Goal: Task Accomplishment & Management: Complete application form

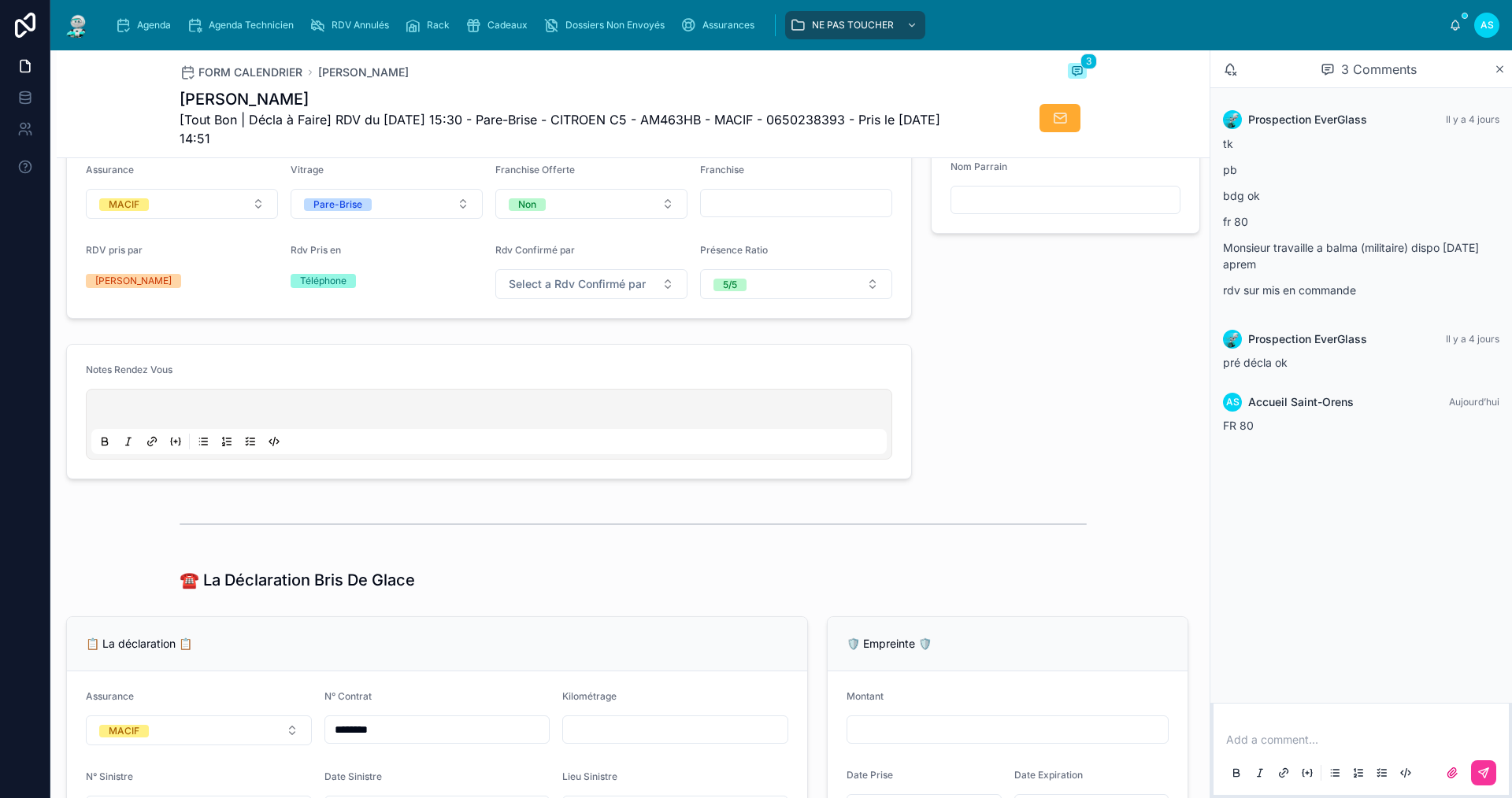
scroll to position [742, 0]
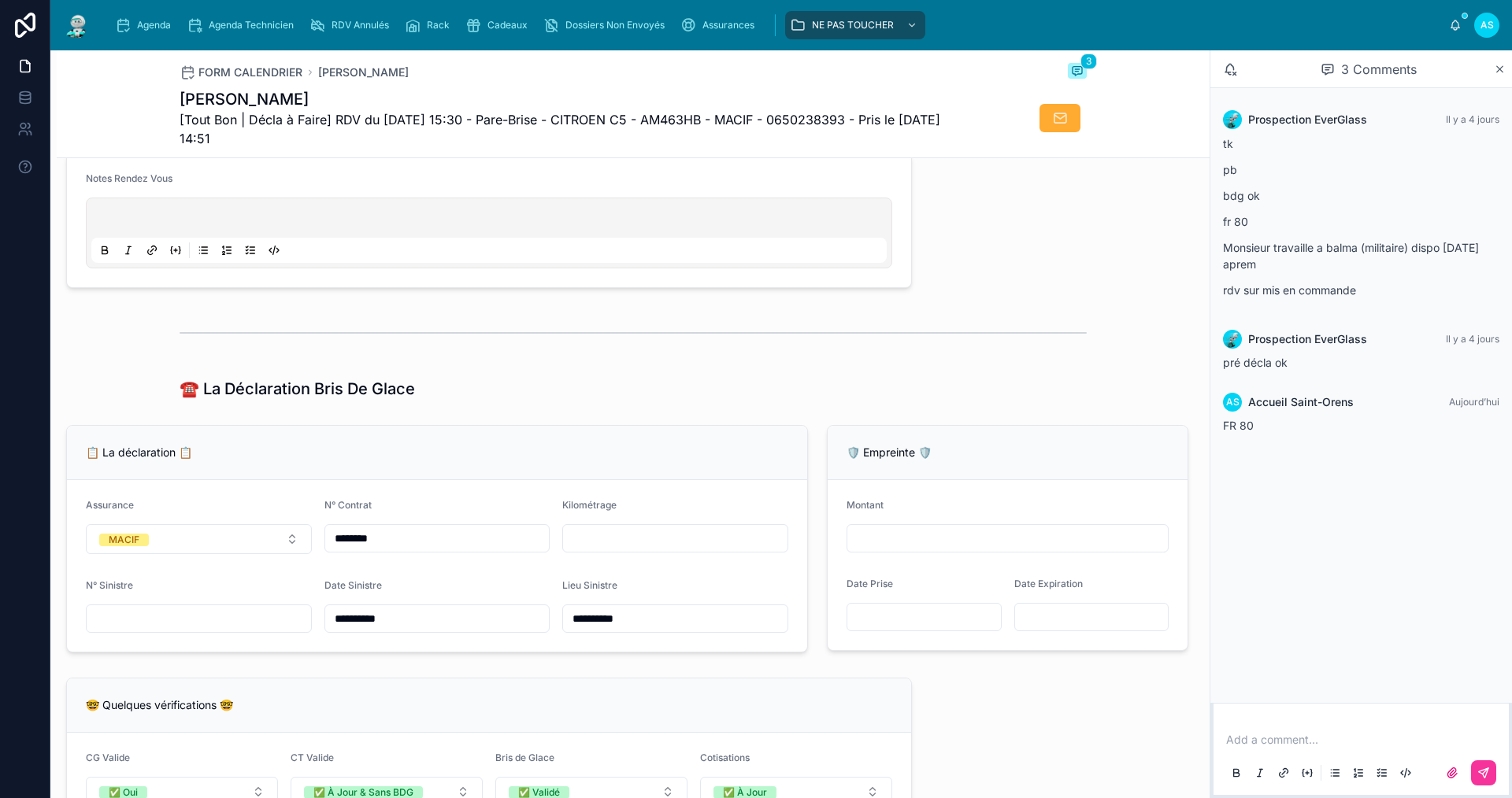
click at [218, 629] on input "text" at bounding box center [199, 619] width 224 height 22
type input "**********"
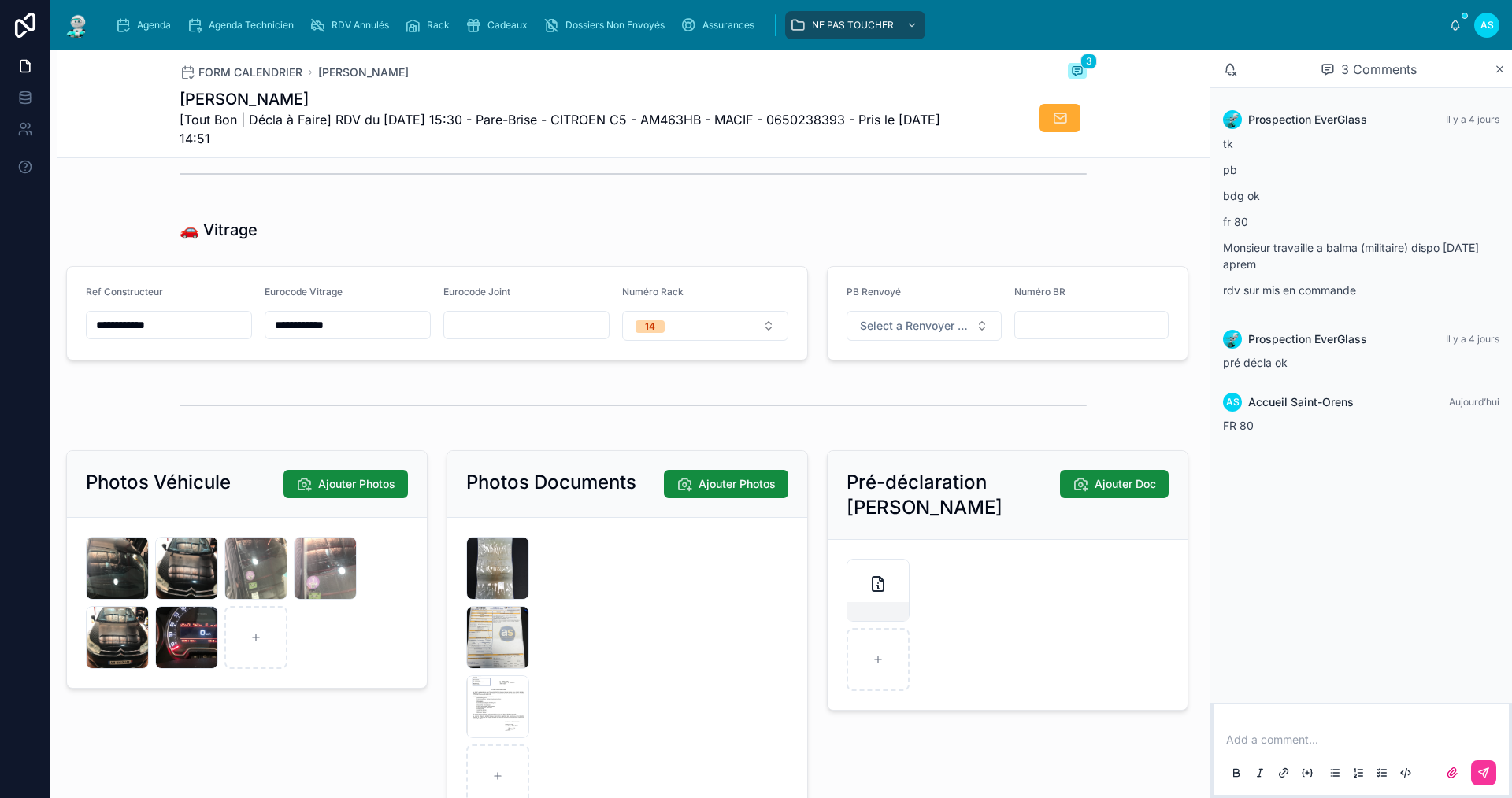
scroll to position [2001, 0]
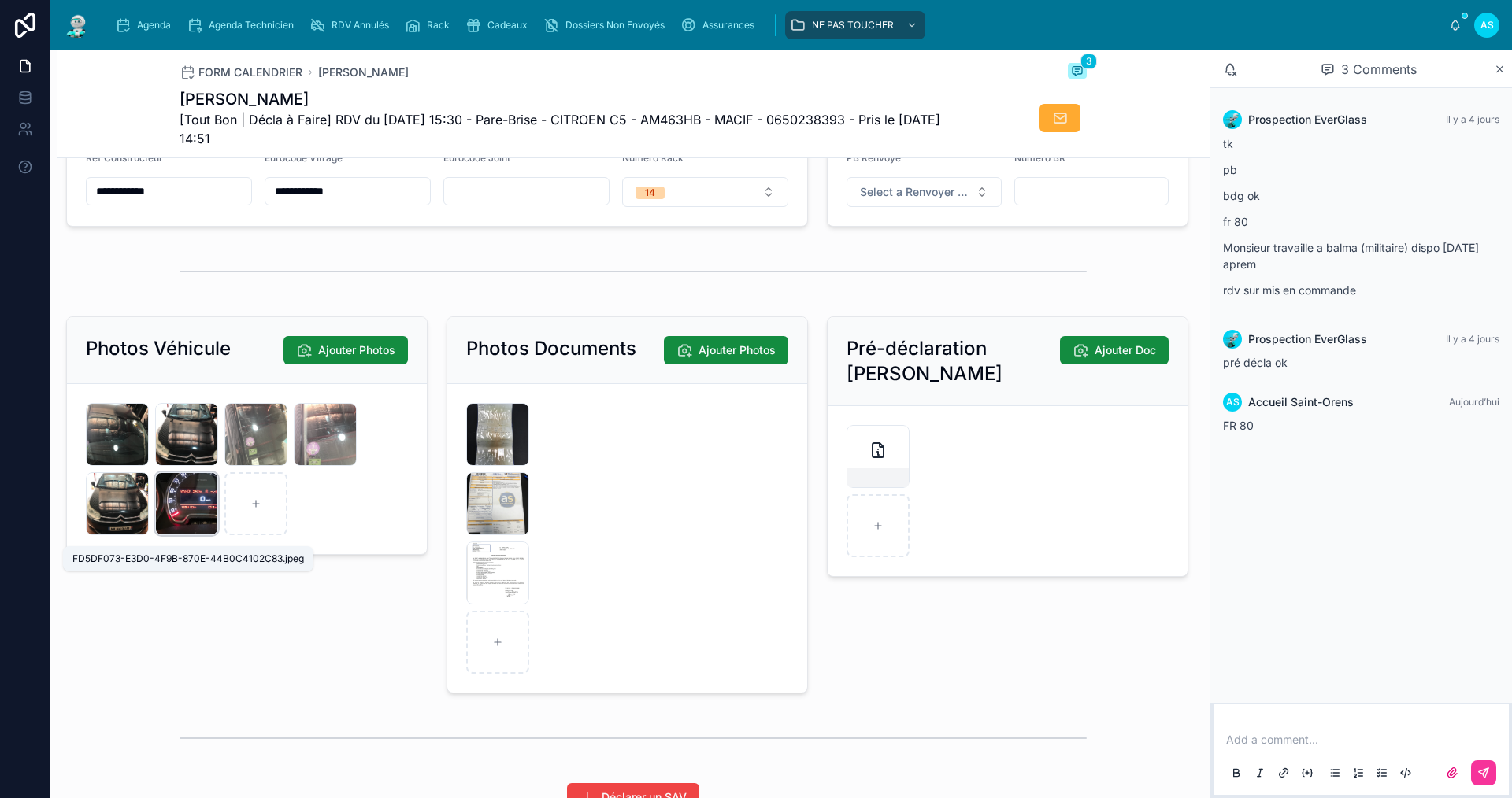
click at [0, 0] on span "FD5DF073-E3D0-4F9B-870E-44B0C4102C83" at bounding box center [0, 0] width 0 height 0
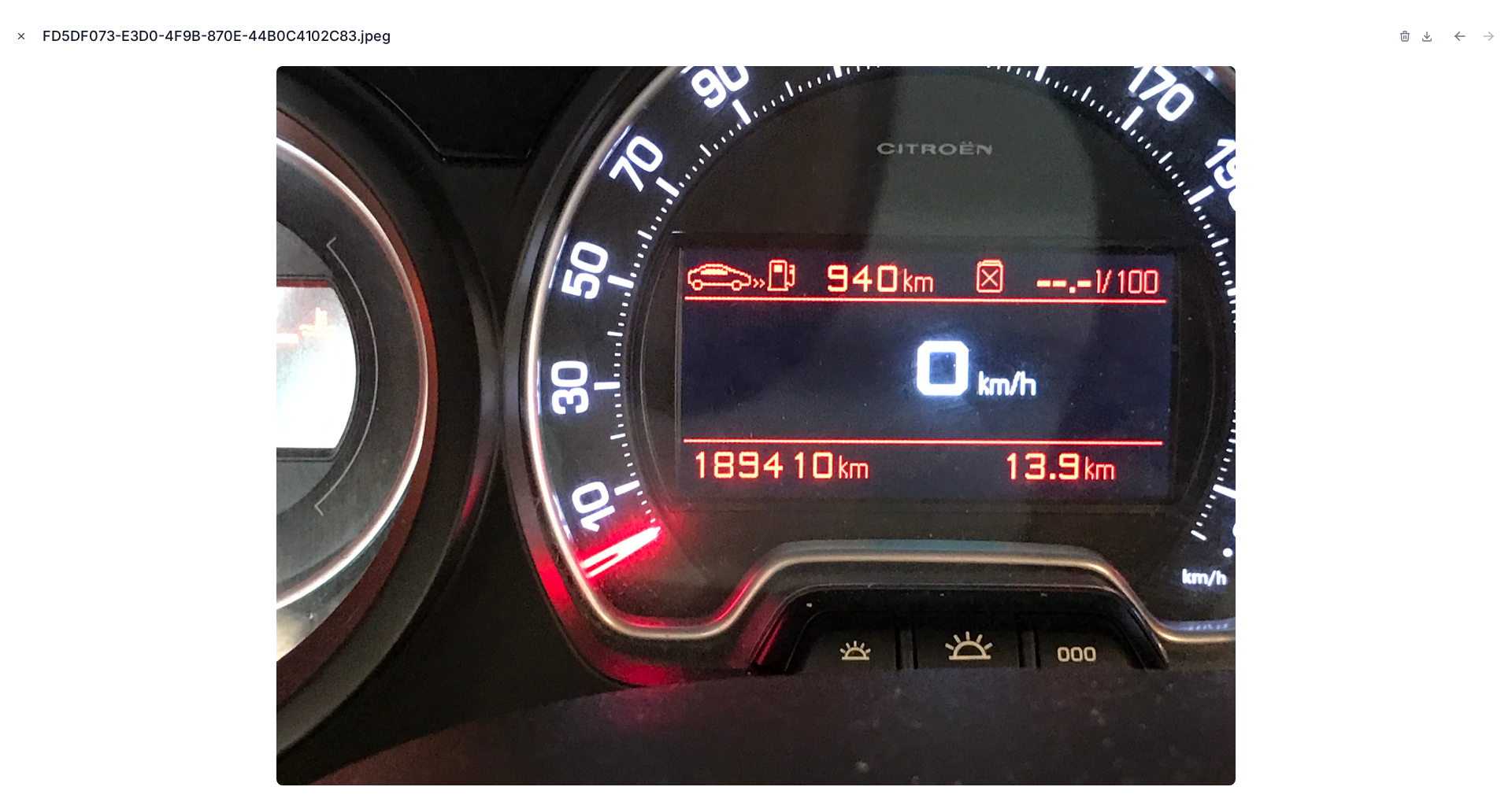
click at [18, 35] on icon "Close modal" at bounding box center [21, 36] width 11 height 11
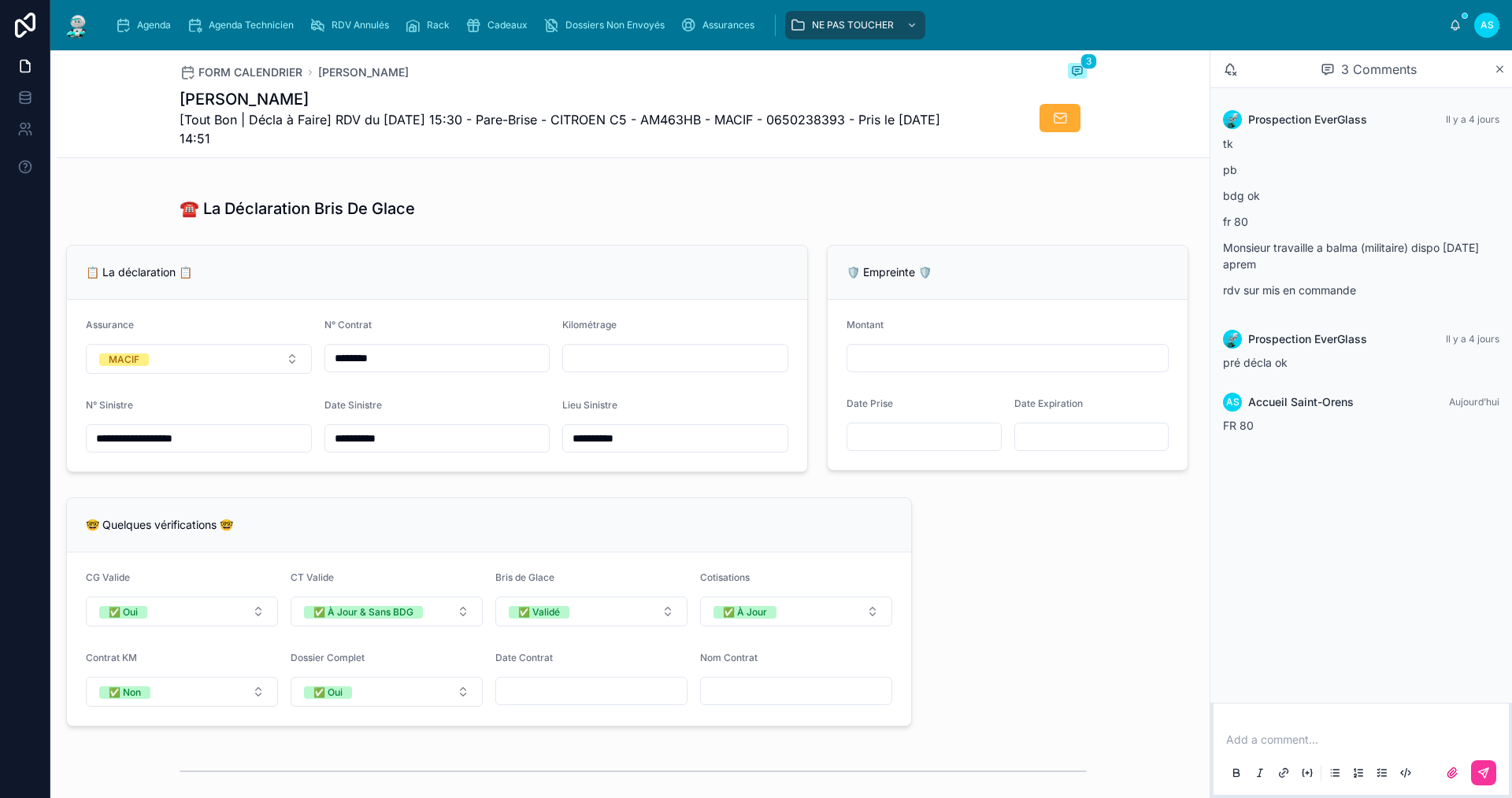
scroll to position [899, 0]
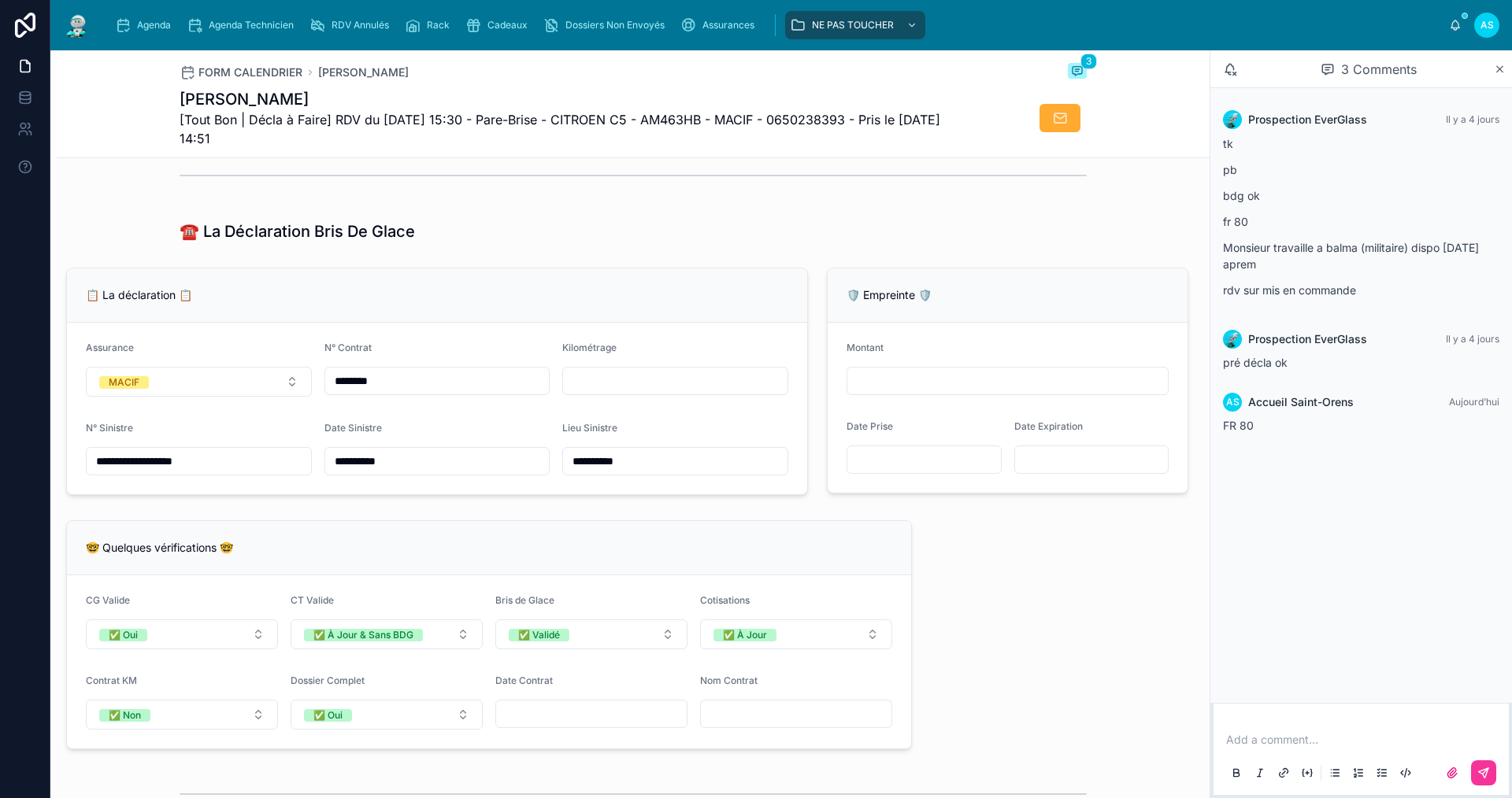
click at [652, 397] on div "Kilométrage" at bounding box center [675, 369] width 226 height 55
drag, startPoint x: 649, startPoint y: 401, endPoint x: 660, endPoint y: 392, distance: 14.2
click at [649, 392] on input "text" at bounding box center [675, 381] width 224 height 22
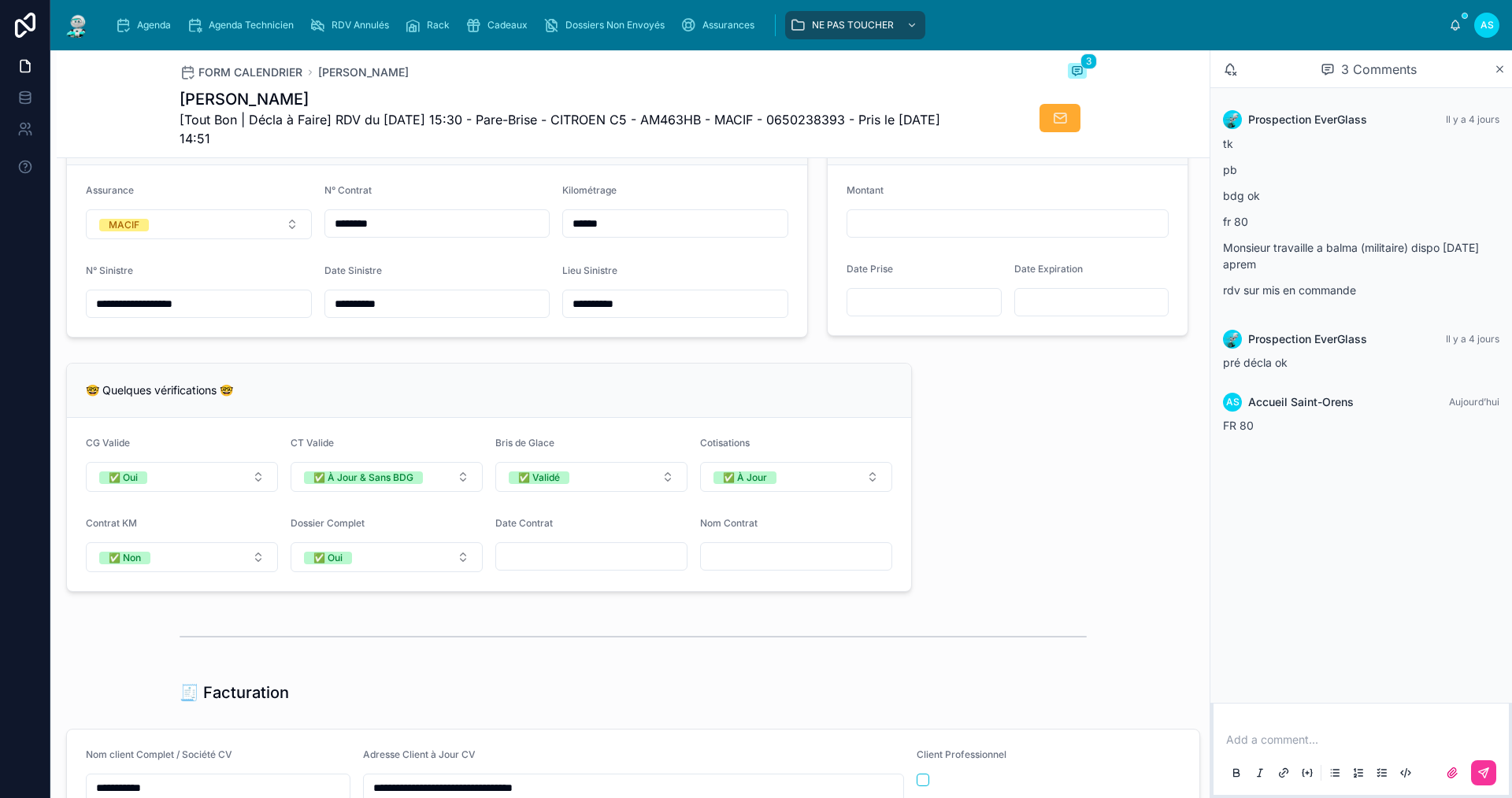
scroll to position [584, 0]
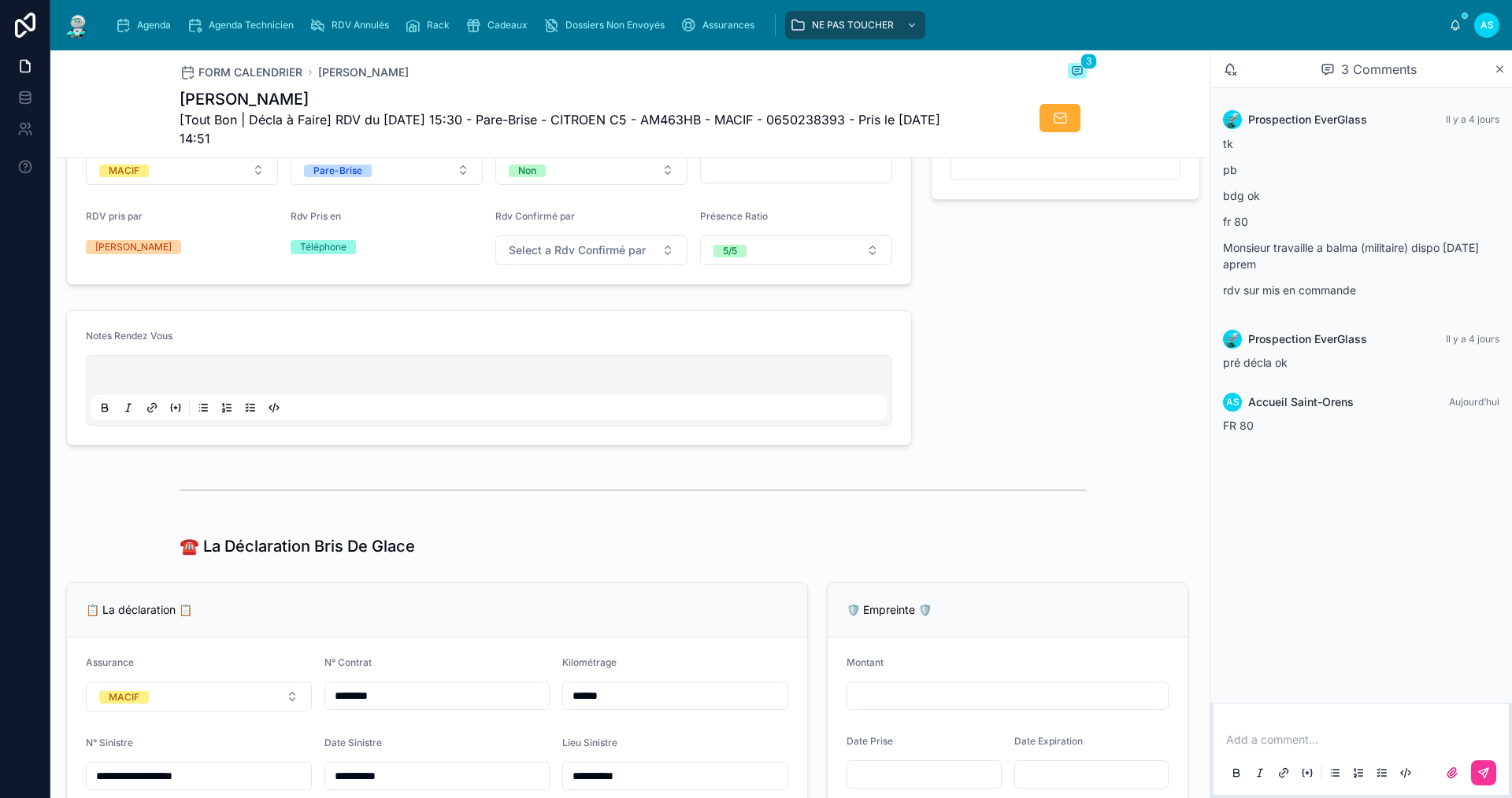
type input "******"
click at [174, 385] on p at bounding box center [492, 377] width 796 height 15
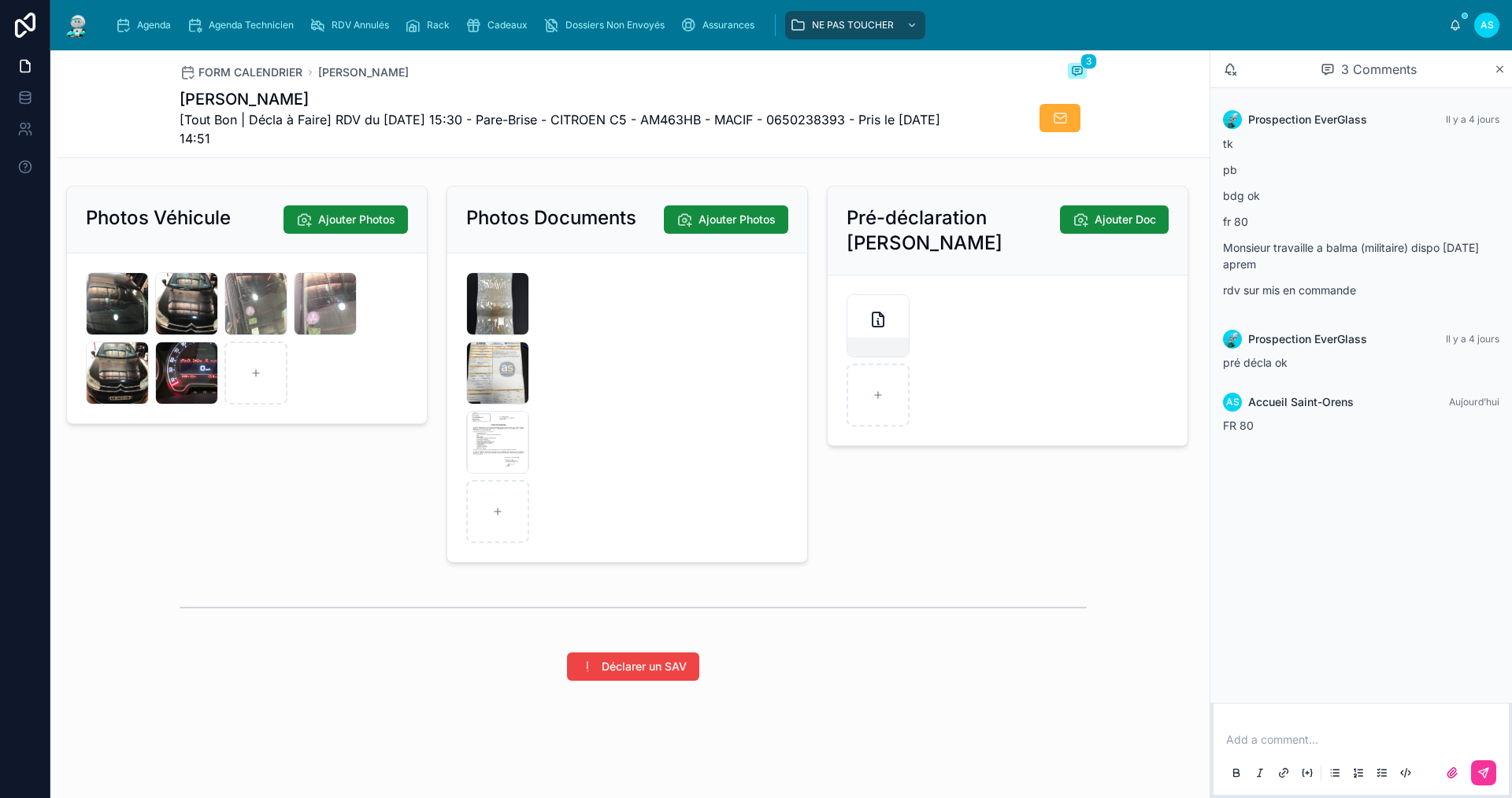
scroll to position [2159, 0]
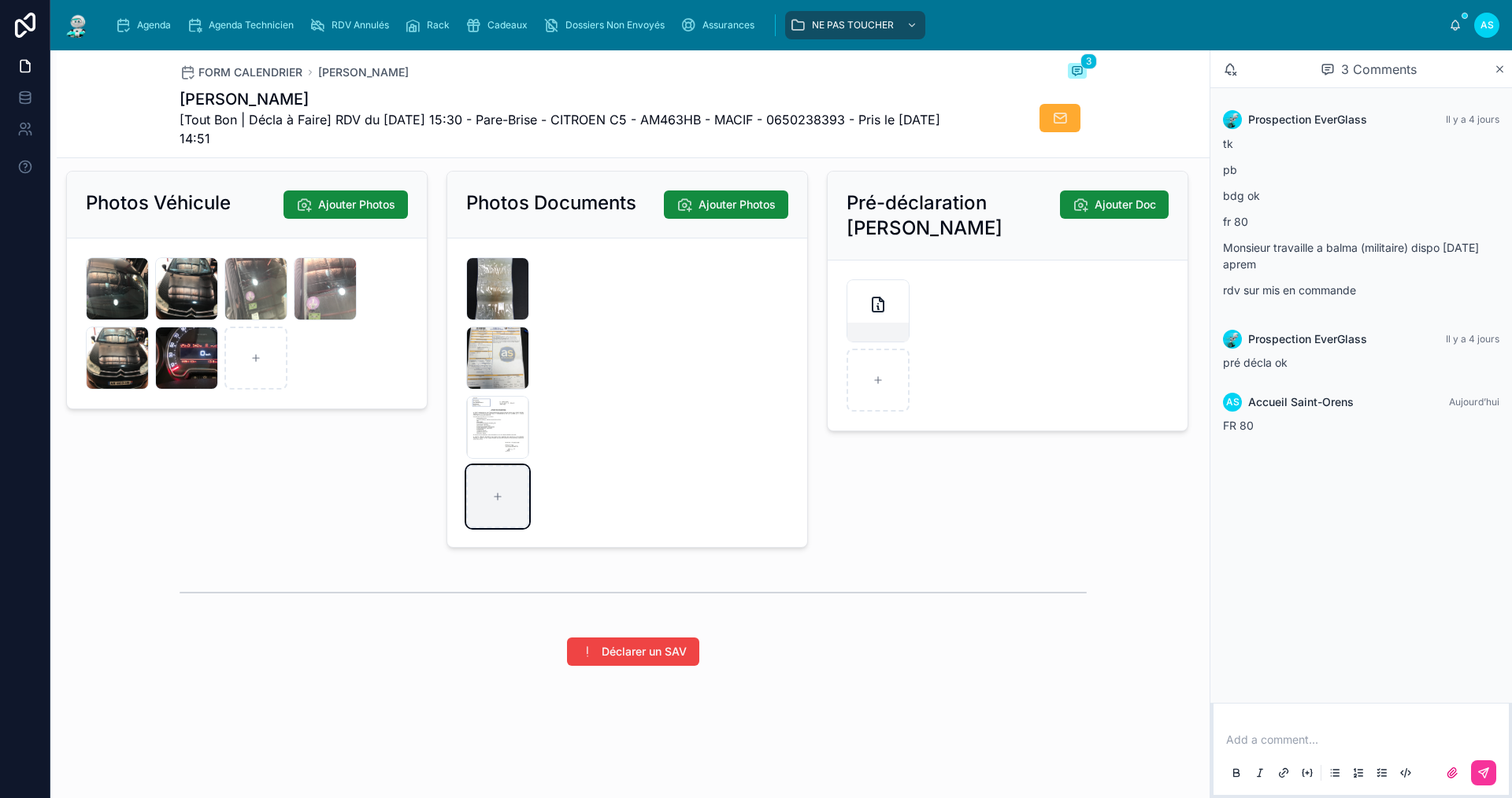
click at [490, 485] on div at bounding box center [498, 496] width 63 height 63
type input "**********"
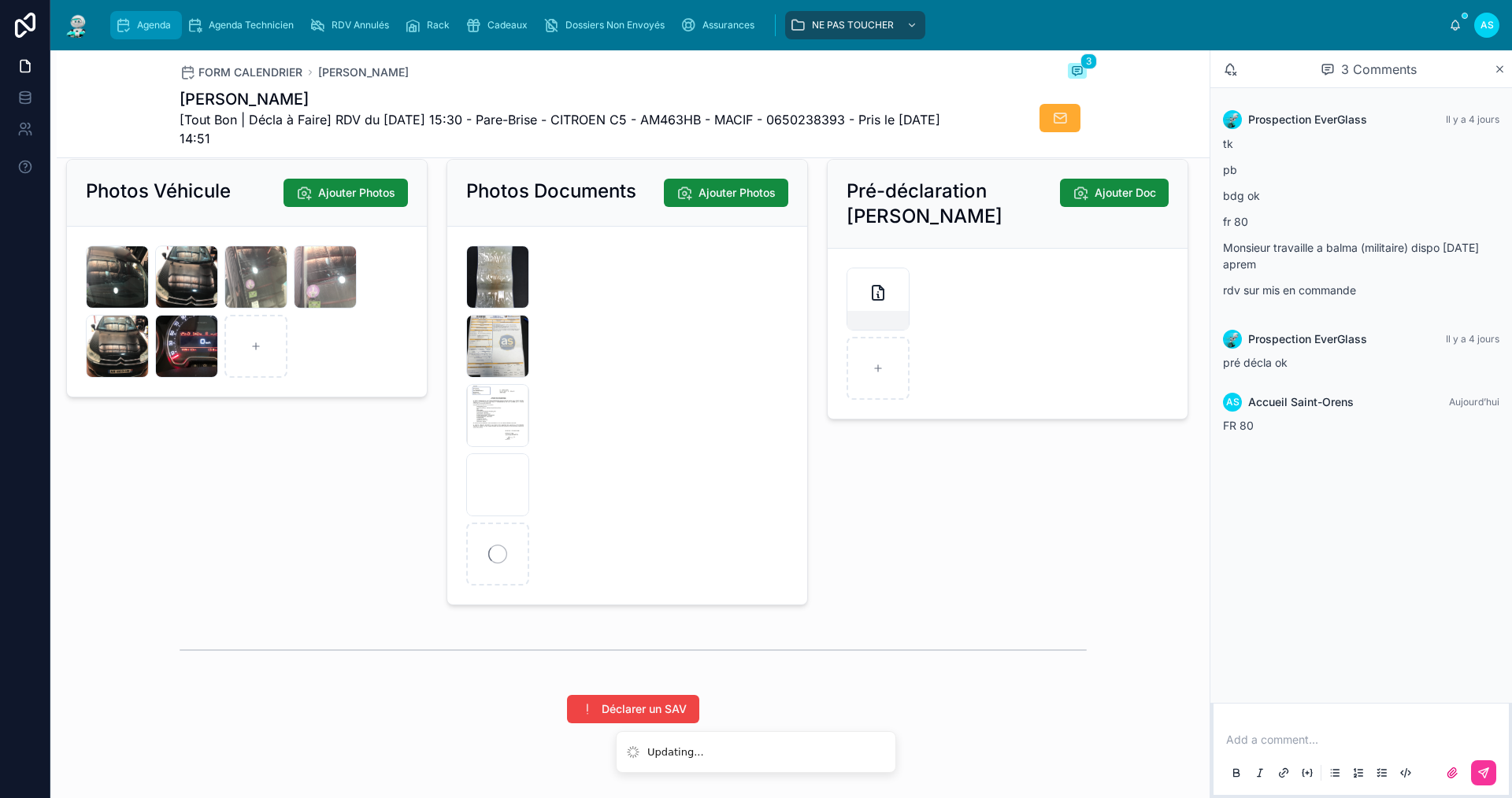
click at [167, 27] on span "Agenda" at bounding box center [153, 26] width 34 height 13
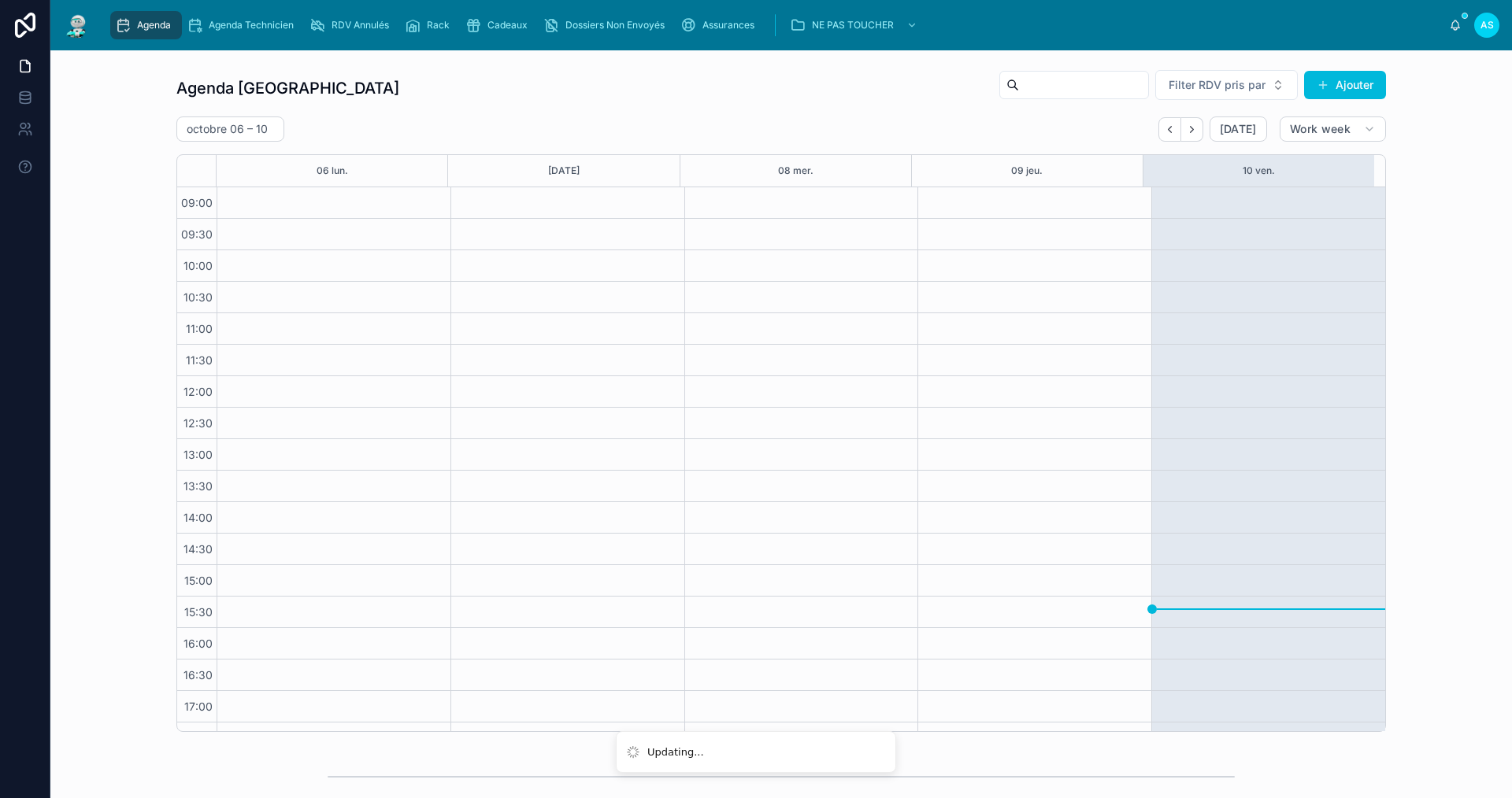
scroll to position [23, 0]
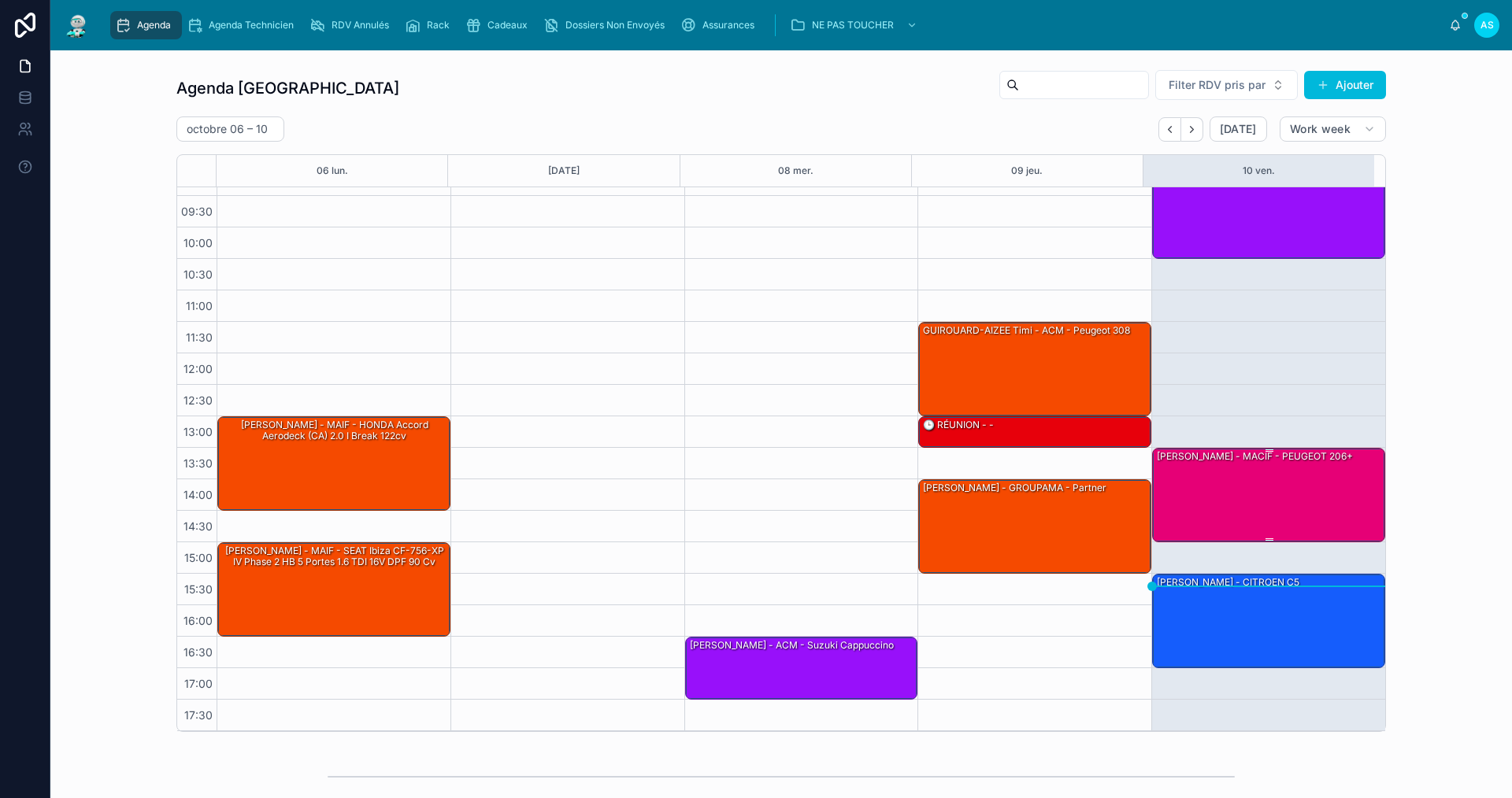
click at [1239, 481] on div "[PERSON_NAME] - MACIF - PEUGEOT 206+" at bounding box center [1270, 495] width 229 height 91
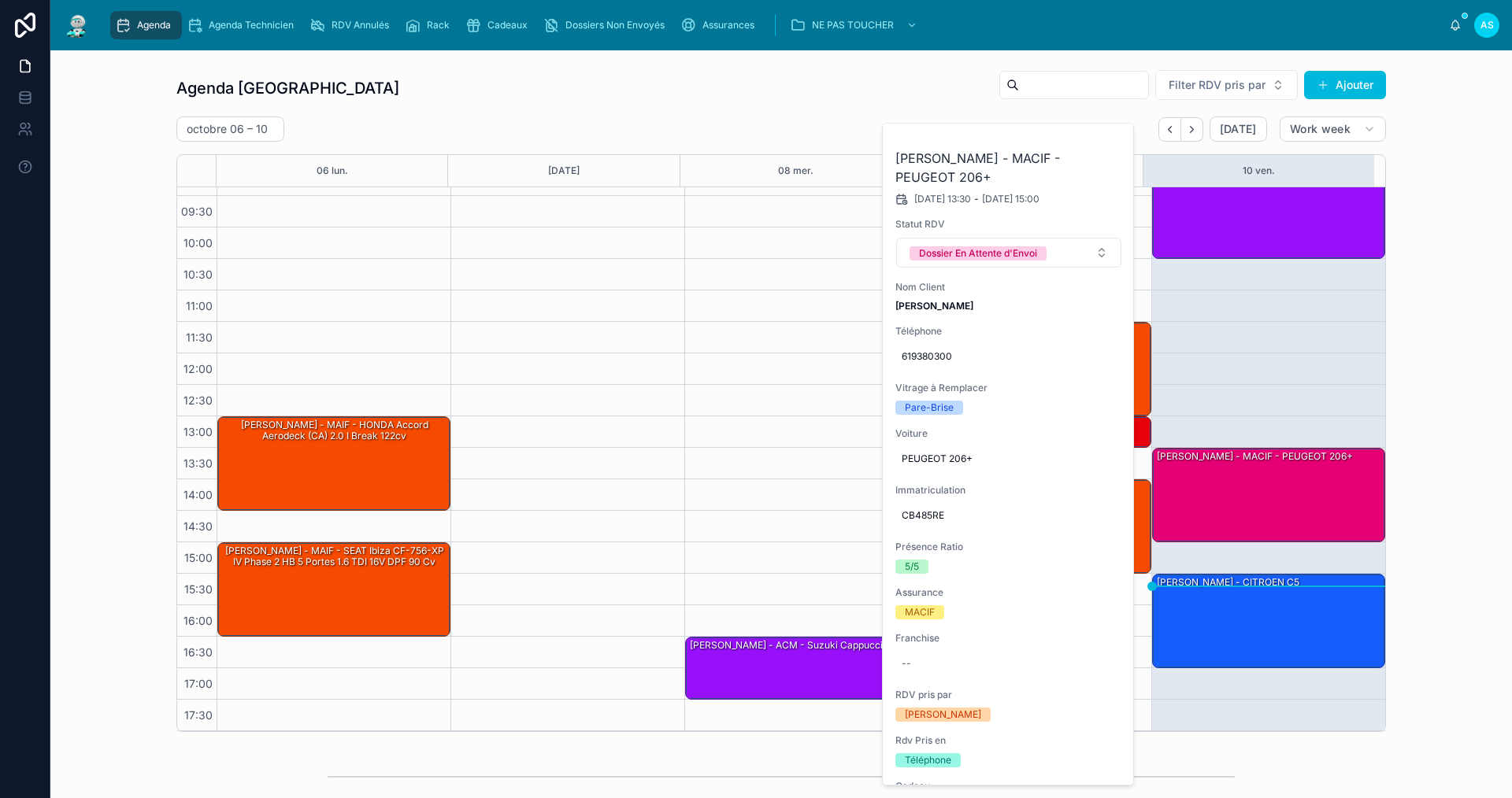
click at [0, 0] on button at bounding box center [0, 0] width 0 height 0
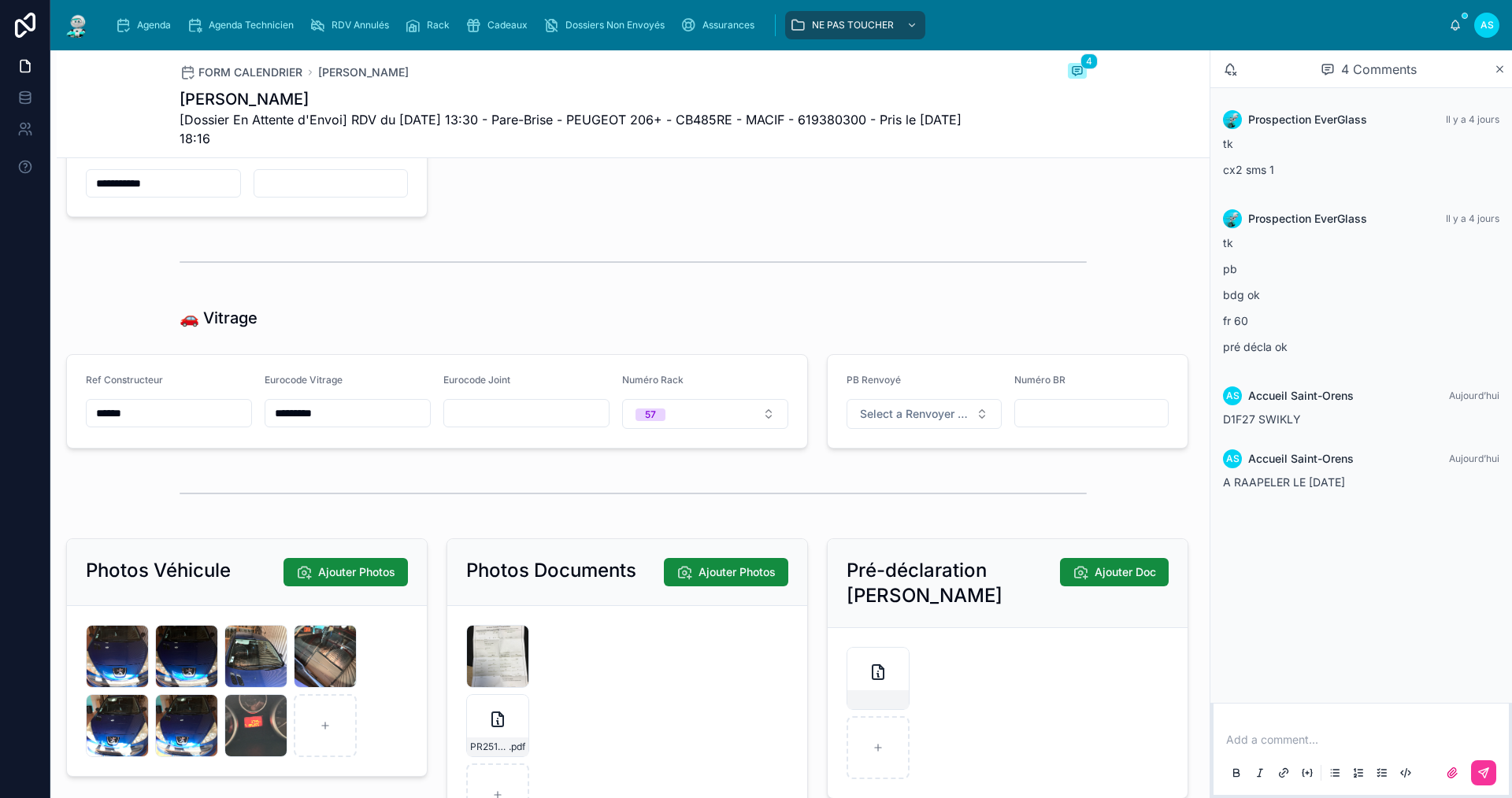
scroll to position [2262, 0]
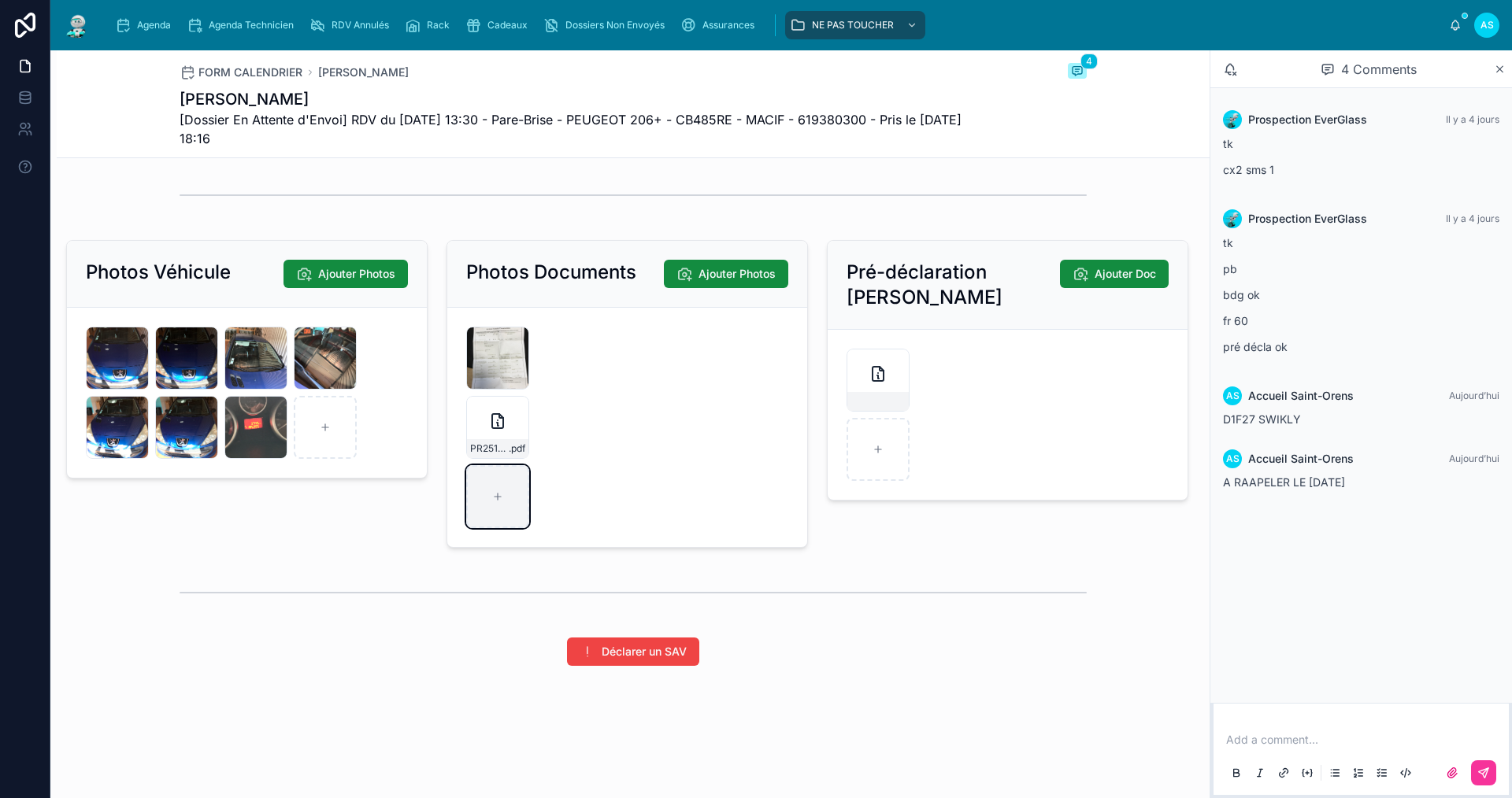
click at [490, 518] on div at bounding box center [498, 496] width 63 height 63
type input "**********"
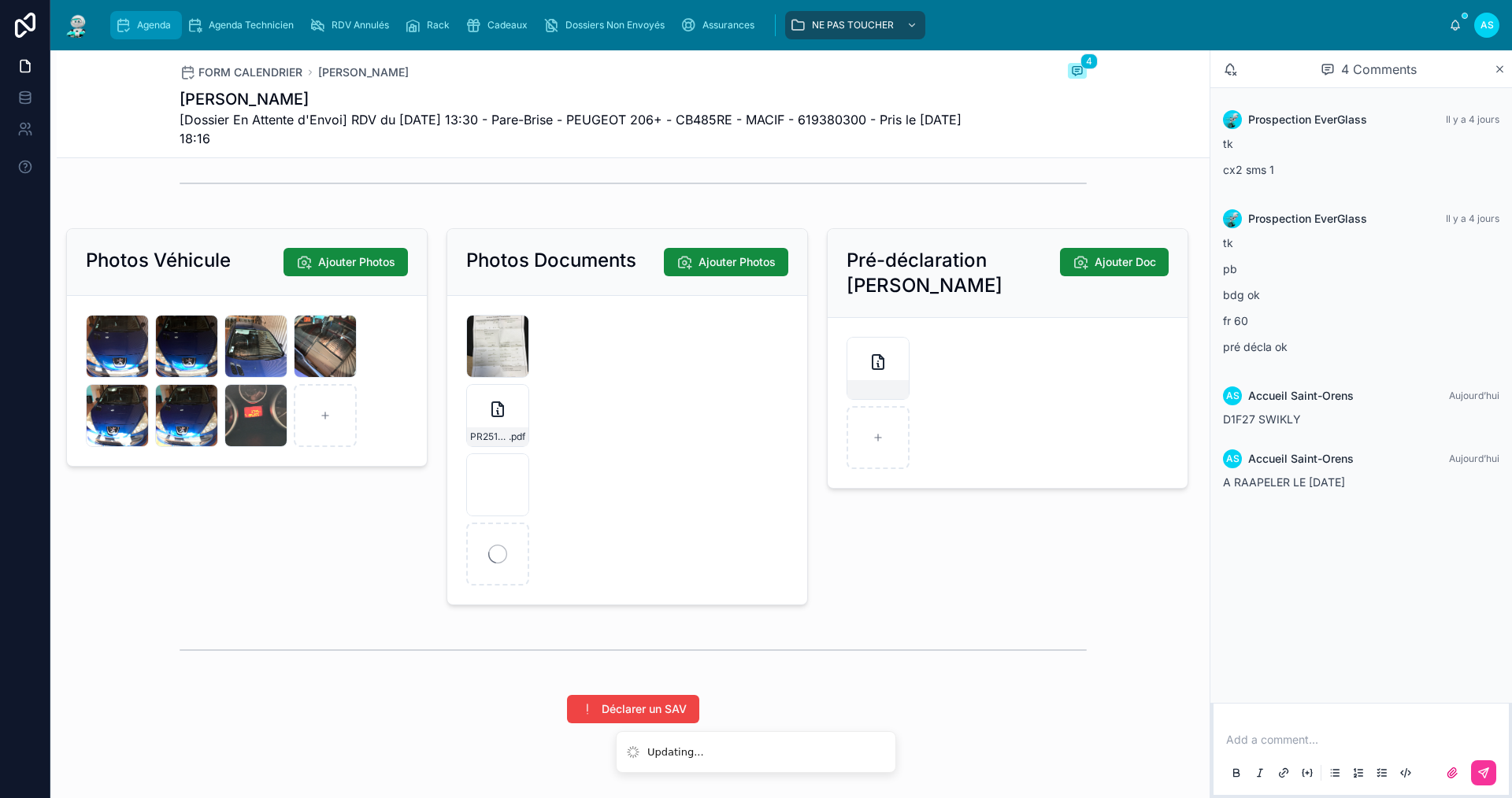
drag, startPoint x: 150, startPoint y: 31, endPoint x: 170, endPoint y: 45, distance: 24.4
click at [152, 30] on span "Agenda" at bounding box center [153, 26] width 34 height 13
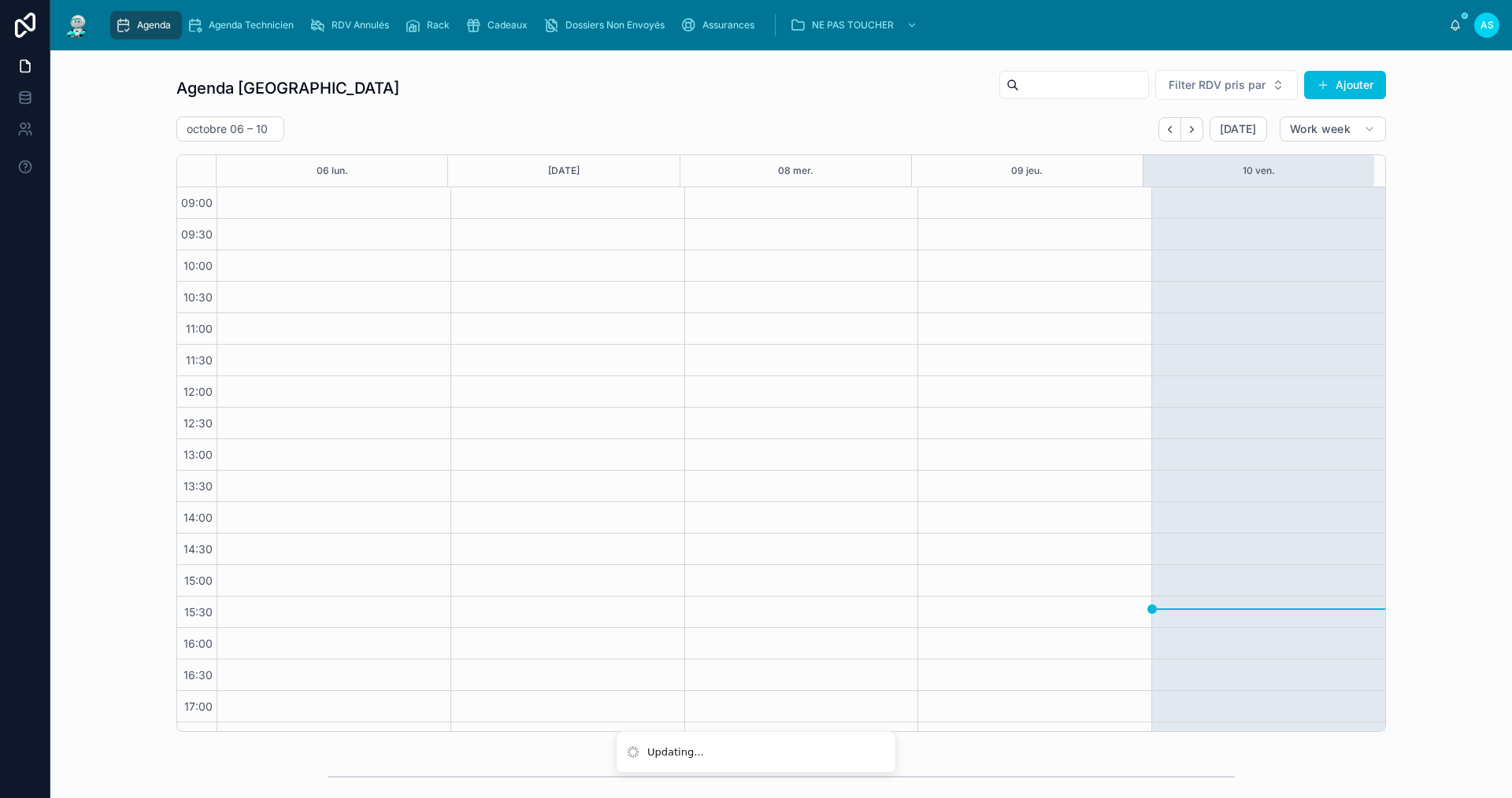
scroll to position [23, 0]
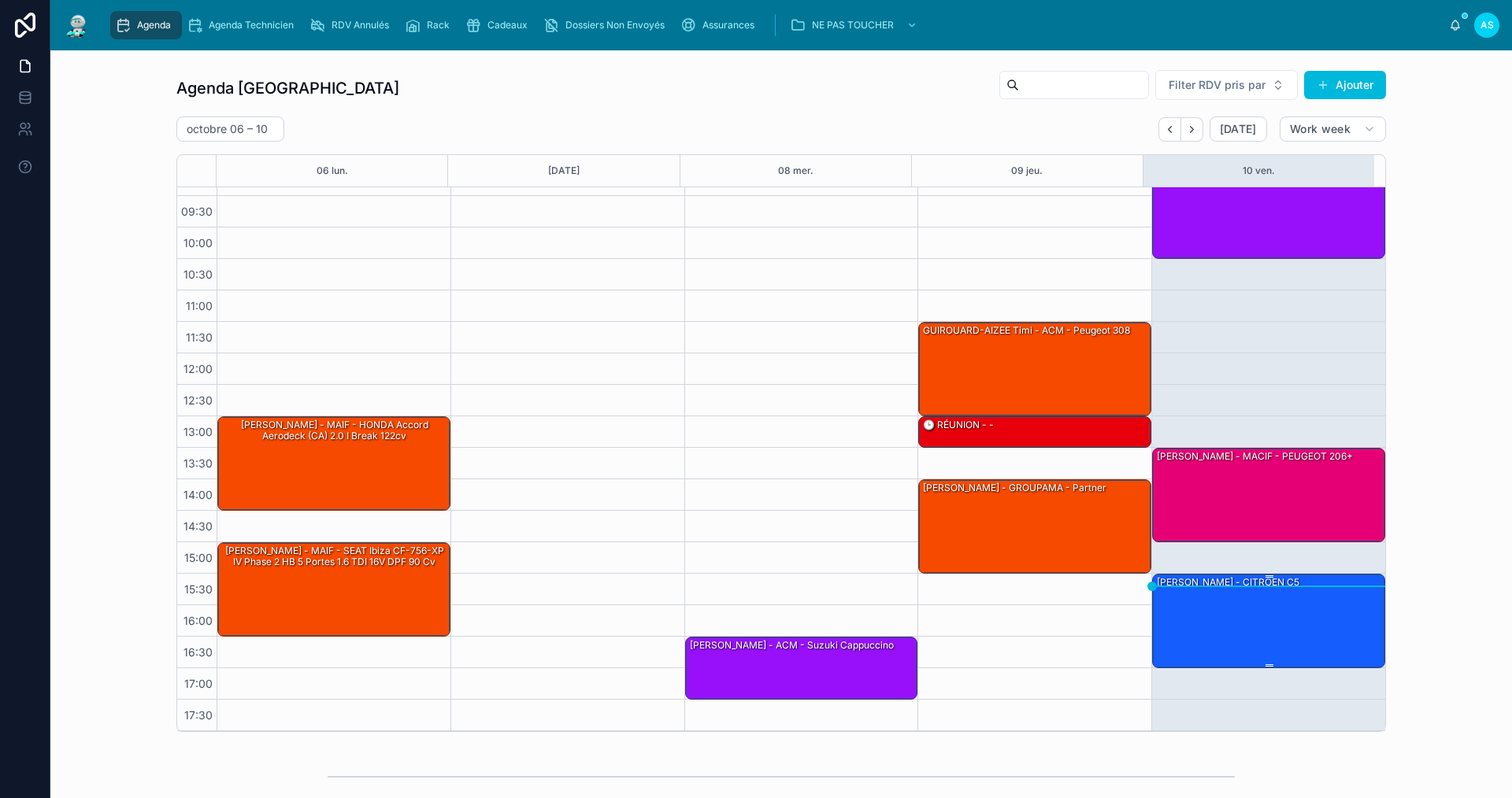
click at [1198, 624] on div "[PERSON_NAME] - CITROEN C5" at bounding box center [1270, 620] width 229 height 91
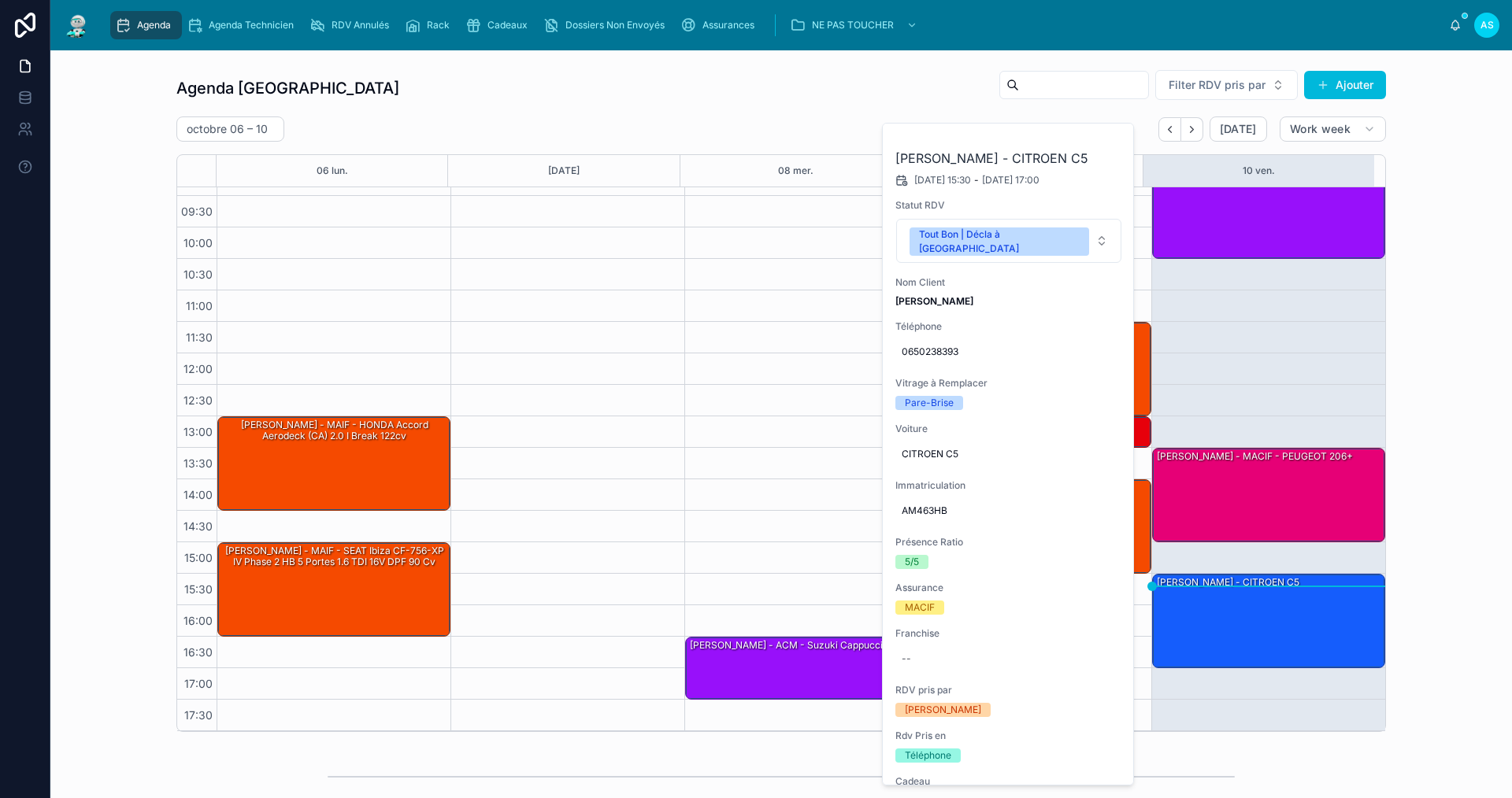
click at [0, 0] on icon at bounding box center [0, 0] width 0 height 0
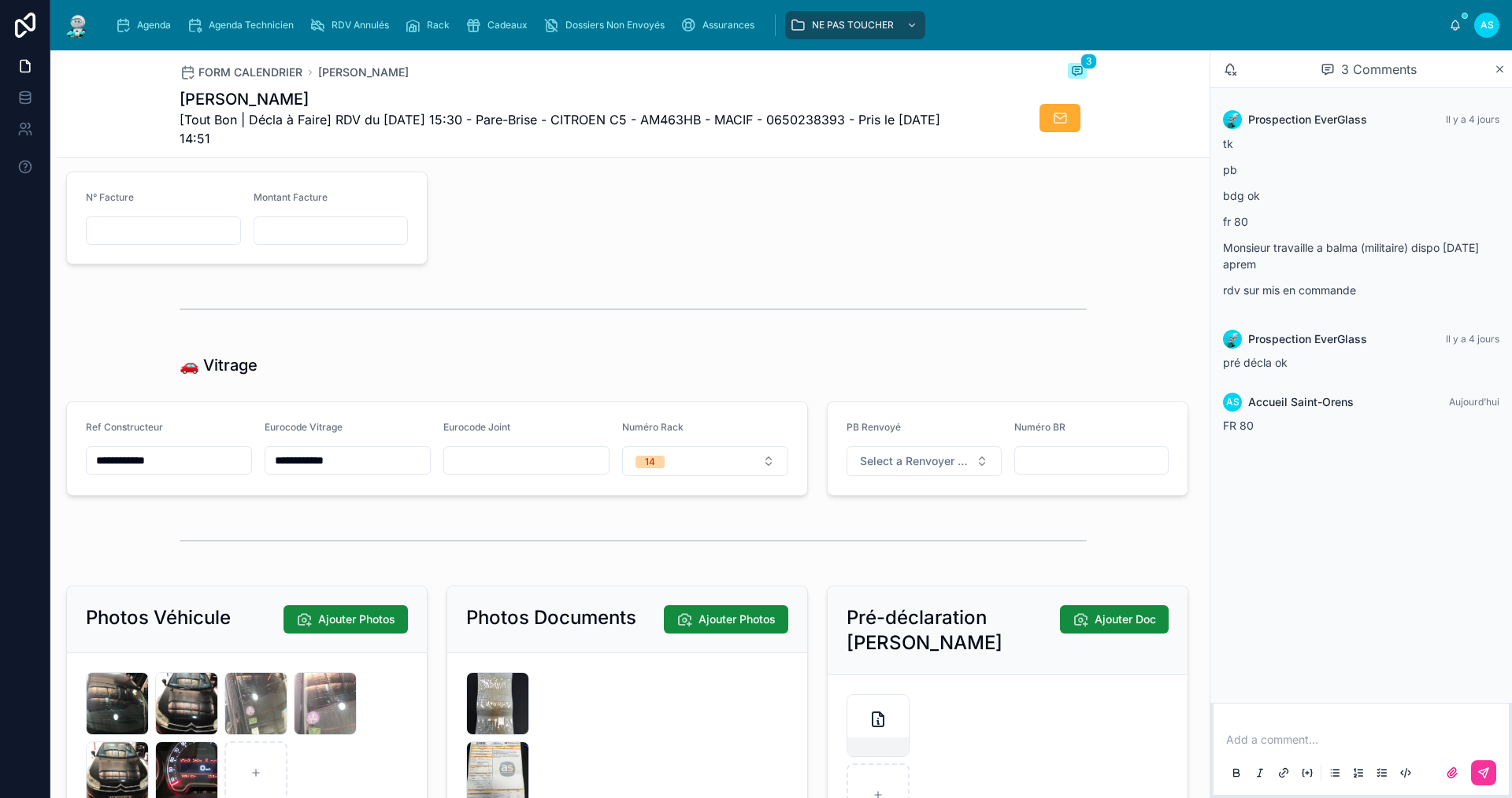
scroll to position [2125, 0]
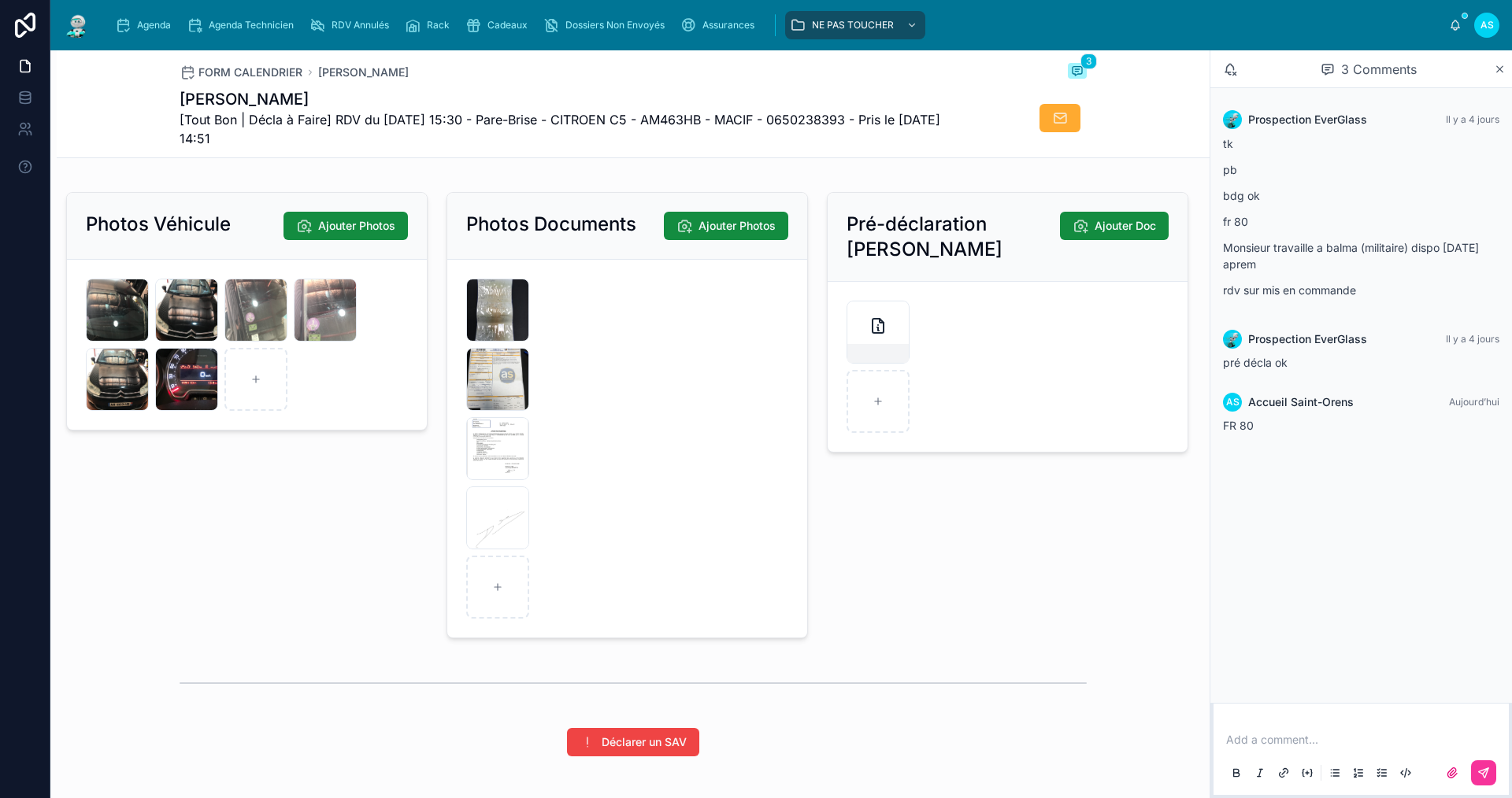
click at [501, 45] on div "Agenda Agenda Technicien RDV Annulés Rack Cadeaux Dossiers Non Envoyés Assuranc…" at bounding box center [781, 25] width 1462 height 50
click at [500, 30] on span "Cadeaux" at bounding box center [508, 26] width 40 height 13
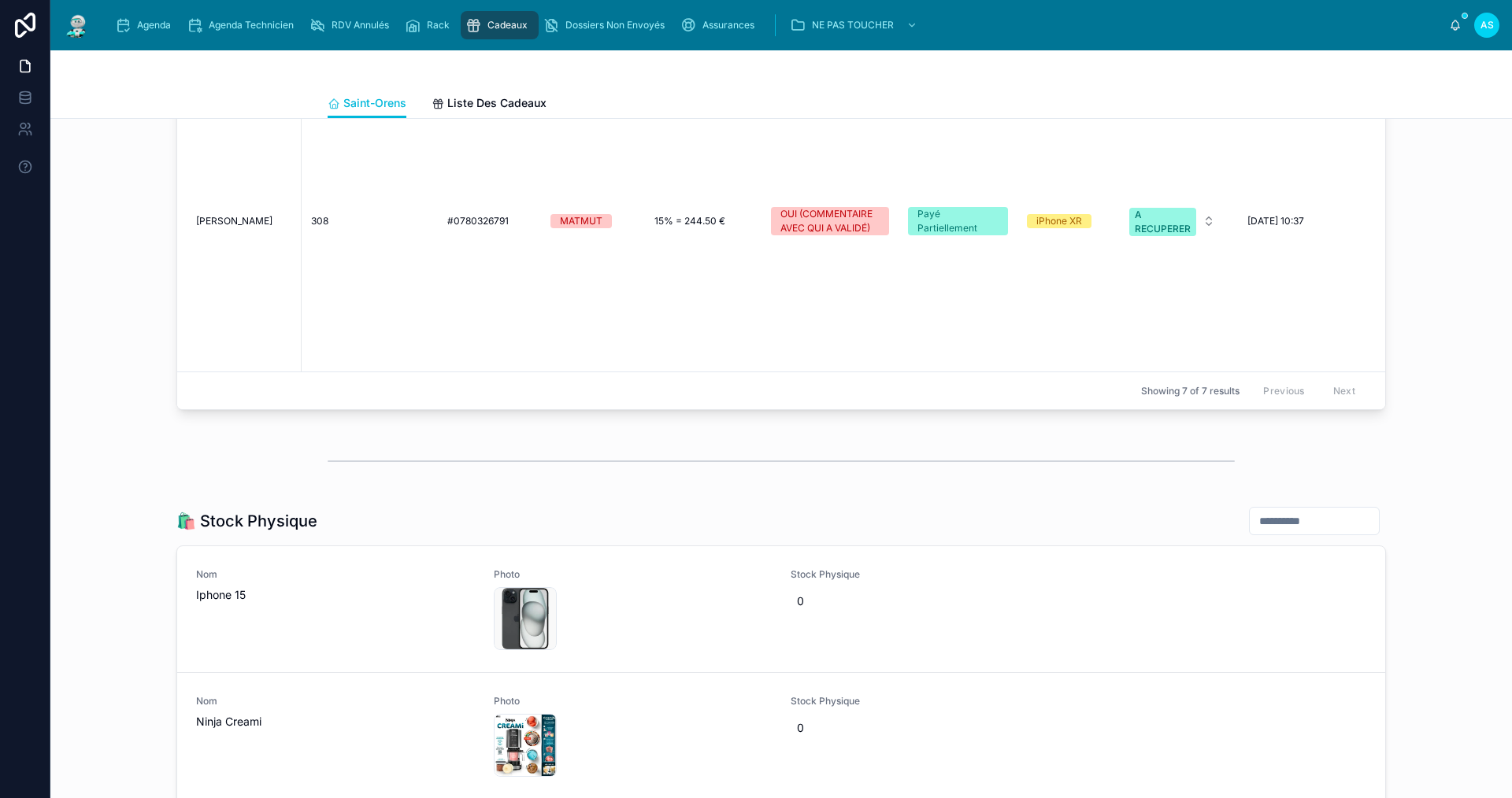
scroll to position [1303, 0]
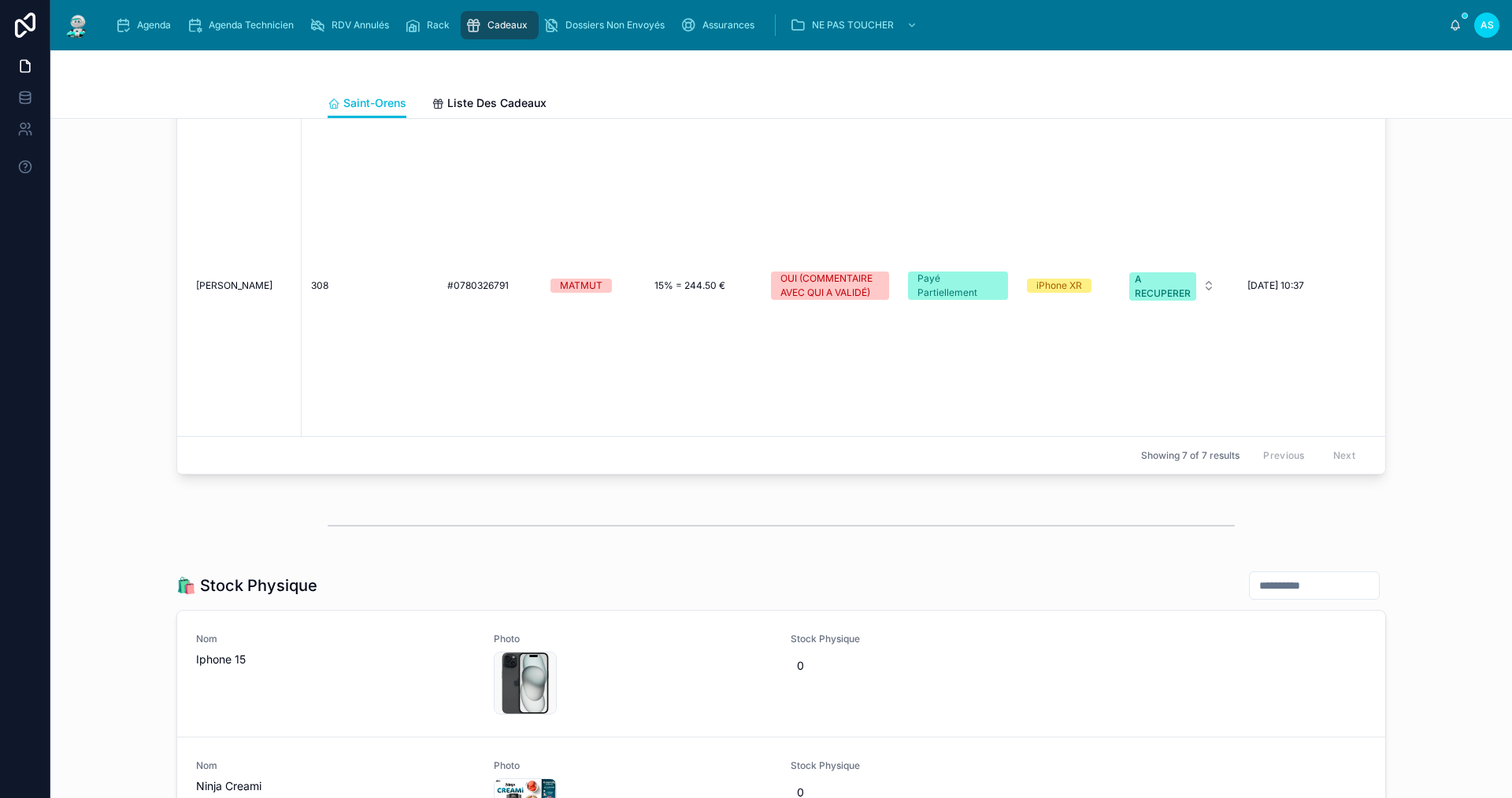
click at [262, 280] on span "[PERSON_NAME]" at bounding box center [234, 286] width 77 height 13
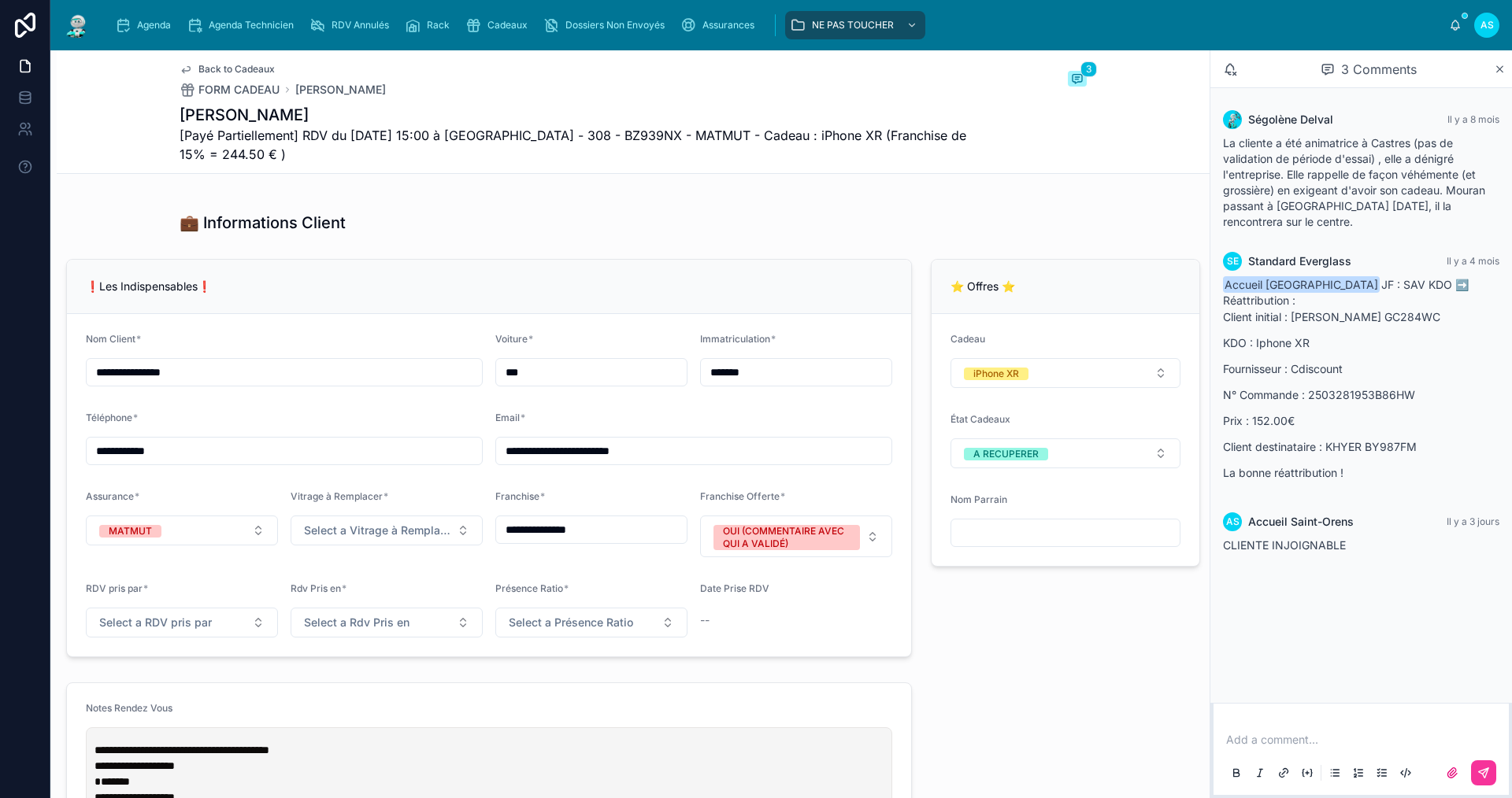
scroll to position [1181, 0]
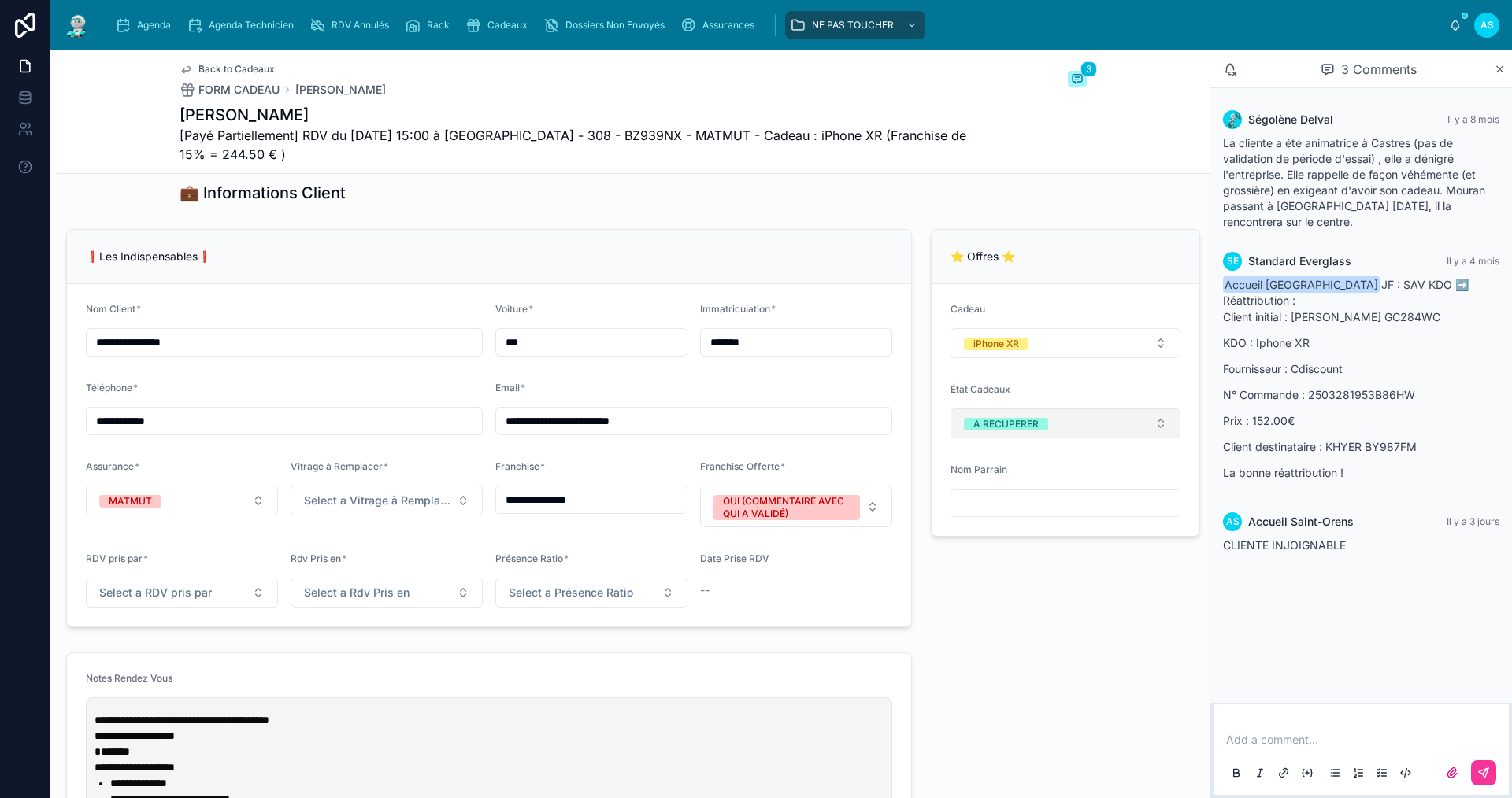
click at [1004, 431] on div "A RECUPERER" at bounding box center [1006, 425] width 66 height 13
click at [1003, 506] on div "None" at bounding box center [1055, 513] width 219 height 22
click at [219, 66] on span "Back to Cadeaux" at bounding box center [237, 69] width 77 height 13
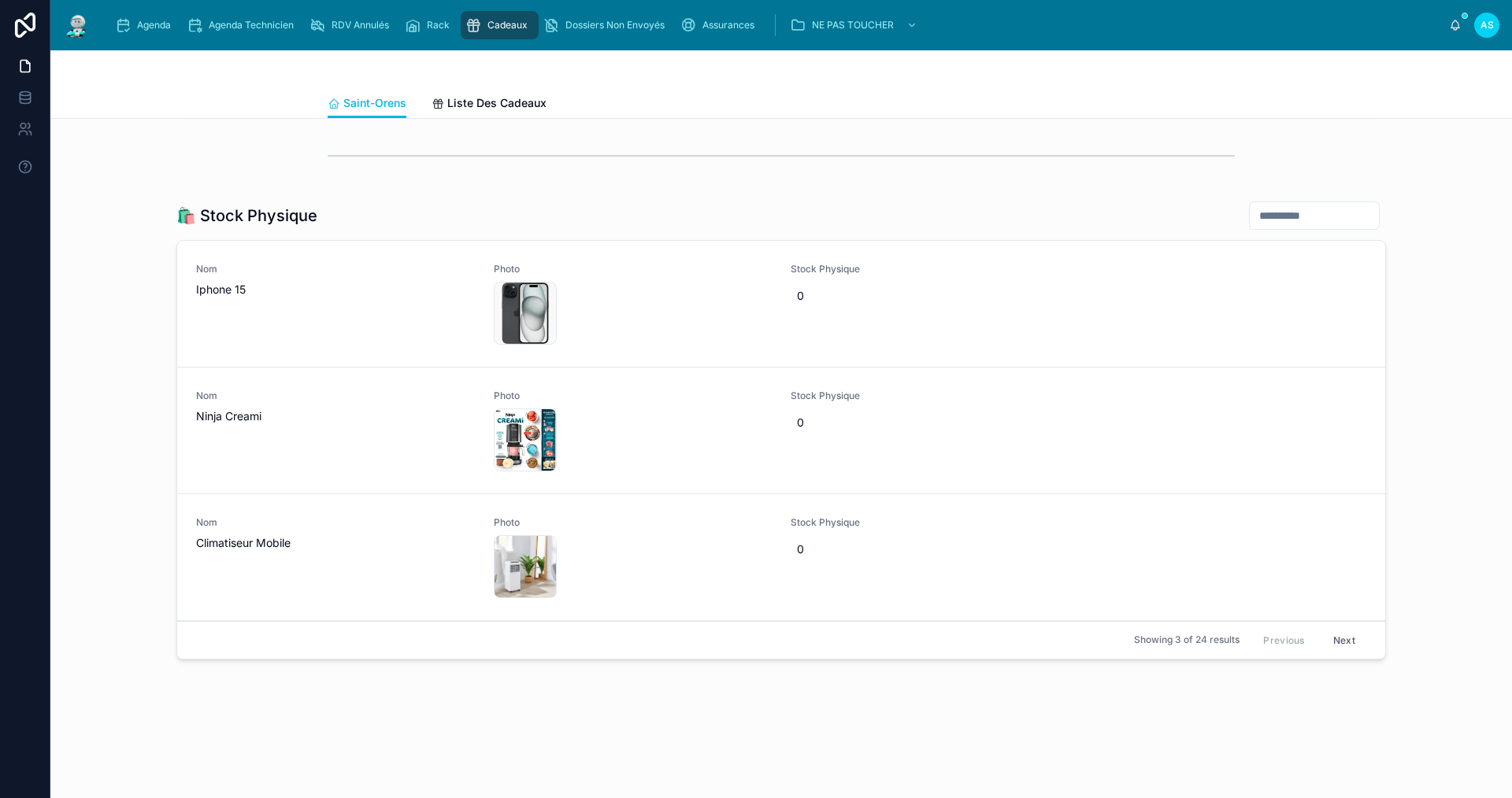
scroll to position [1696, 0]
drag, startPoint x: 1338, startPoint y: 639, endPoint x: 1330, endPoint y: 639, distance: 8.0
click at [1330, 639] on button "Next" at bounding box center [1344, 640] width 44 height 25
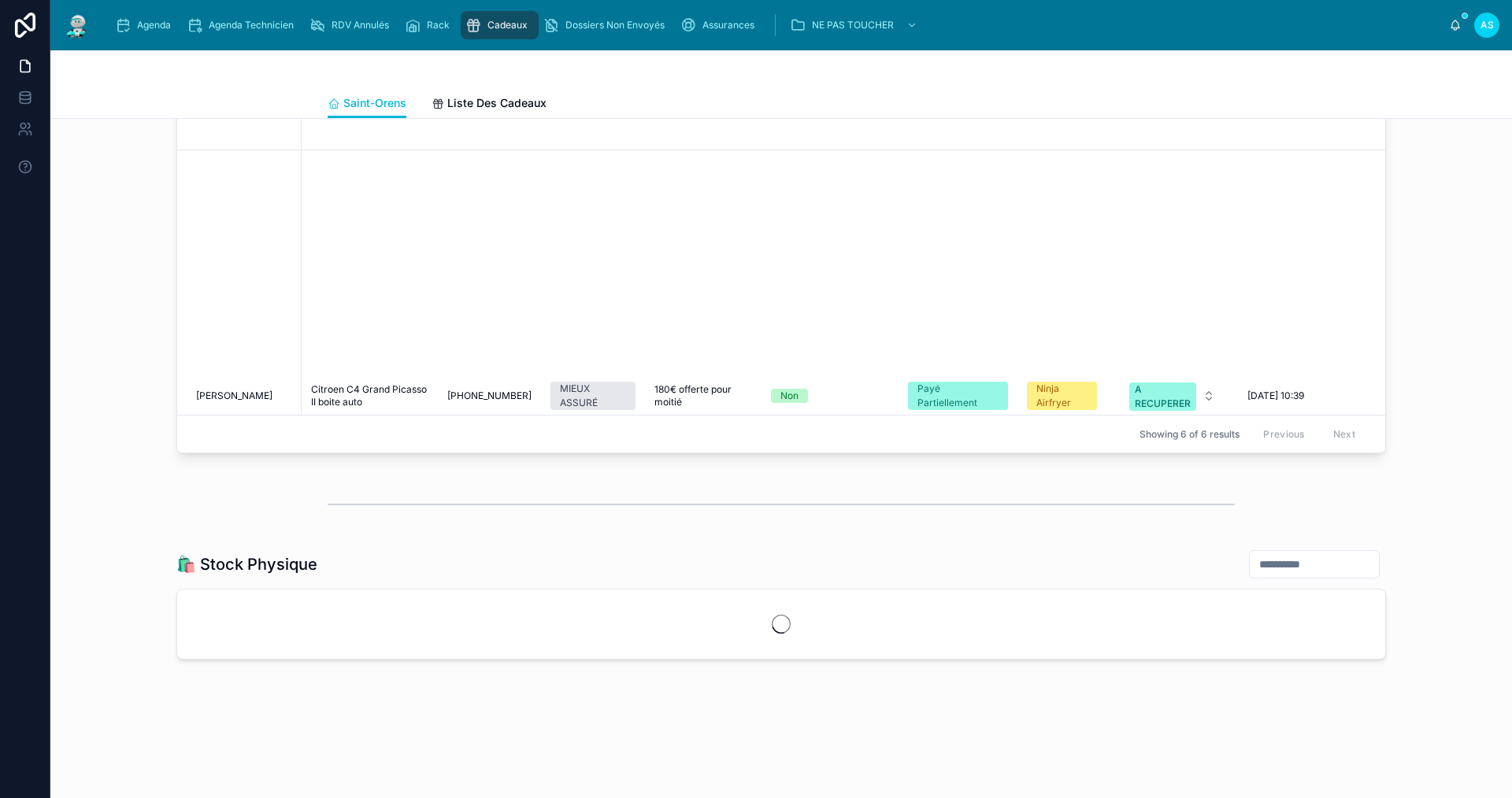
scroll to position [1696, 0]
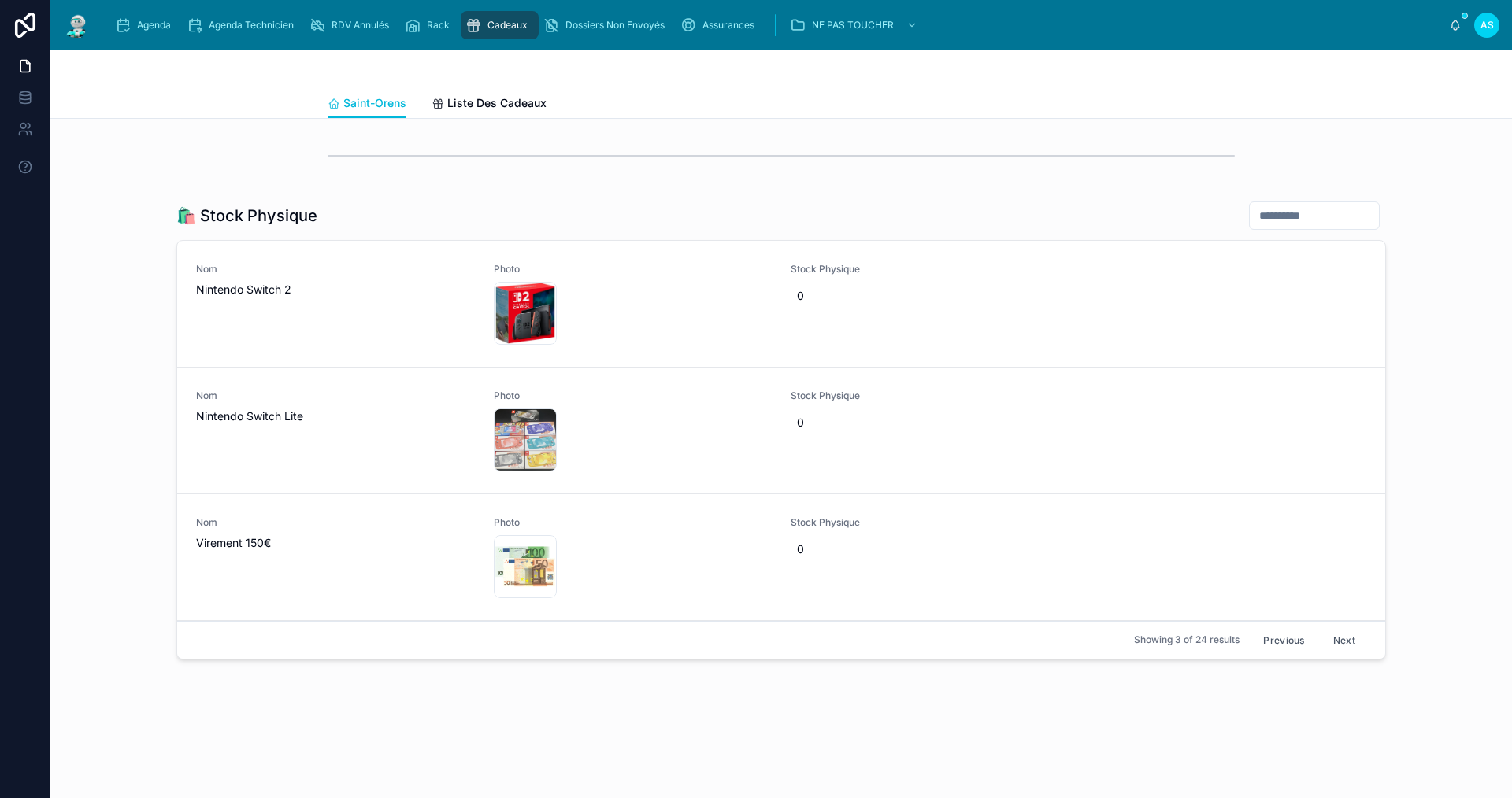
click at [1334, 641] on button "Next" at bounding box center [1344, 640] width 44 height 25
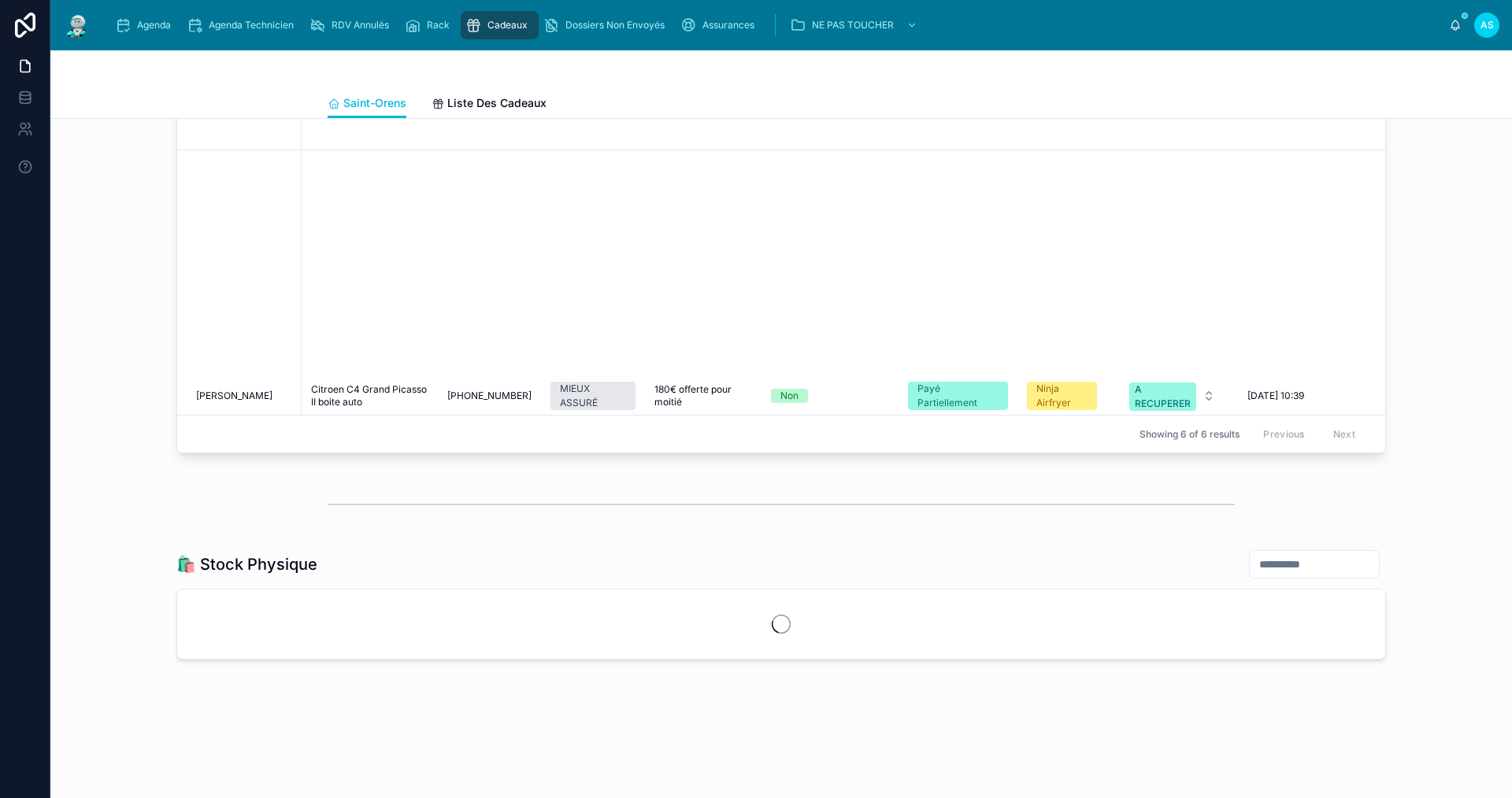
scroll to position [1696, 0]
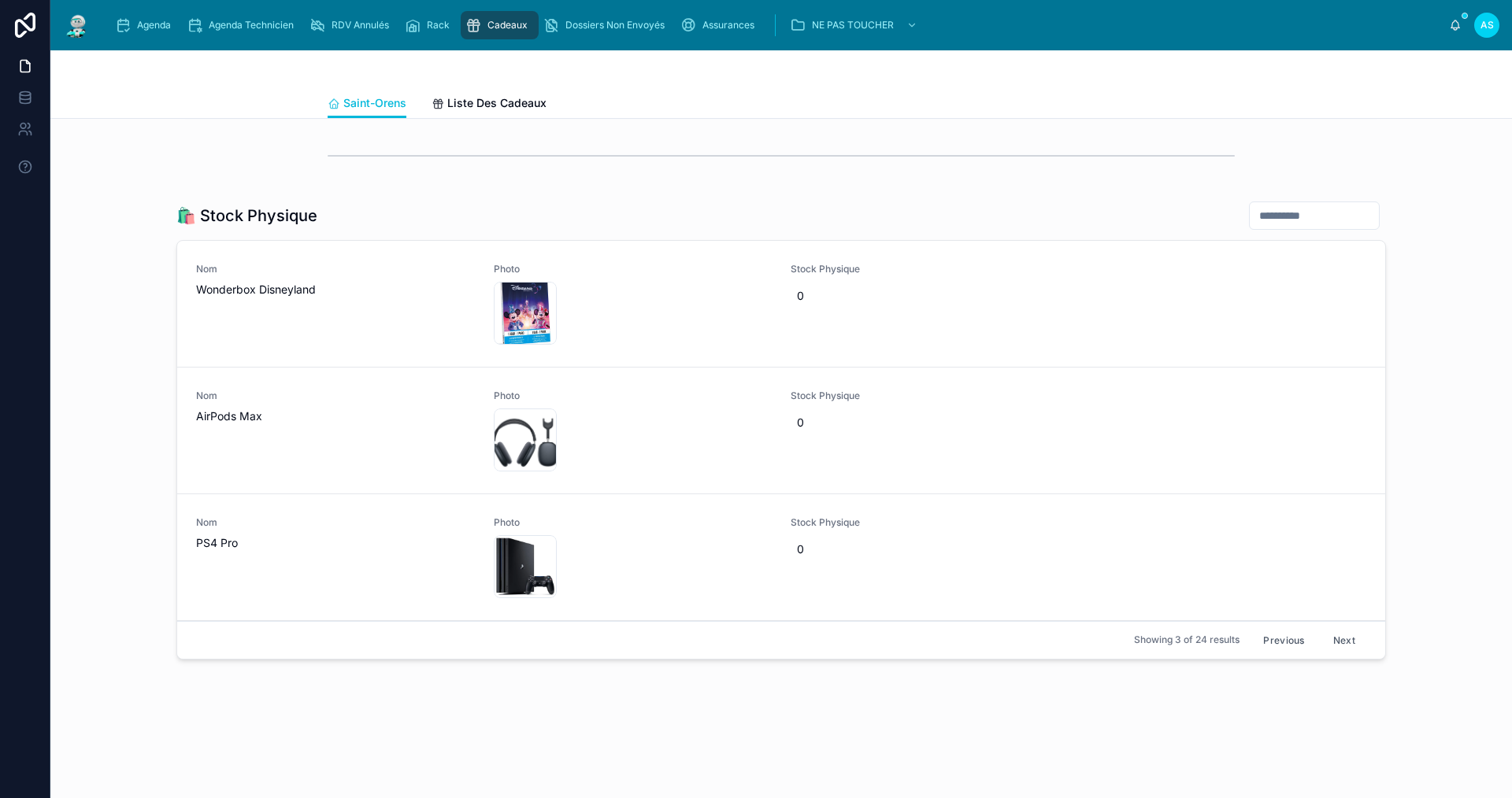
click at [1334, 641] on button "Next" at bounding box center [1344, 640] width 44 height 25
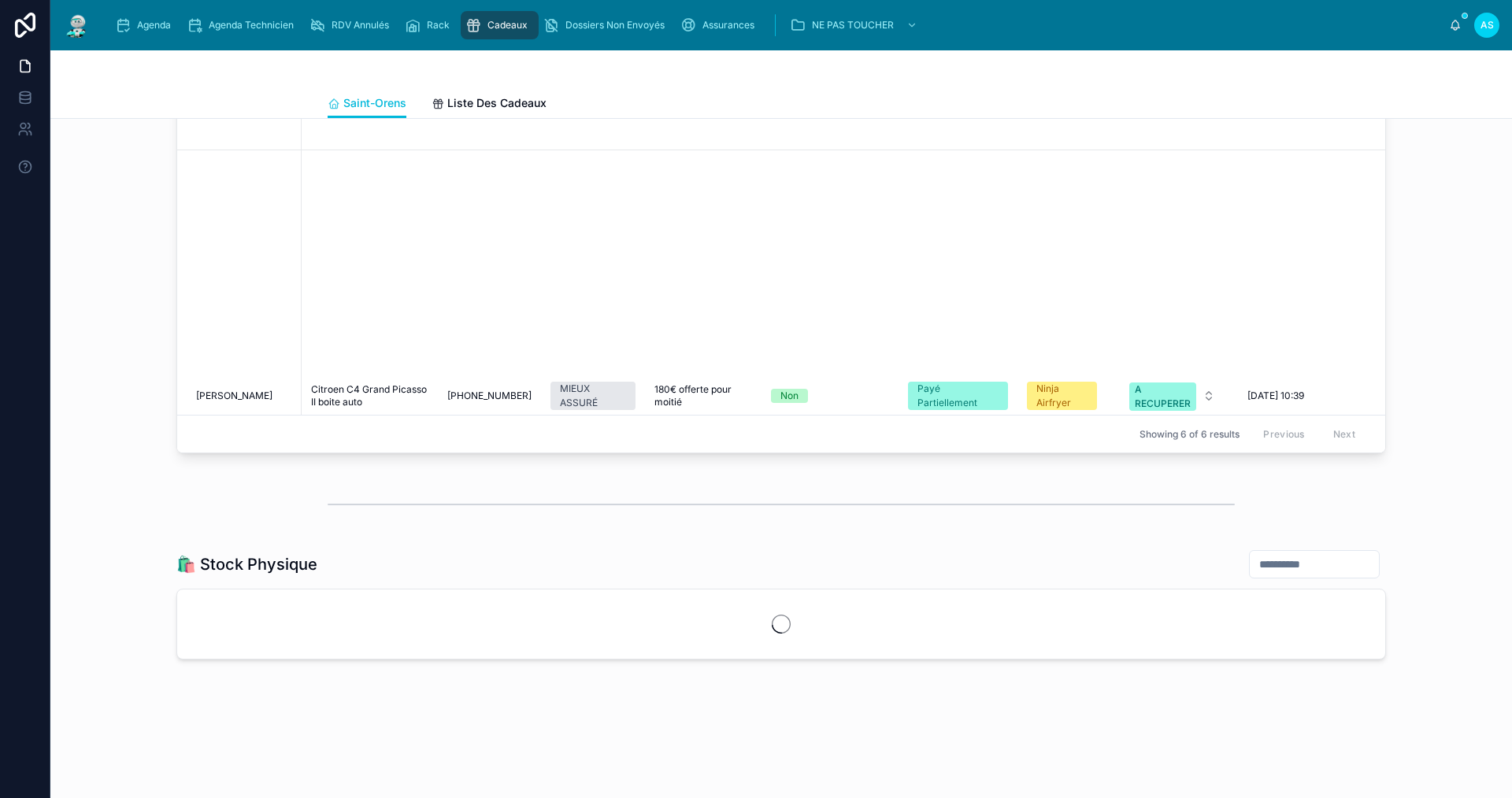
scroll to position [1696, 0]
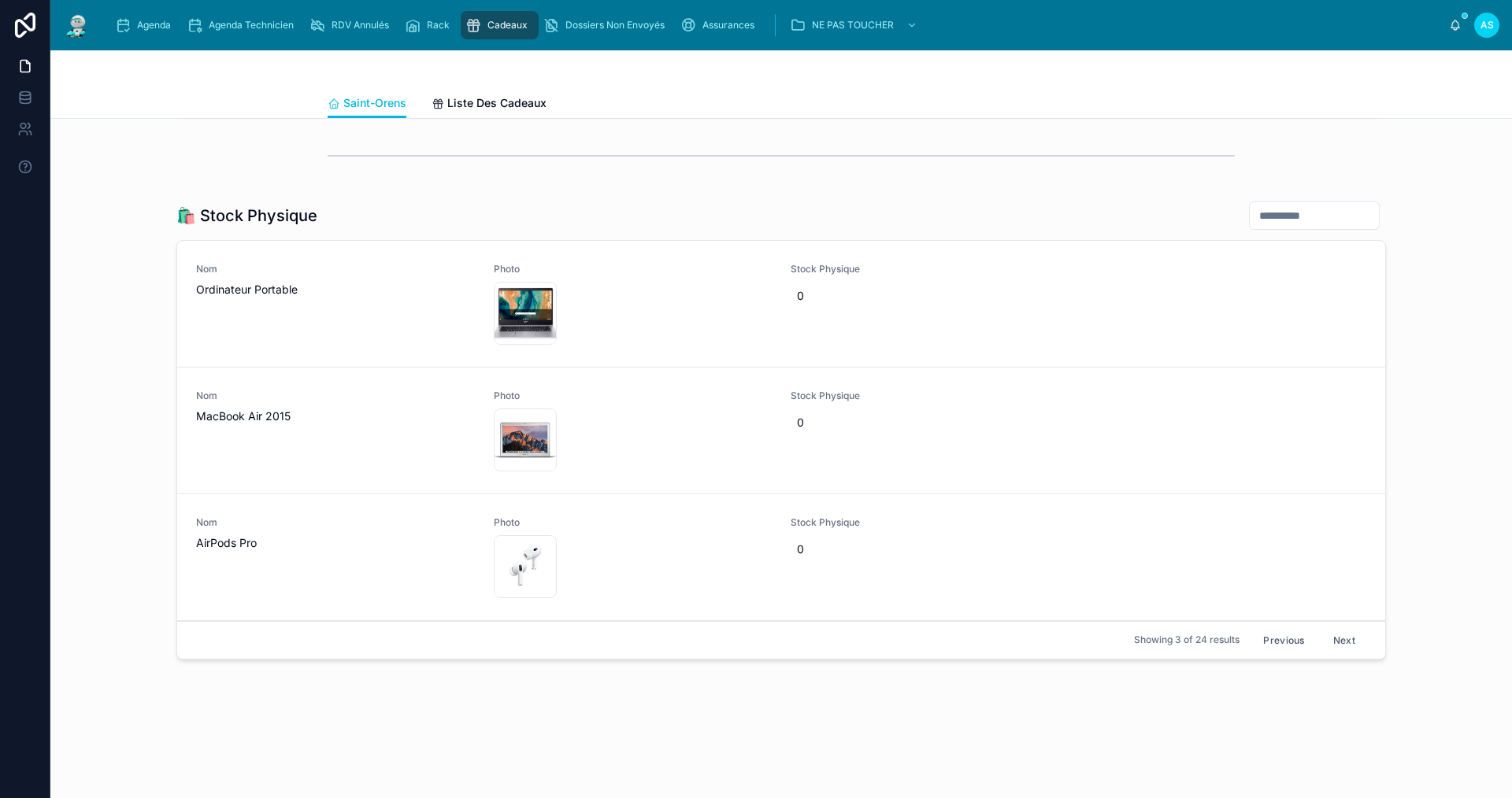
click at [1334, 641] on button "Next" at bounding box center [1344, 640] width 44 height 25
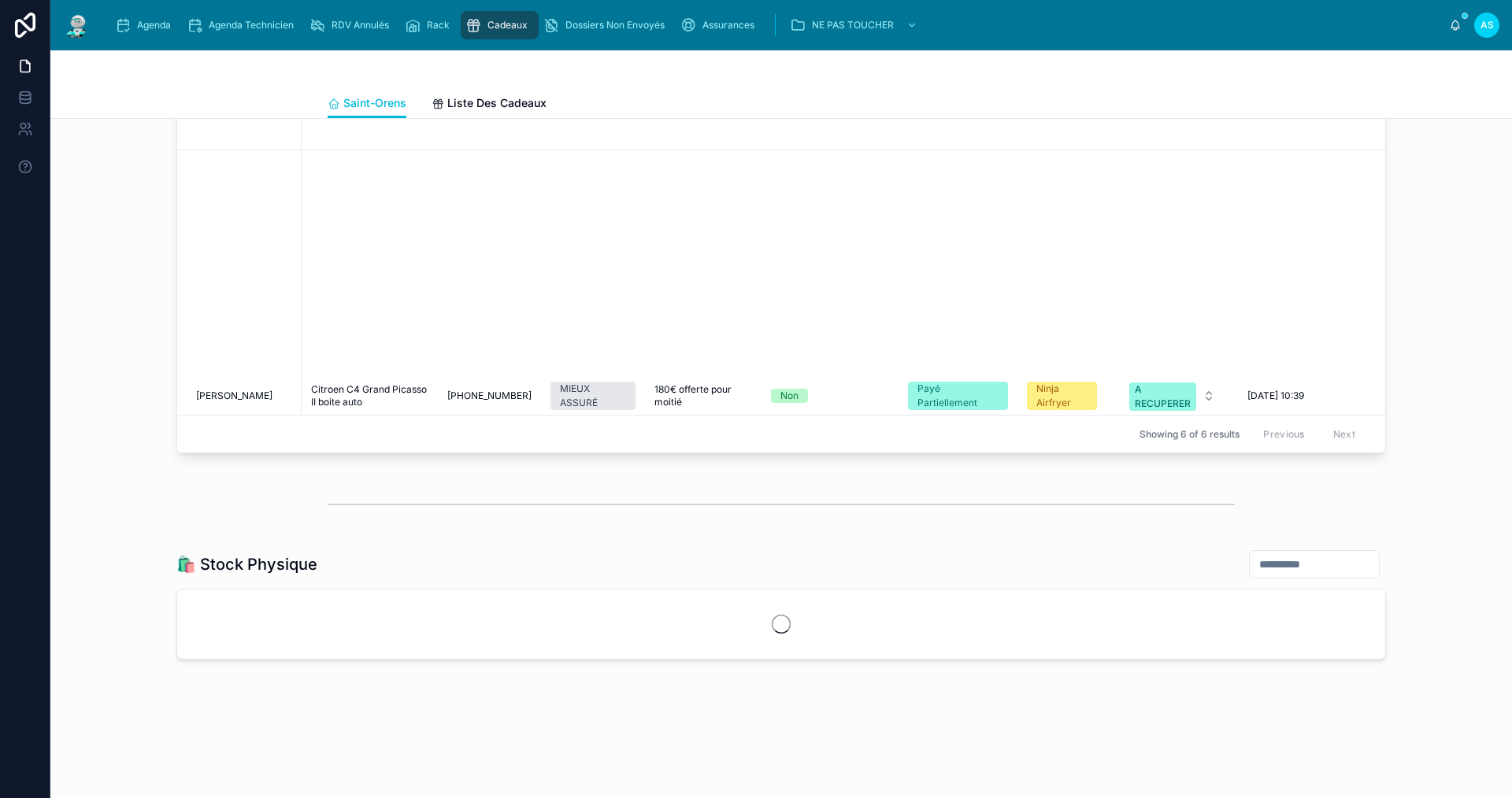
scroll to position [1696, 0]
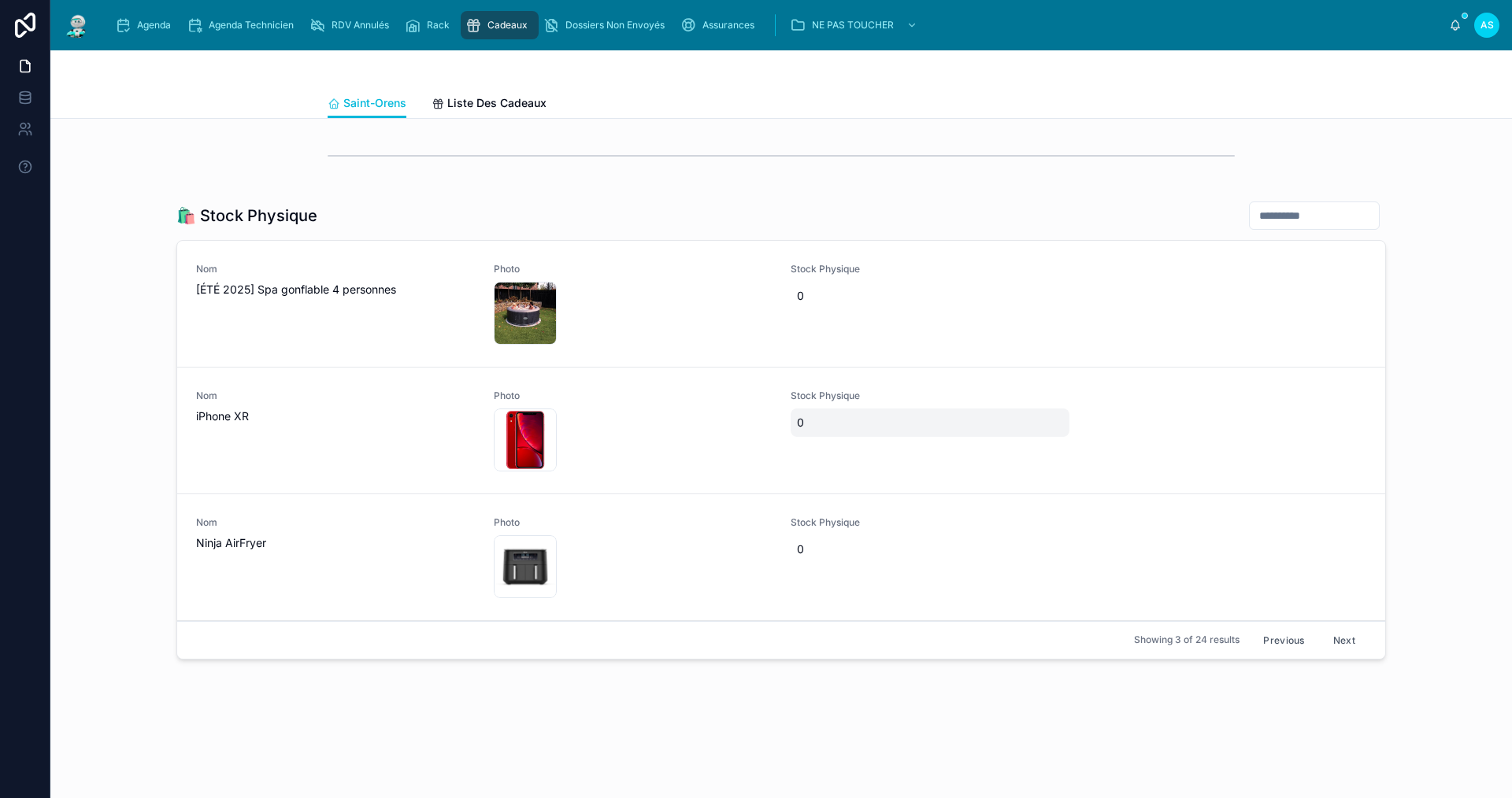
click at [827, 426] on span "0" at bounding box center [931, 422] width 266 height 15
type input "*"
click at [985, 447] on icon "submit" at bounding box center [984, 443] width 13 height 13
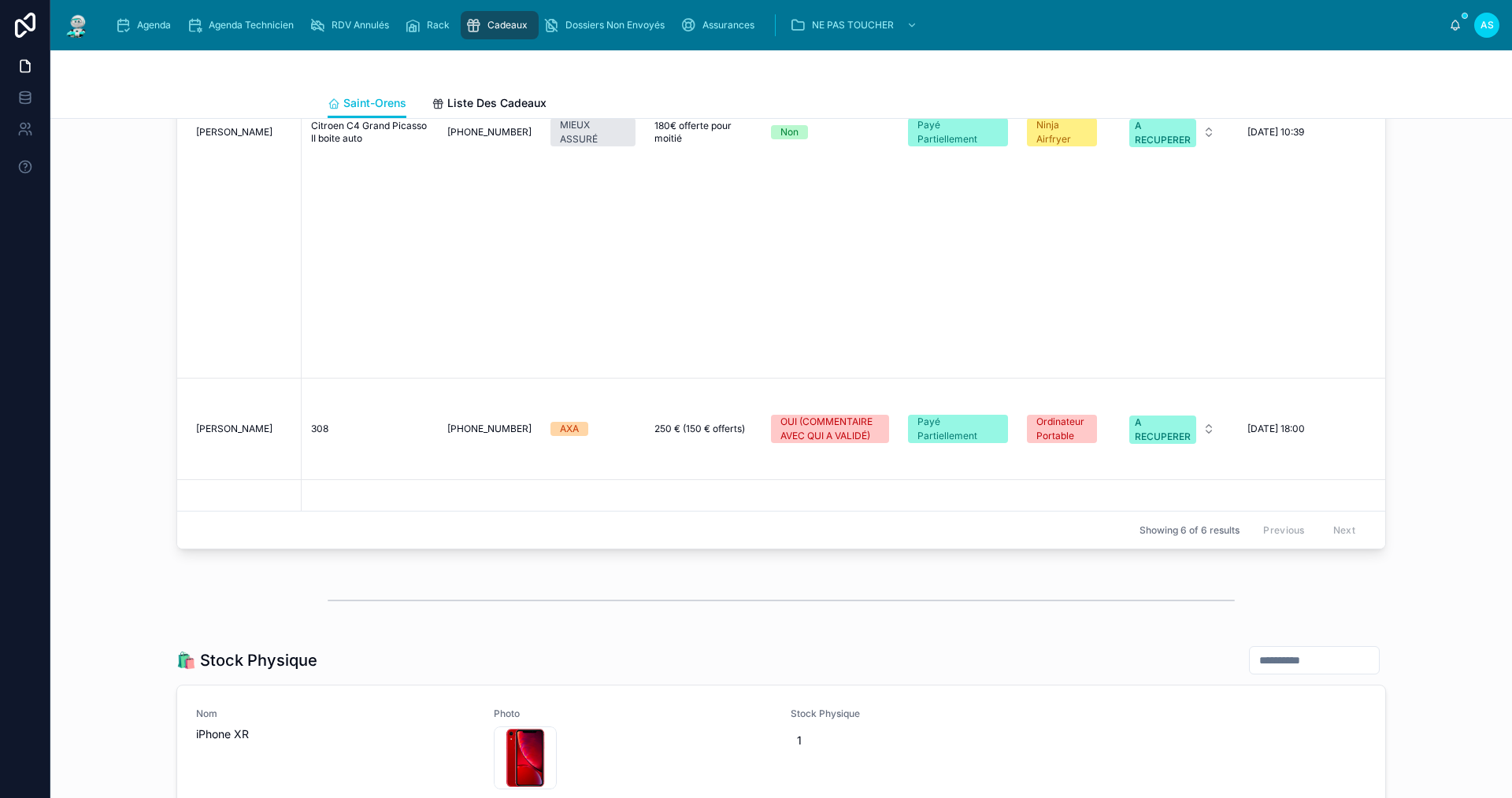
scroll to position [1224, 0]
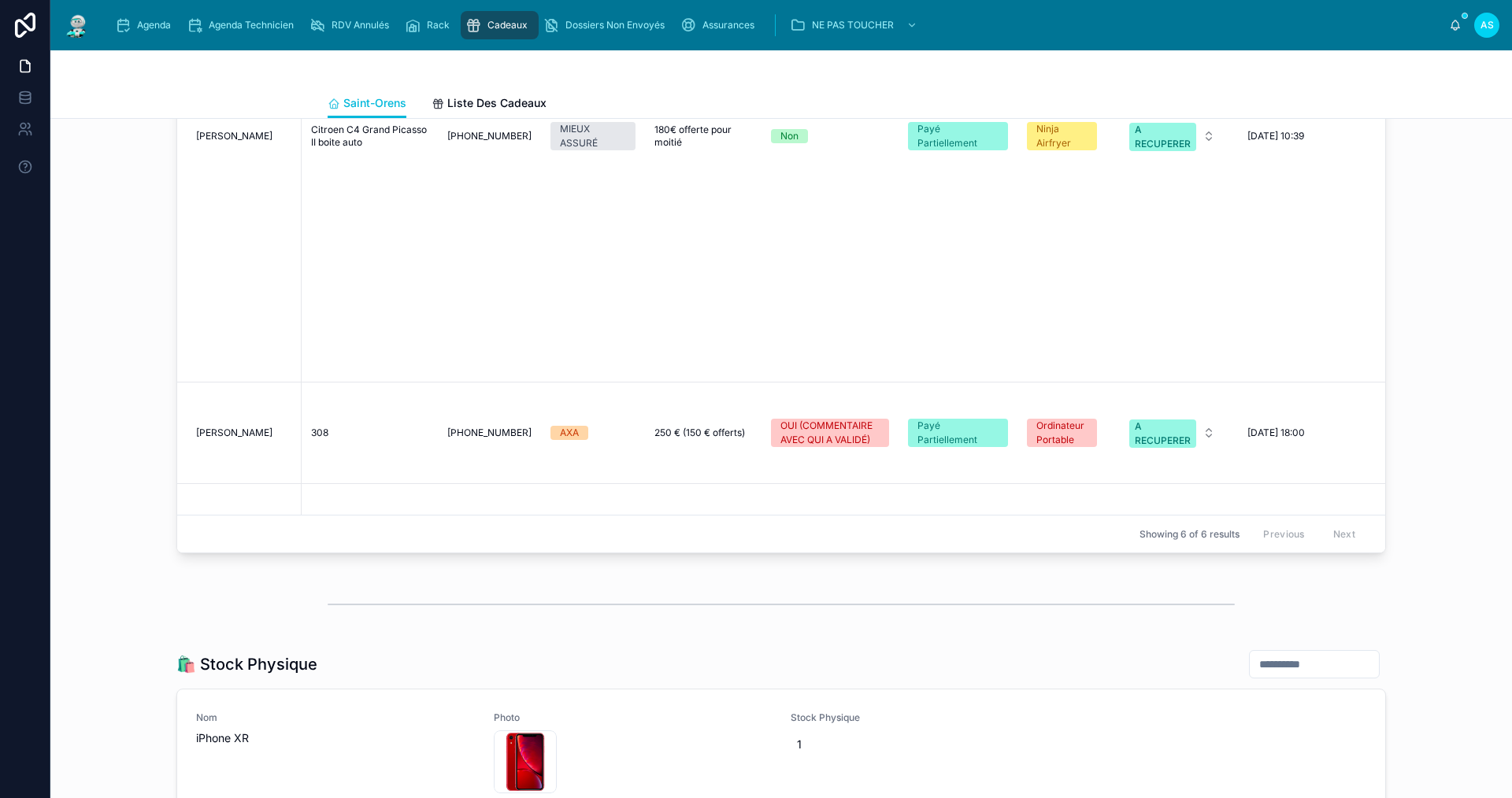
click at [228, 528] on span "[PERSON_NAME]" at bounding box center [234, 535] width 77 height 13
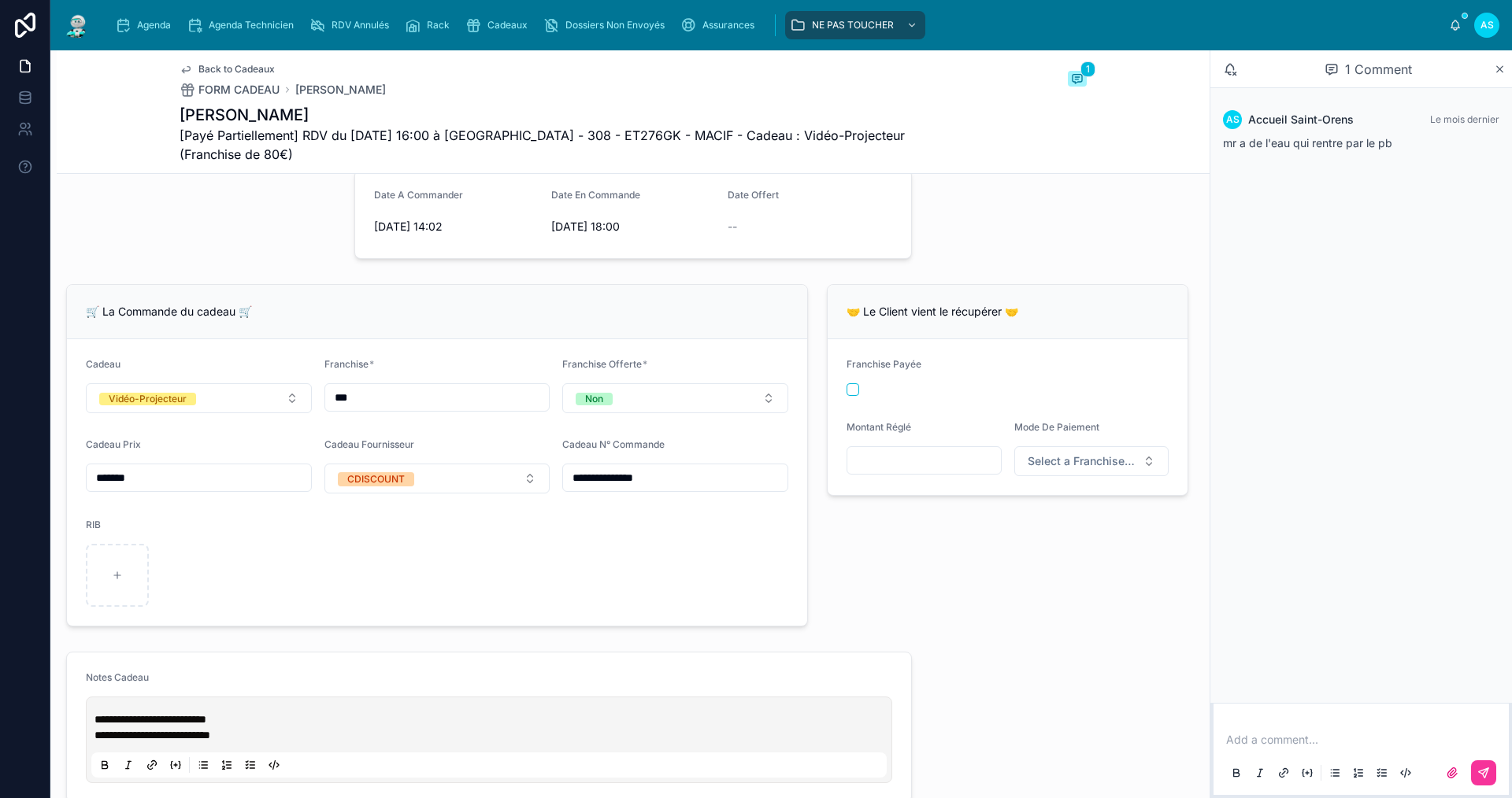
scroll to position [394, 0]
drag, startPoint x: 233, startPoint y: 733, endPoint x: 172, endPoint y: 733, distance: 61.0
click at [172, 727] on span "**********" at bounding box center [150, 721] width 112 height 11
click at [1436, 797] on div "Add a comment..." at bounding box center [1361, 751] width 302 height 96
click at [275, 729] on p "**********" at bounding box center [492, 721] width 796 height 15
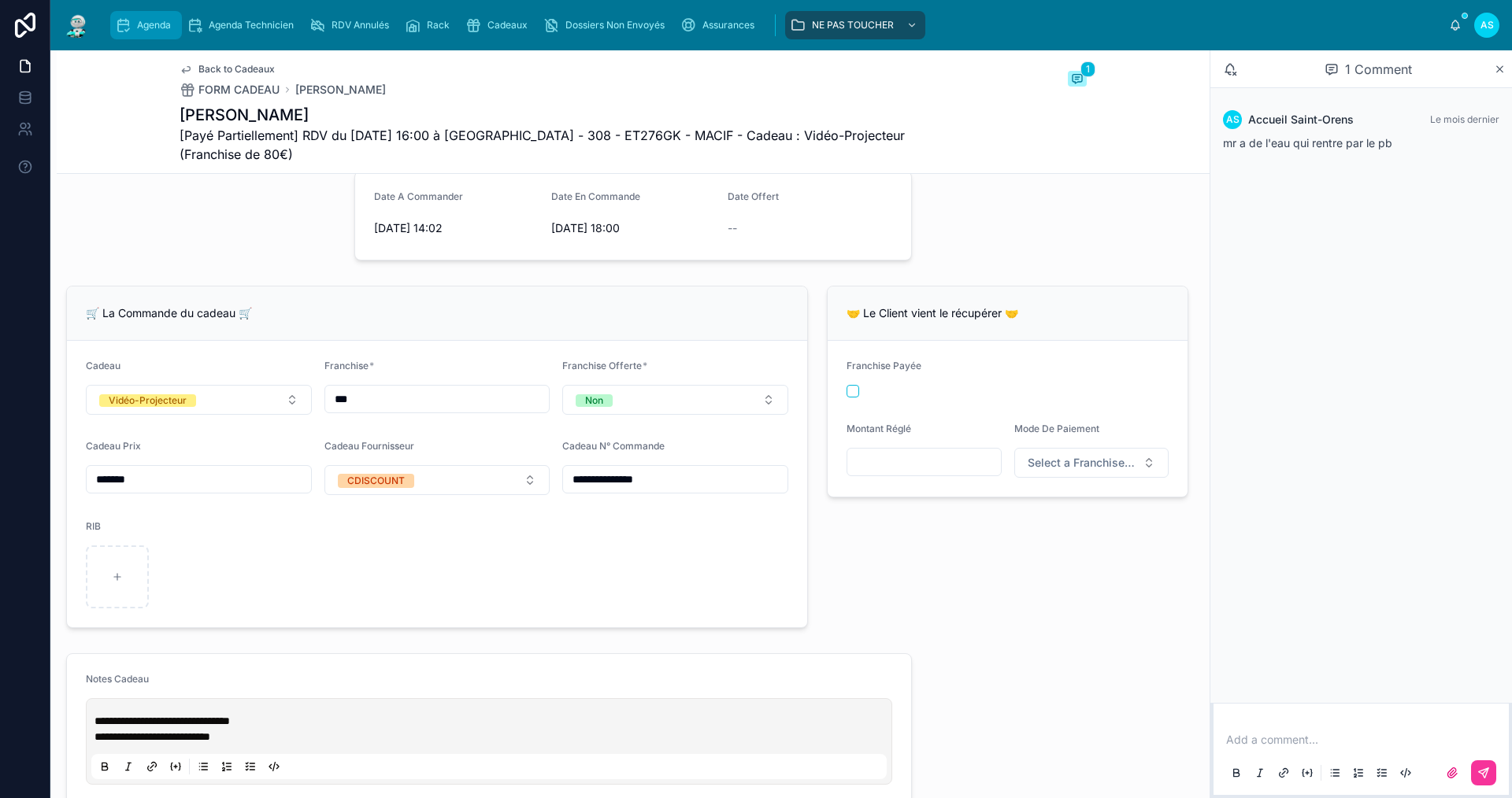
click at [148, 26] on span "Agenda" at bounding box center [153, 26] width 34 height 13
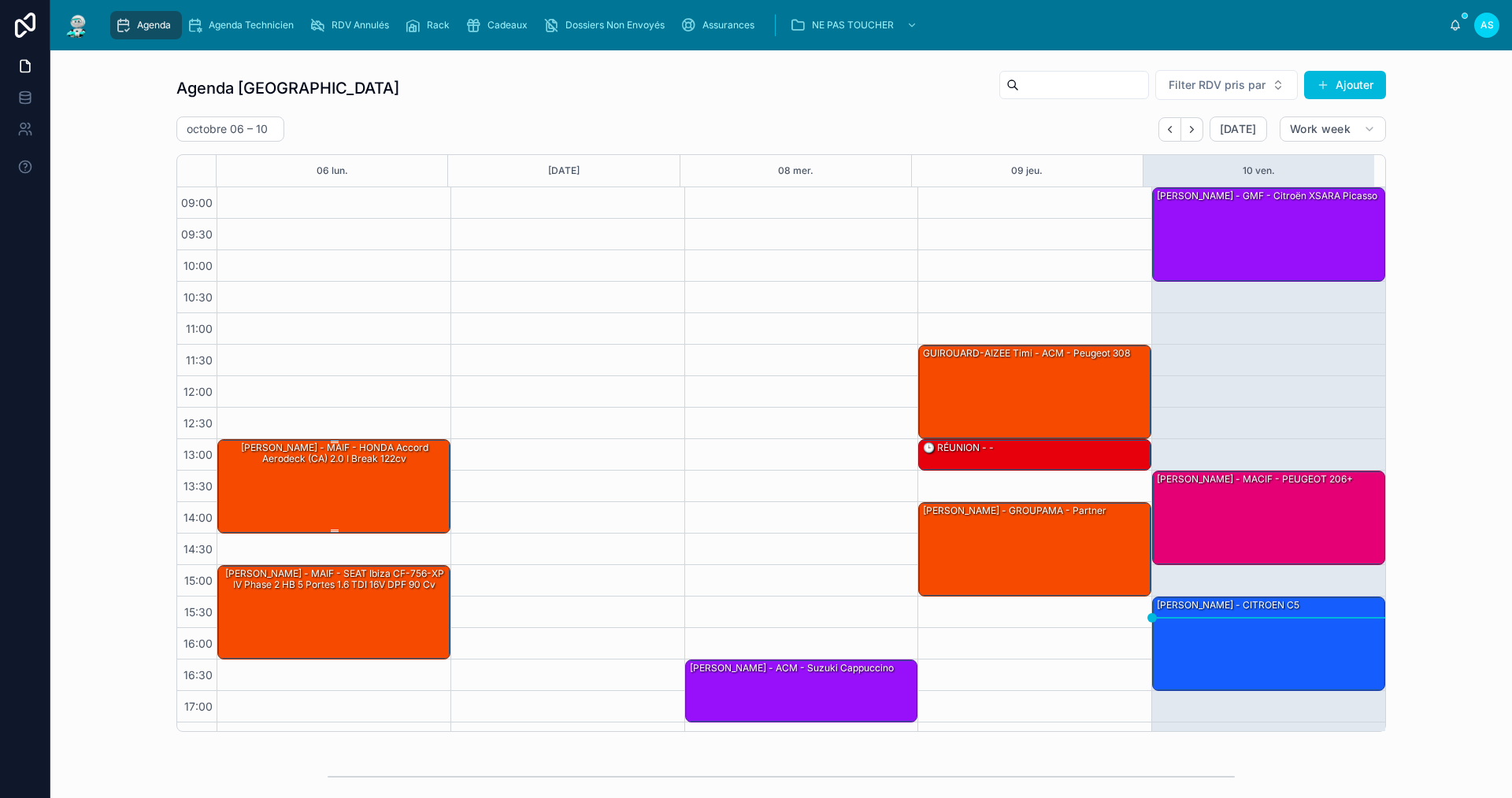
scroll to position [23, 0]
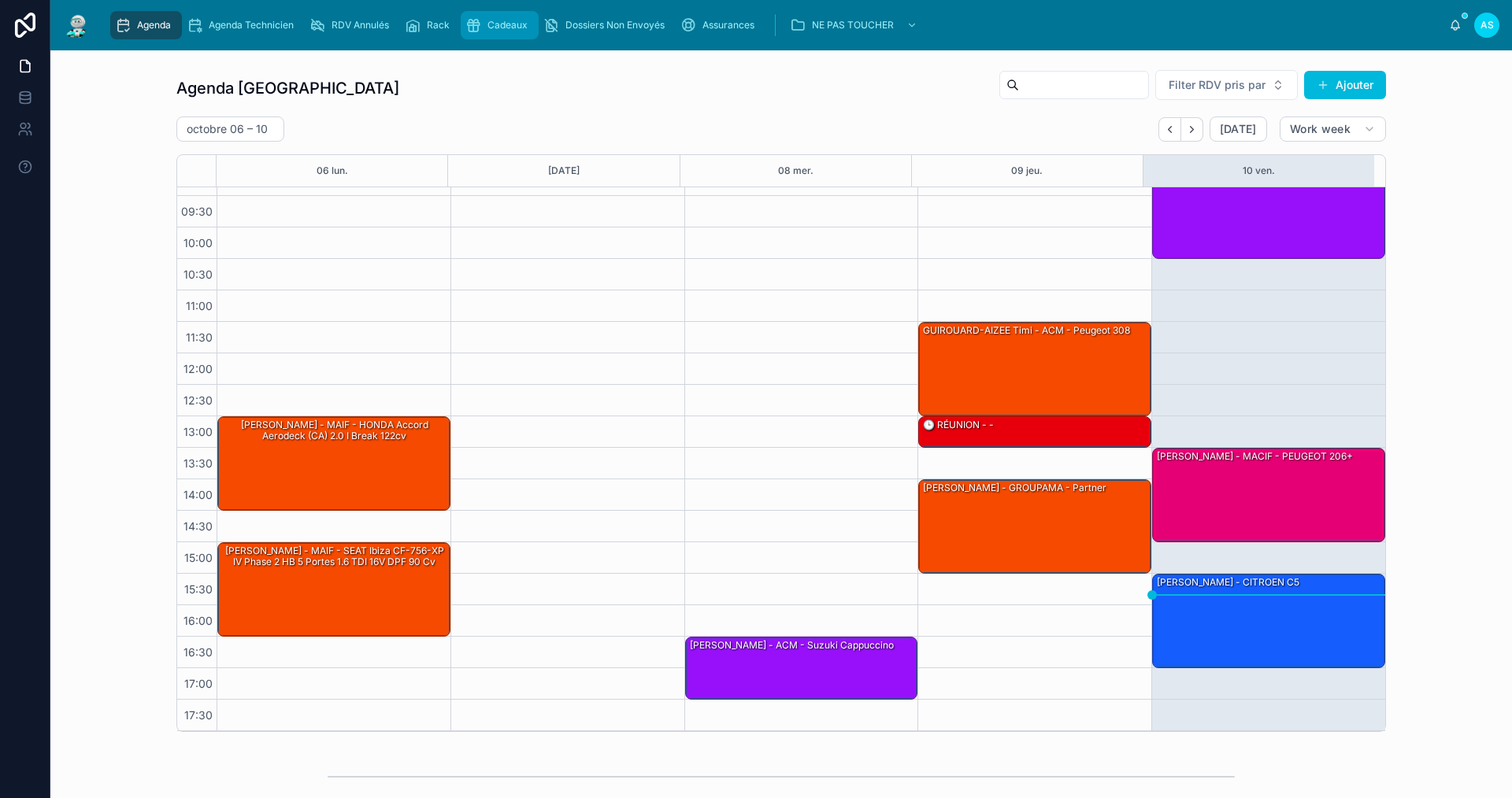
click at [489, 19] on span "Cadeaux" at bounding box center [508, 26] width 40 height 13
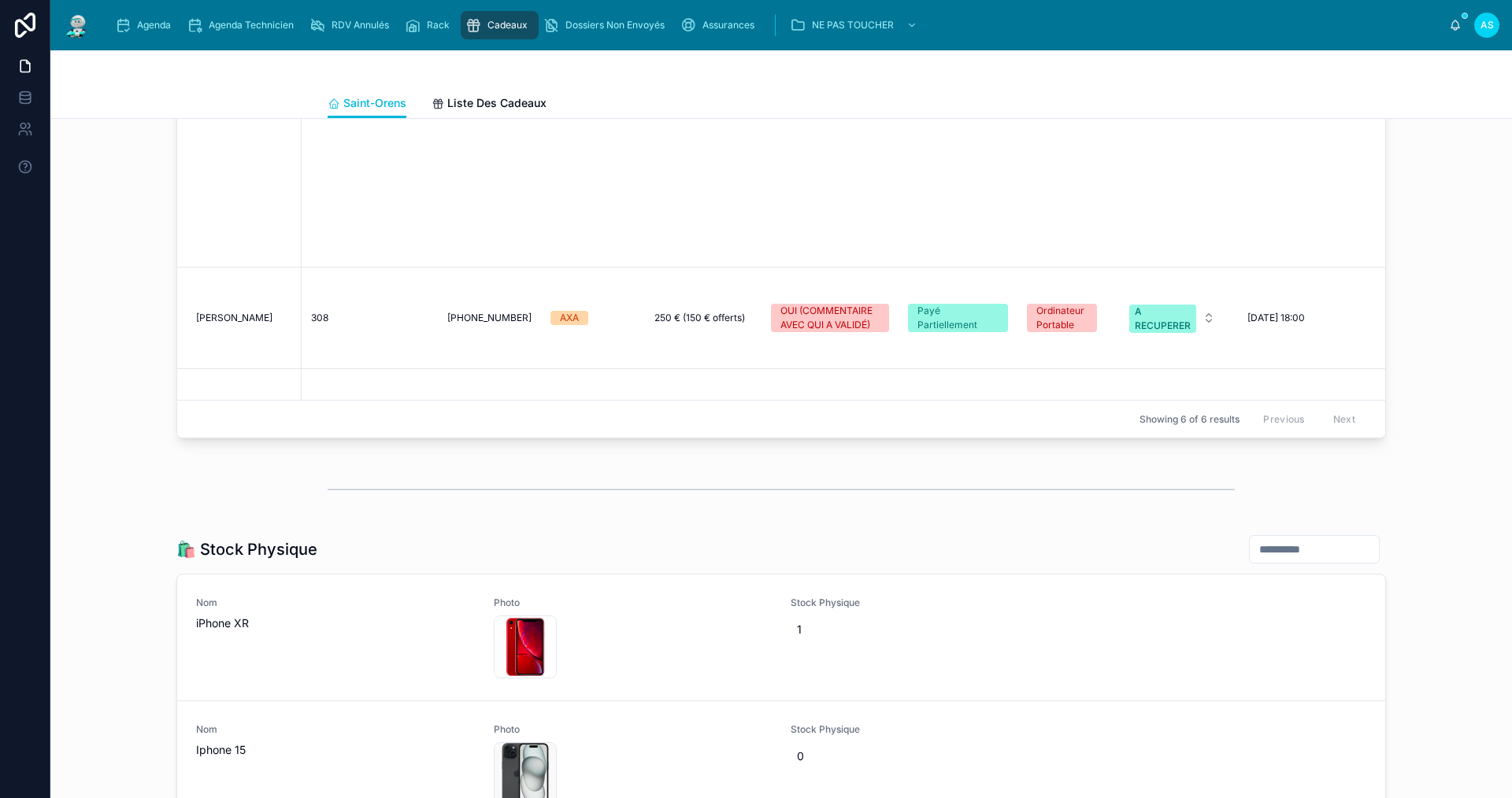
scroll to position [1338, 0]
click at [207, 312] on span "[PERSON_NAME]" at bounding box center [234, 319] width 77 height 13
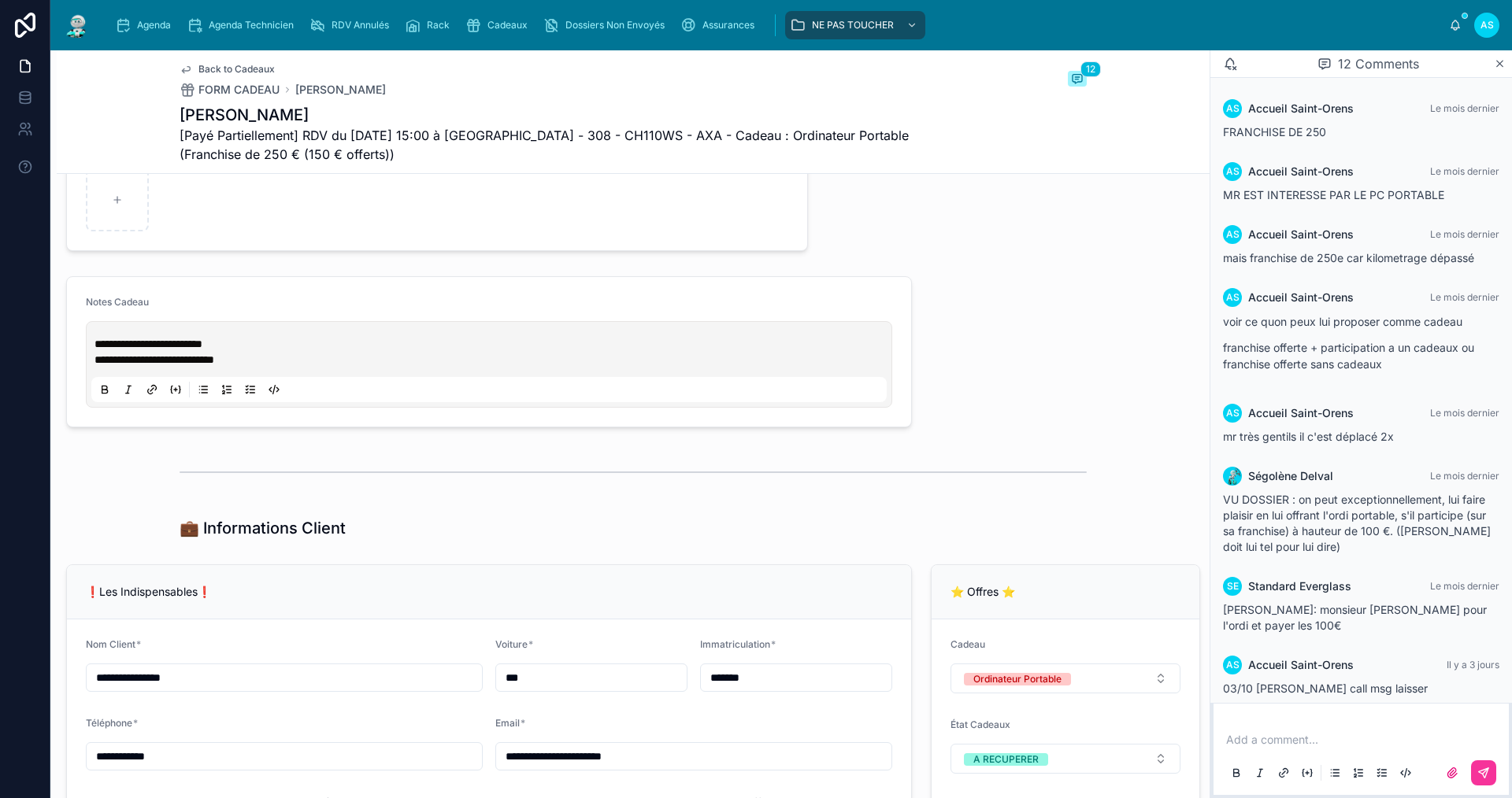
scroll to position [709, 0]
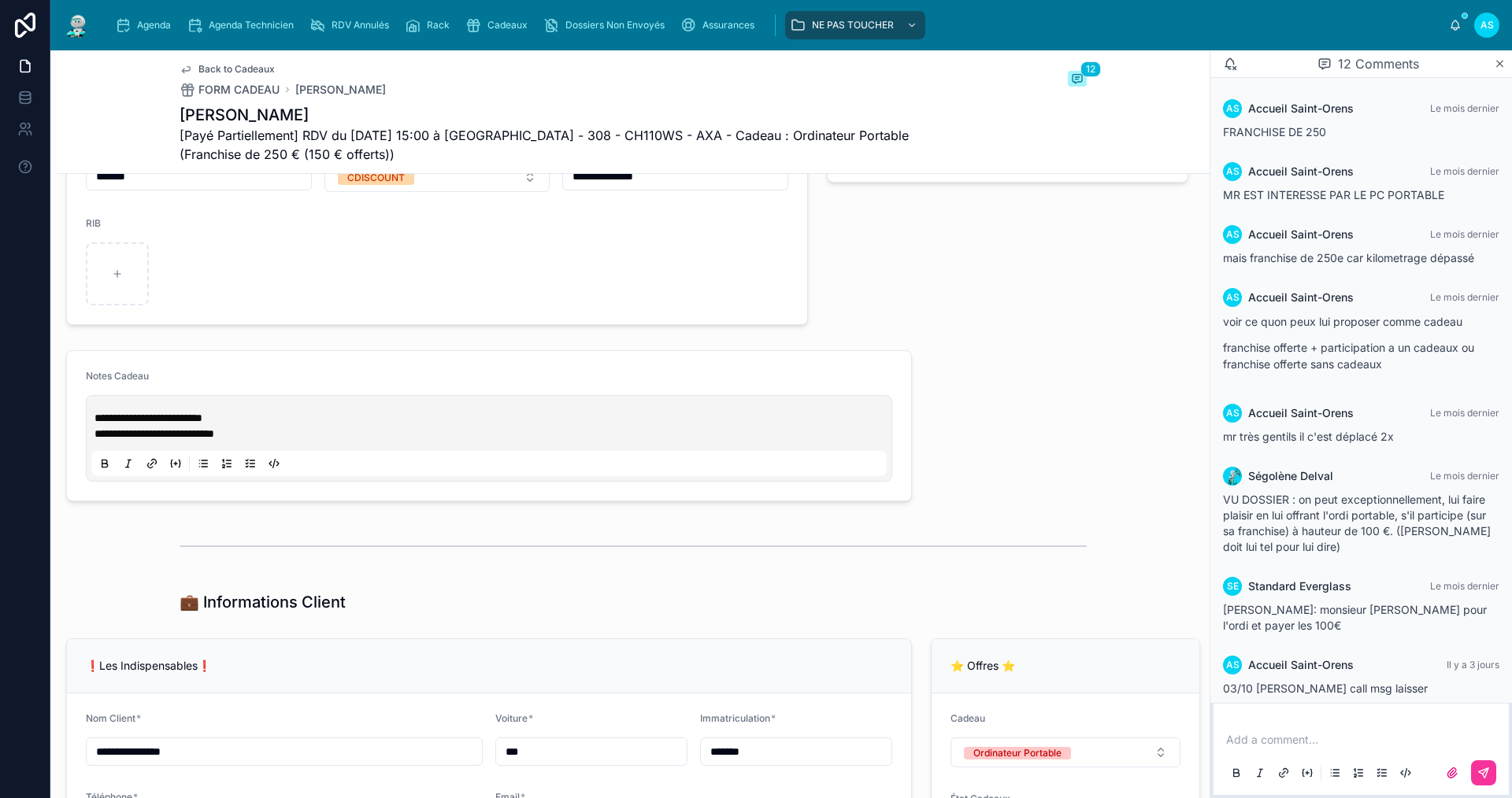
click at [214, 438] on span "**********" at bounding box center [154, 434] width 119 height 11
drag, startPoint x: 262, startPoint y: 426, endPoint x: 271, endPoint y: 427, distance: 9.1
click at [262, 425] on p "**********" at bounding box center [492, 417] width 796 height 15
click at [293, 426] on p "**********" at bounding box center [492, 417] width 796 height 15
click at [137, 24] on span "Agenda" at bounding box center [153, 26] width 34 height 13
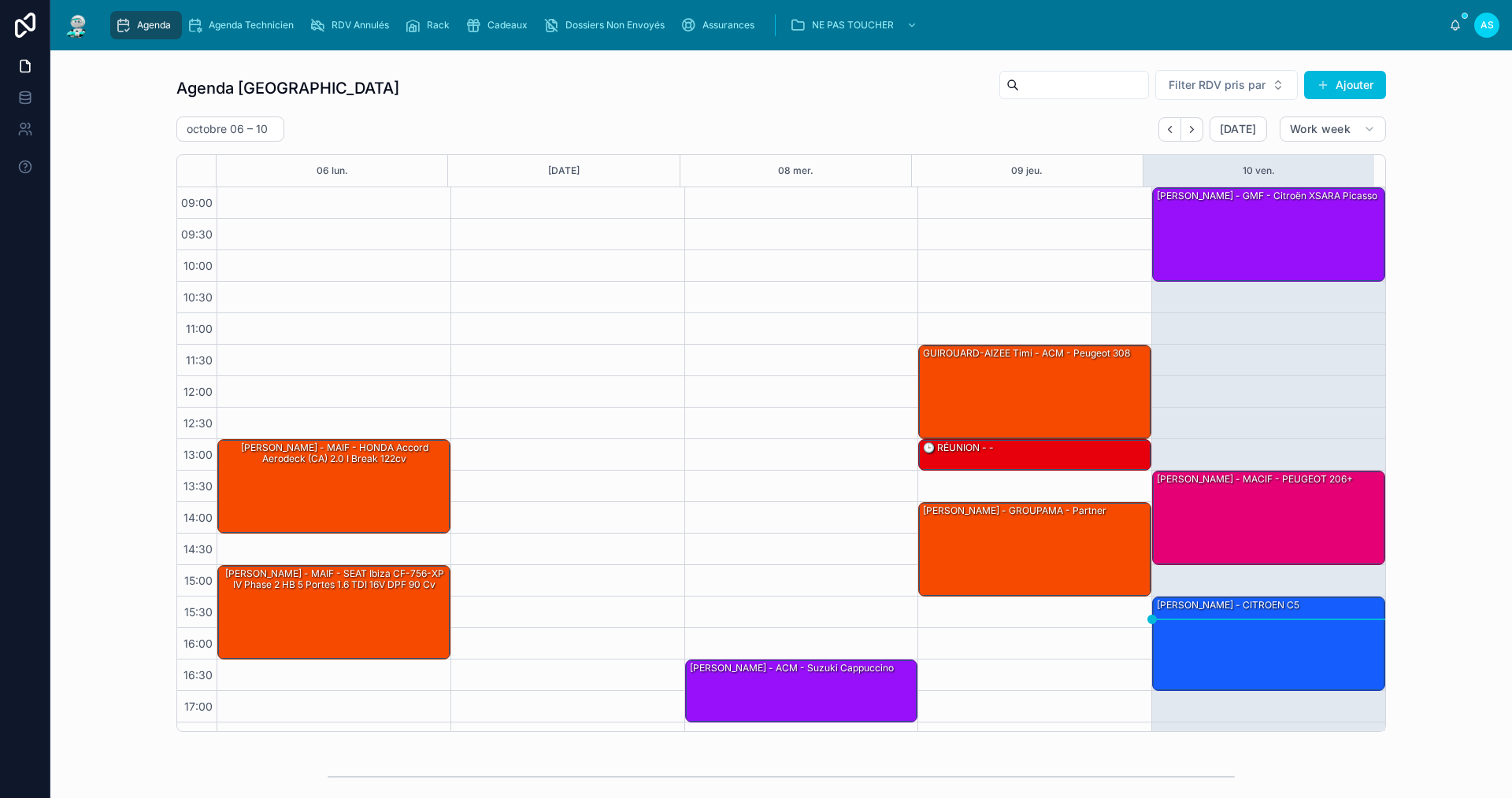
scroll to position [23, 0]
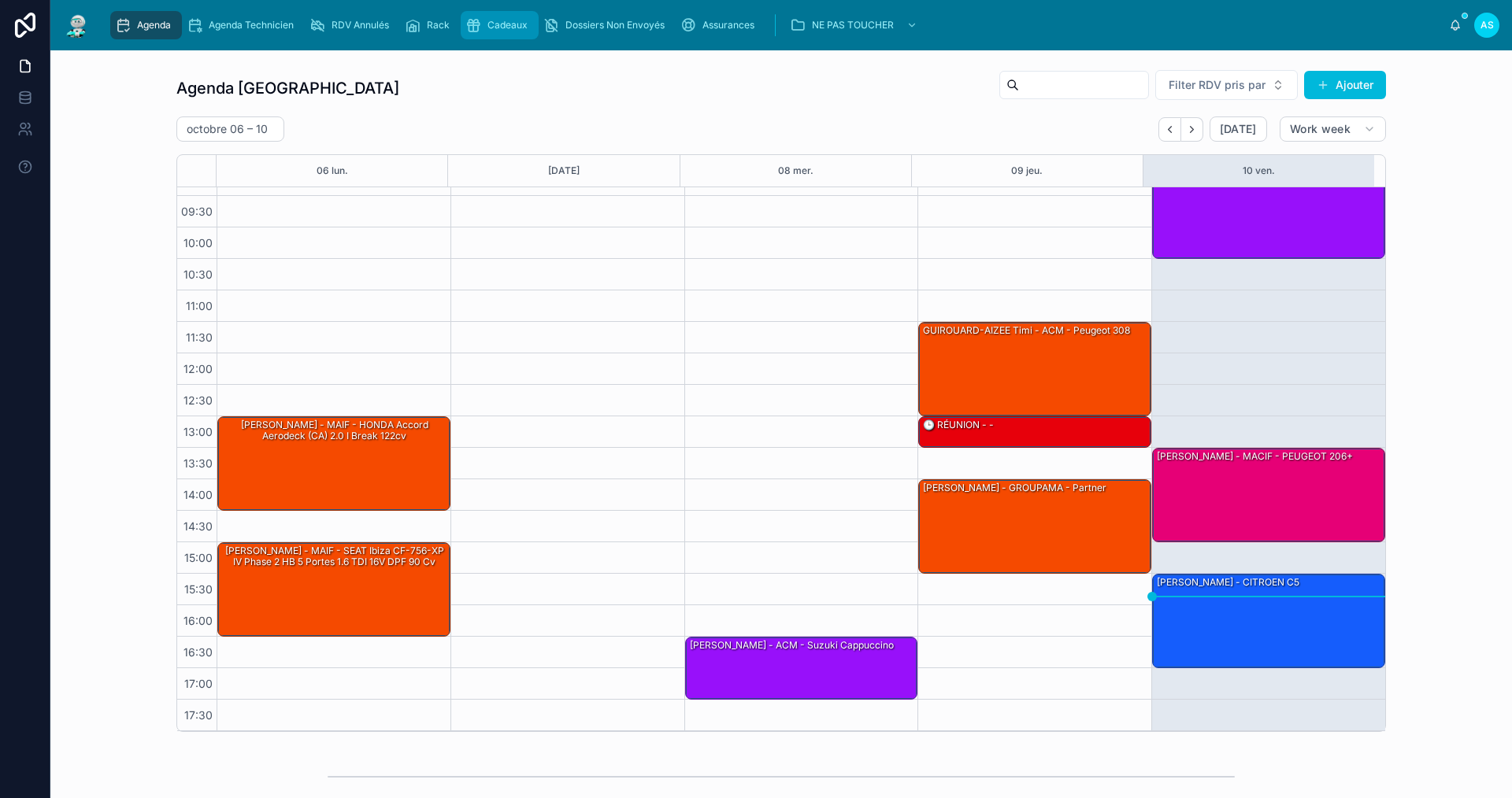
click at [493, 23] on span "Cadeaux" at bounding box center [508, 26] width 40 height 13
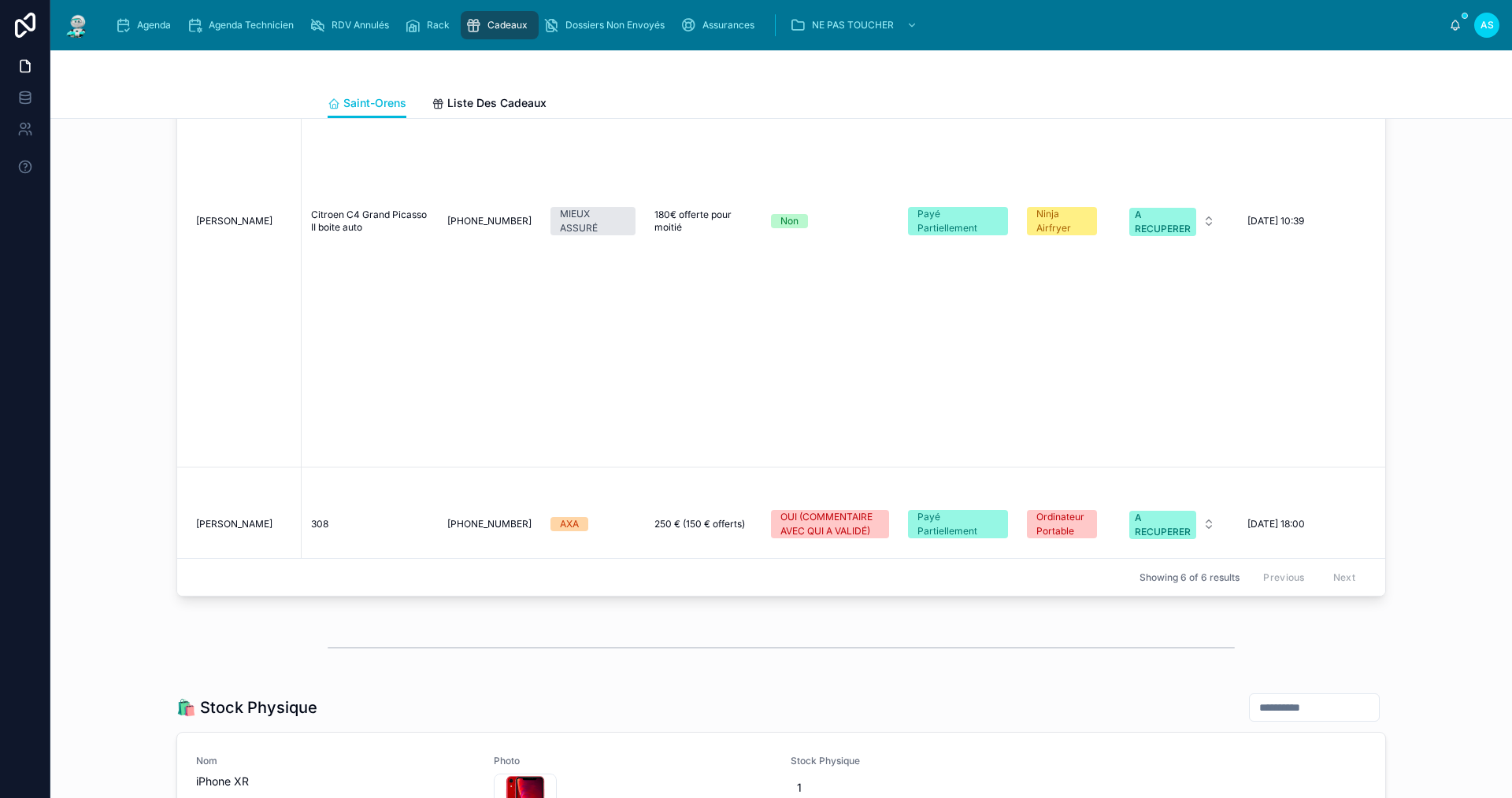
scroll to position [293, 0]
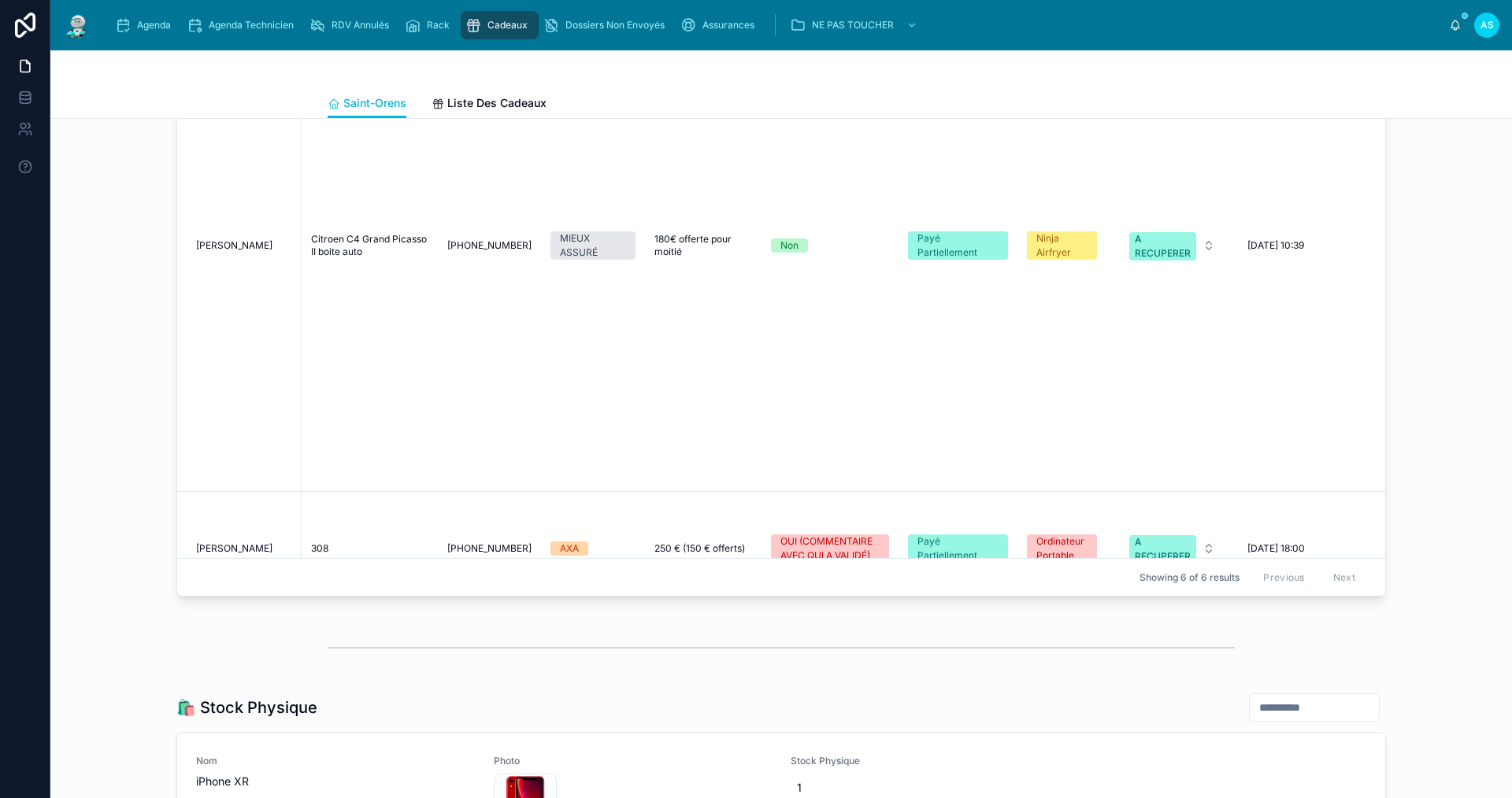
click at [258, 240] on span "[PERSON_NAME]" at bounding box center [234, 246] width 77 height 13
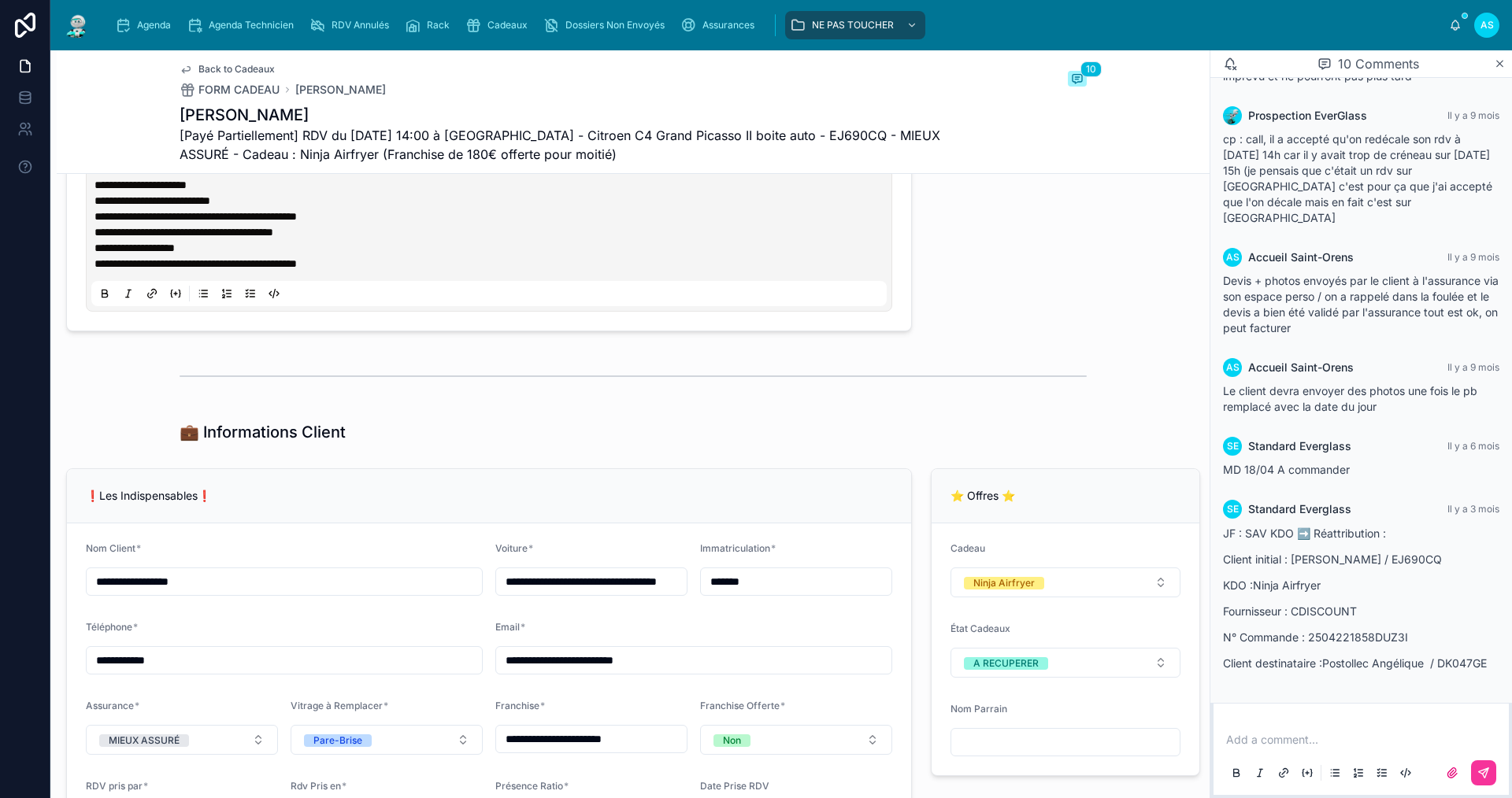
scroll to position [1181, 0]
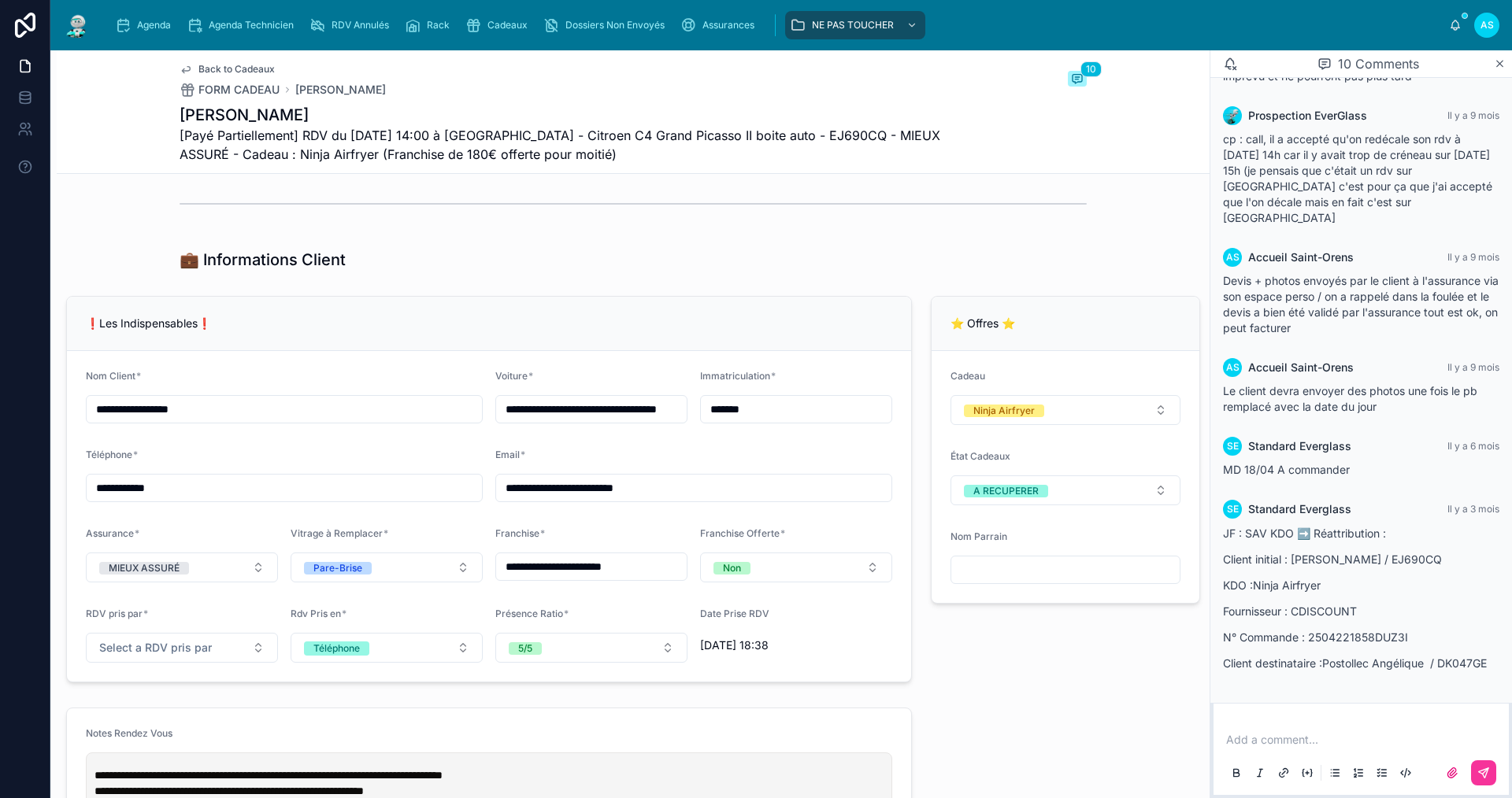
click at [1289, 733] on p at bounding box center [1364, 740] width 276 height 15
click at [1493, 770] on button at bounding box center [1484, 773] width 26 height 26
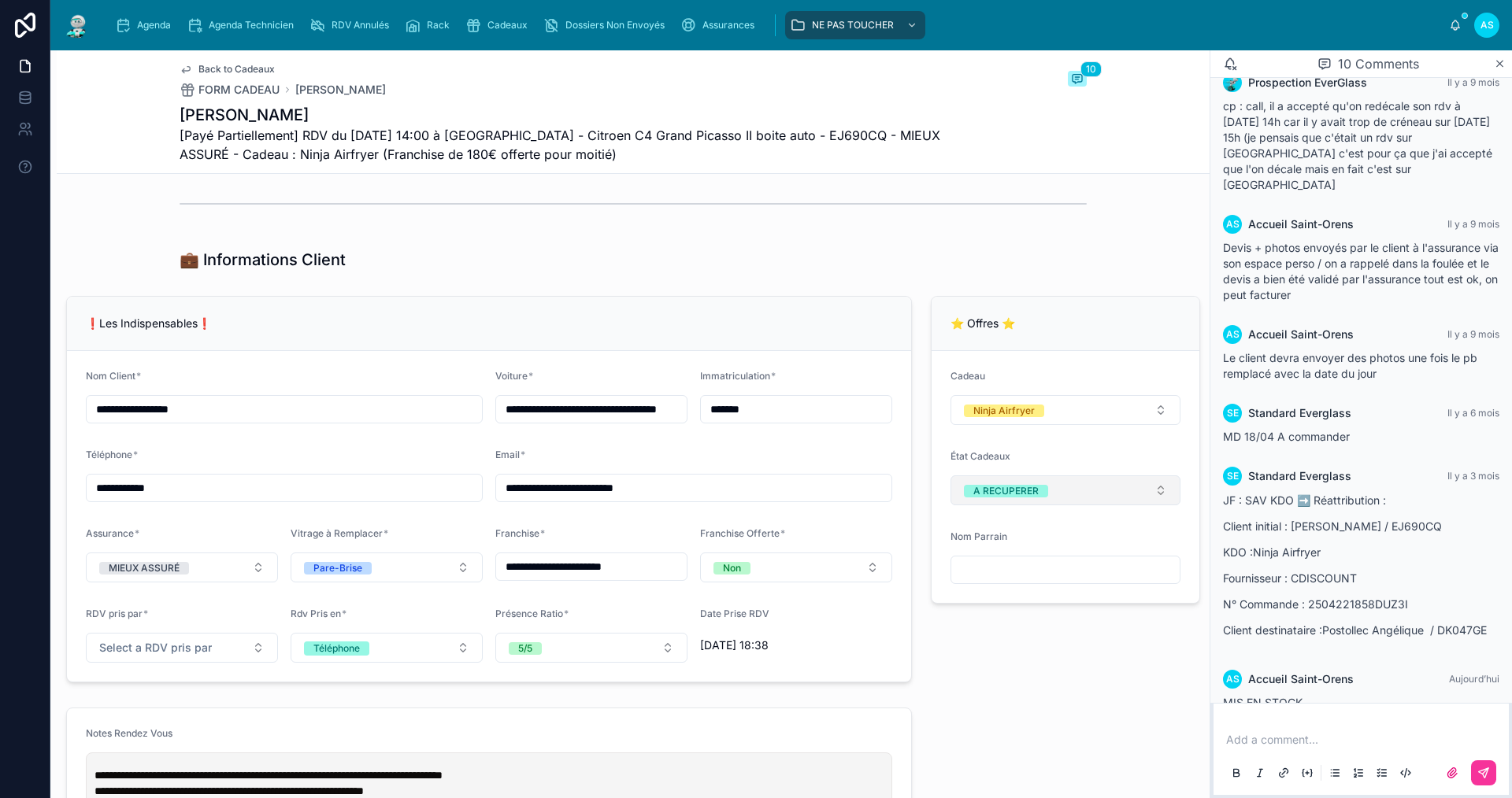
click at [1045, 502] on button "A RECUPERER" at bounding box center [1065, 490] width 230 height 30
click at [1004, 560] on div "None" at bounding box center [1055, 565] width 219 height 22
click at [502, 21] on span "Cadeaux" at bounding box center [508, 26] width 40 height 13
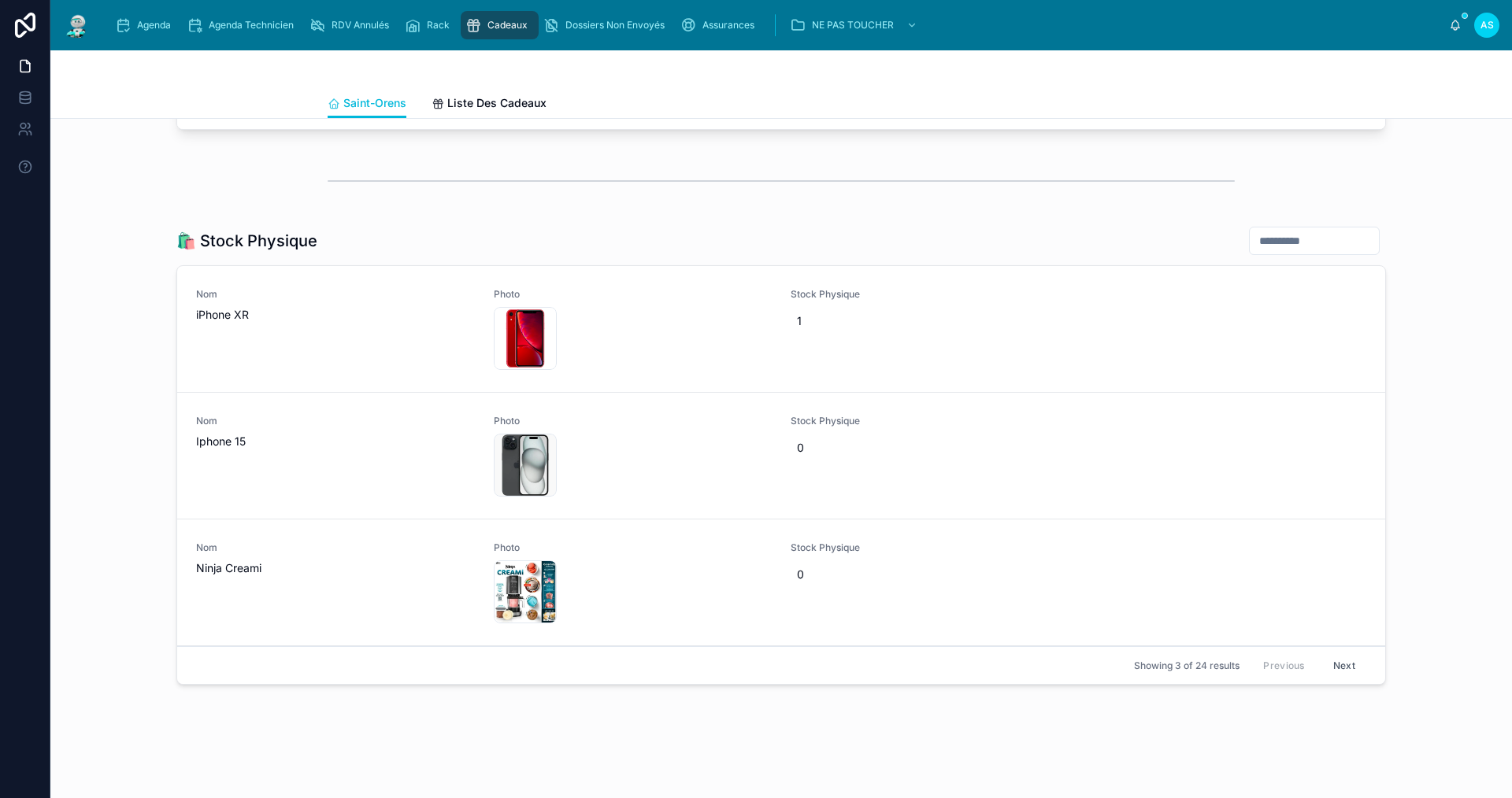
scroll to position [1602, 0]
click at [1334, 650] on button "Next" at bounding box center [1344, 661] width 44 height 25
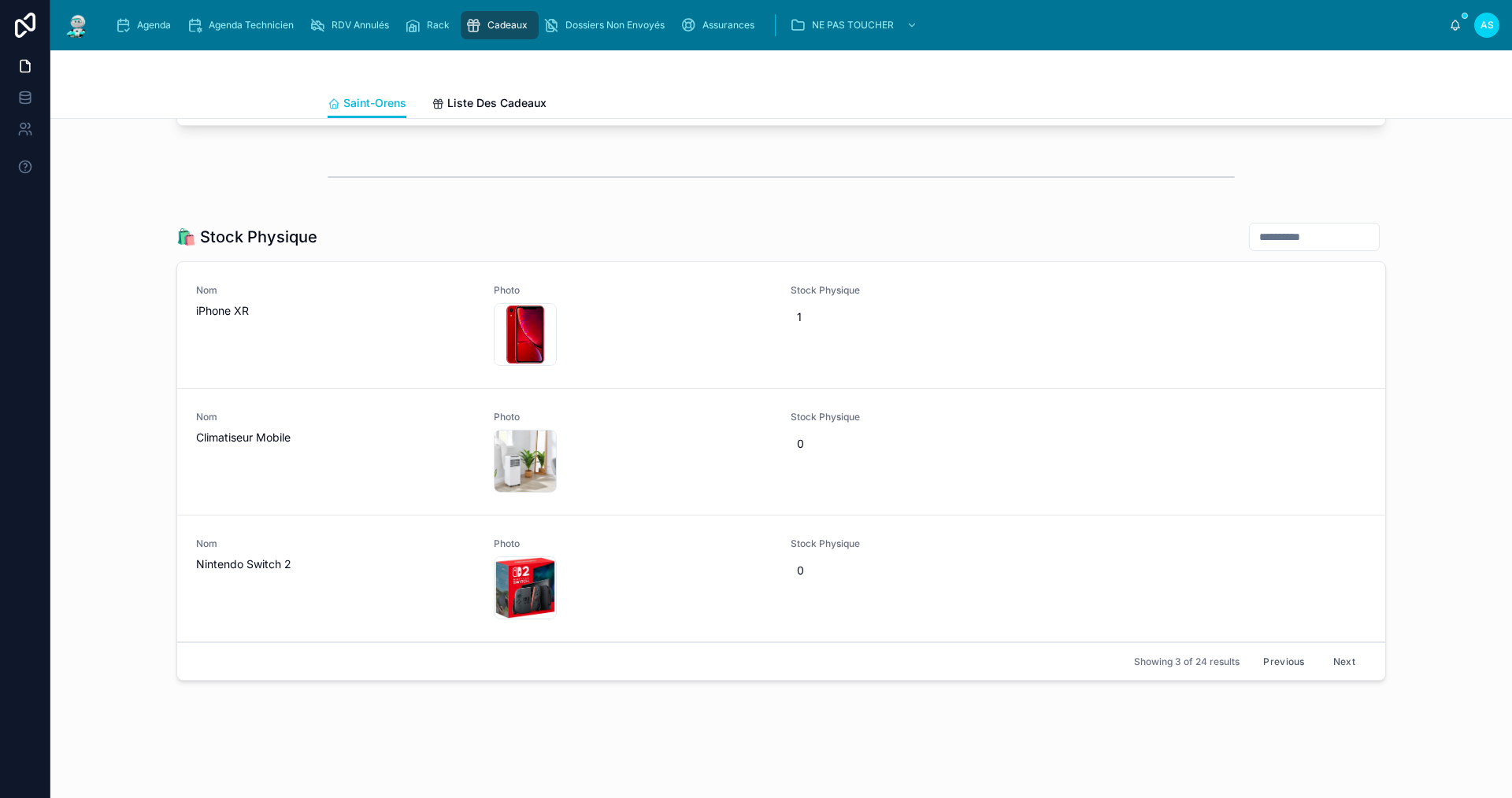
click at [1340, 650] on button "Next" at bounding box center [1344, 661] width 44 height 25
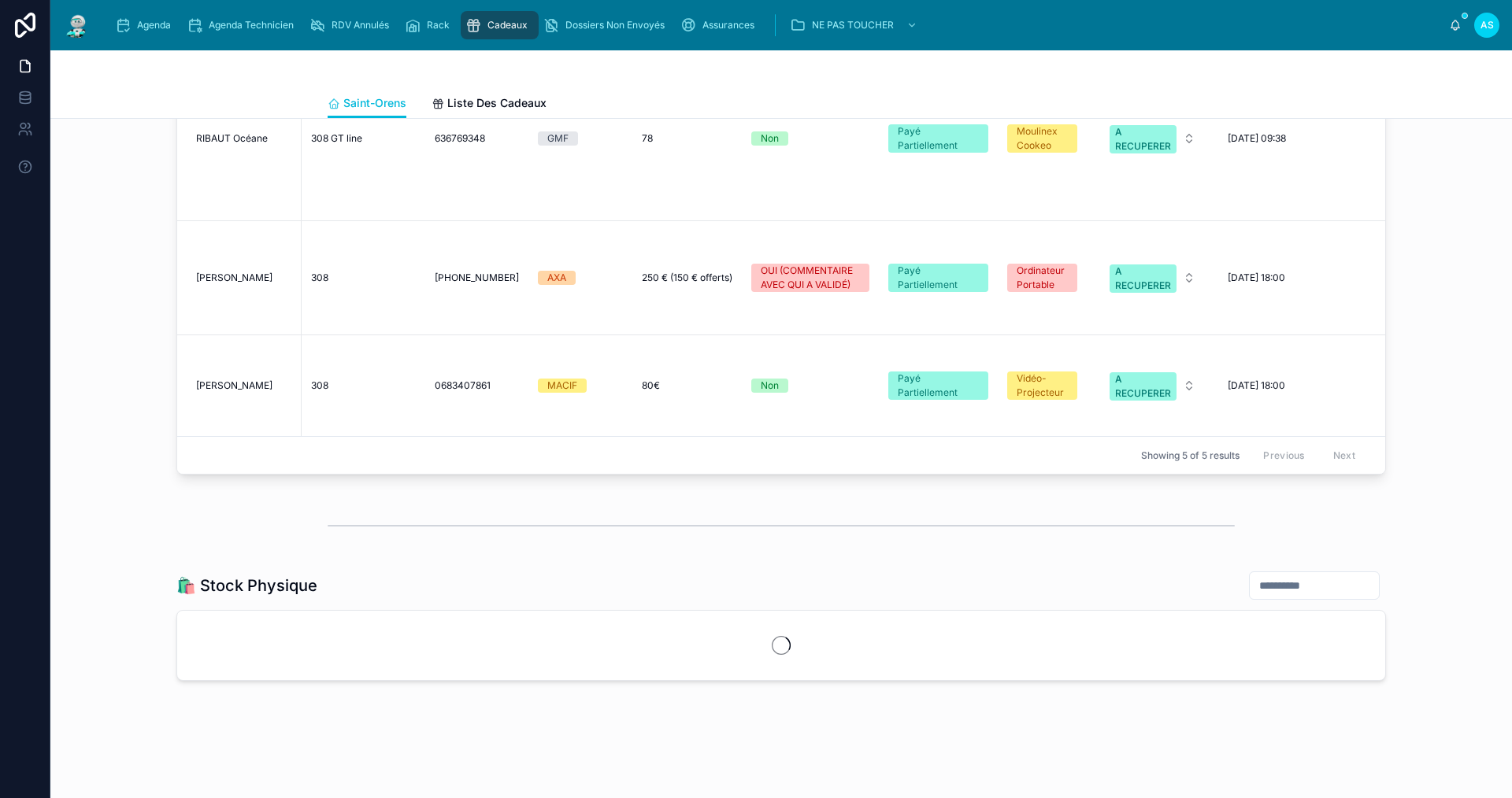
scroll to position [1602, 0]
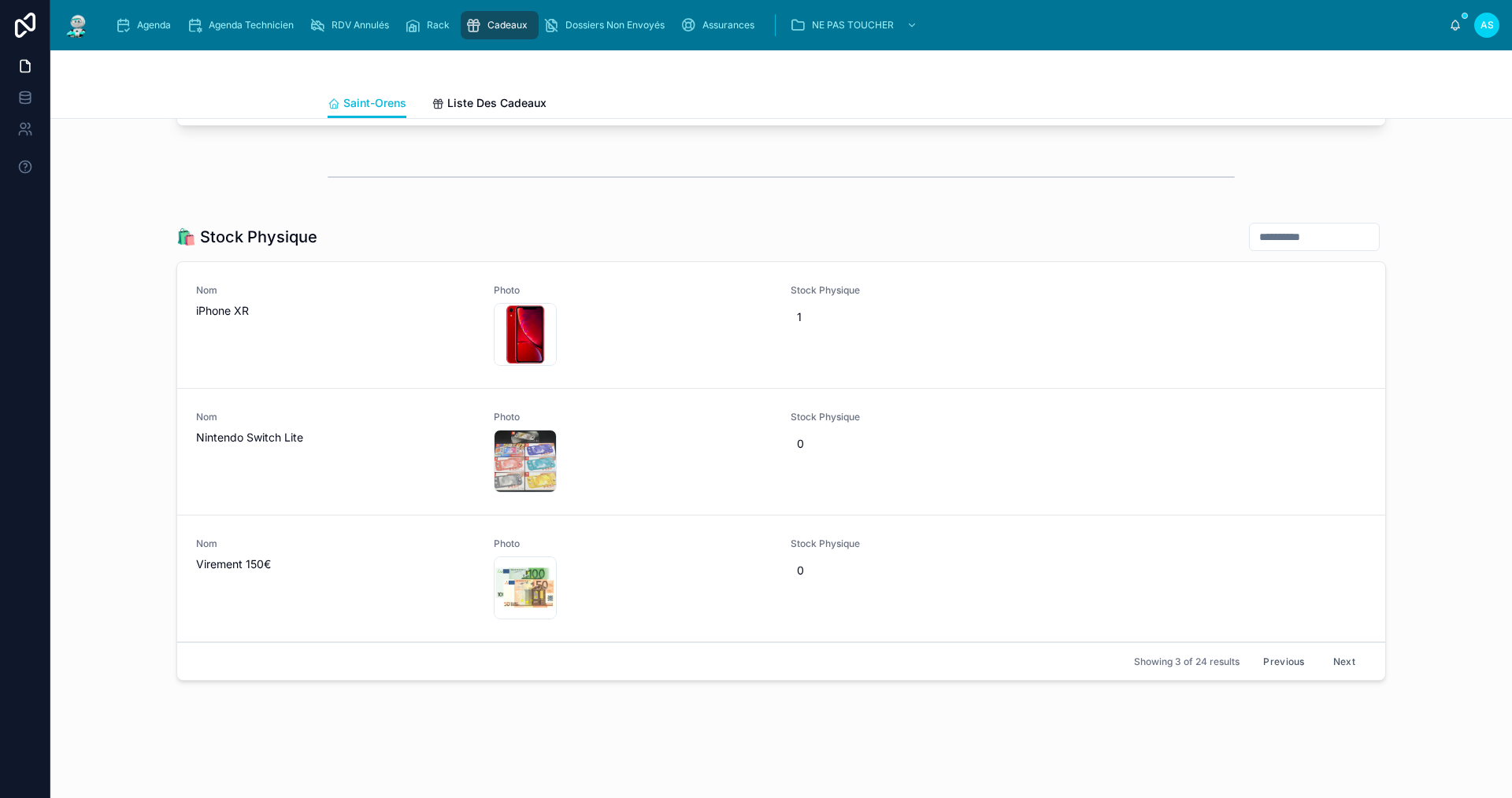
click at [1340, 650] on button "Next" at bounding box center [1344, 661] width 44 height 25
click at [1342, 650] on button "Next" at bounding box center [1344, 661] width 44 height 25
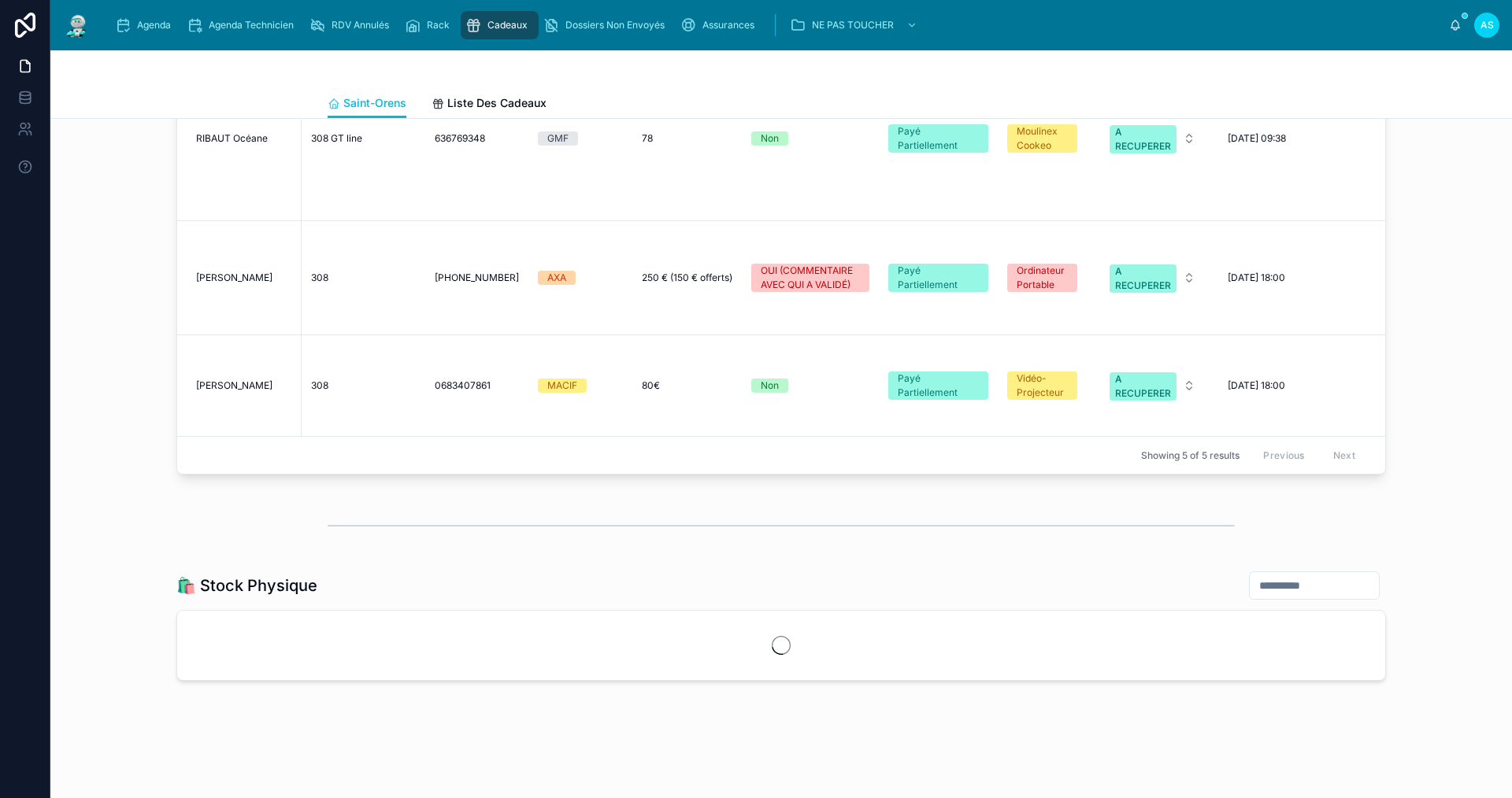
scroll to position [1602, 0]
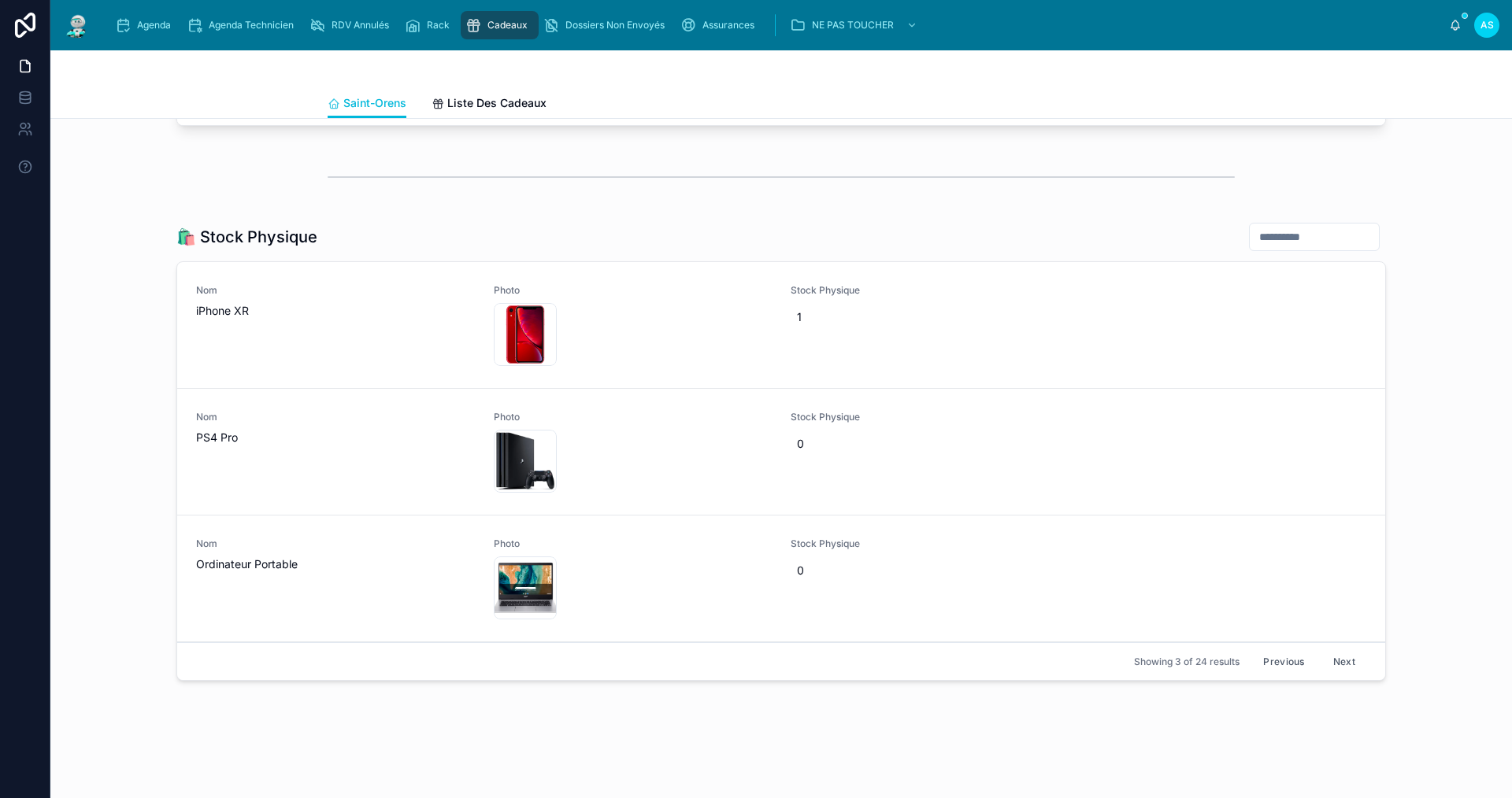
drag, startPoint x: 1334, startPoint y: 644, endPoint x: 1343, endPoint y: 646, distance: 9.2
click at [1325, 653] on div "Showing 3 of 24 results Previous Next" at bounding box center [781, 660] width 1209 height 37
click at [1345, 650] on button "Next" at bounding box center [1344, 661] width 44 height 25
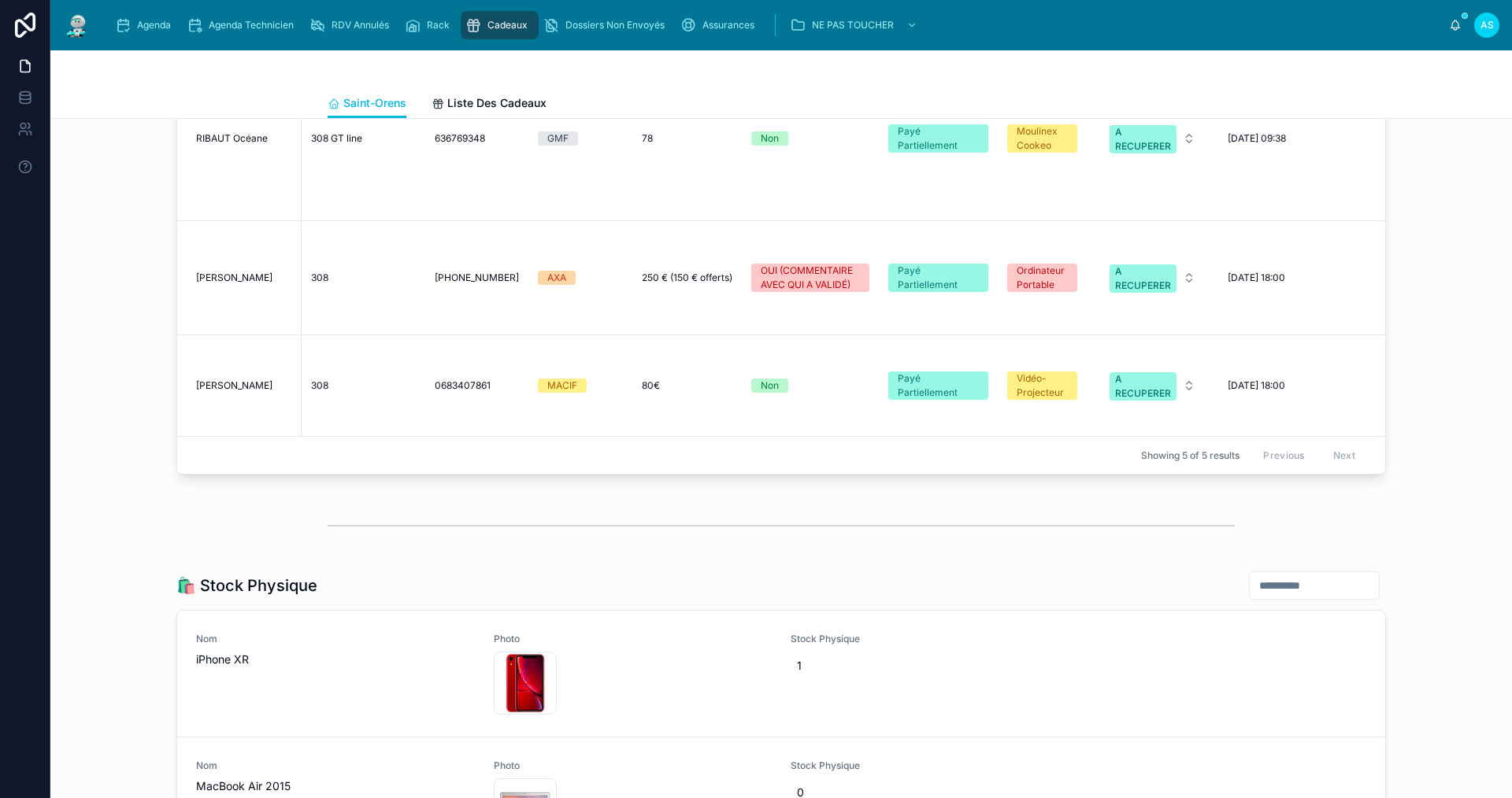
scroll to position [1602, 0]
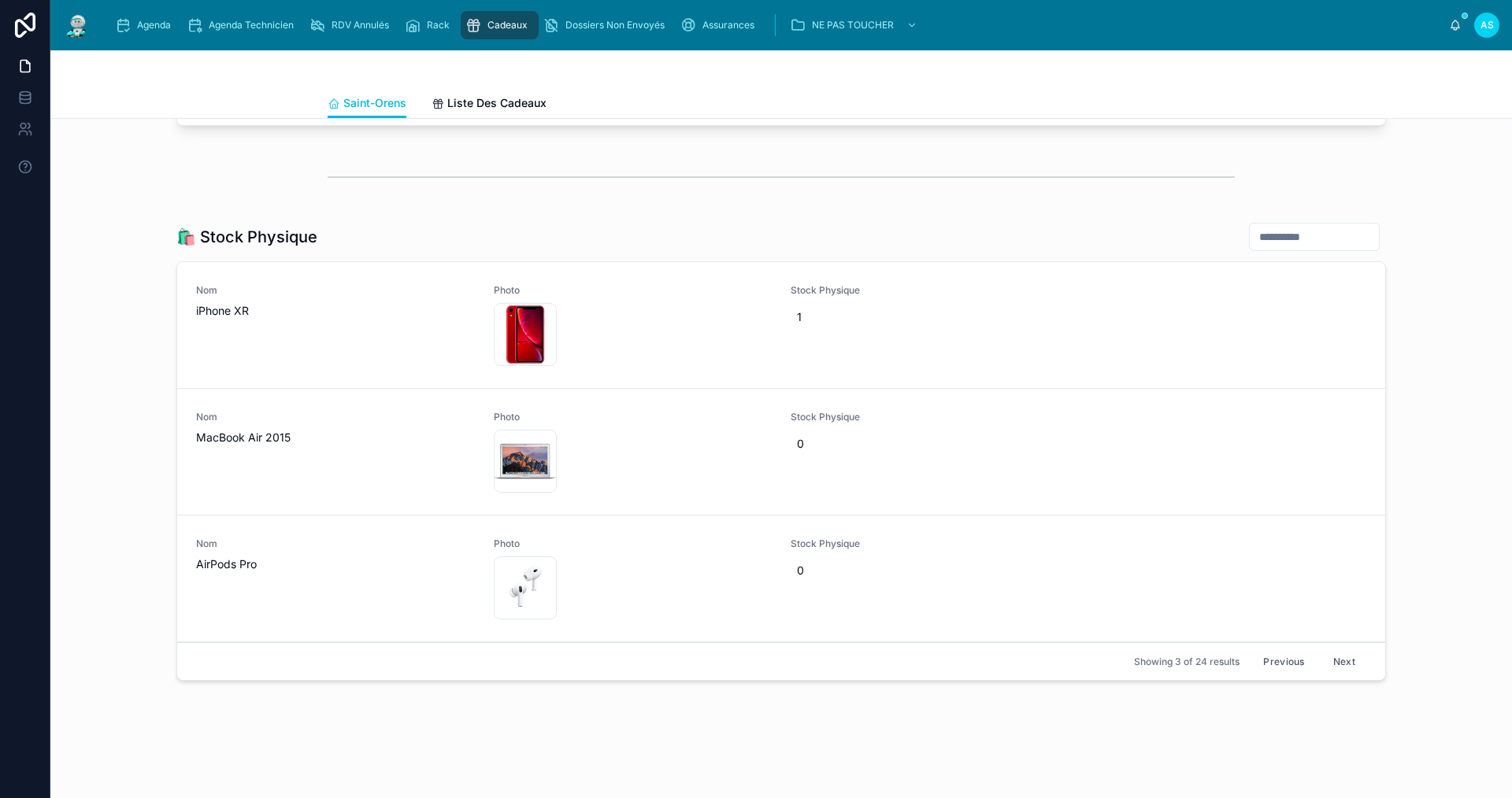
click at [1342, 650] on button "Next" at bounding box center [1344, 661] width 44 height 25
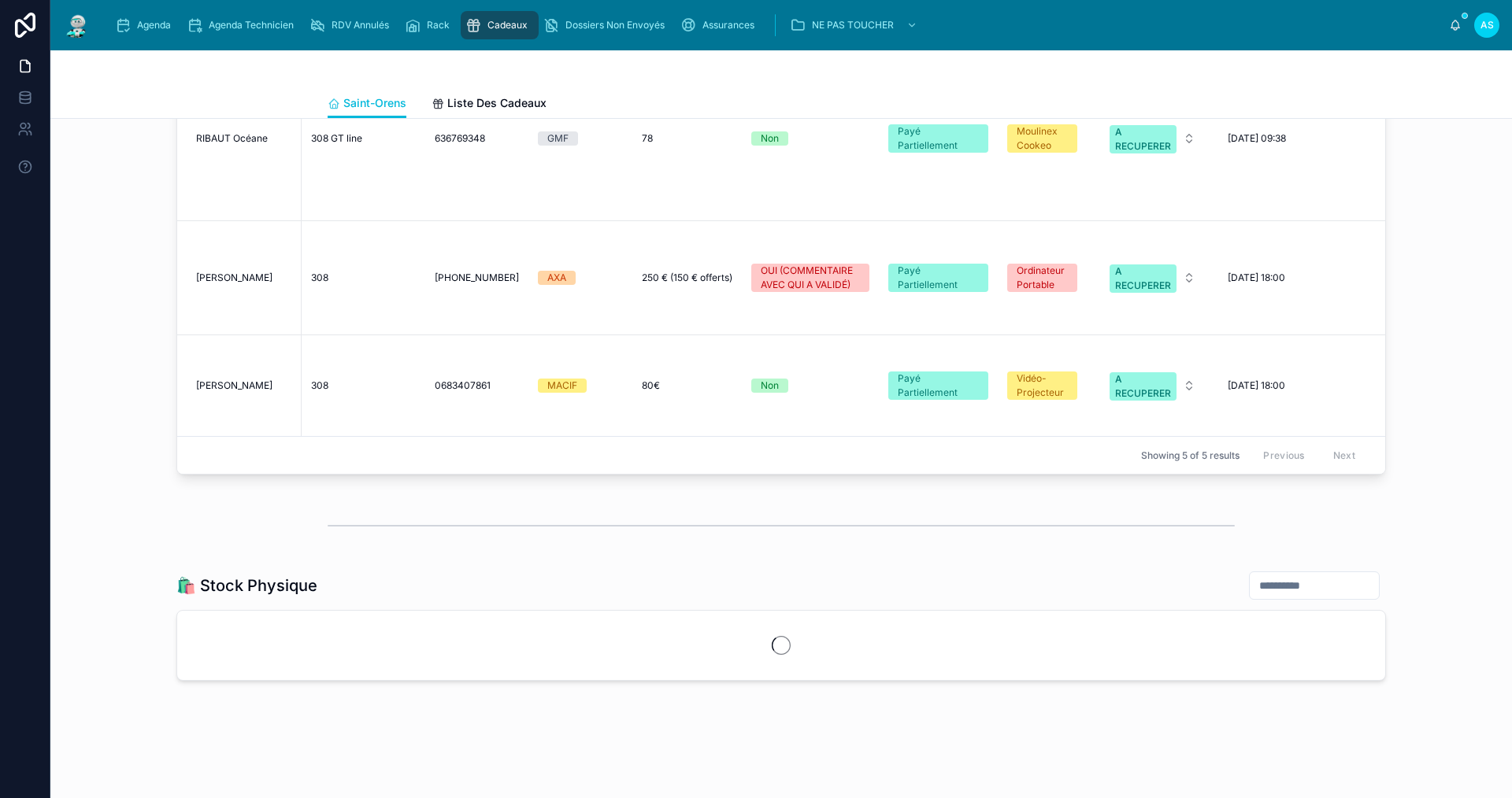
scroll to position [1602, 0]
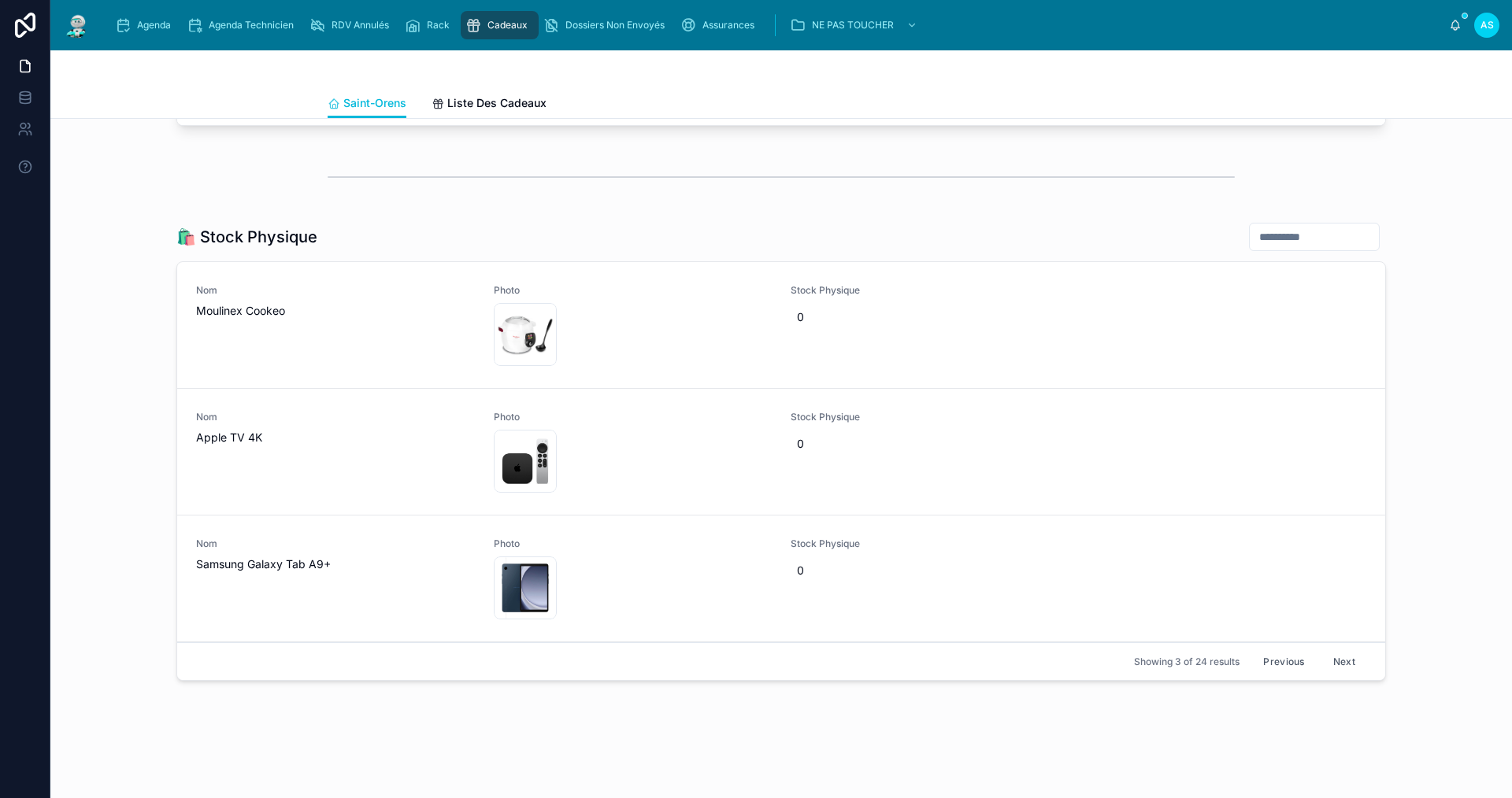
click at [1270, 650] on button "Previous" at bounding box center [1283, 661] width 63 height 25
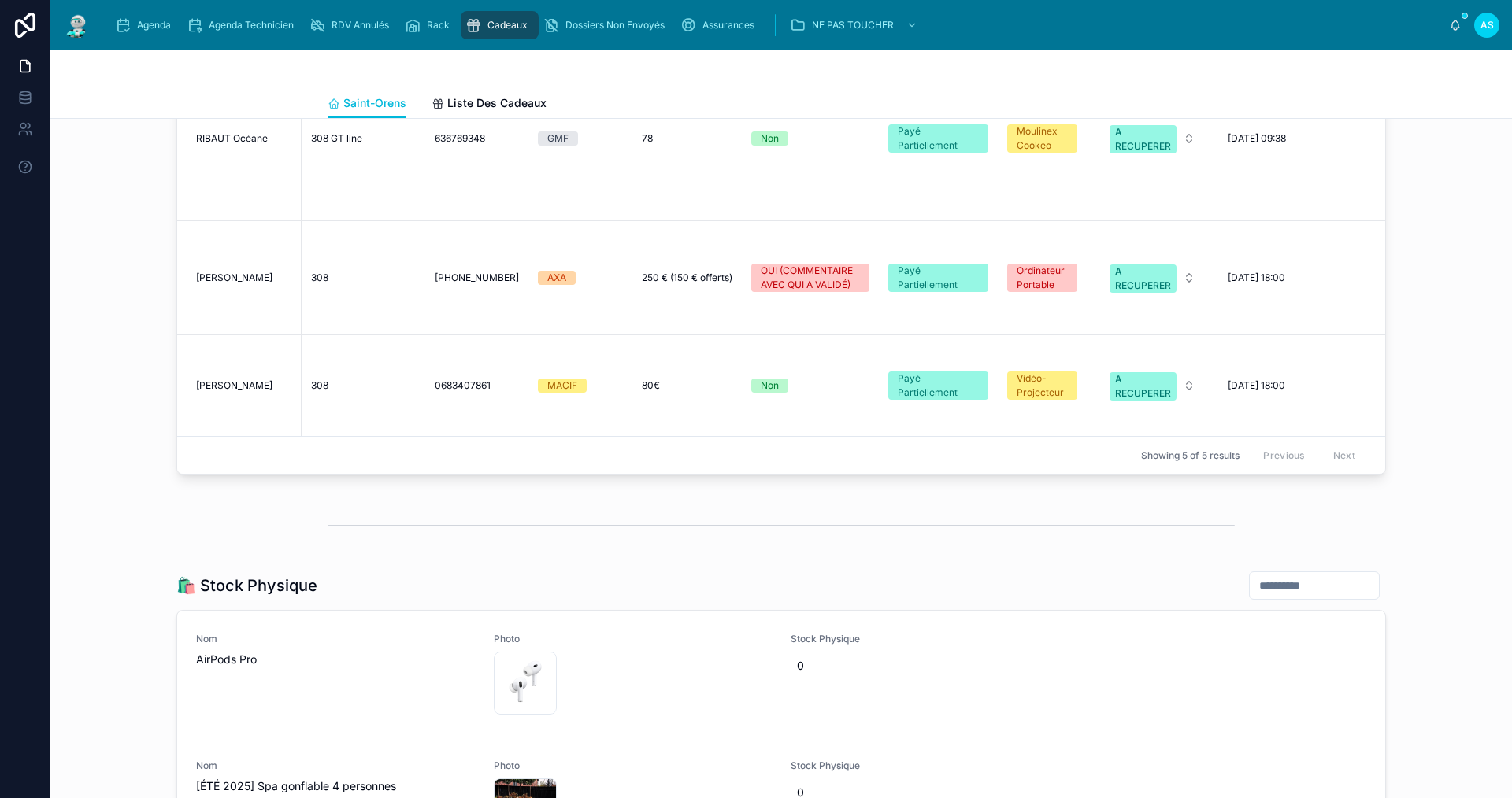
scroll to position [1602, 0]
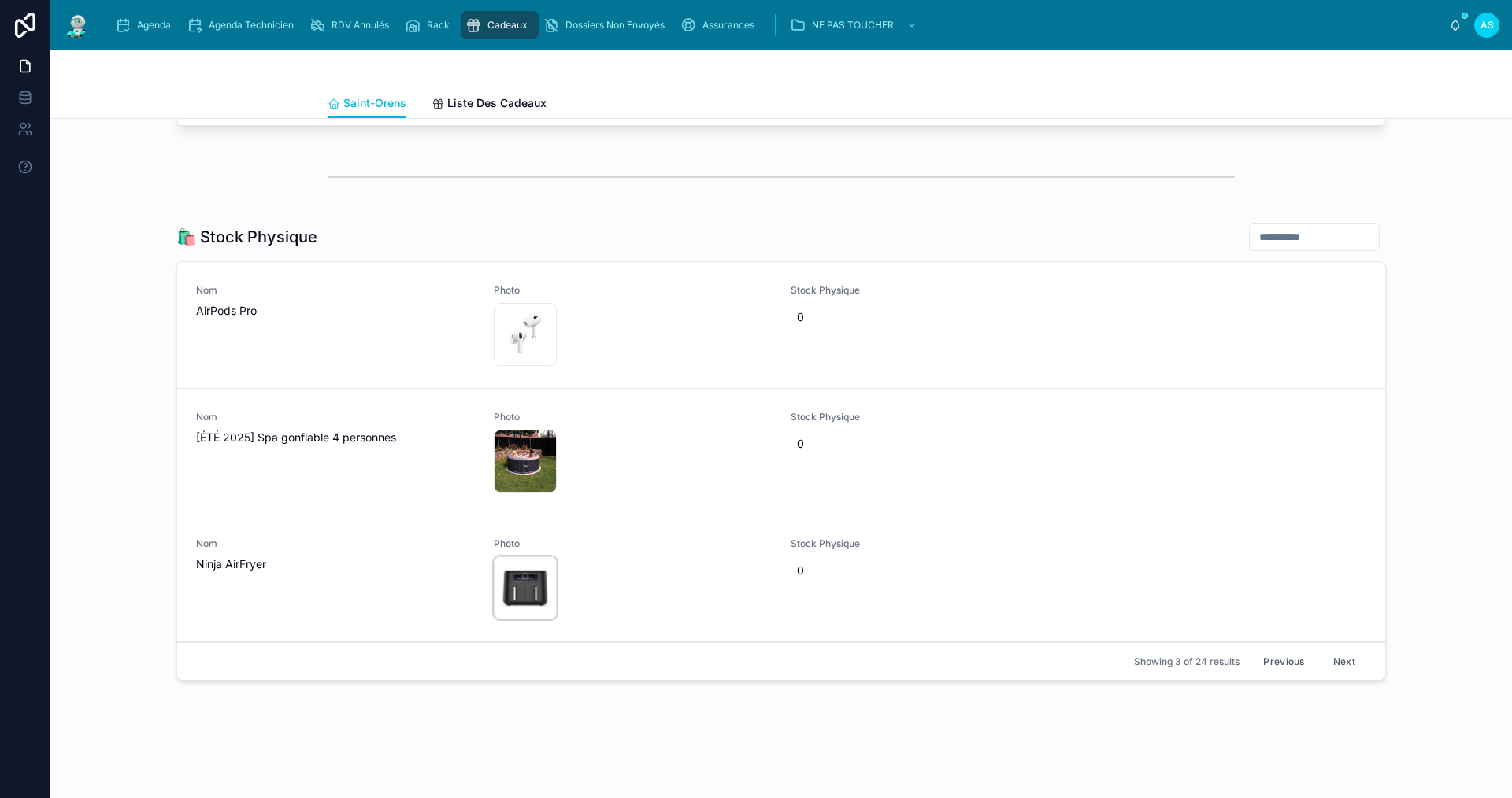
click at [510, 573] on div "71lLLGyzpBL .jpg" at bounding box center [525, 588] width 63 height 63
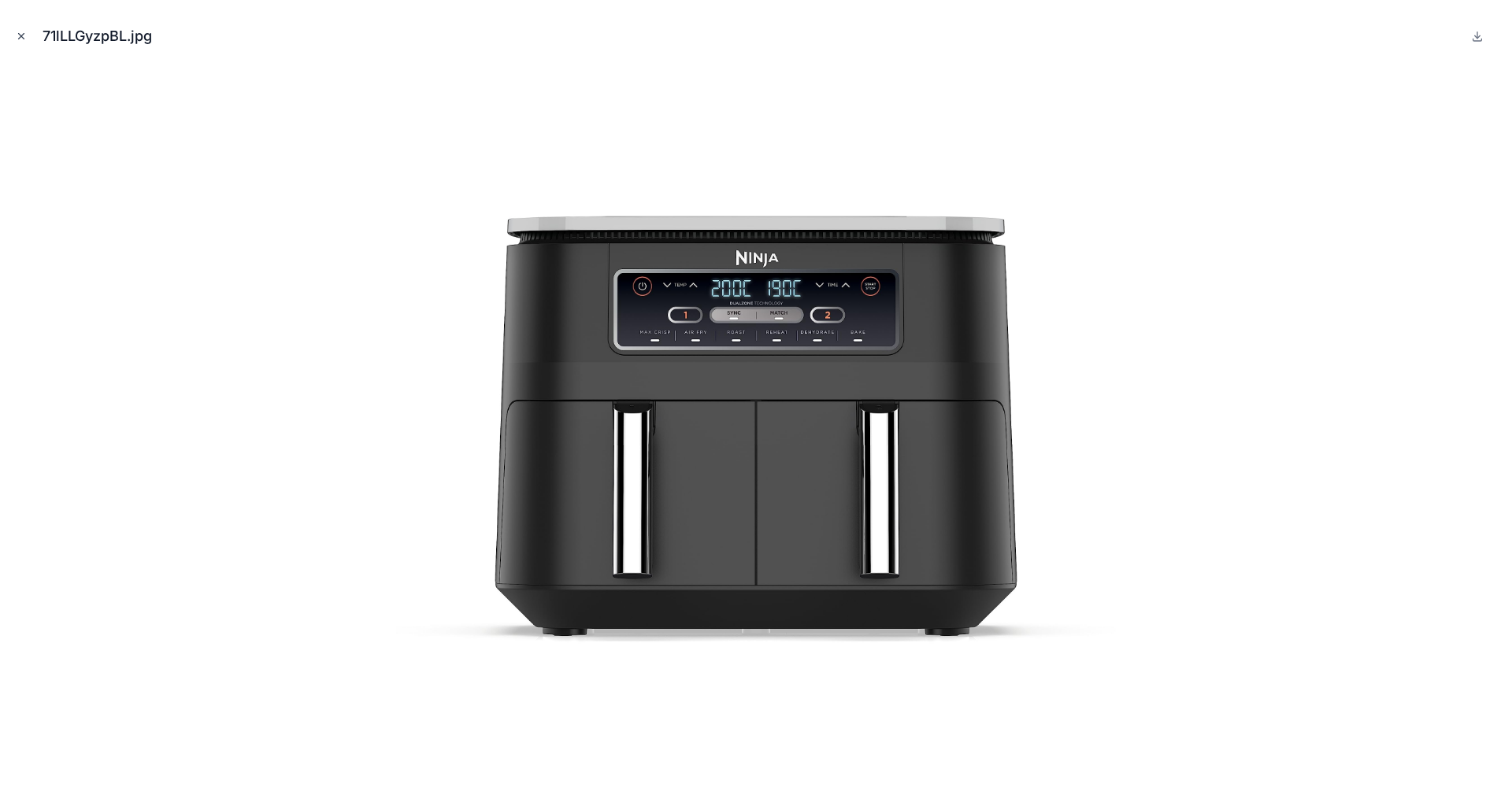
click at [20, 32] on icon "Close modal" at bounding box center [21, 36] width 11 height 11
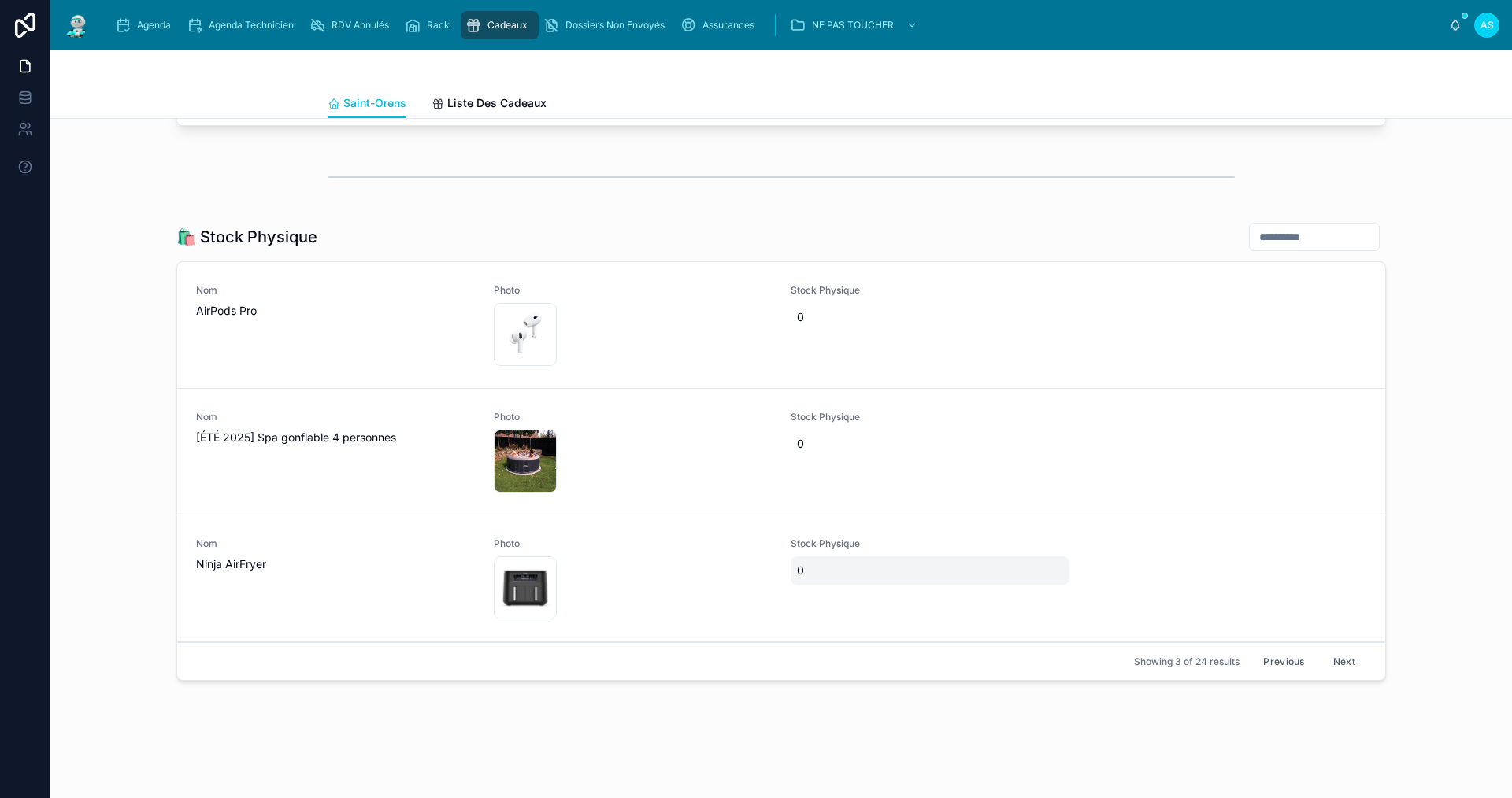
click at [806, 563] on span "0" at bounding box center [931, 570] width 266 height 15
type input "*"
click at [983, 572] on icon "submit" at bounding box center [984, 569] width 13 height 13
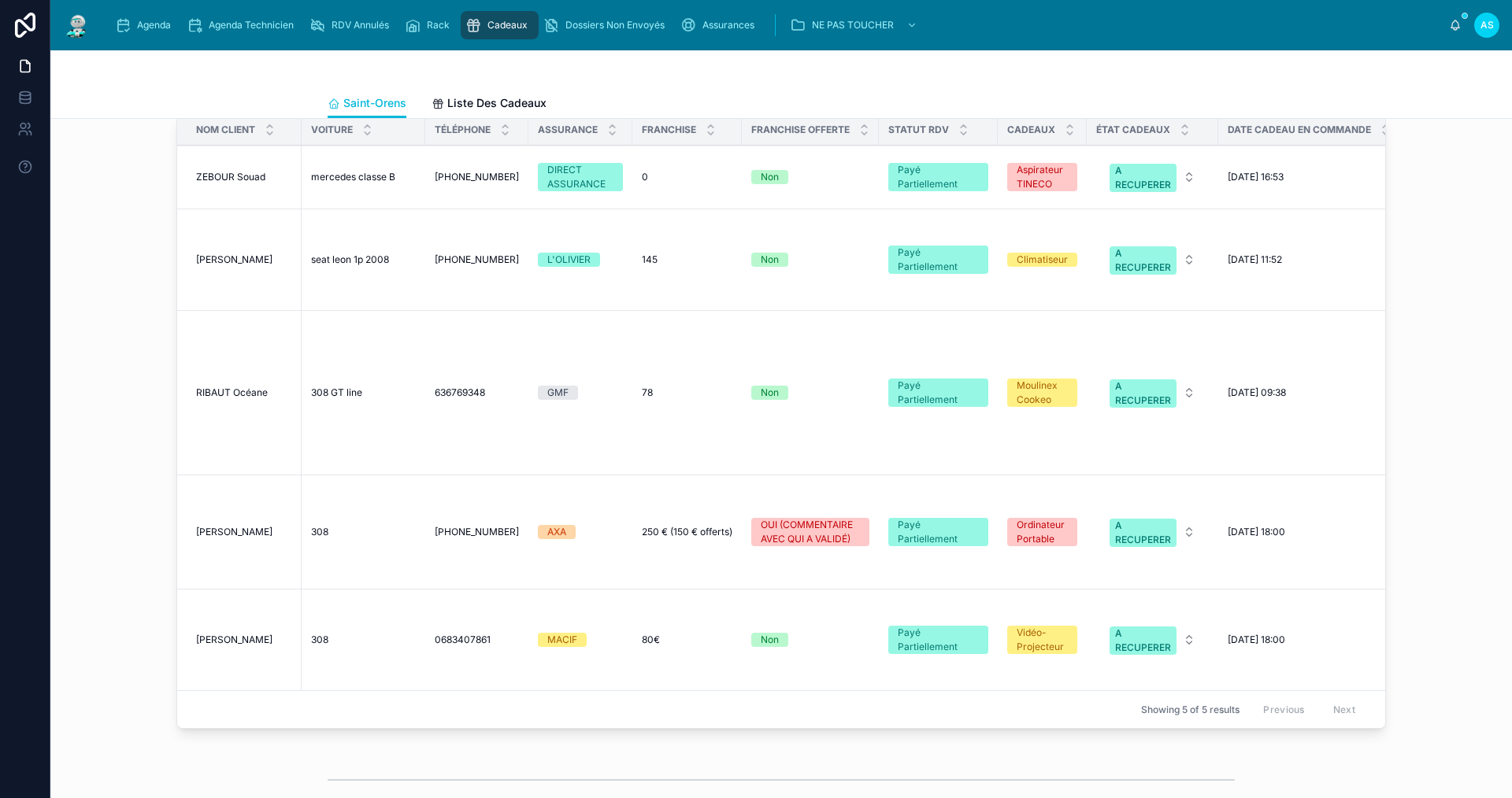
scroll to position [972, 0]
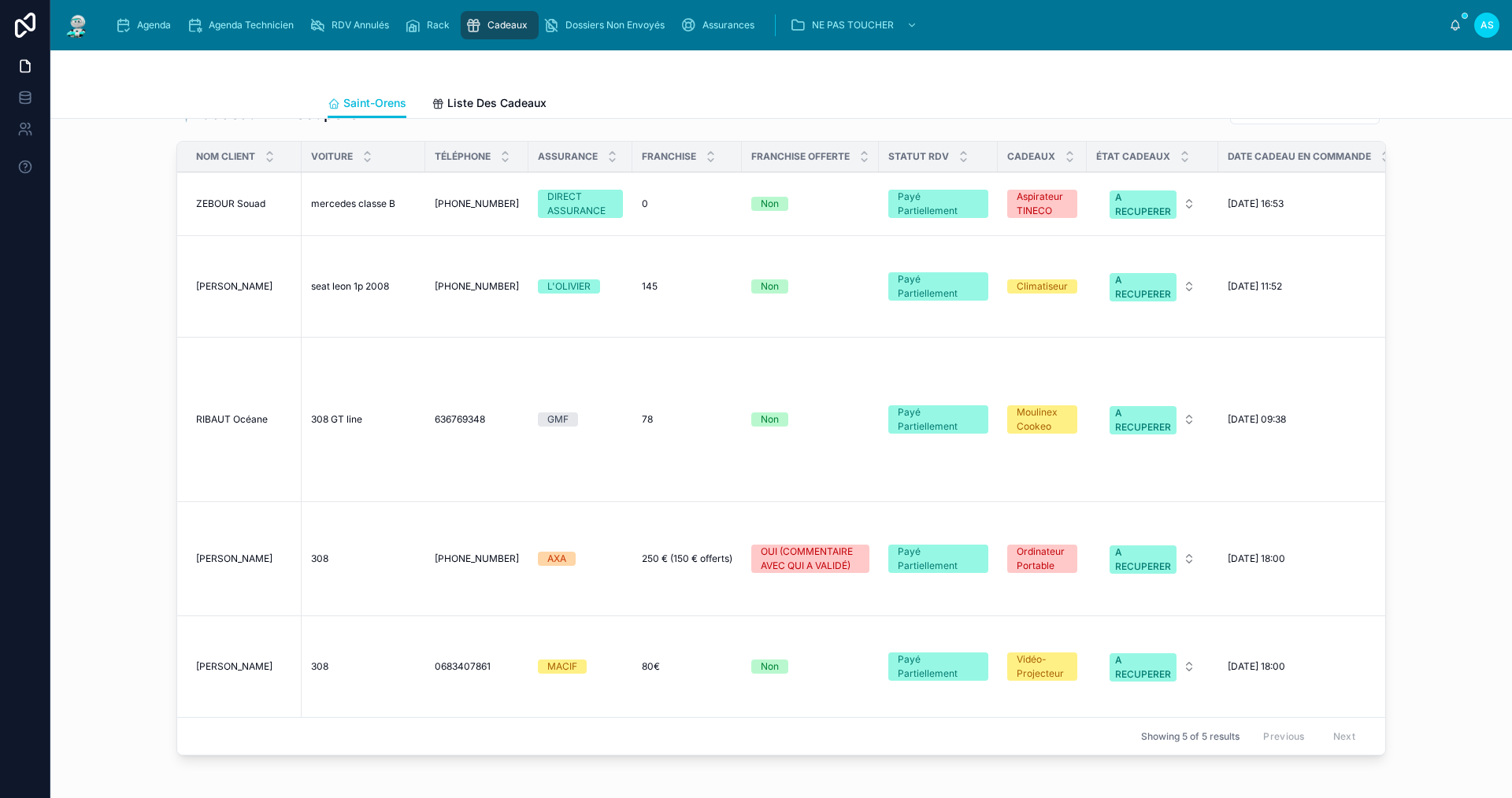
click at [227, 418] on span "RIBAUT Océane" at bounding box center [231, 420] width 72 height 13
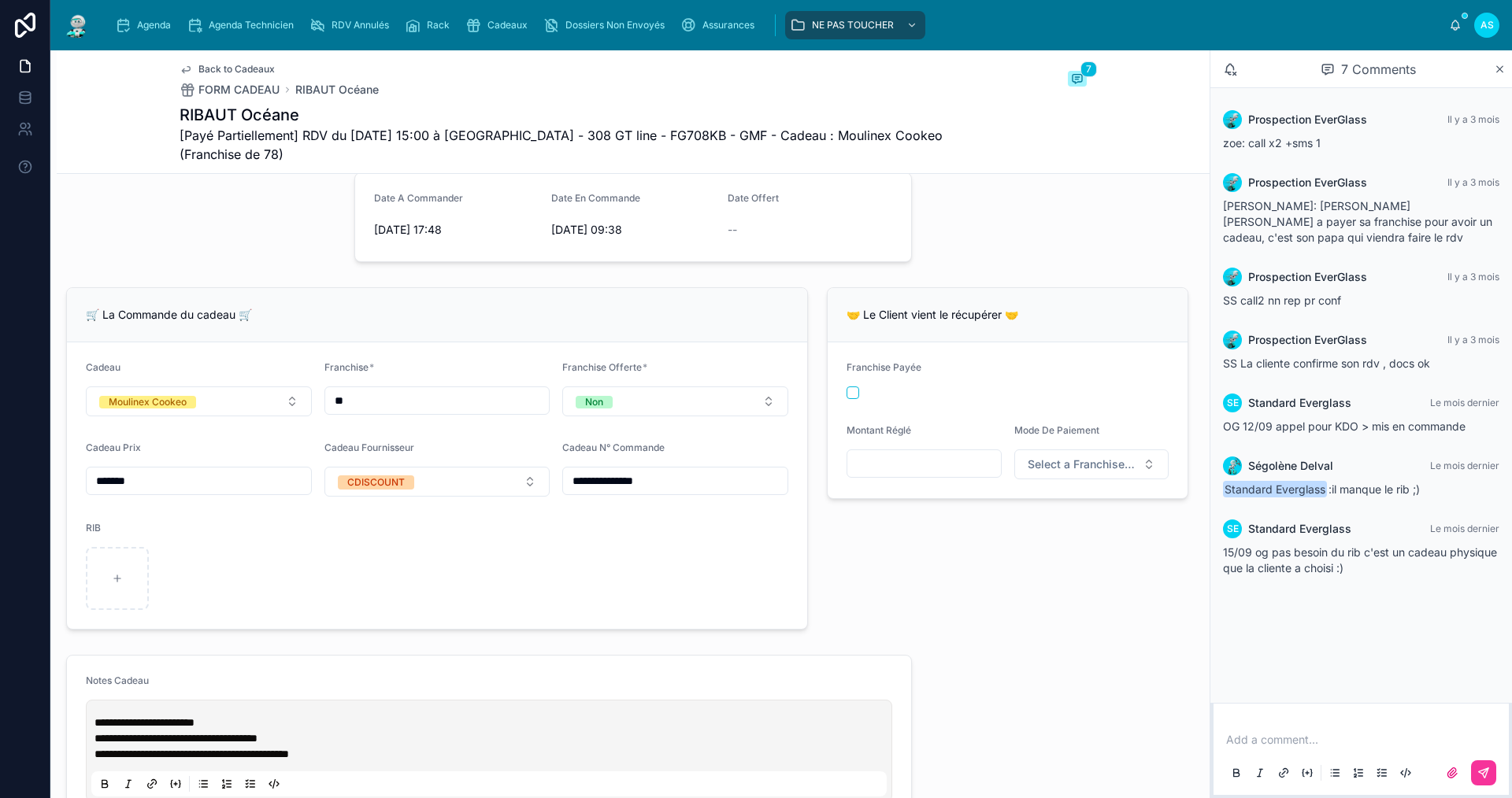
scroll to position [394, 0]
click at [171, 727] on span "**********" at bounding box center [145, 721] width 100 height 11
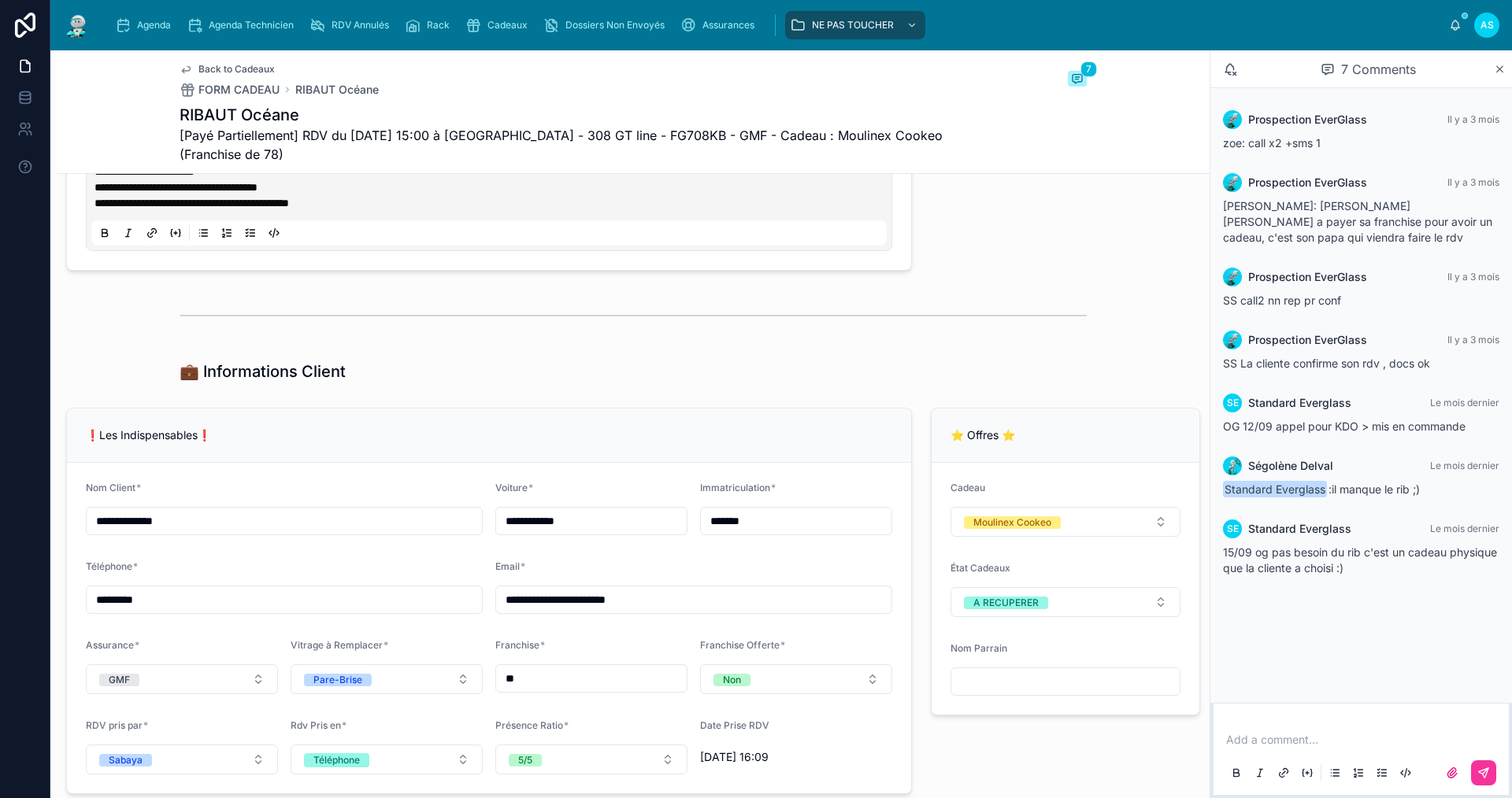
scroll to position [945, 0]
click at [1285, 741] on p at bounding box center [1364, 740] width 276 height 15
click at [1490, 773] on button at bounding box center [1484, 773] width 26 height 26
click at [1065, 613] on button "A RECUPERER" at bounding box center [1065, 600] width 230 height 30
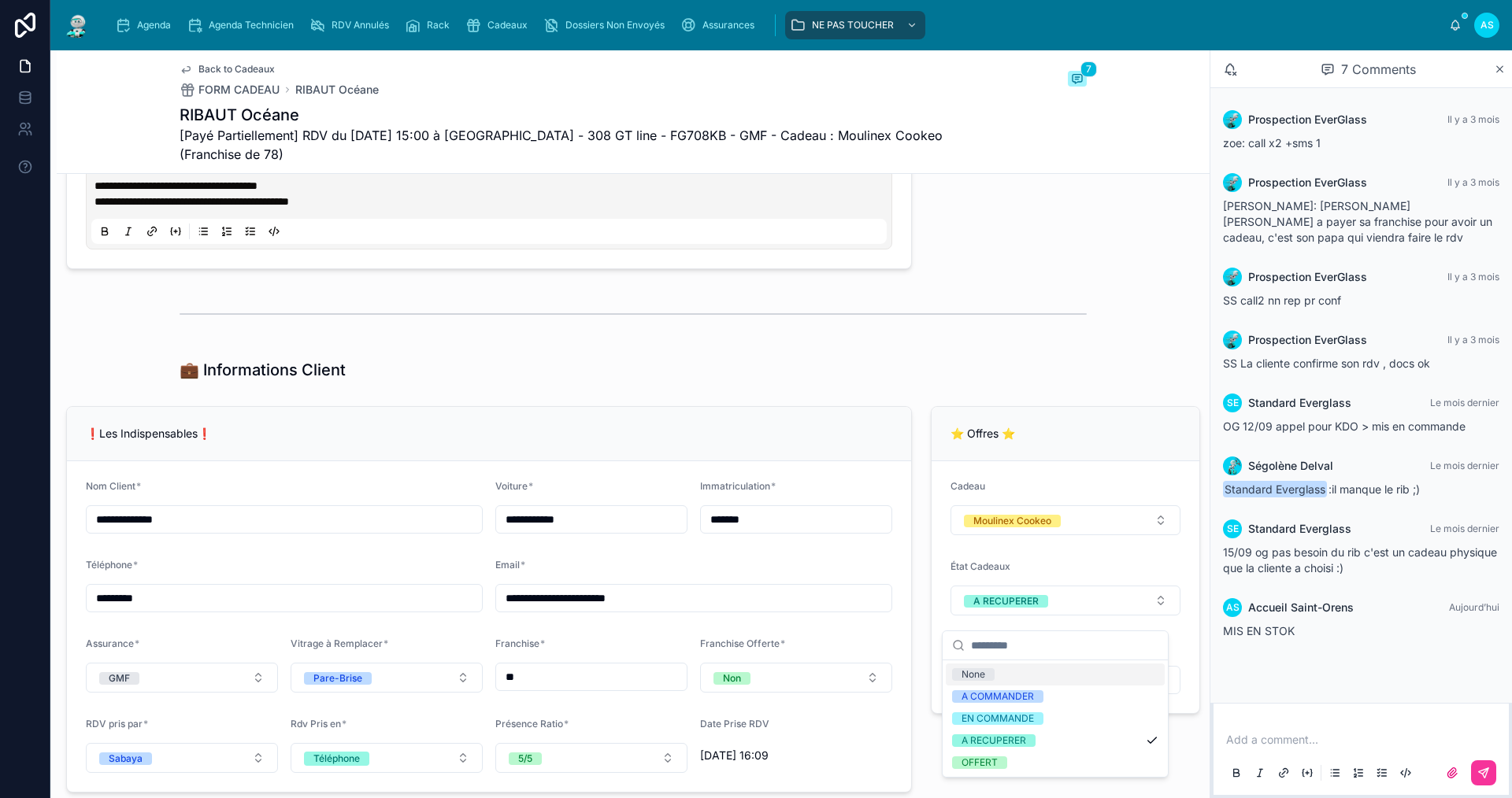
click at [1000, 676] on div "None" at bounding box center [1055, 675] width 219 height 22
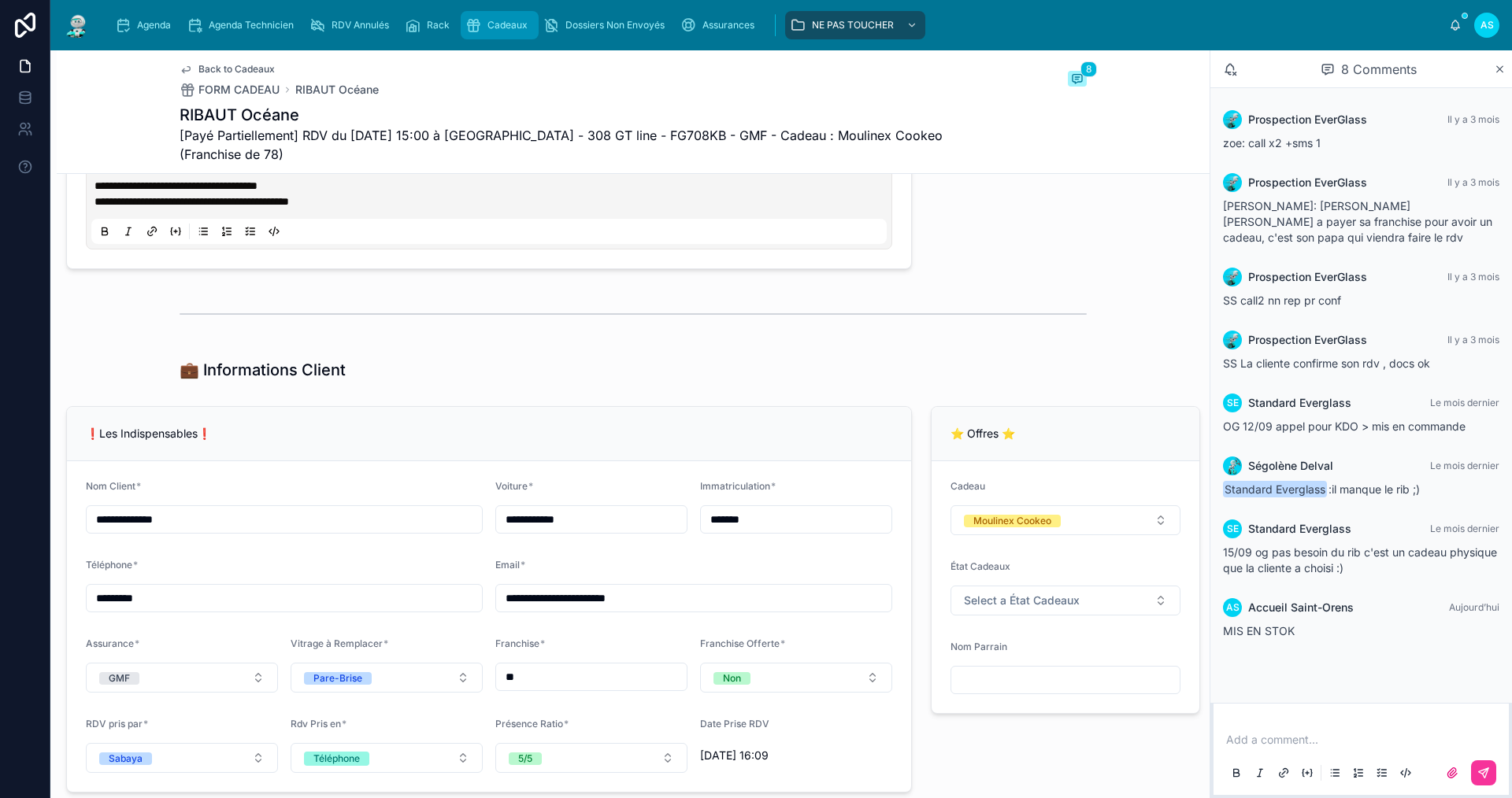
click at [484, 15] on div "Cadeaux" at bounding box center [499, 26] width 68 height 26
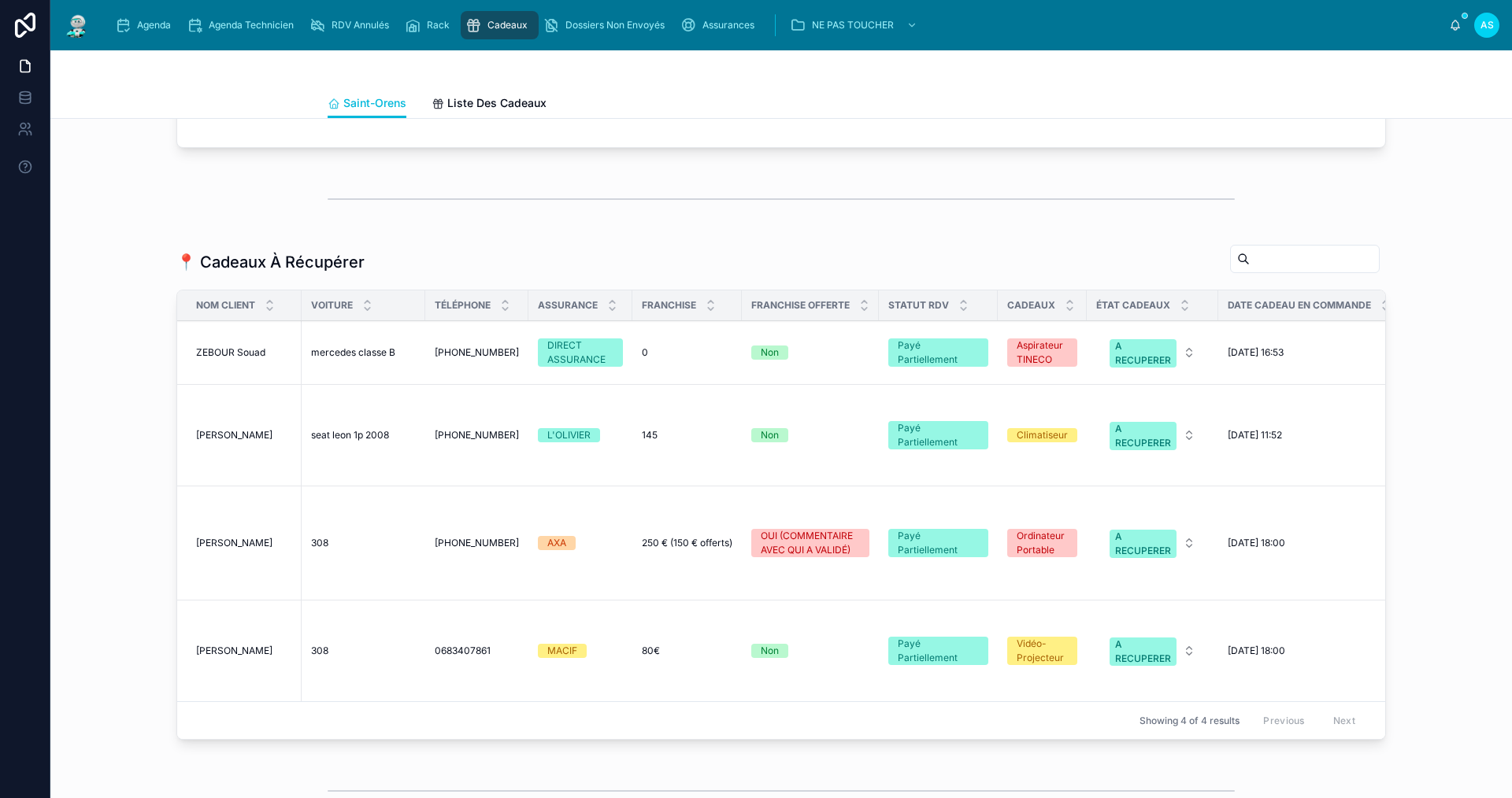
scroll to position [866, 0]
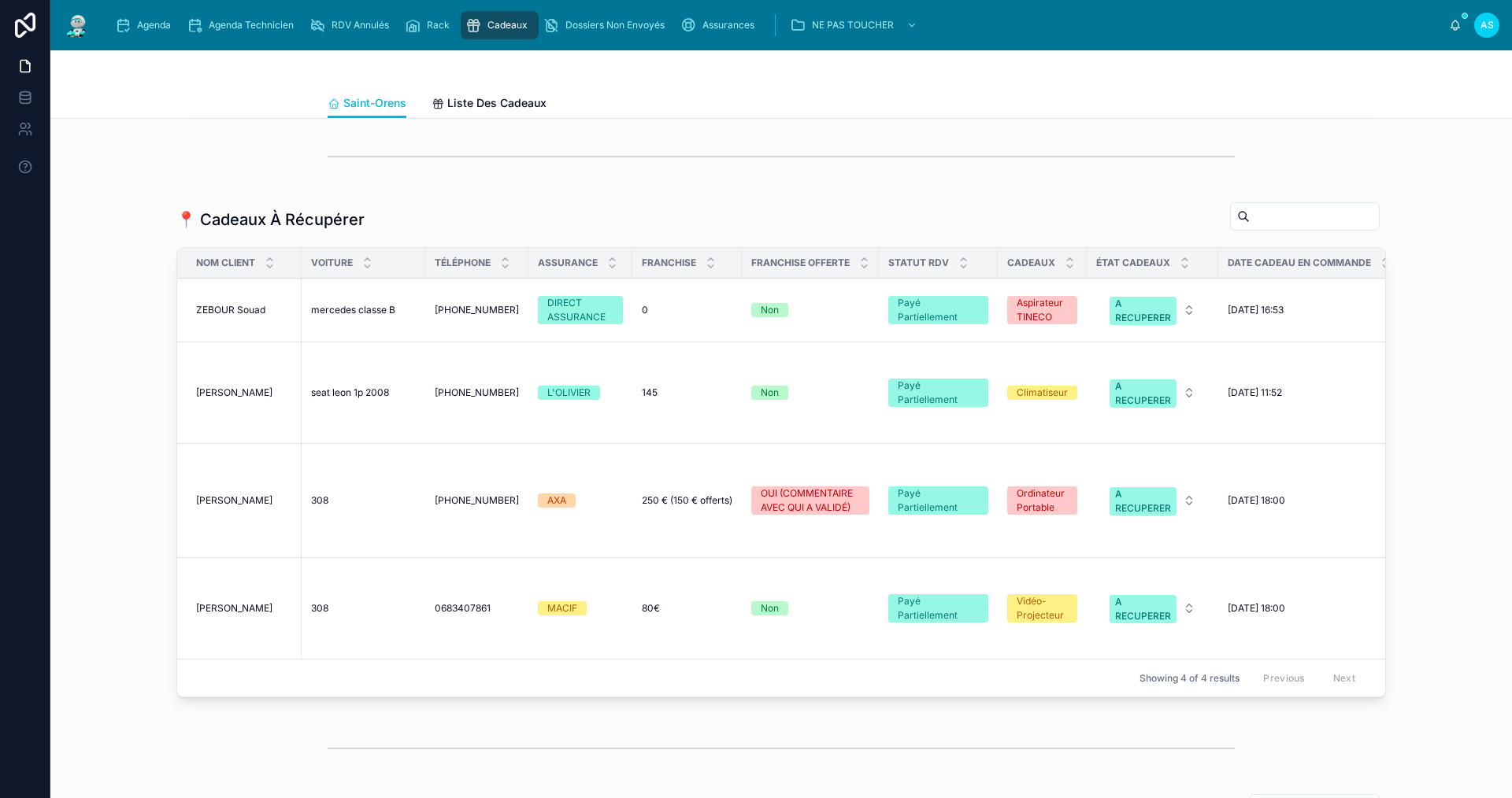
click at [223, 399] on span "[PERSON_NAME]" at bounding box center [234, 393] width 77 height 13
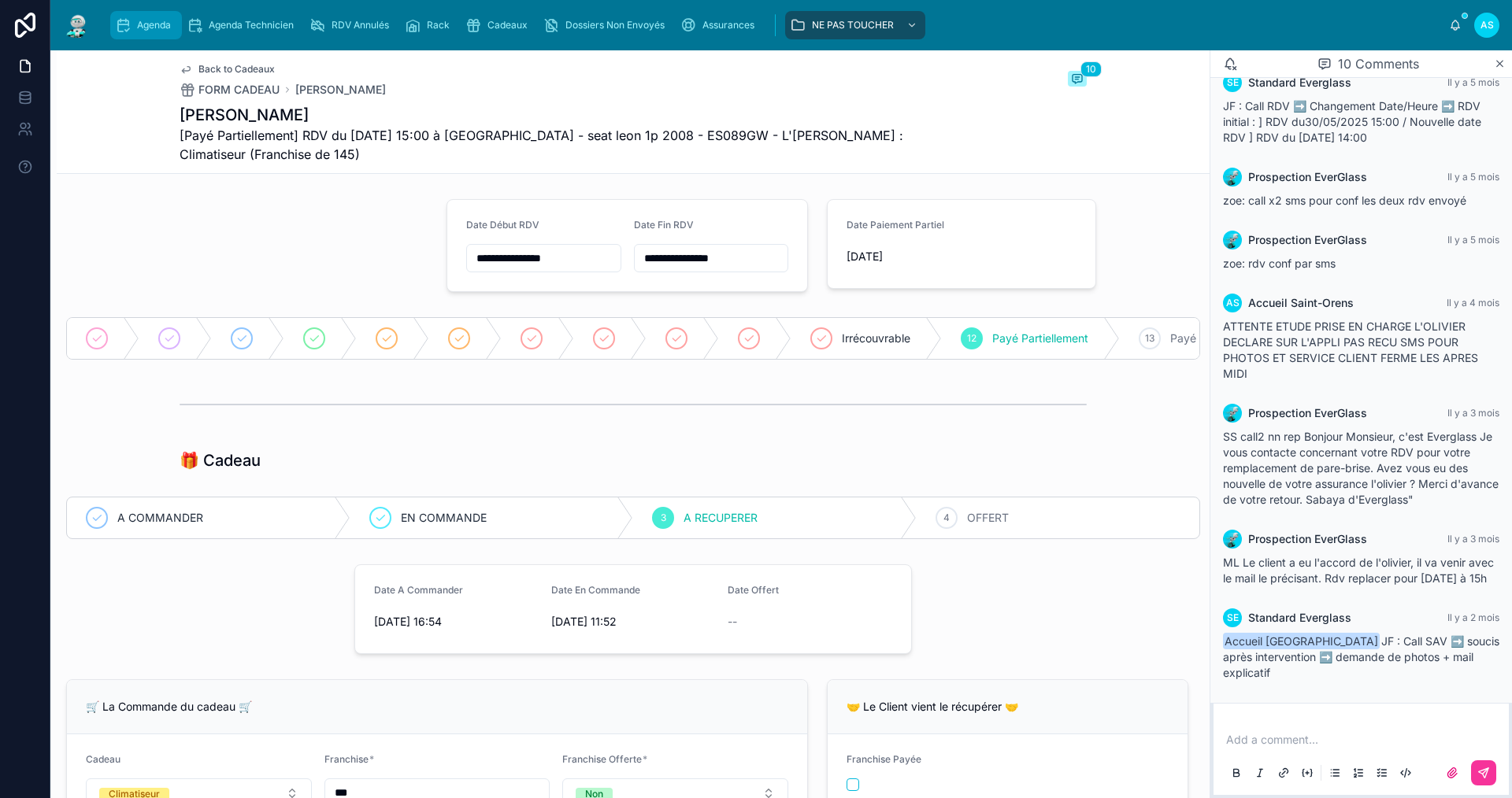
click at [157, 26] on span "Agenda" at bounding box center [153, 26] width 34 height 13
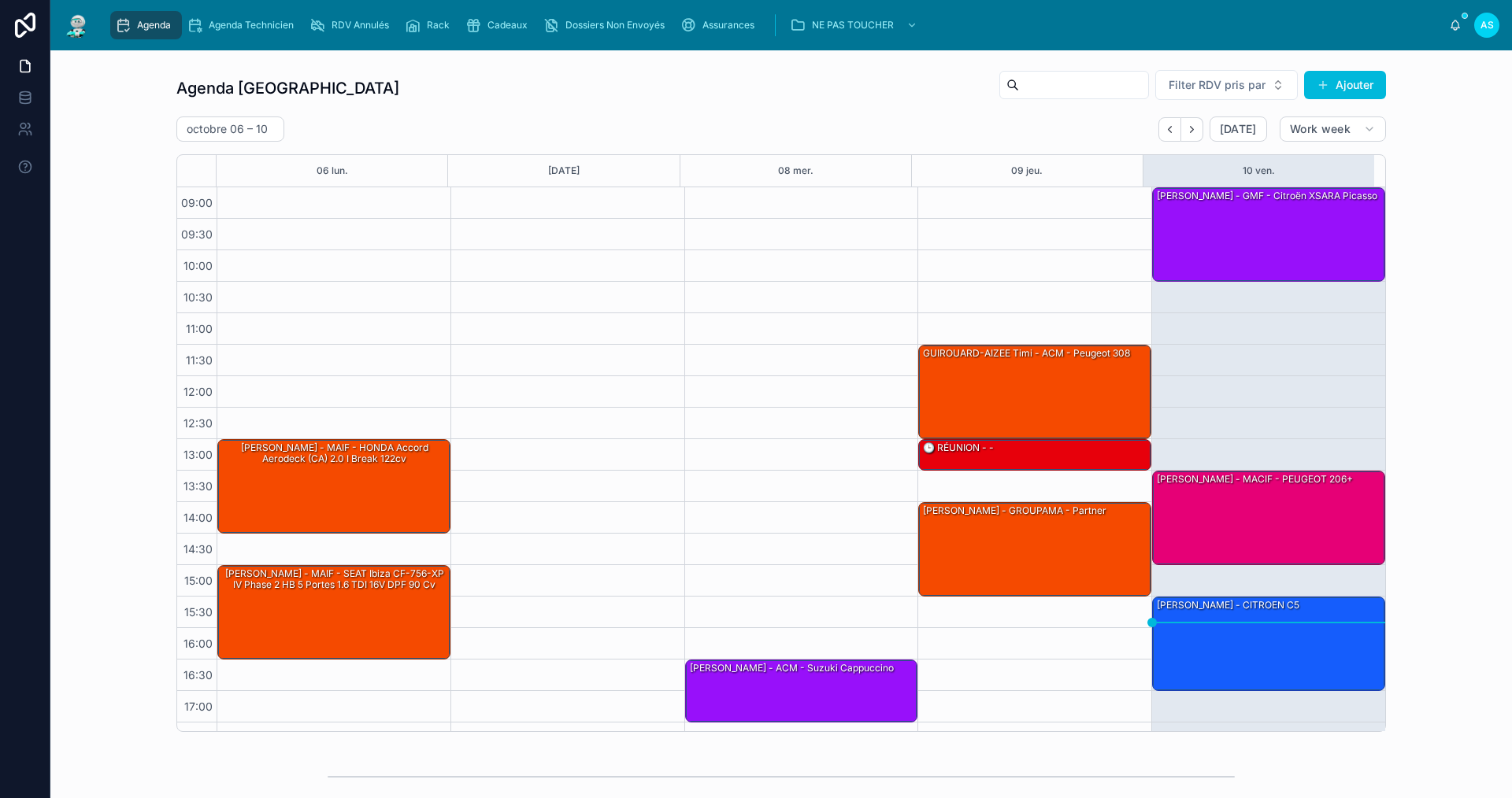
scroll to position [23, 0]
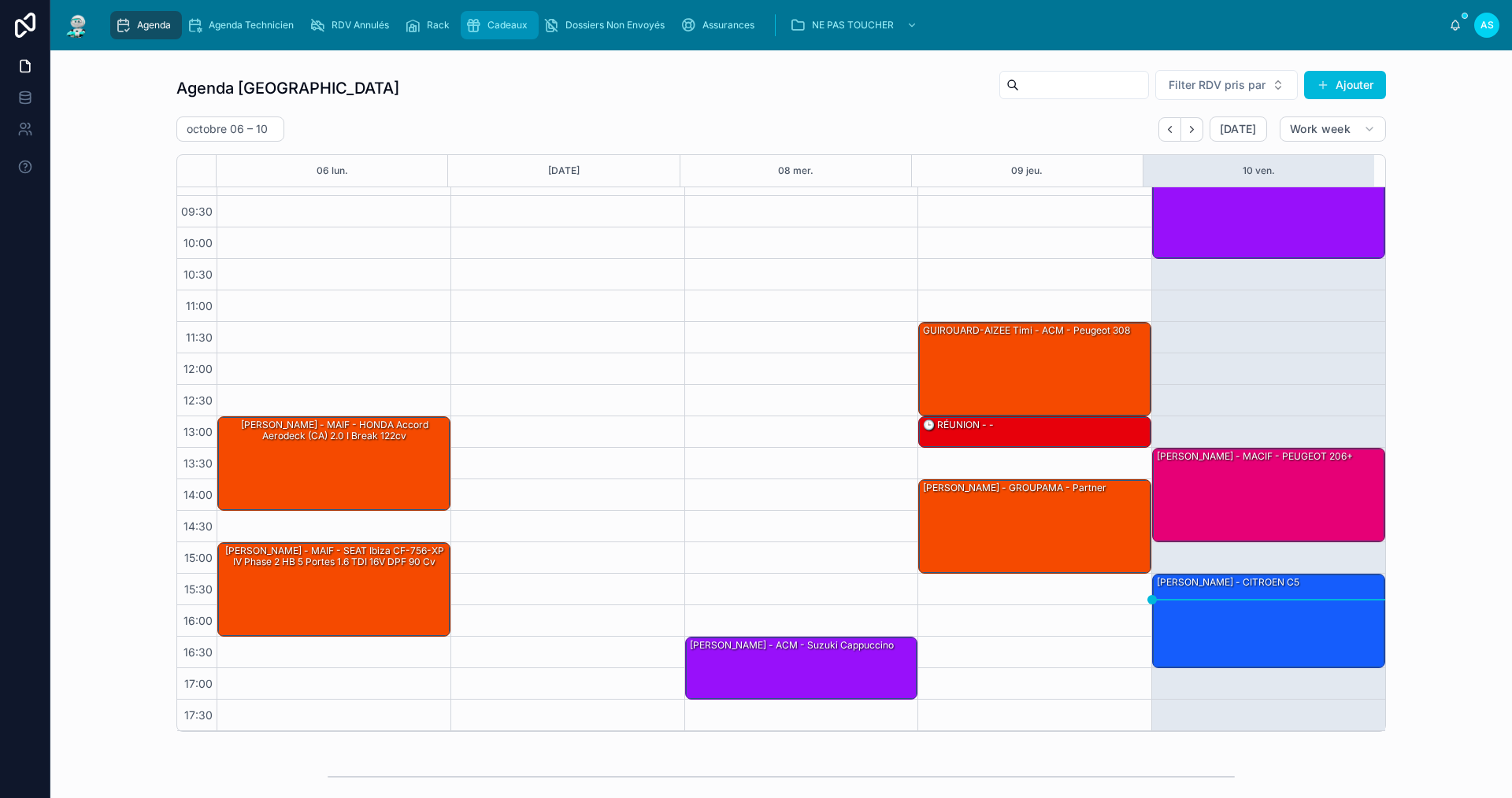
click at [501, 16] on div "Cadeaux" at bounding box center [499, 26] width 68 height 26
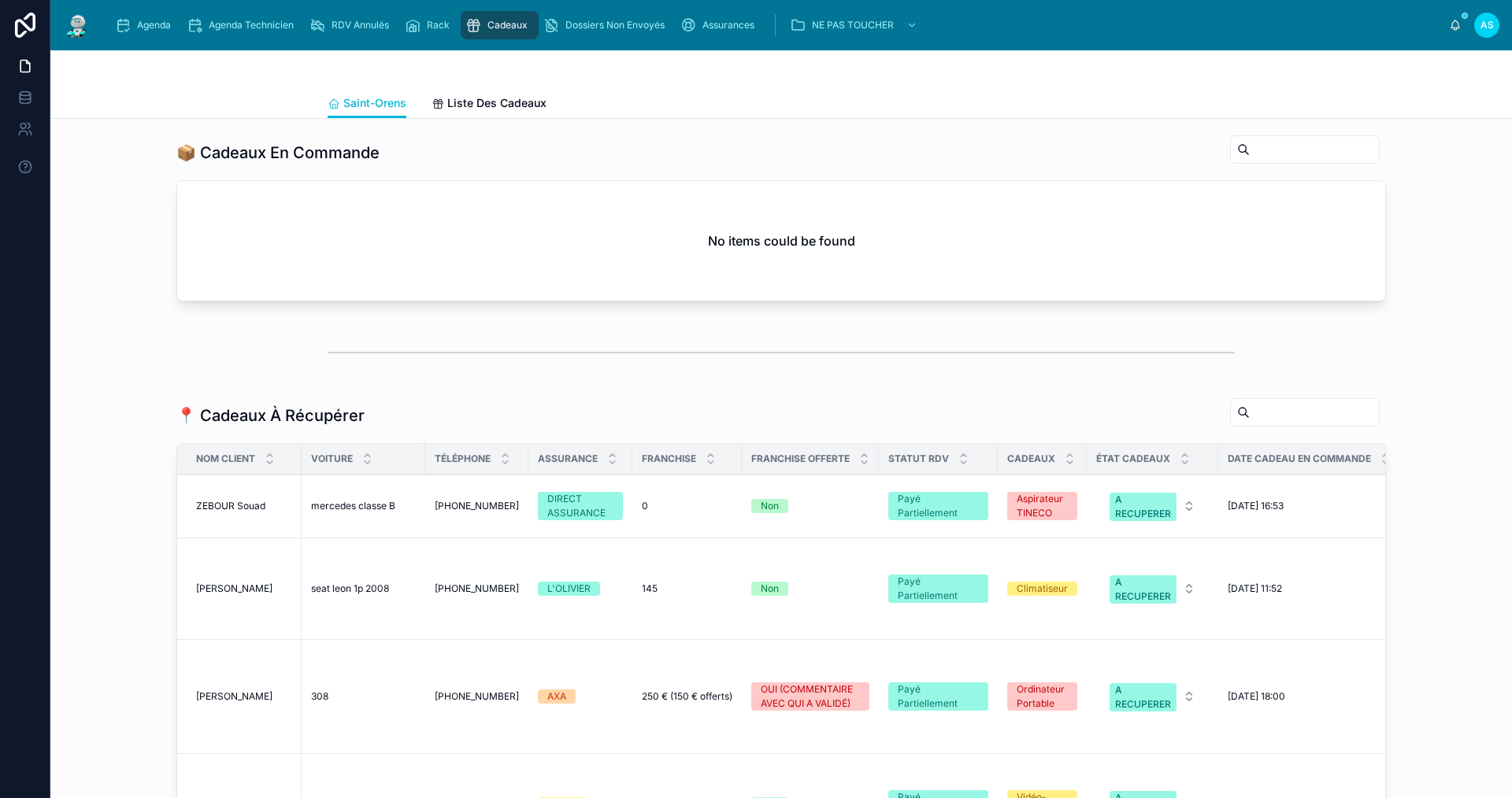
scroll to position [709, 0]
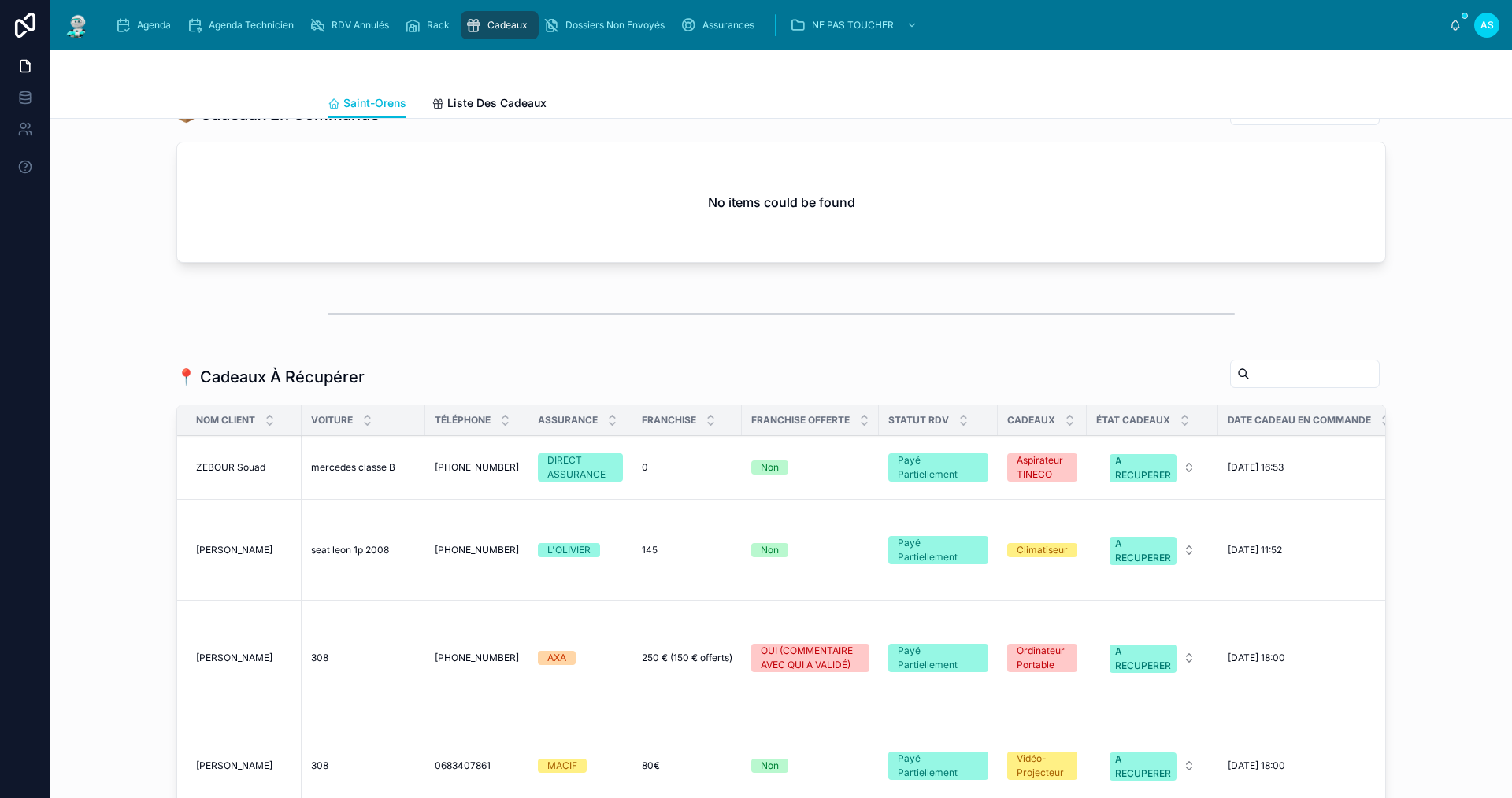
click at [356, 557] on span "seat leon 1p 2008" at bounding box center [350, 550] width 78 height 13
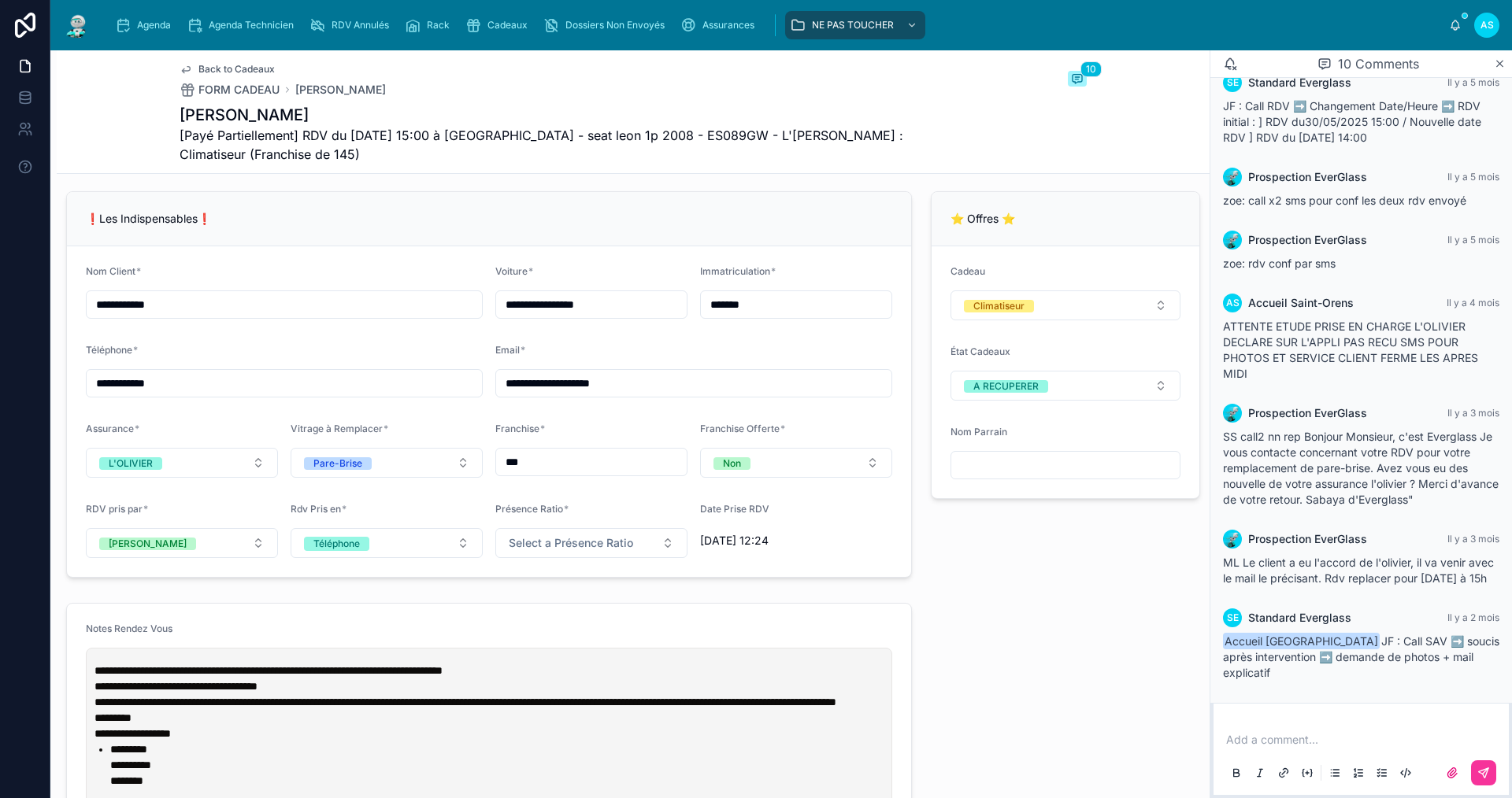
scroll to position [1260, 0]
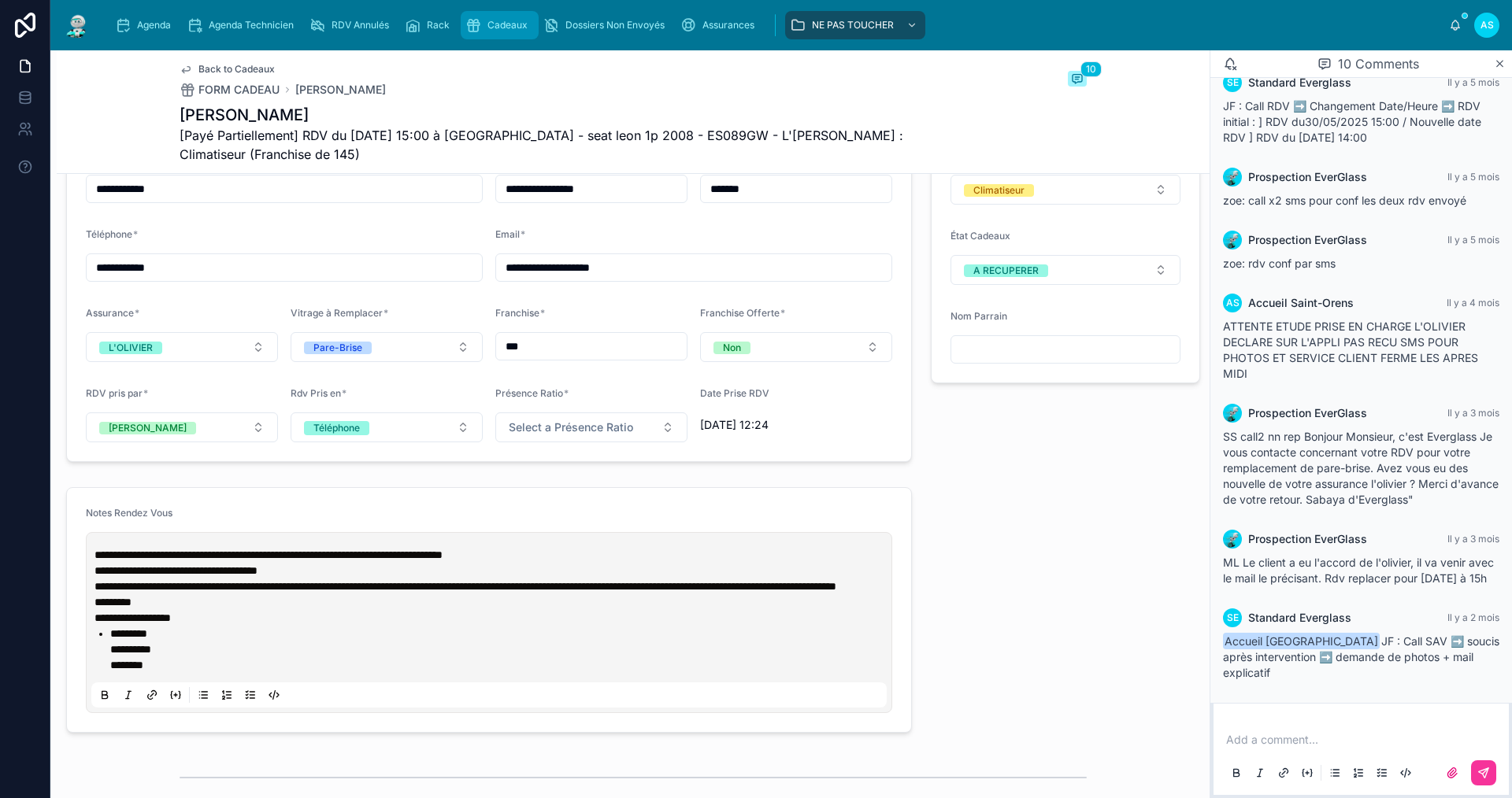
click at [487, 29] on div "Cadeaux" at bounding box center [499, 26] width 68 height 26
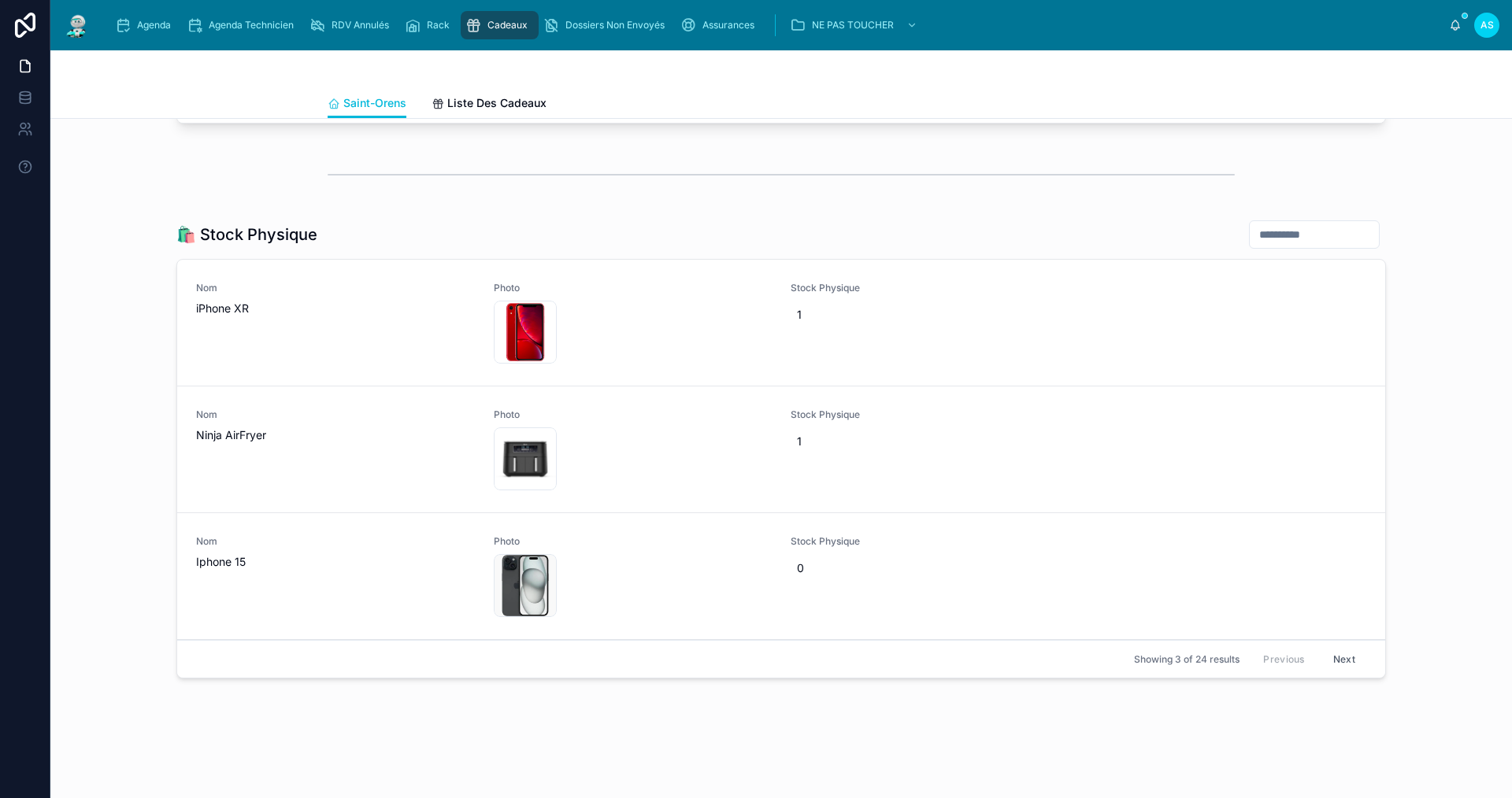
scroll to position [1450, 0]
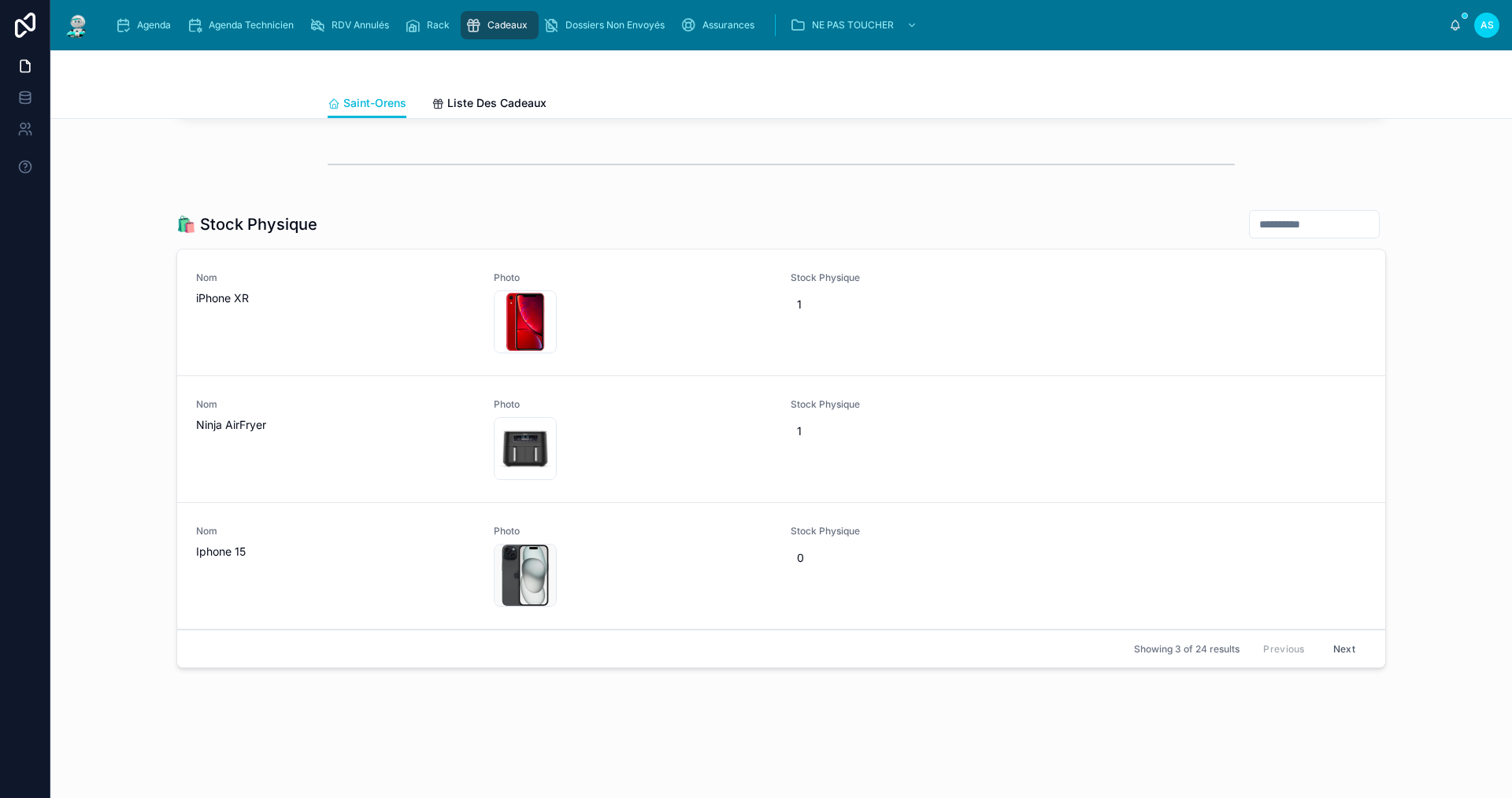
click at [1342, 642] on button "Next" at bounding box center [1344, 649] width 44 height 25
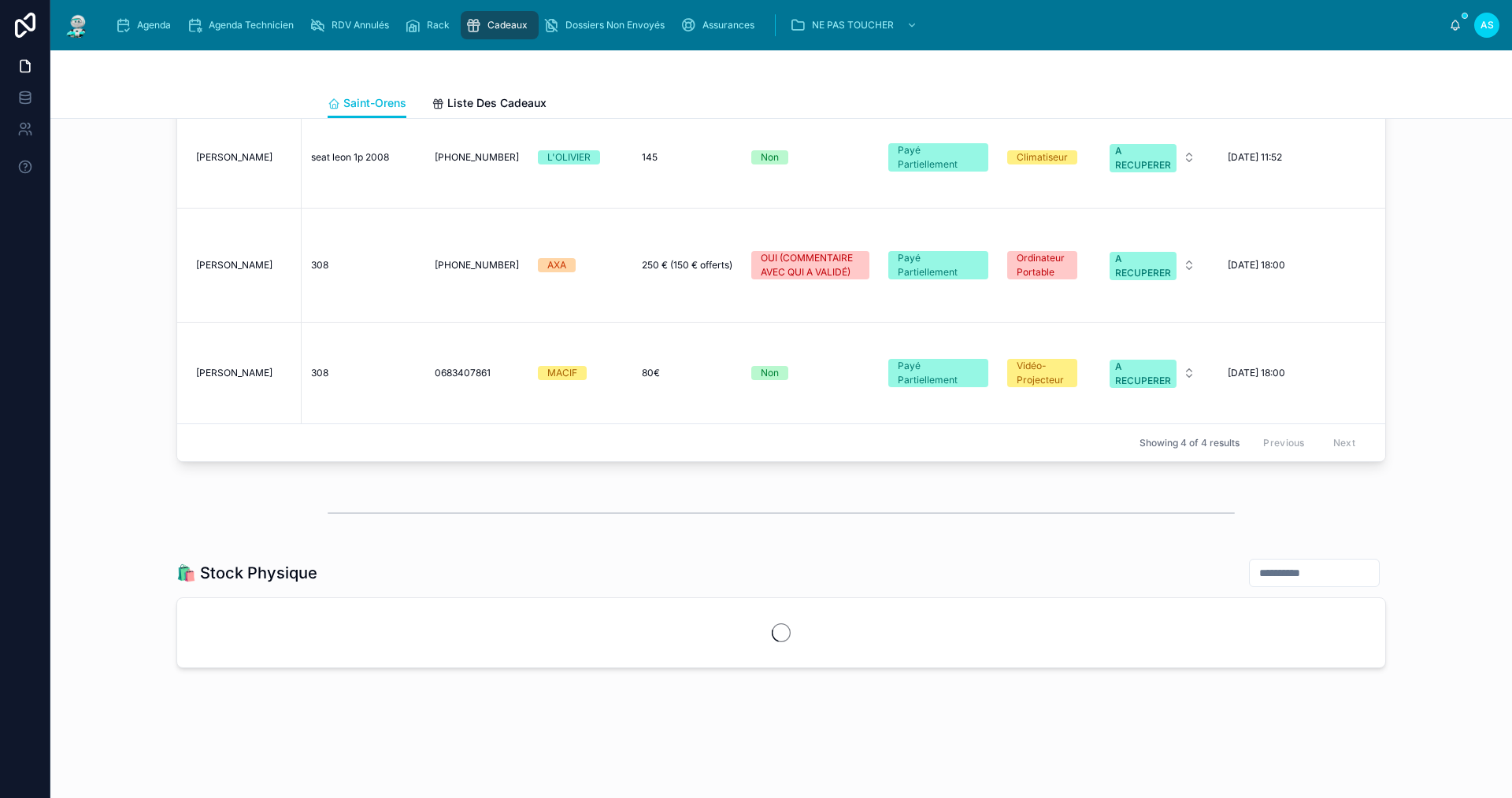
scroll to position [1450, 0]
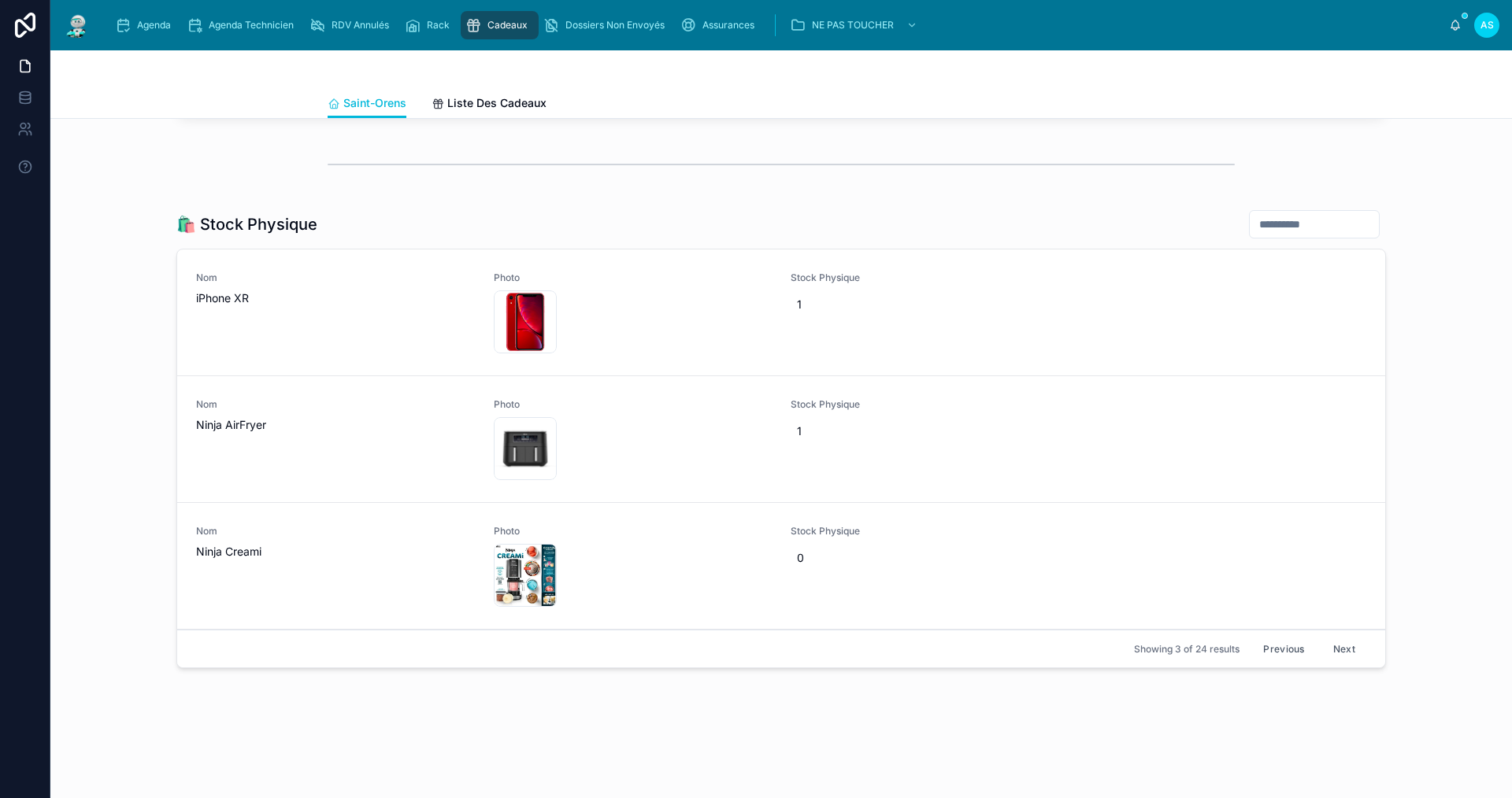
click at [1342, 642] on button "Next" at bounding box center [1344, 649] width 44 height 25
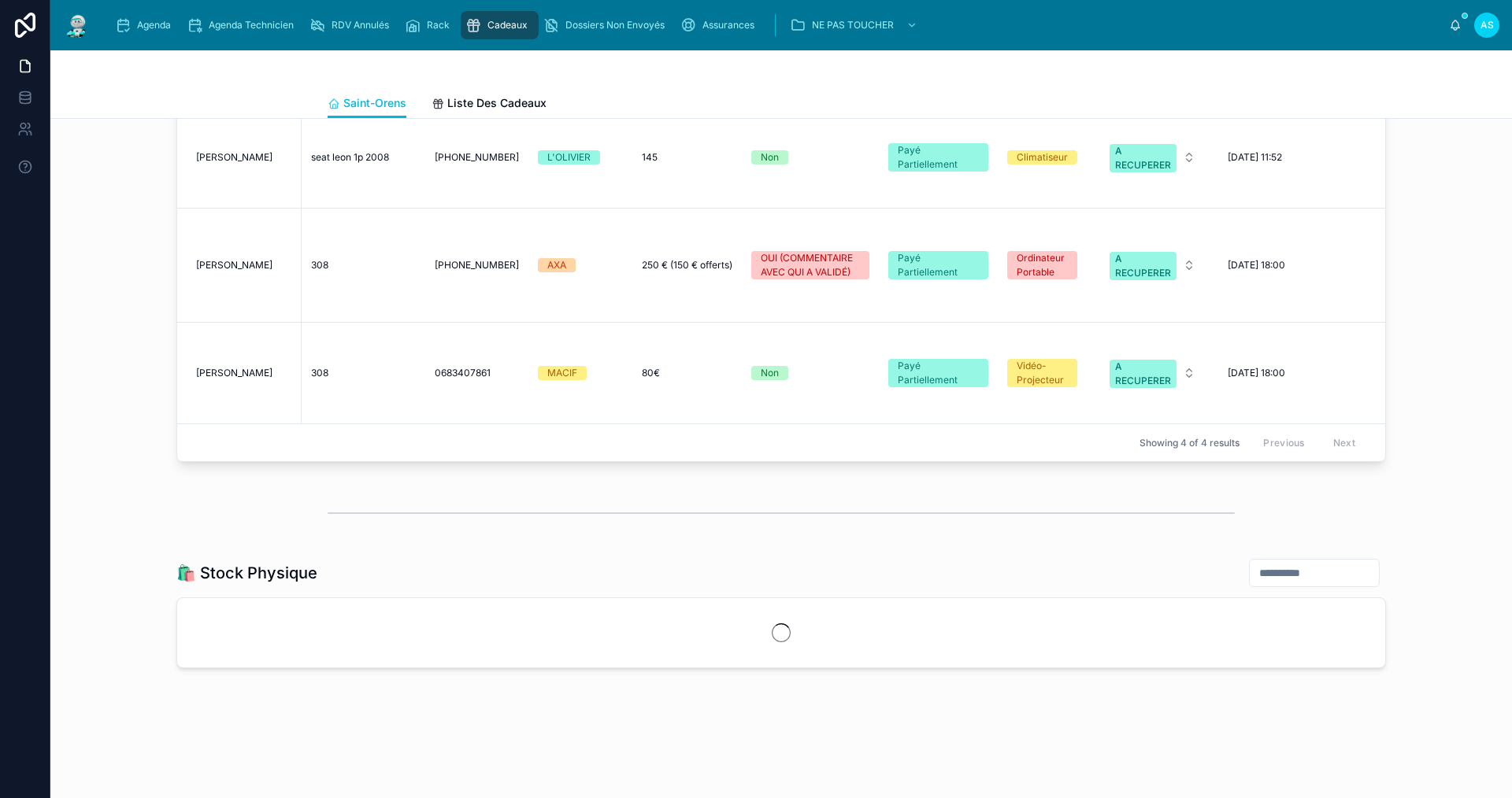
scroll to position [1450, 0]
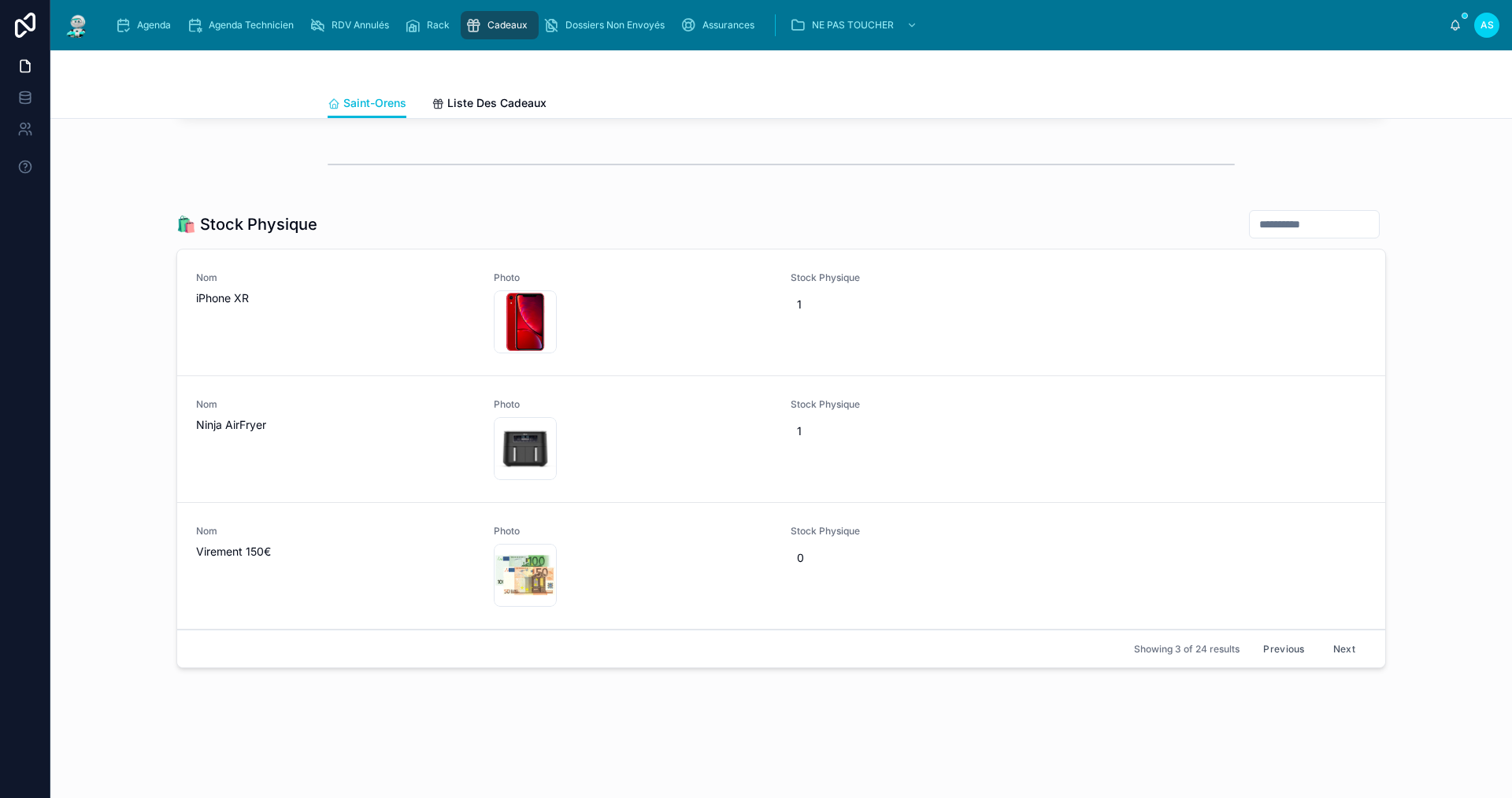
click at [1342, 642] on button "Next" at bounding box center [1344, 649] width 44 height 25
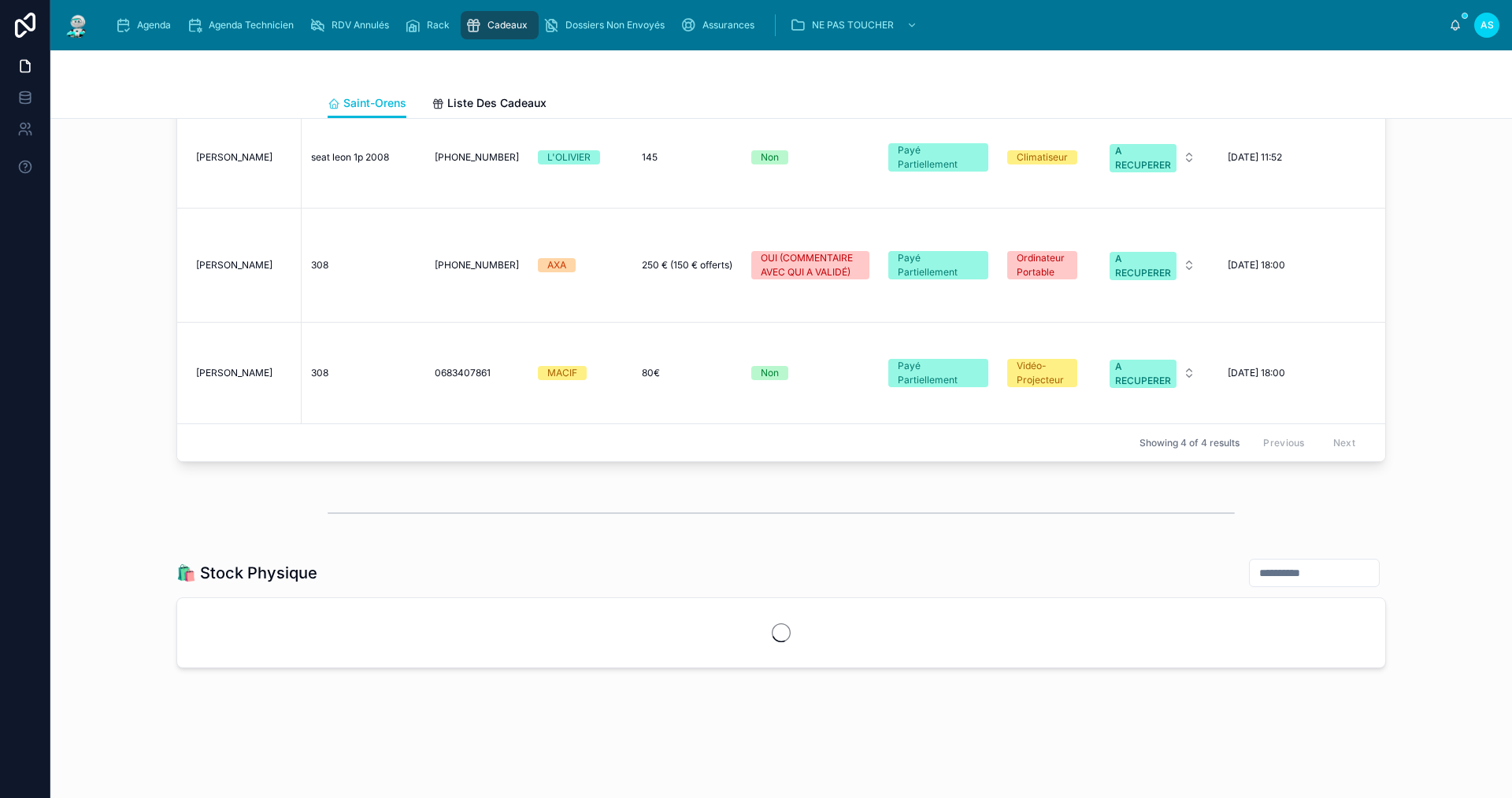
scroll to position [1450, 0]
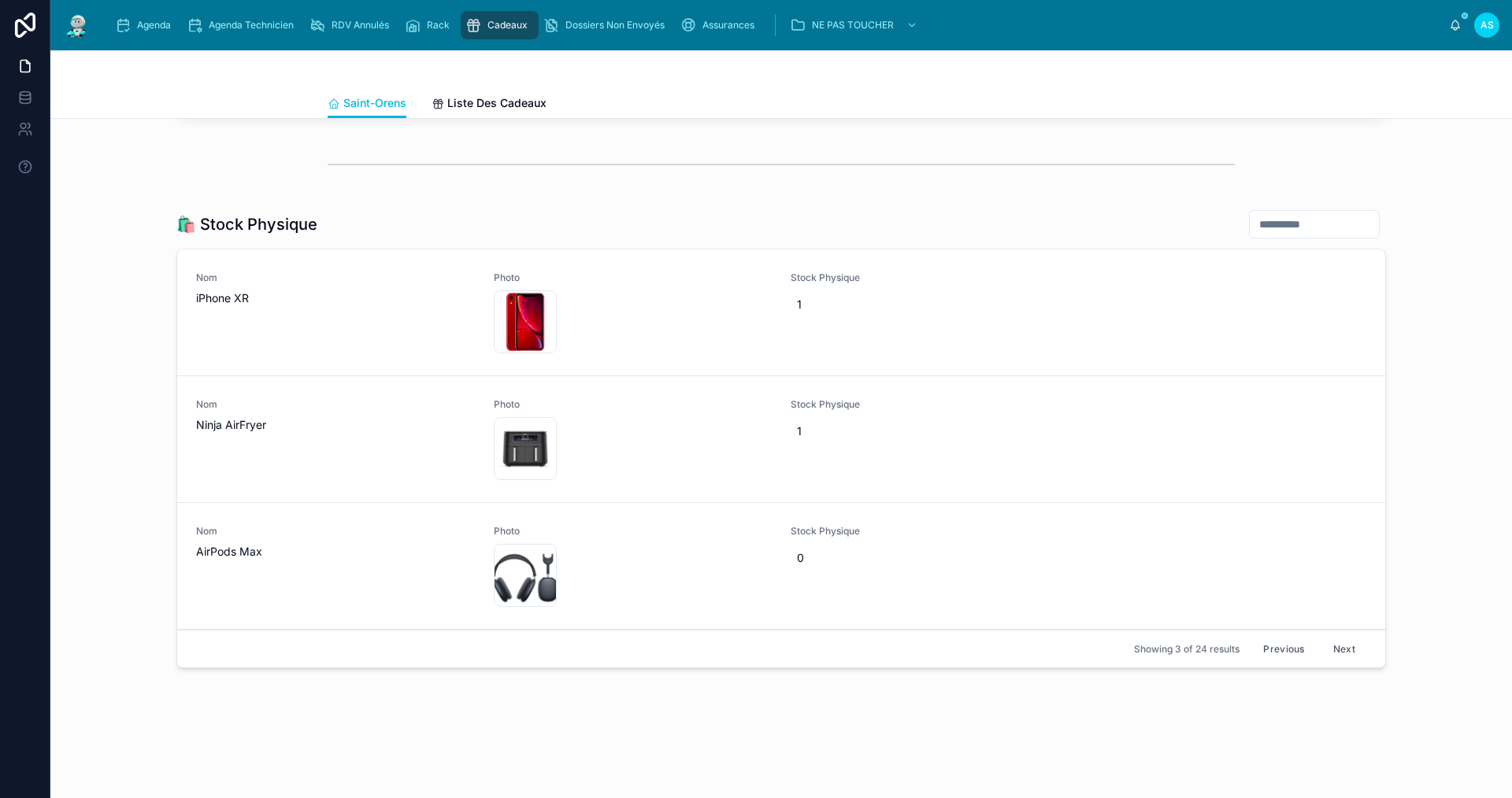
click at [1342, 642] on button "Next" at bounding box center [1344, 649] width 44 height 25
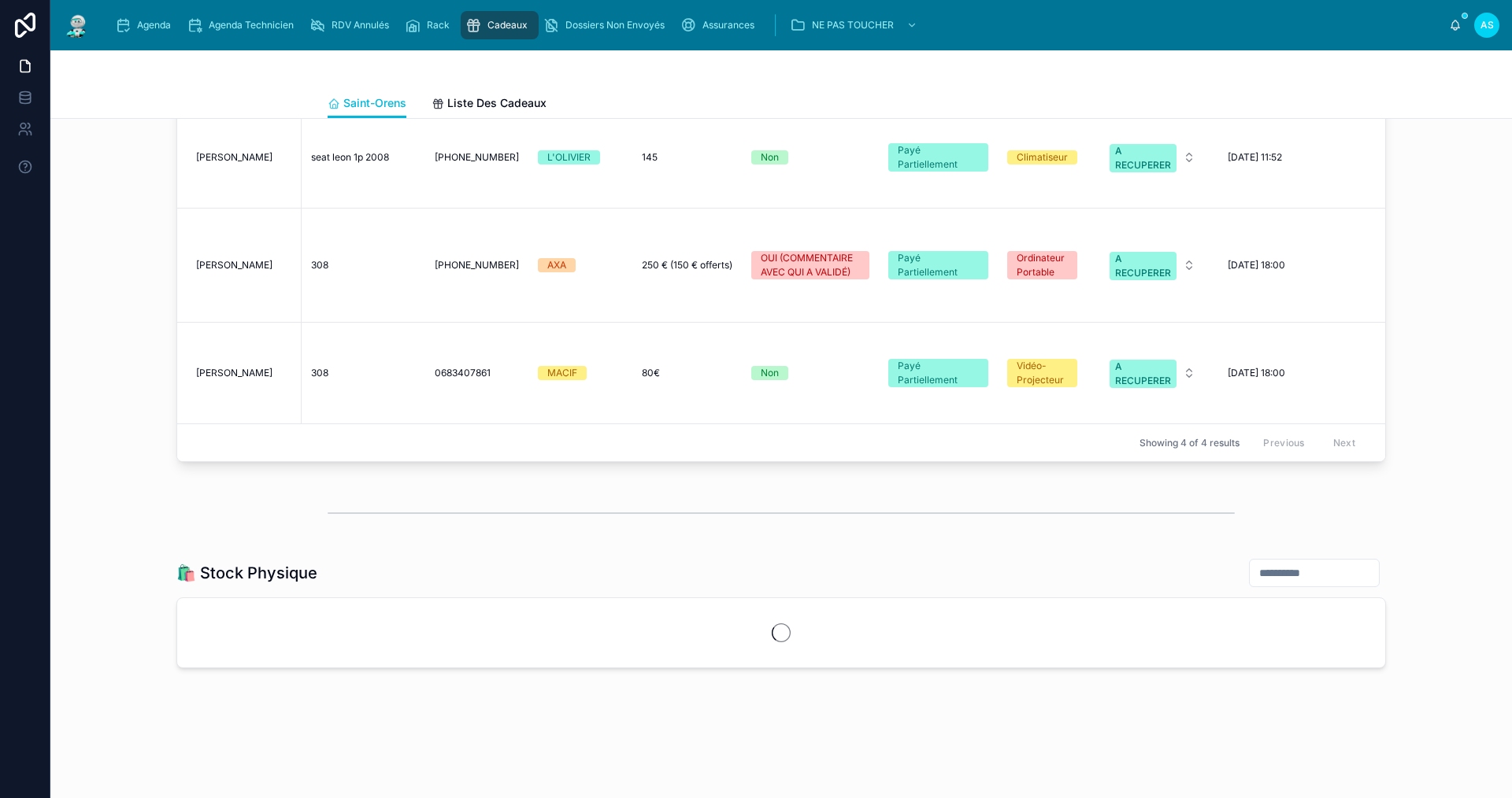
scroll to position [1450, 0]
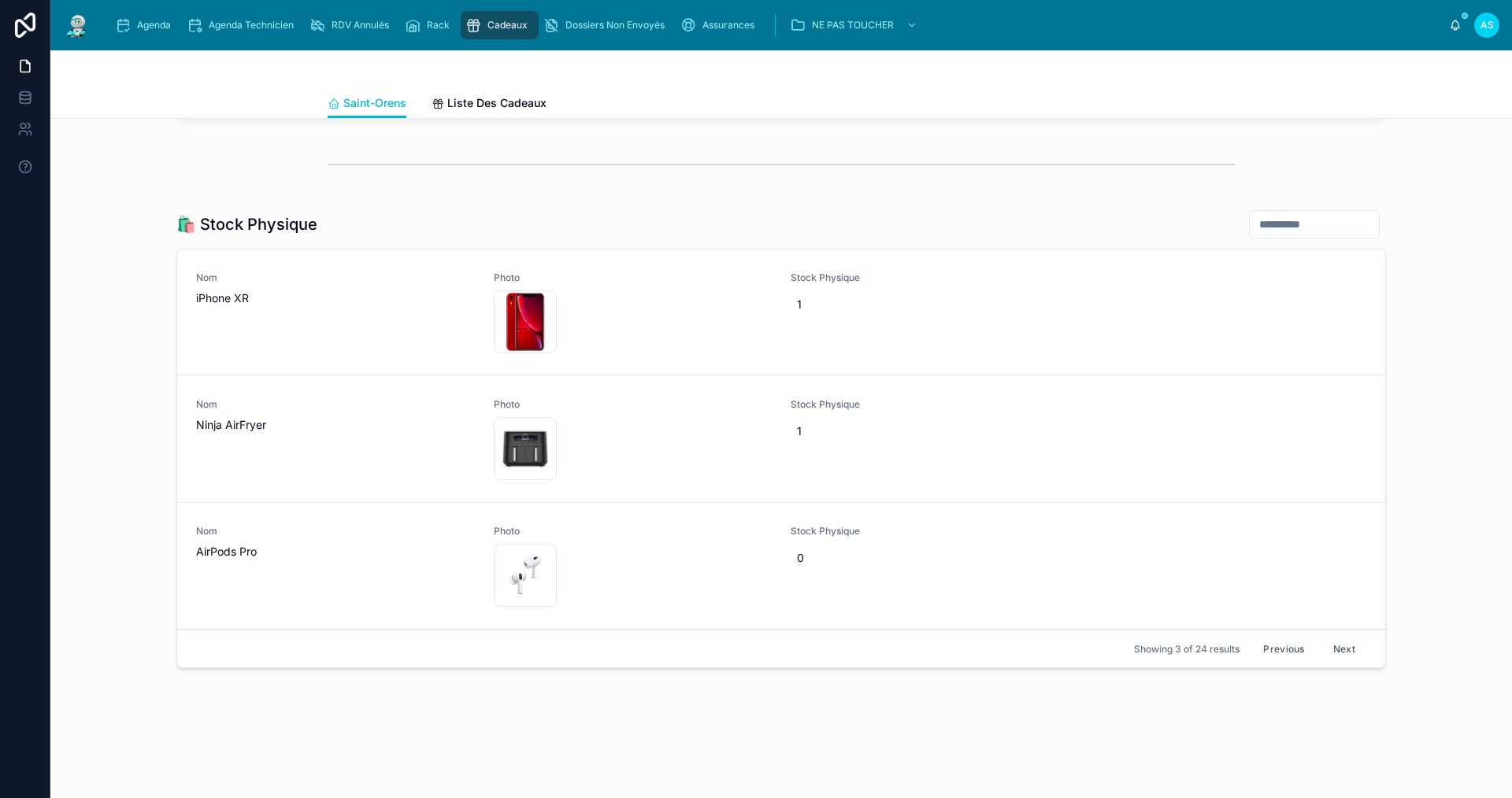
click at [1342, 642] on button "Next" at bounding box center [1344, 649] width 44 height 25
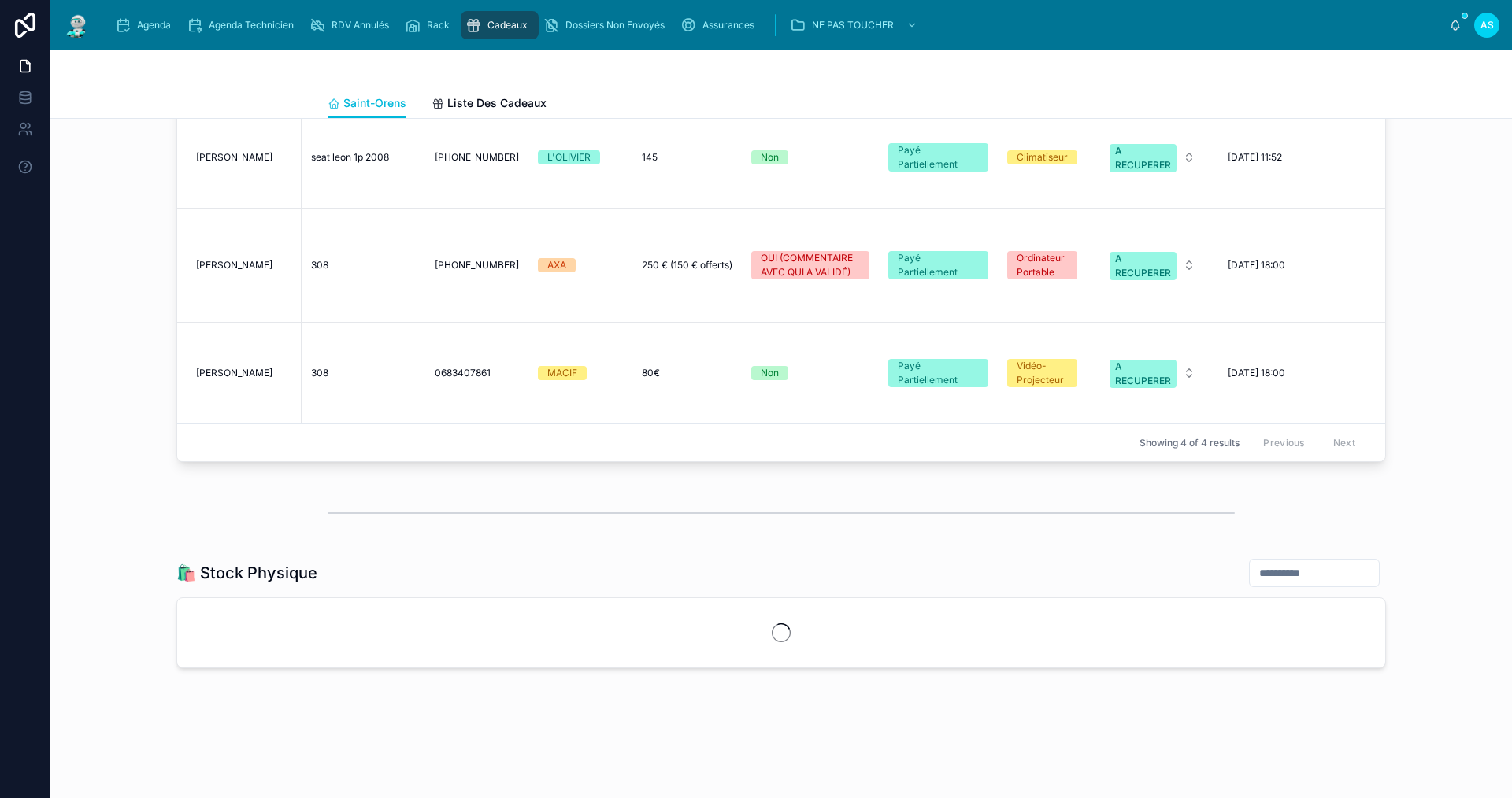
scroll to position [1450, 0]
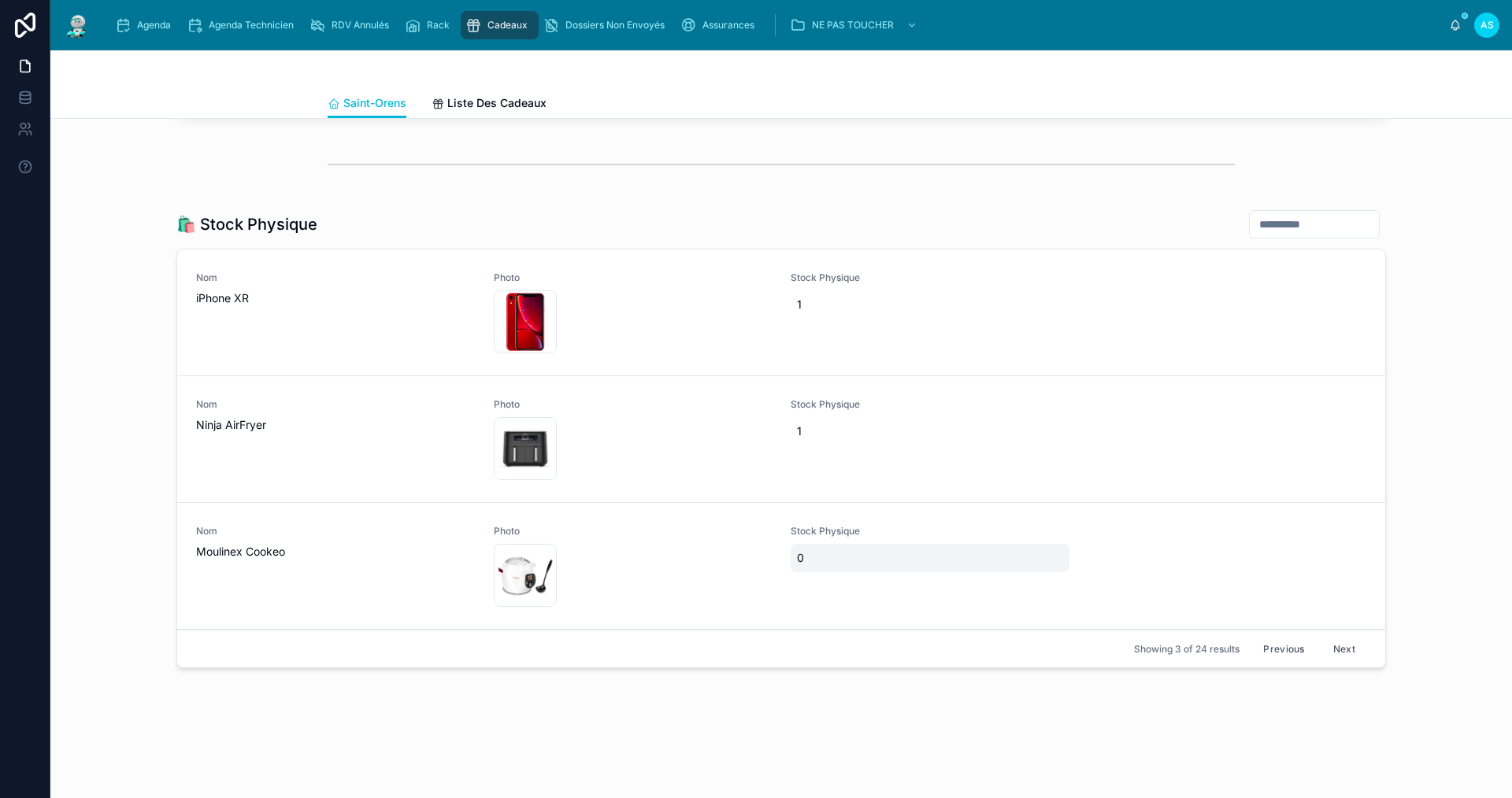
click at [797, 550] on span "0" at bounding box center [931, 558] width 266 height 15
click at [959, 571] on icon "button" at bounding box center [962, 569] width 13 height 13
click at [837, 558] on div "0" at bounding box center [931, 558] width 279 height 28
type input "*"
click at [1334, 637] on button "Next" at bounding box center [1344, 649] width 44 height 25
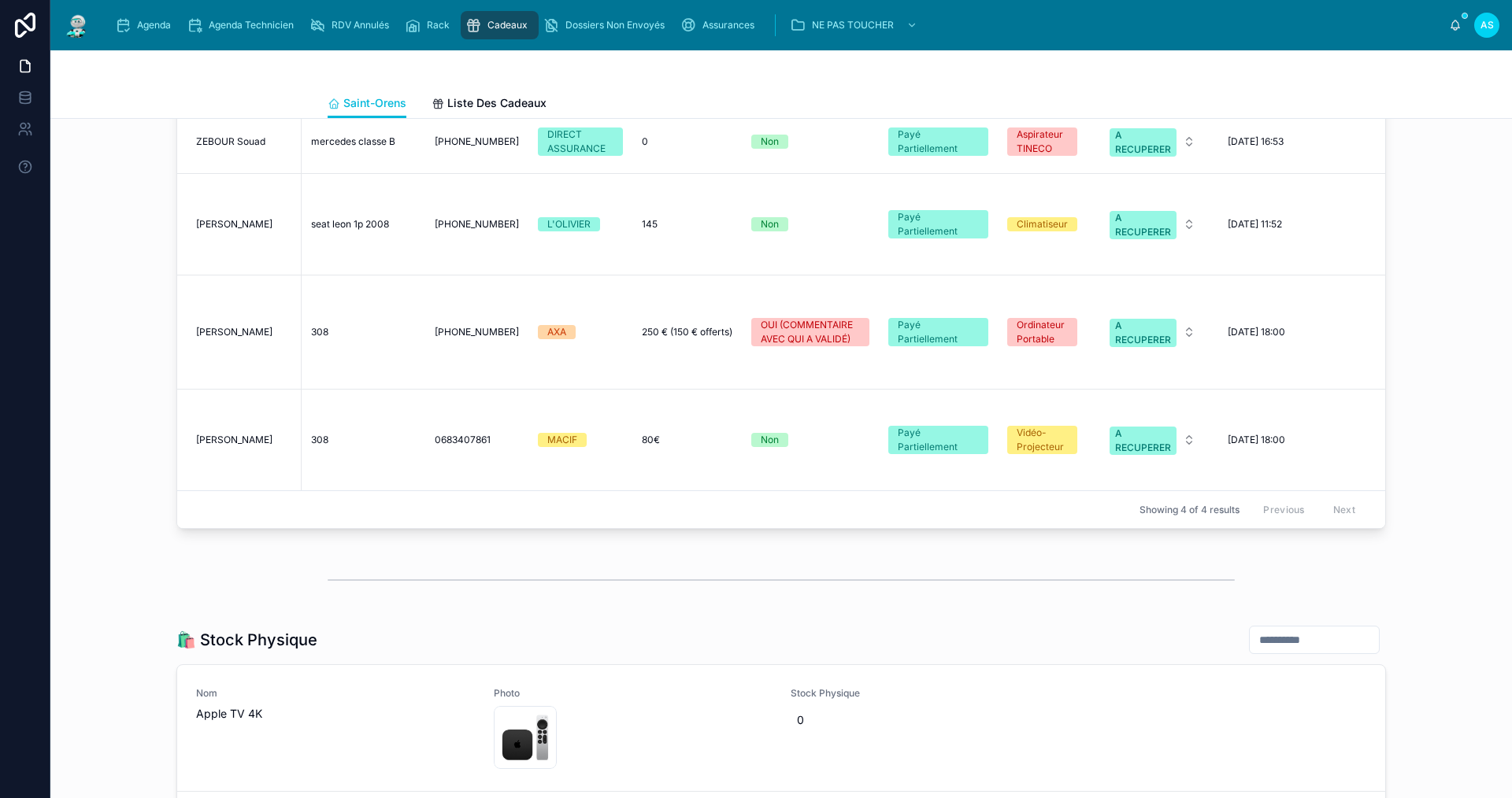
scroll to position [1057, 0]
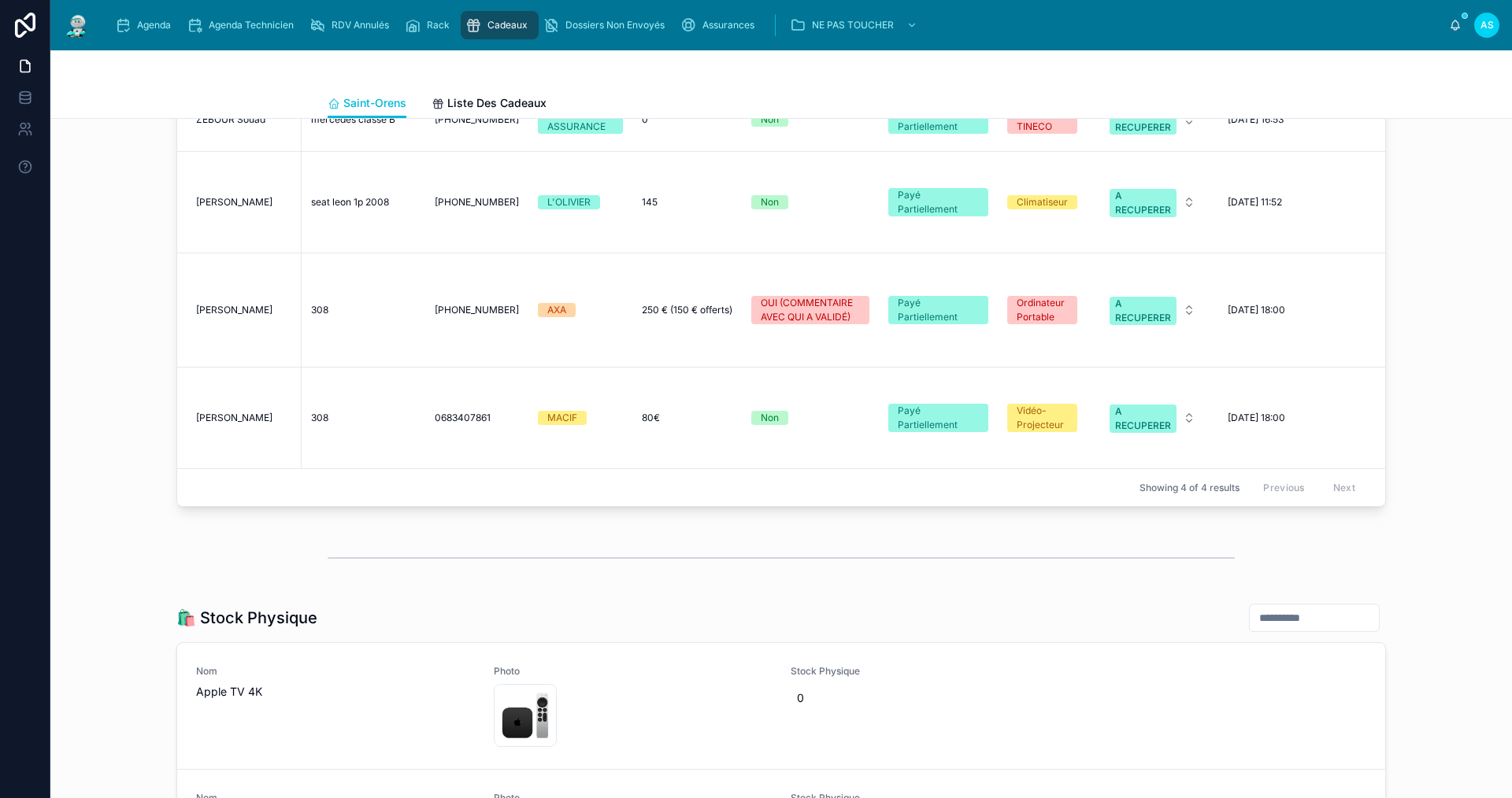
click at [311, 412] on span "308" at bounding box center [319, 418] width 17 height 13
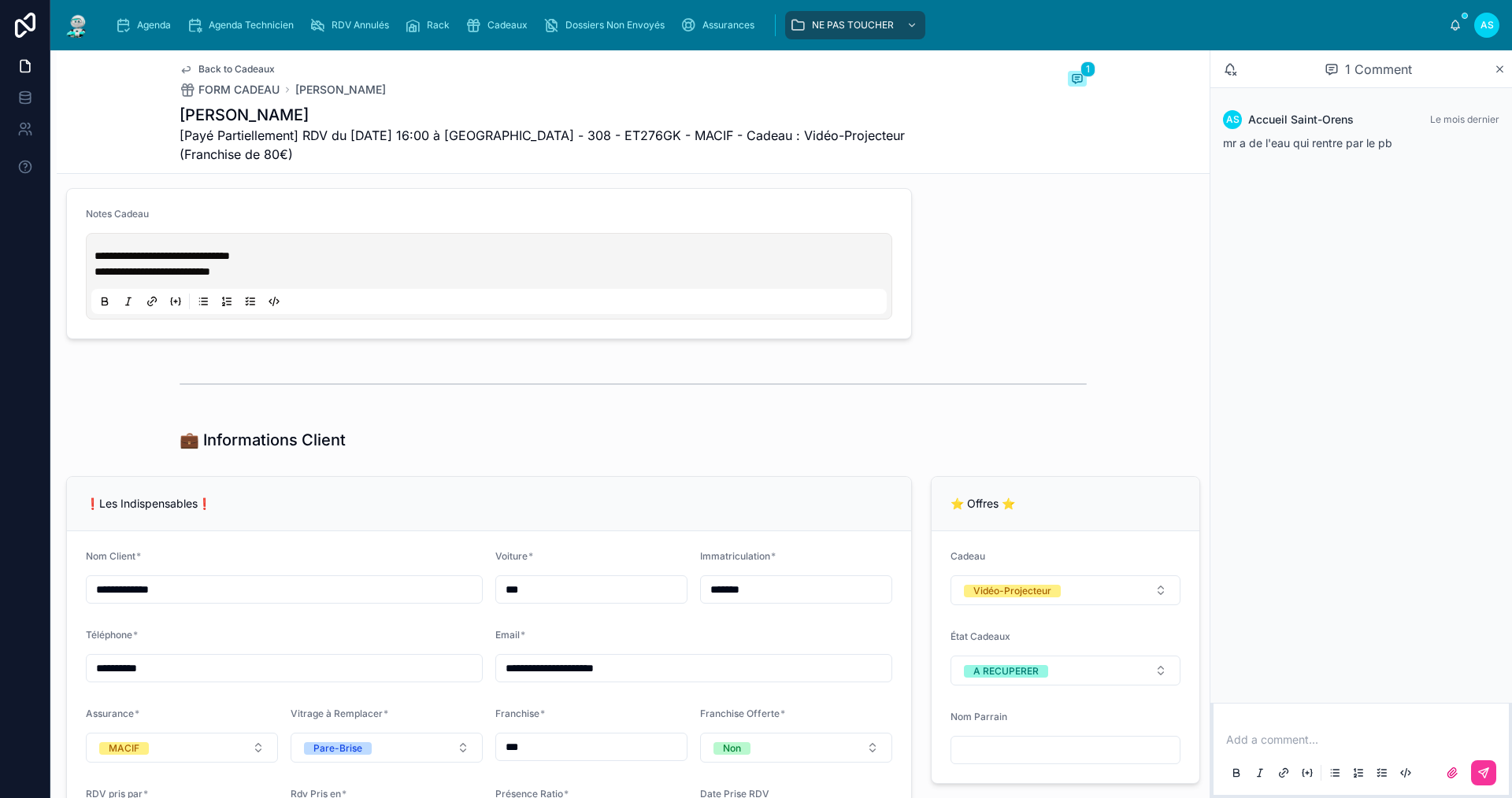
scroll to position [602, 0]
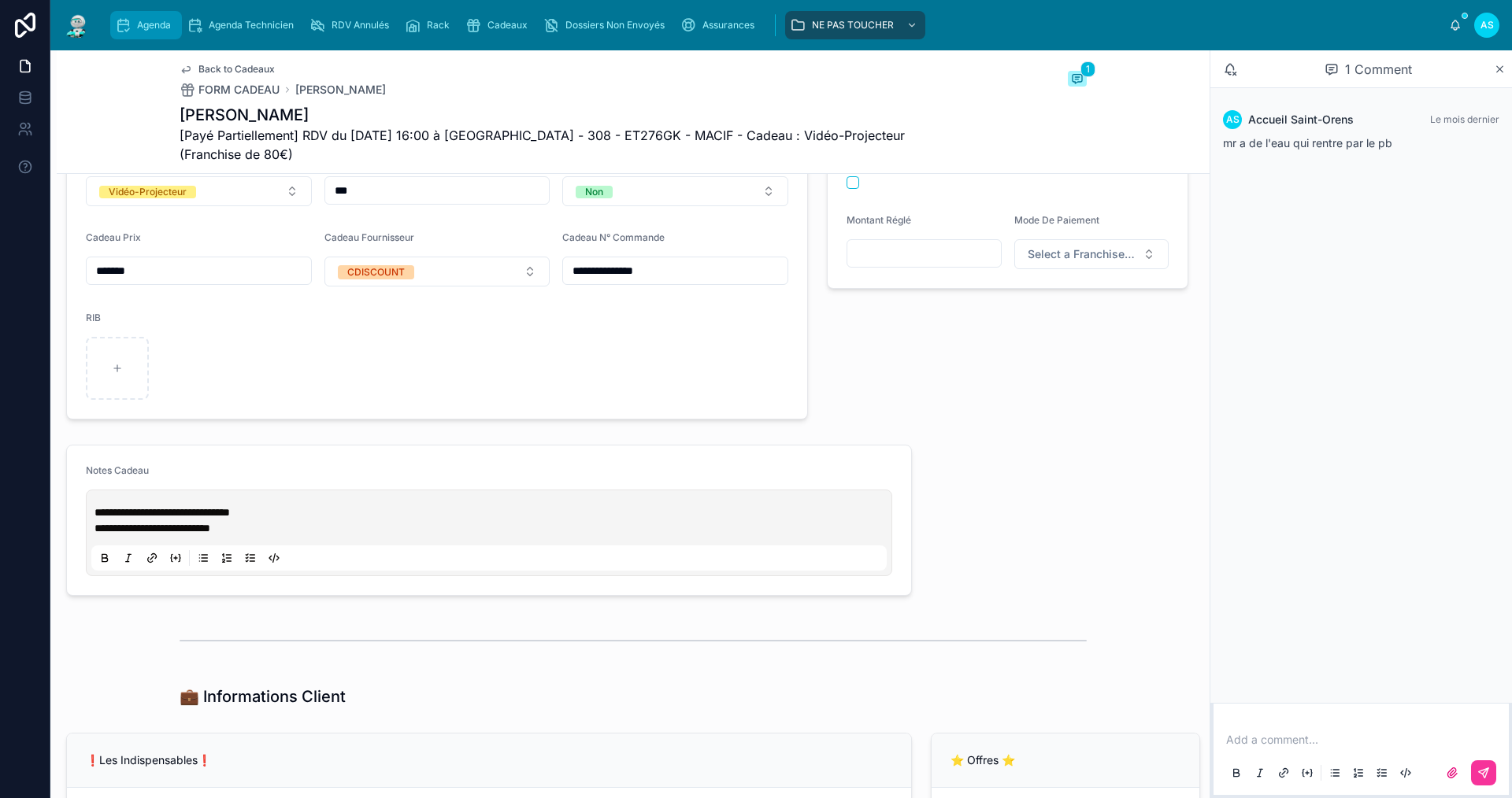
click at [134, 23] on div "Agenda" at bounding box center [146, 26] width 62 height 26
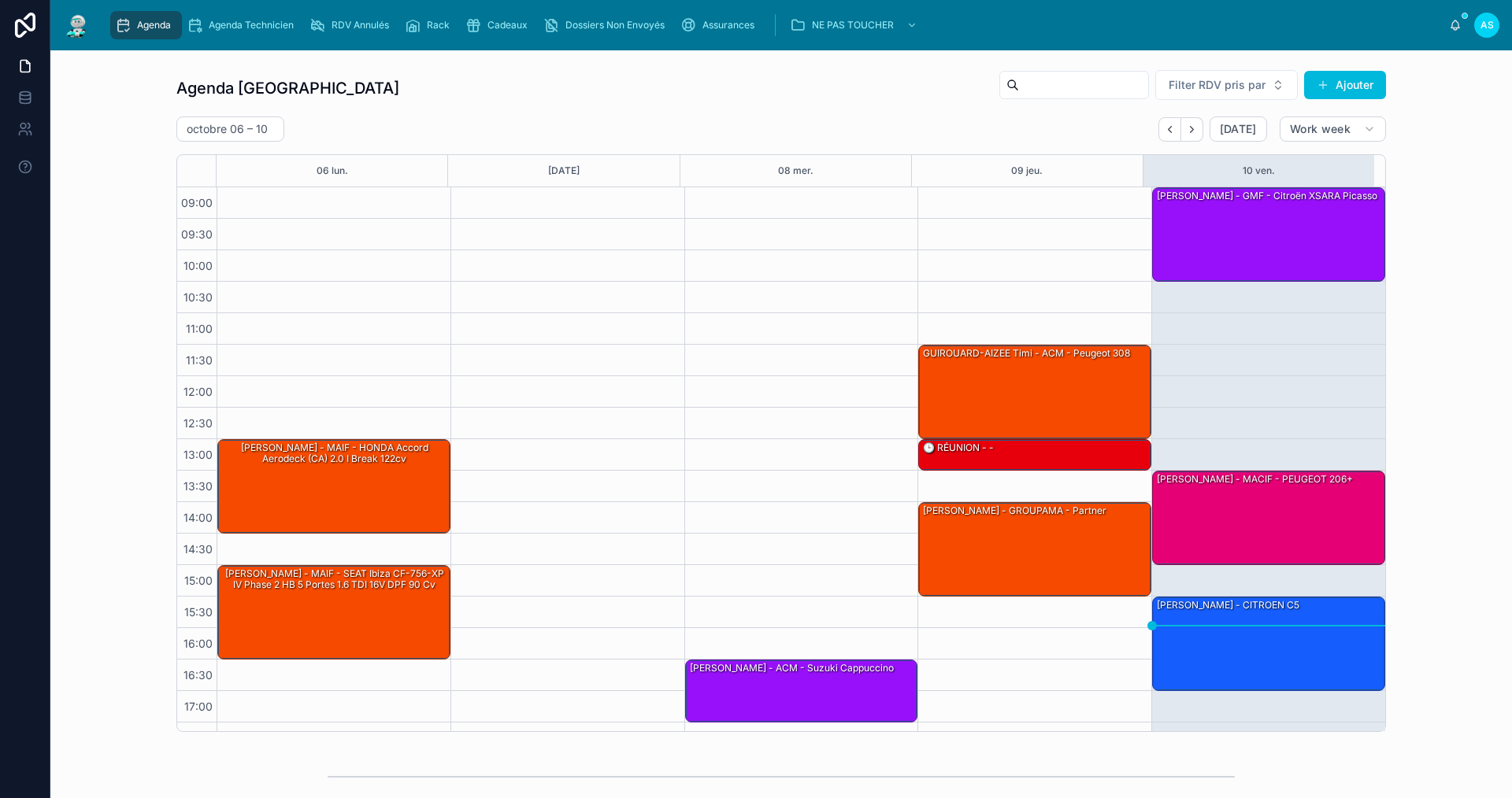
scroll to position [23, 0]
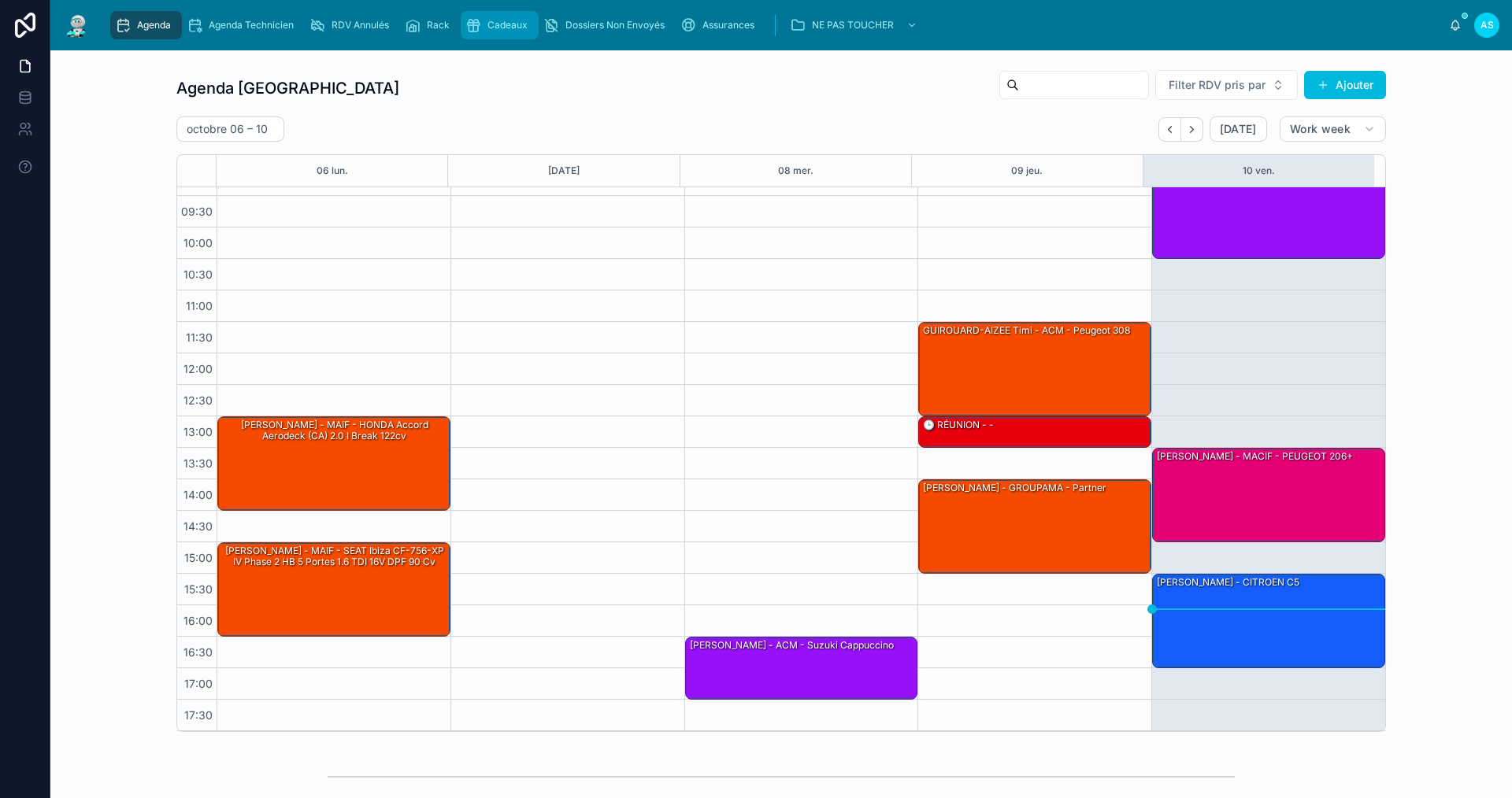
click at [486, 34] on div "Cadeaux" at bounding box center [499, 26] width 68 height 26
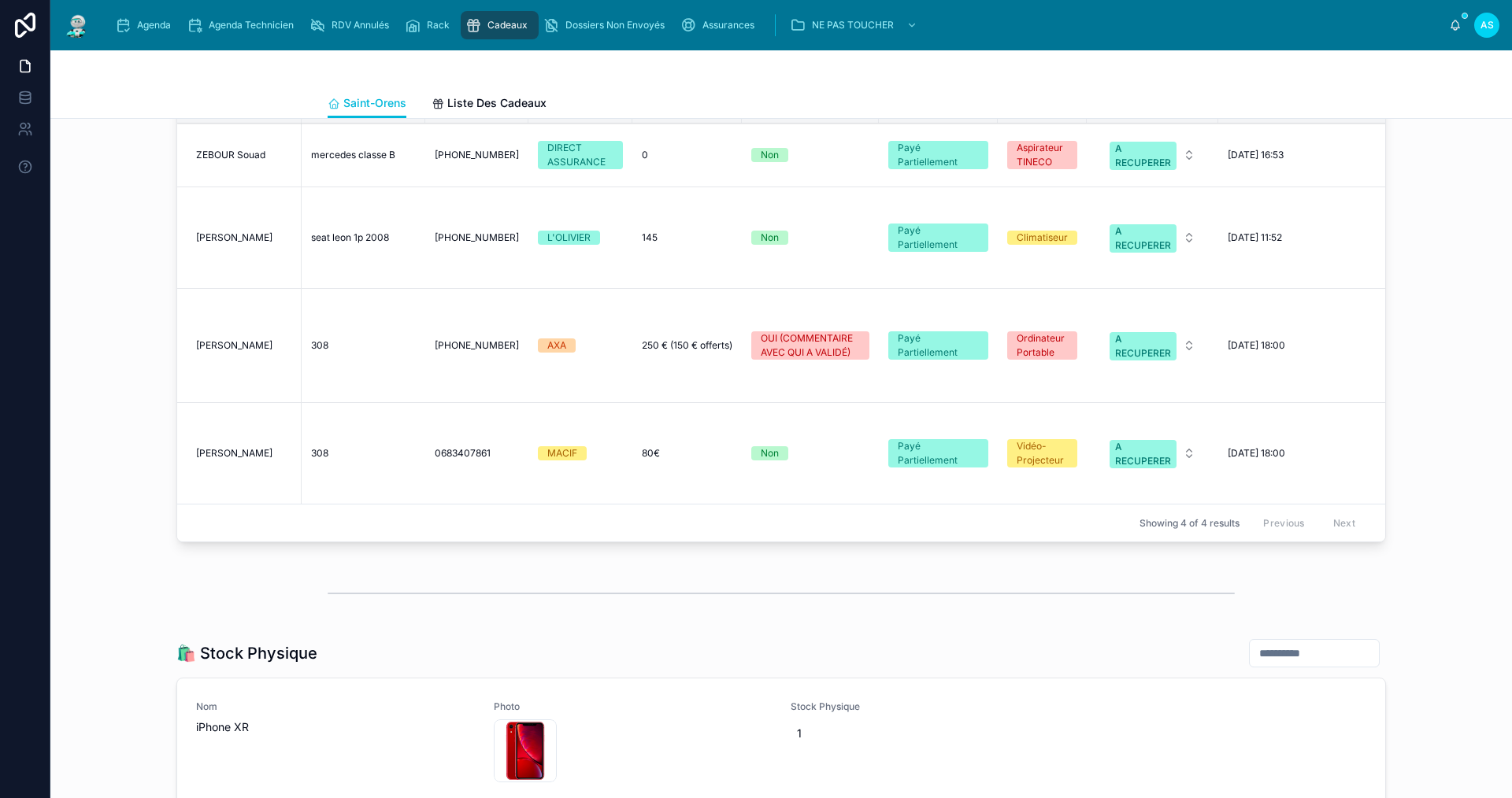
scroll to position [1023, 0]
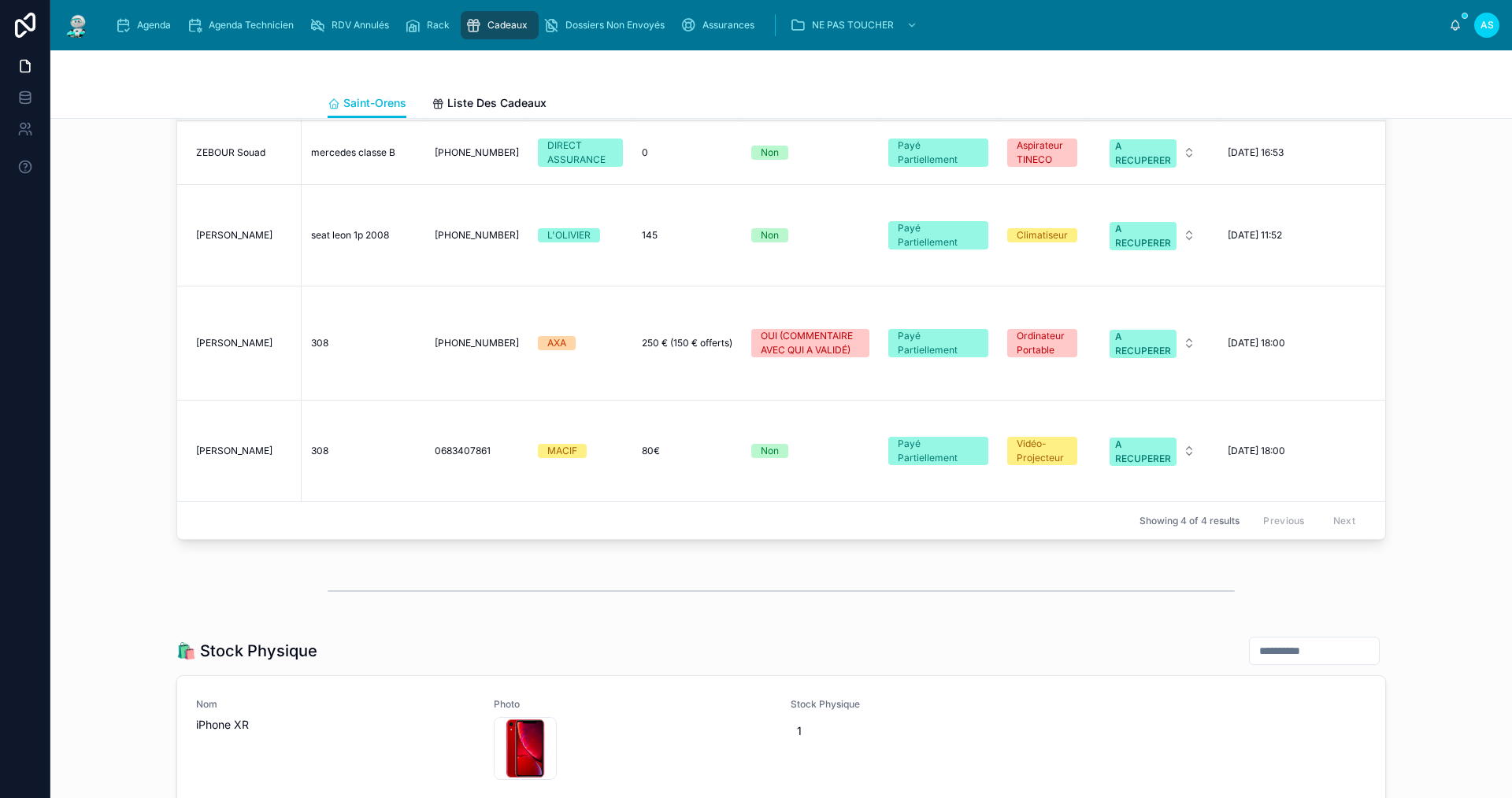
click at [361, 159] on span "mercedes classe B" at bounding box center [353, 153] width 84 height 13
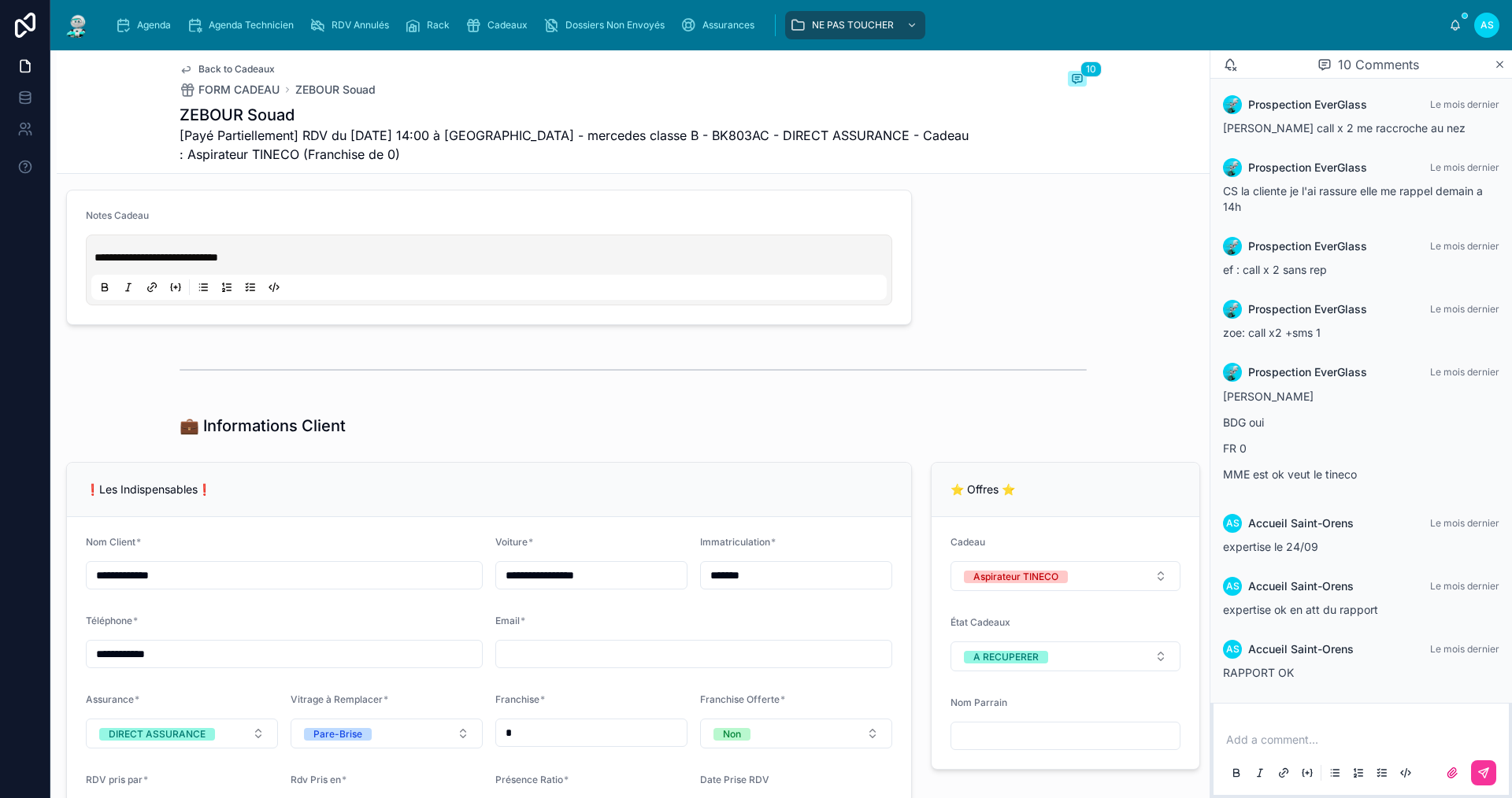
scroll to position [945, 0]
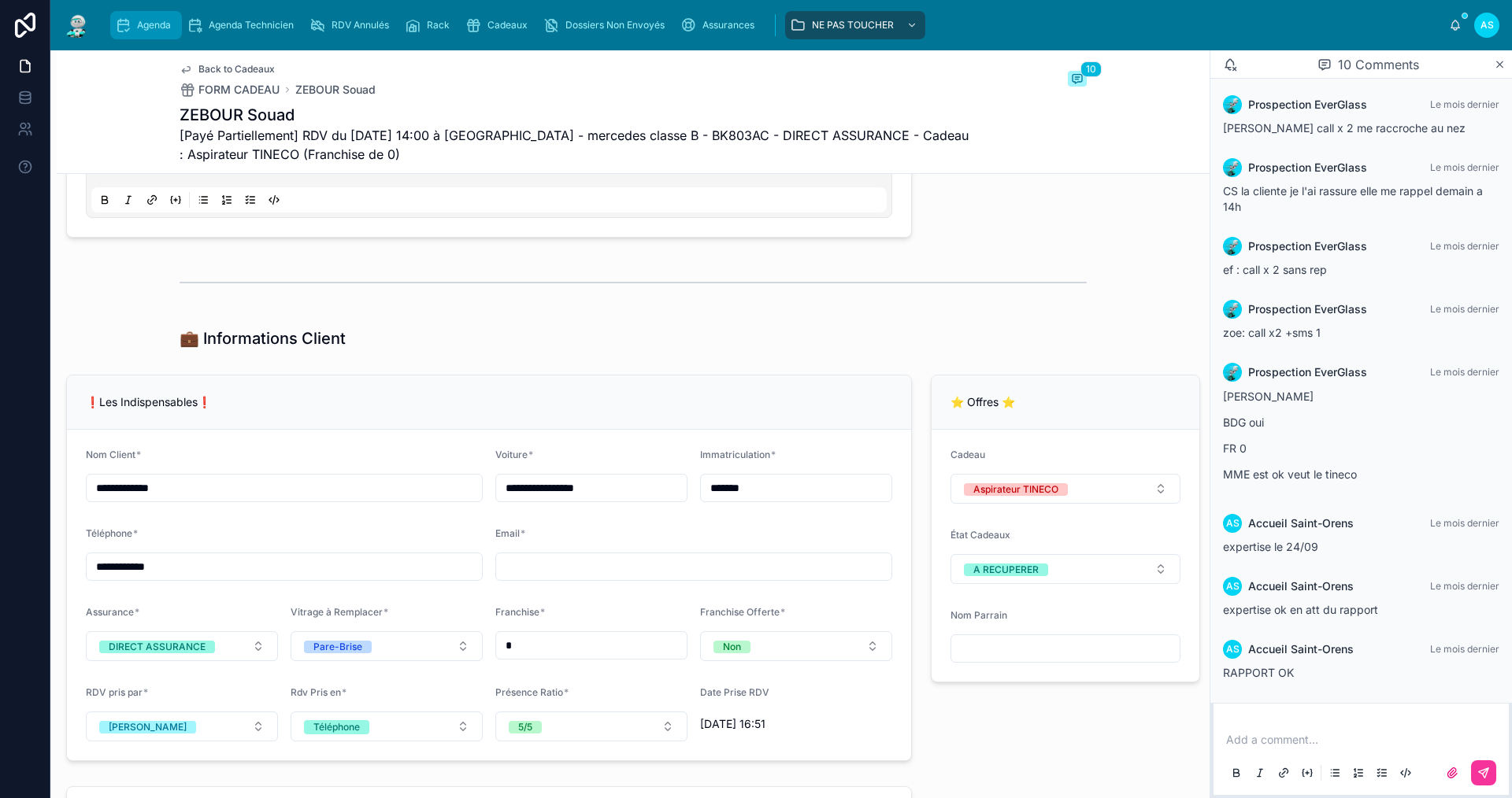
click at [155, 13] on div "Agenda" at bounding box center [146, 26] width 62 height 26
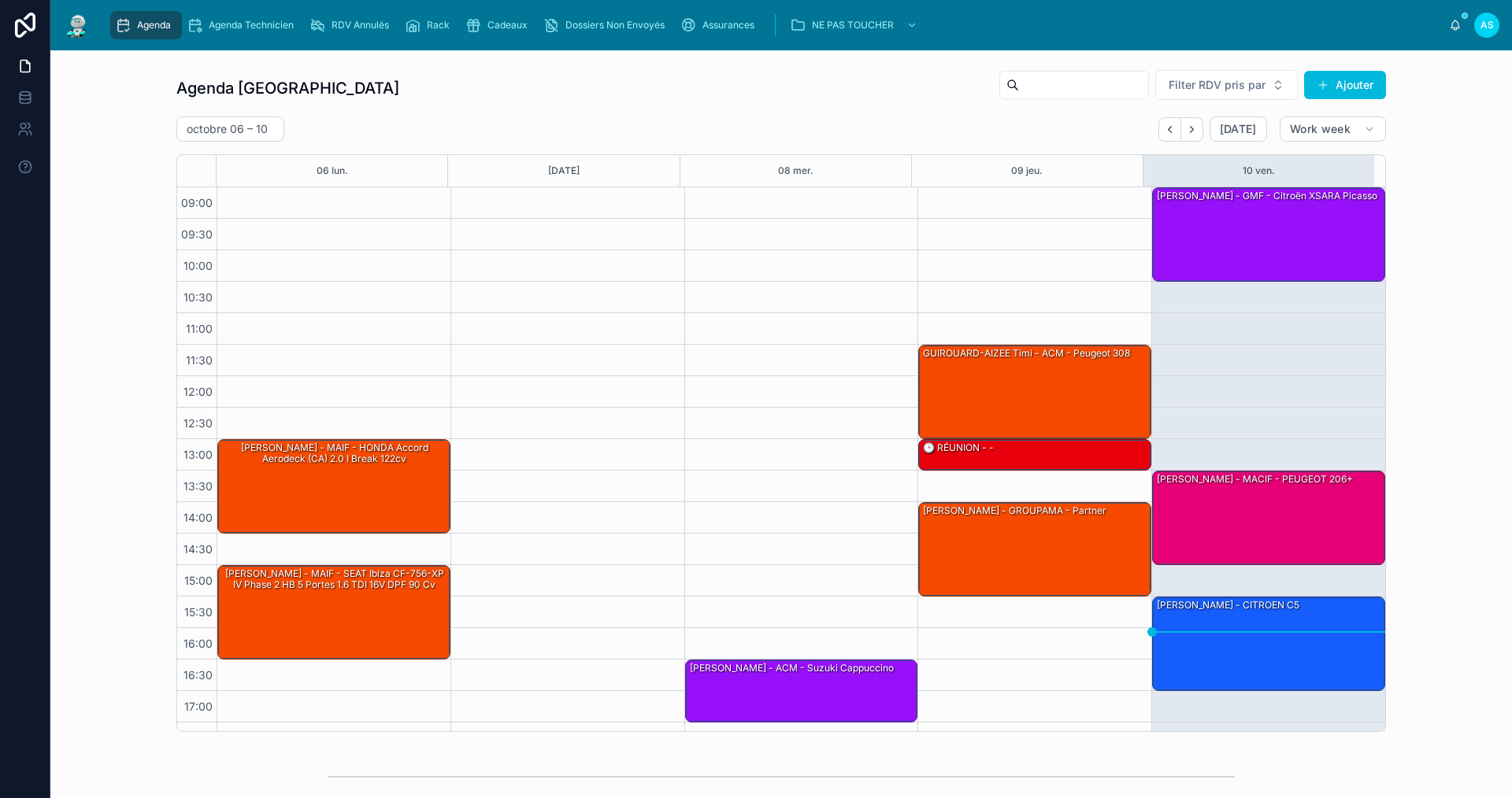
scroll to position [23, 0]
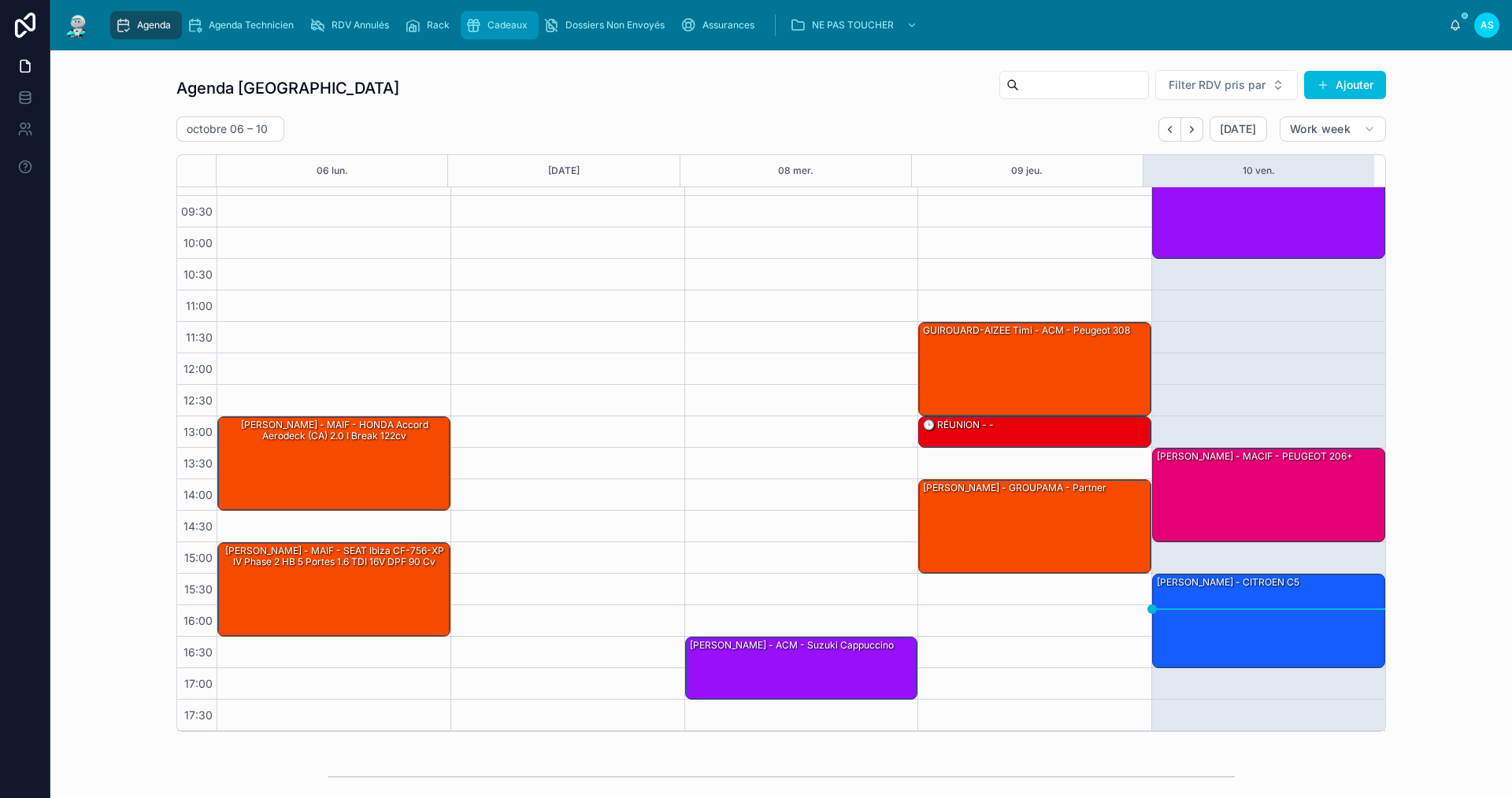
click at [500, 10] on div "Agenda Agenda Technicien RDV Annulés Rack Cadeaux Dossiers Non Envoyés Assuranc…" at bounding box center [777, 26] width 1345 height 35
click at [500, 23] on span "Cadeaux" at bounding box center [508, 26] width 40 height 13
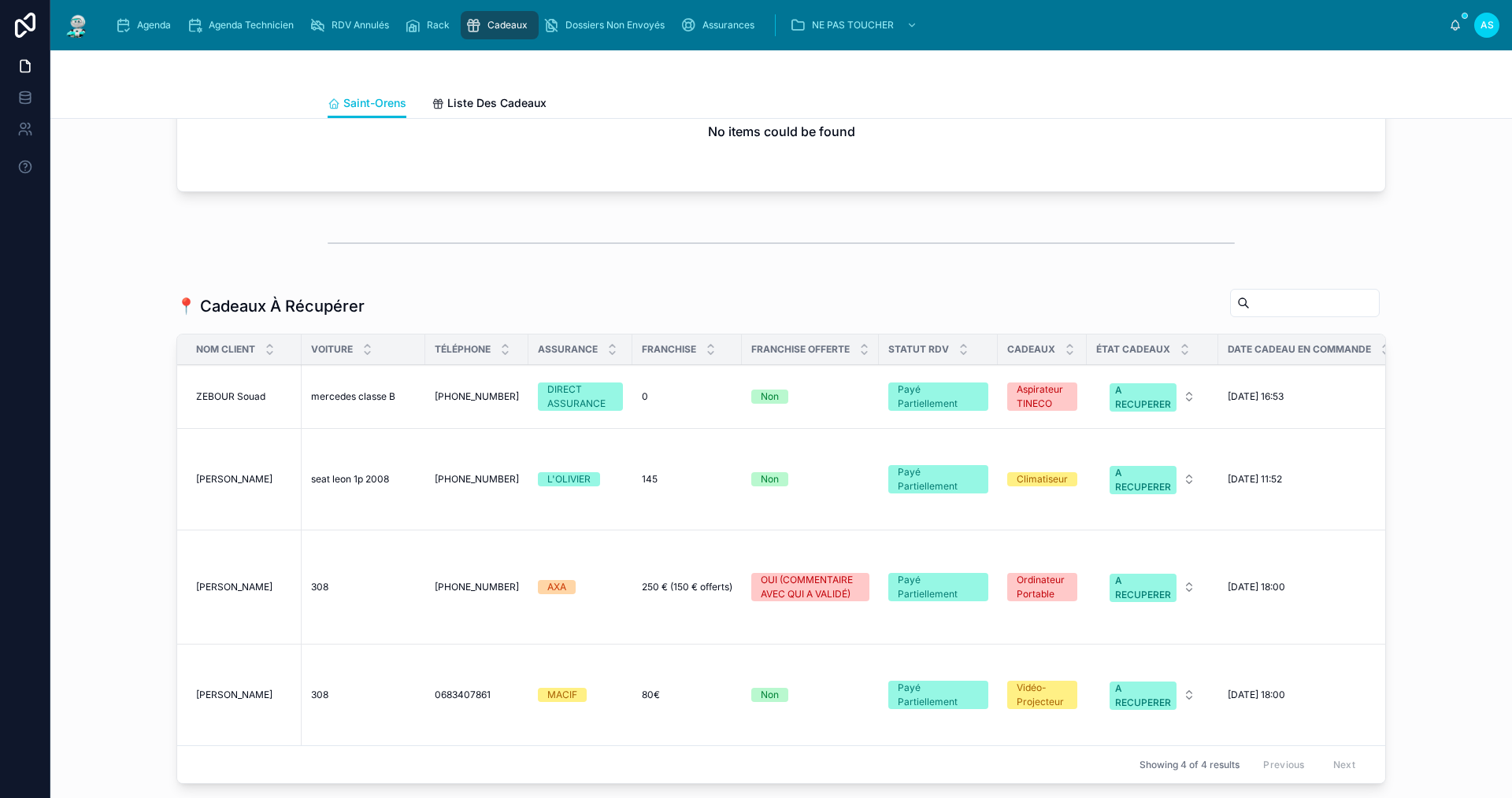
scroll to position [866, 0]
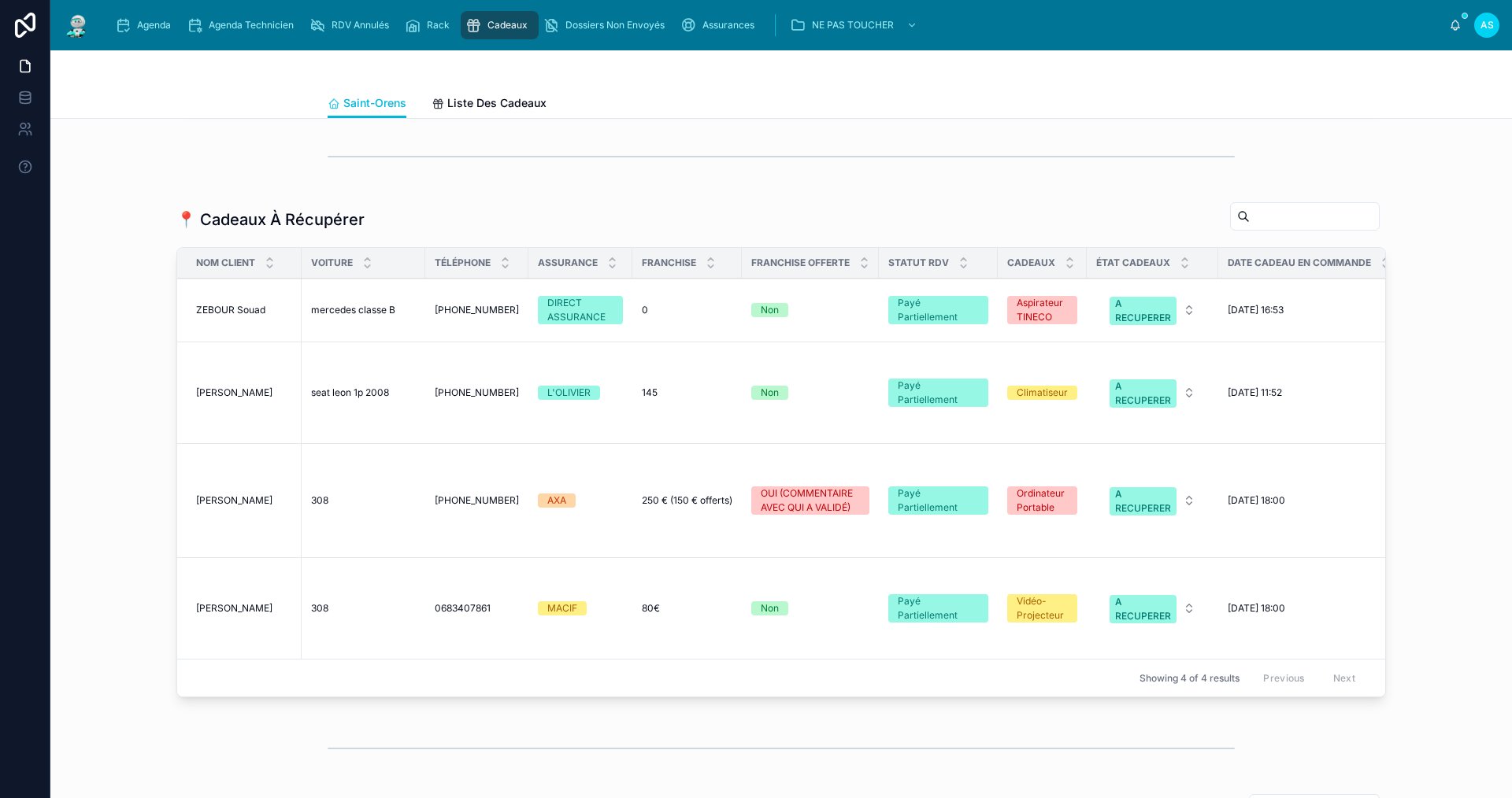
click at [377, 316] on span "mercedes classe B" at bounding box center [353, 311] width 84 height 13
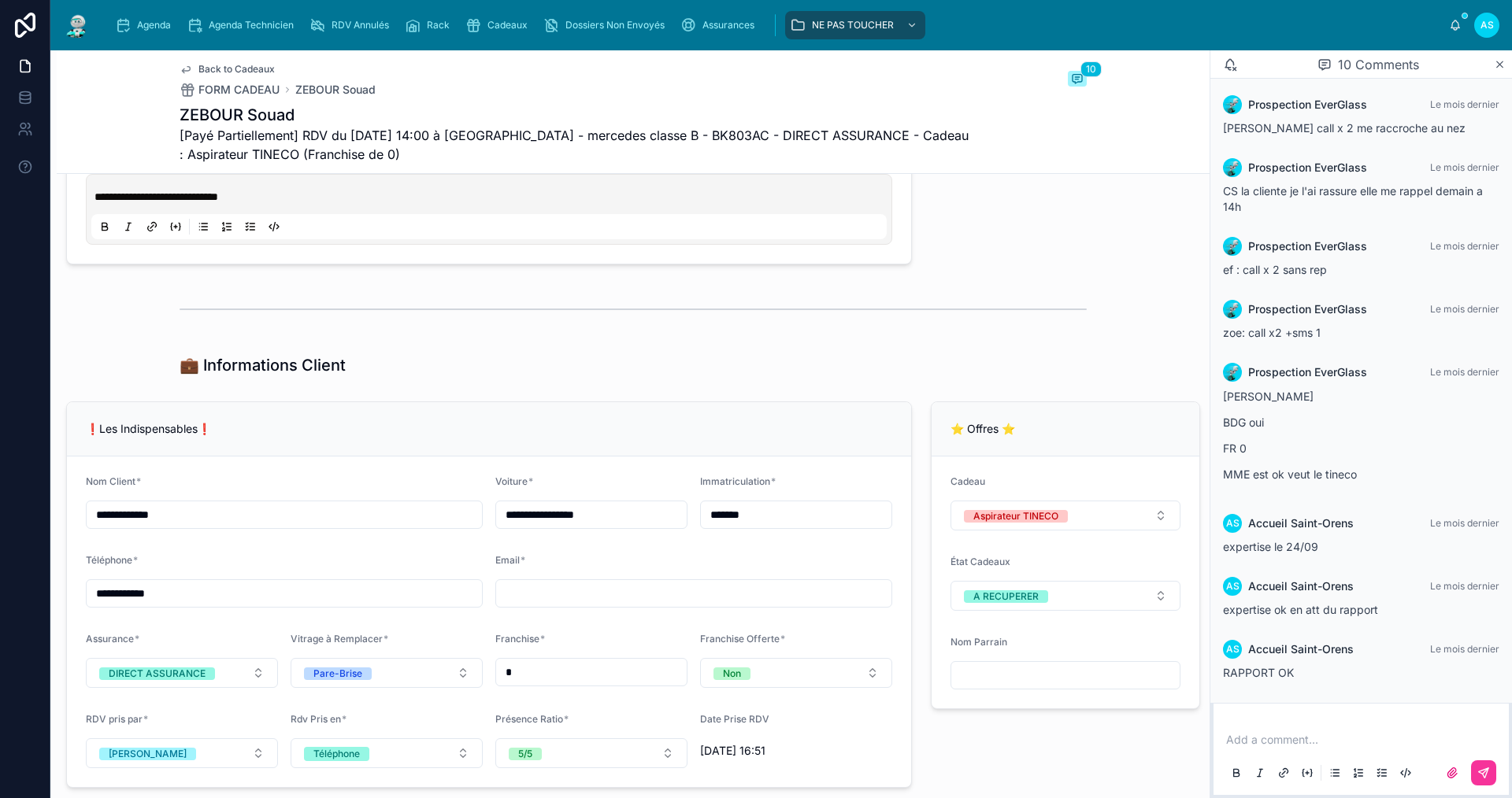
scroll to position [945, 0]
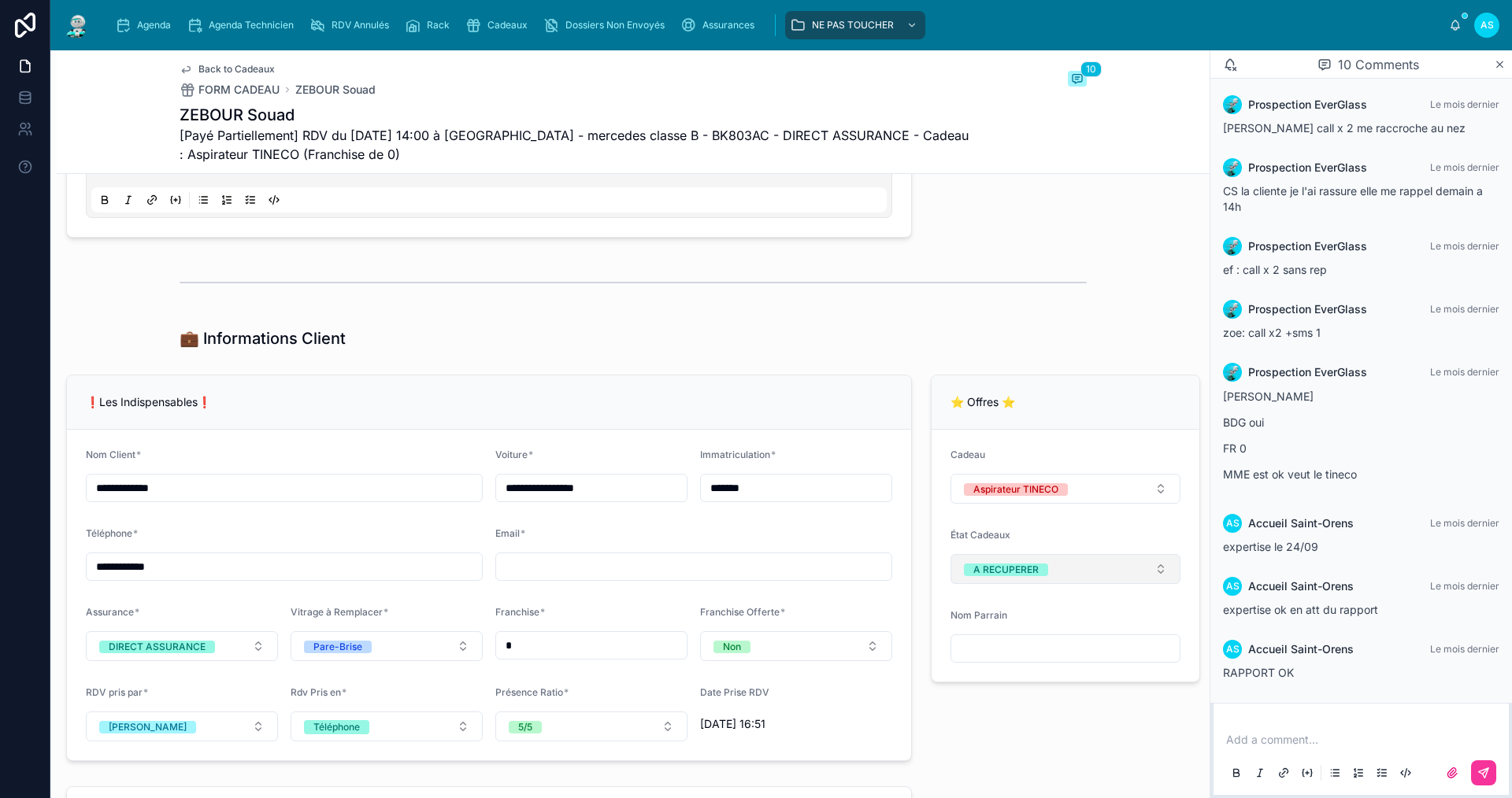
click at [983, 584] on button "A RECUPERER" at bounding box center [1065, 568] width 230 height 30
click at [986, 738] on div "OFFERT" at bounding box center [1055, 732] width 219 height 22
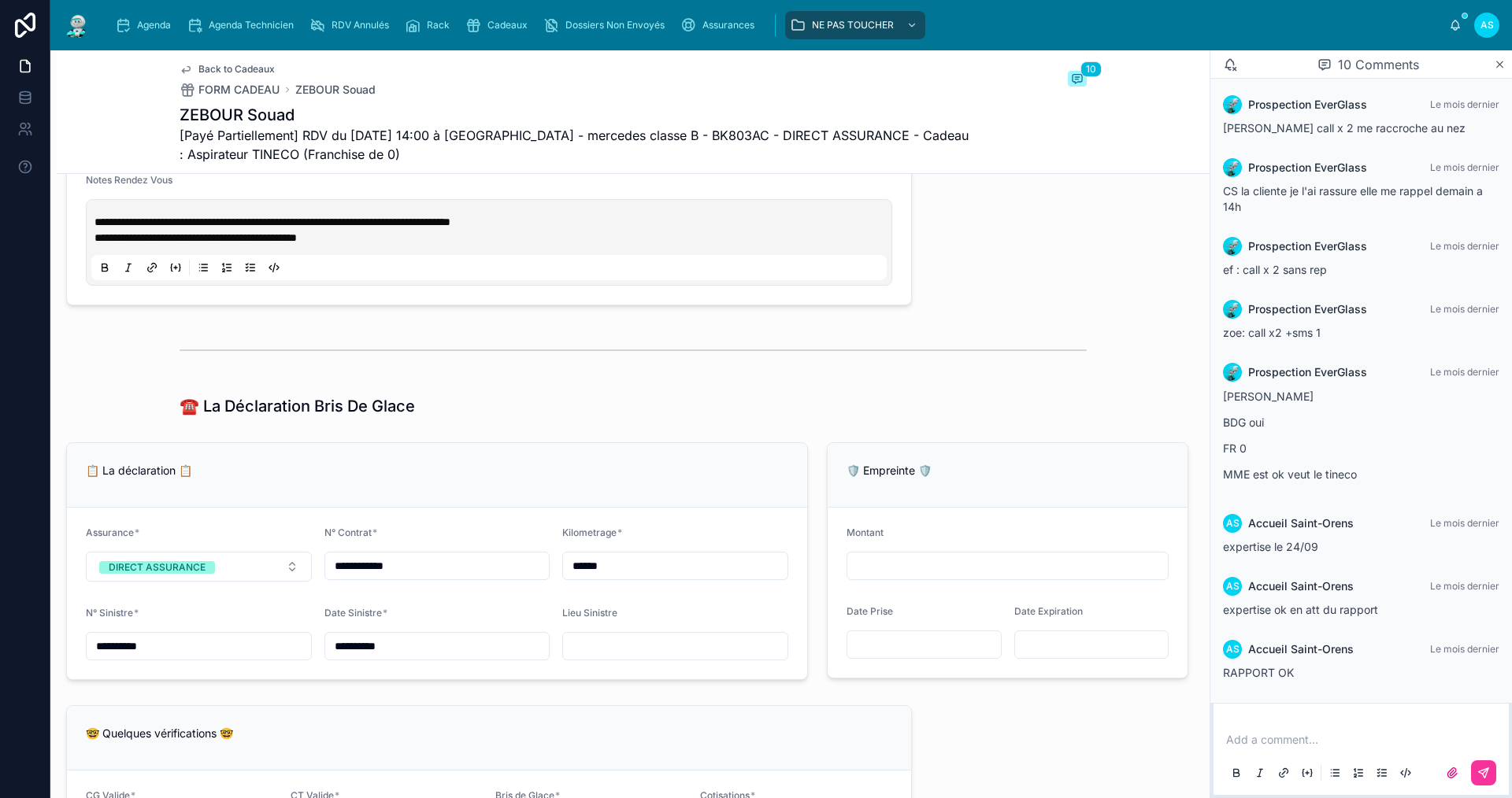
scroll to position [1653, 0]
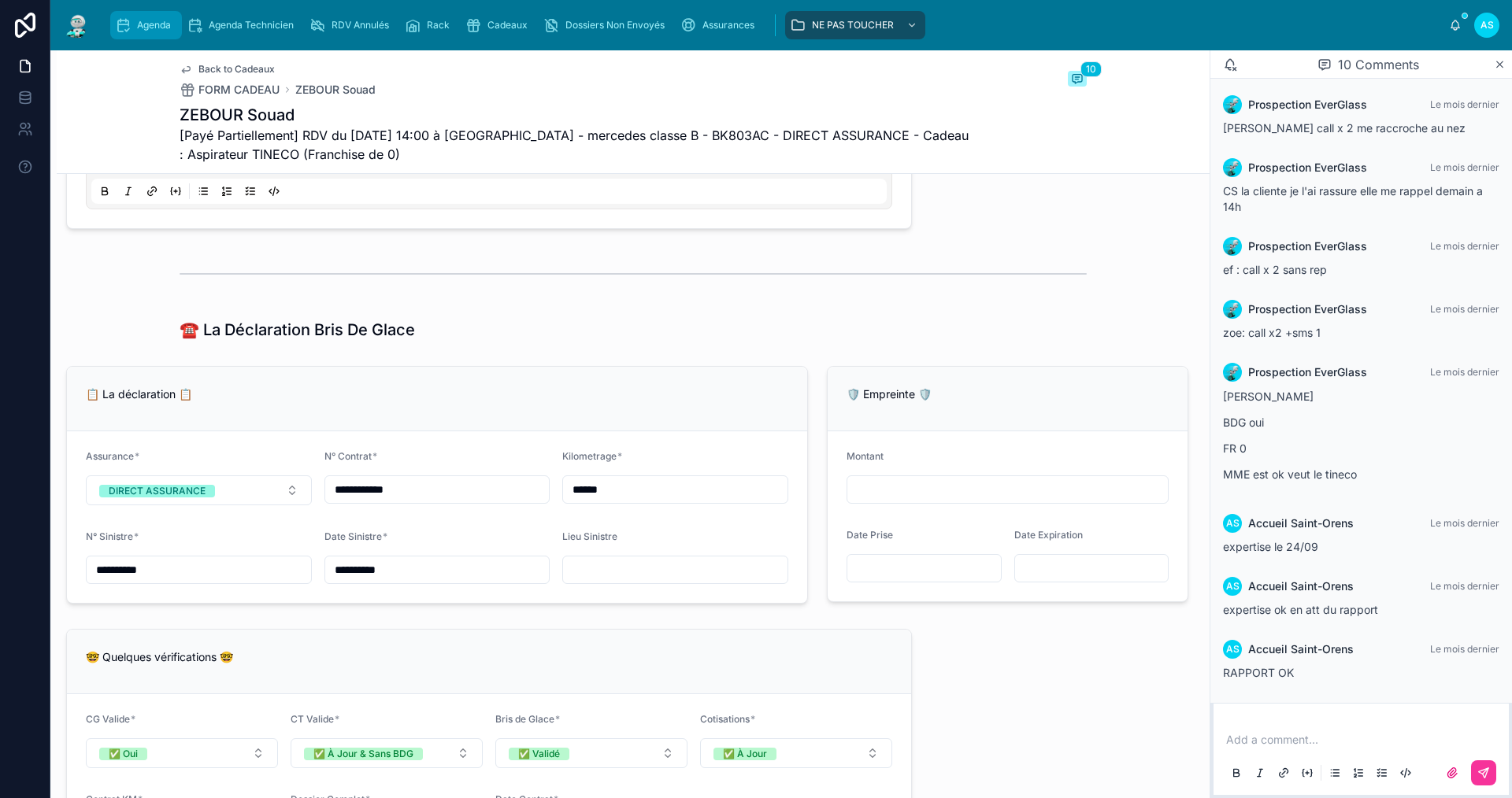
click at [147, 29] on span "Agenda" at bounding box center [153, 26] width 34 height 13
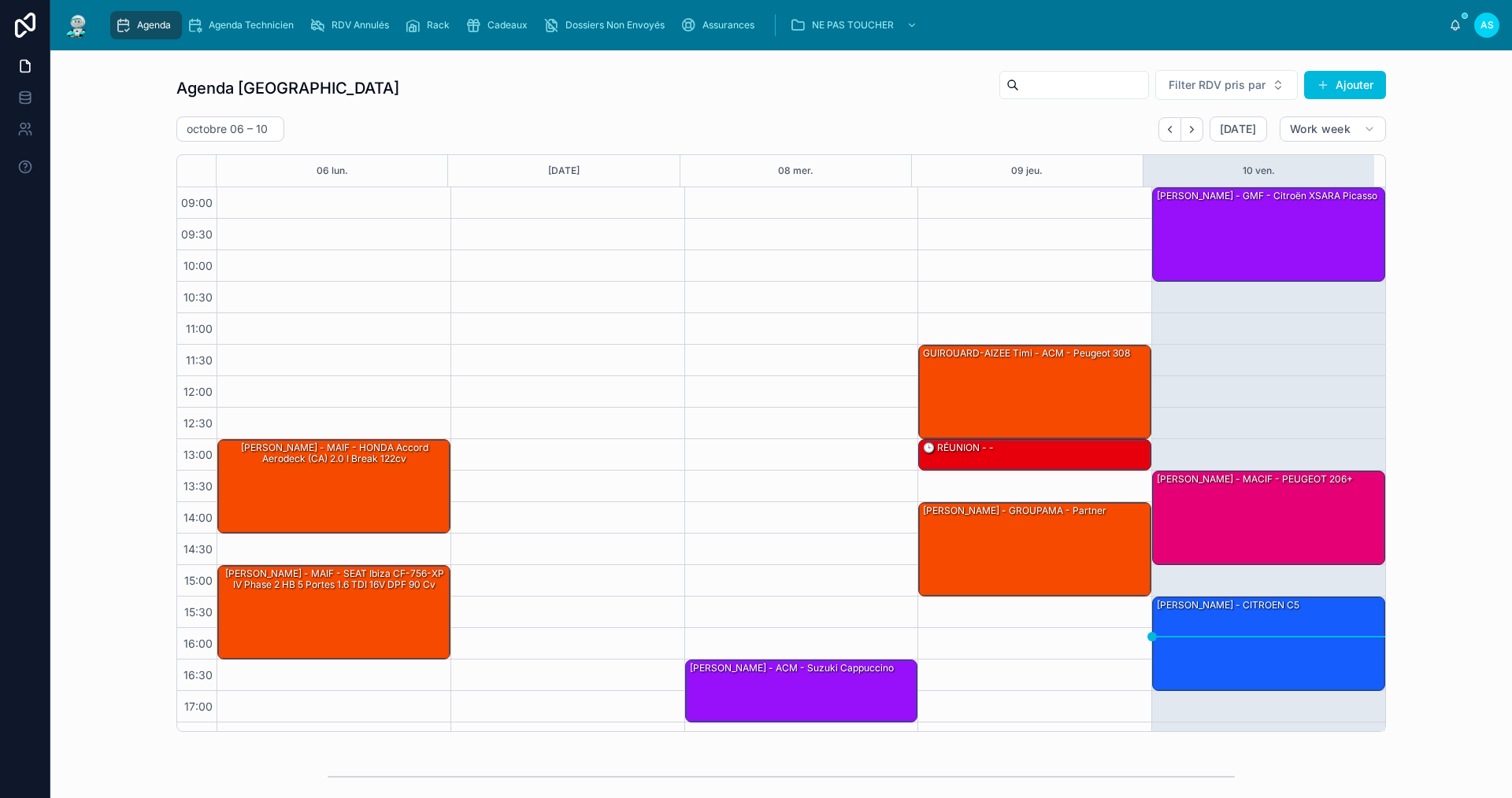
scroll to position [23, 0]
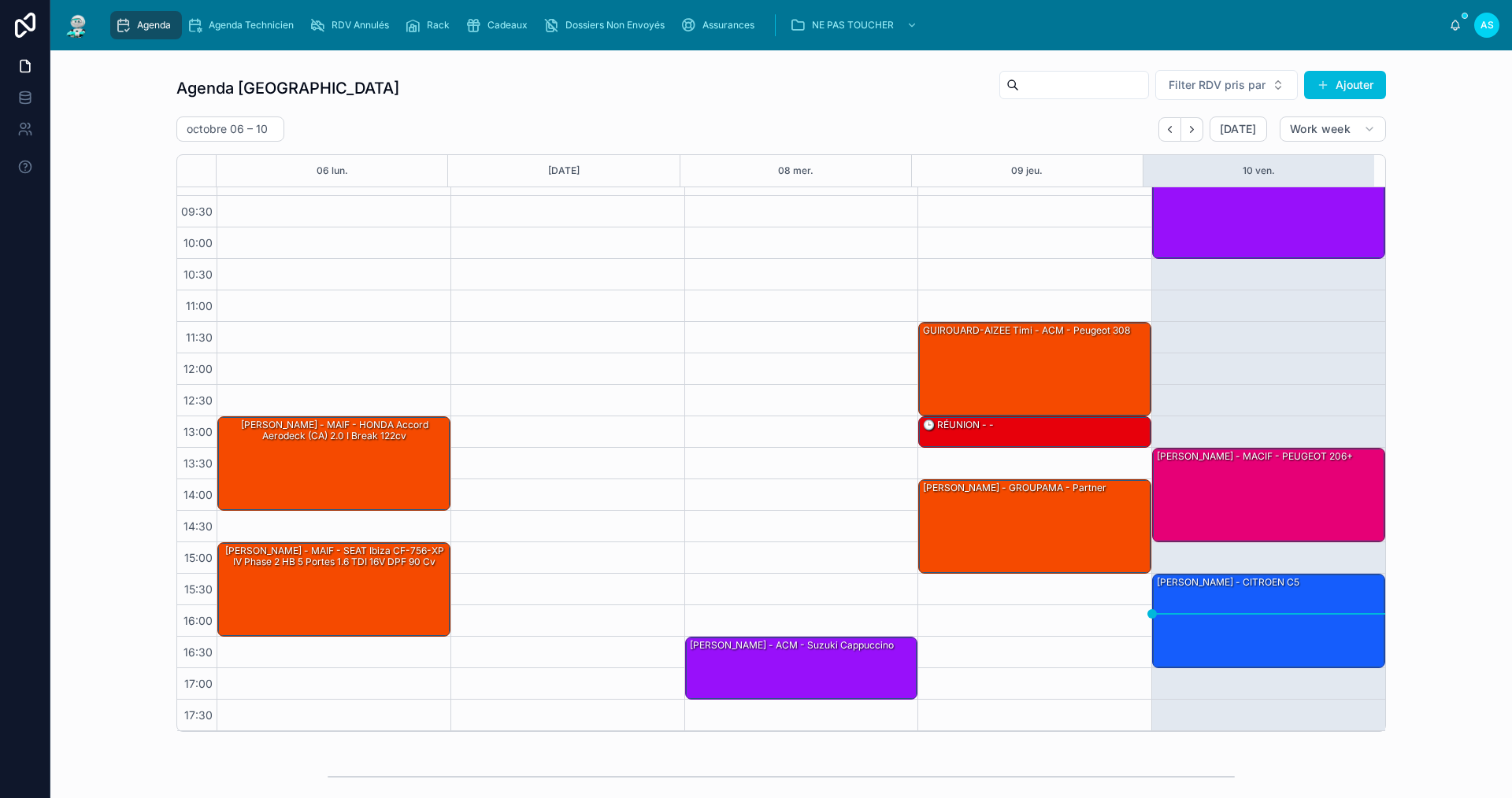
click at [653, 118] on div "[DATE] – [DATE] [DATE] Work week" at bounding box center [781, 129] width 1209 height 26
click at [753, 111] on div "Agenda Saint-Orens Filter RDV pris par Ajouter [DATE] – [DATE] [DATE] Work week…" at bounding box center [781, 401] width 1209 height 663
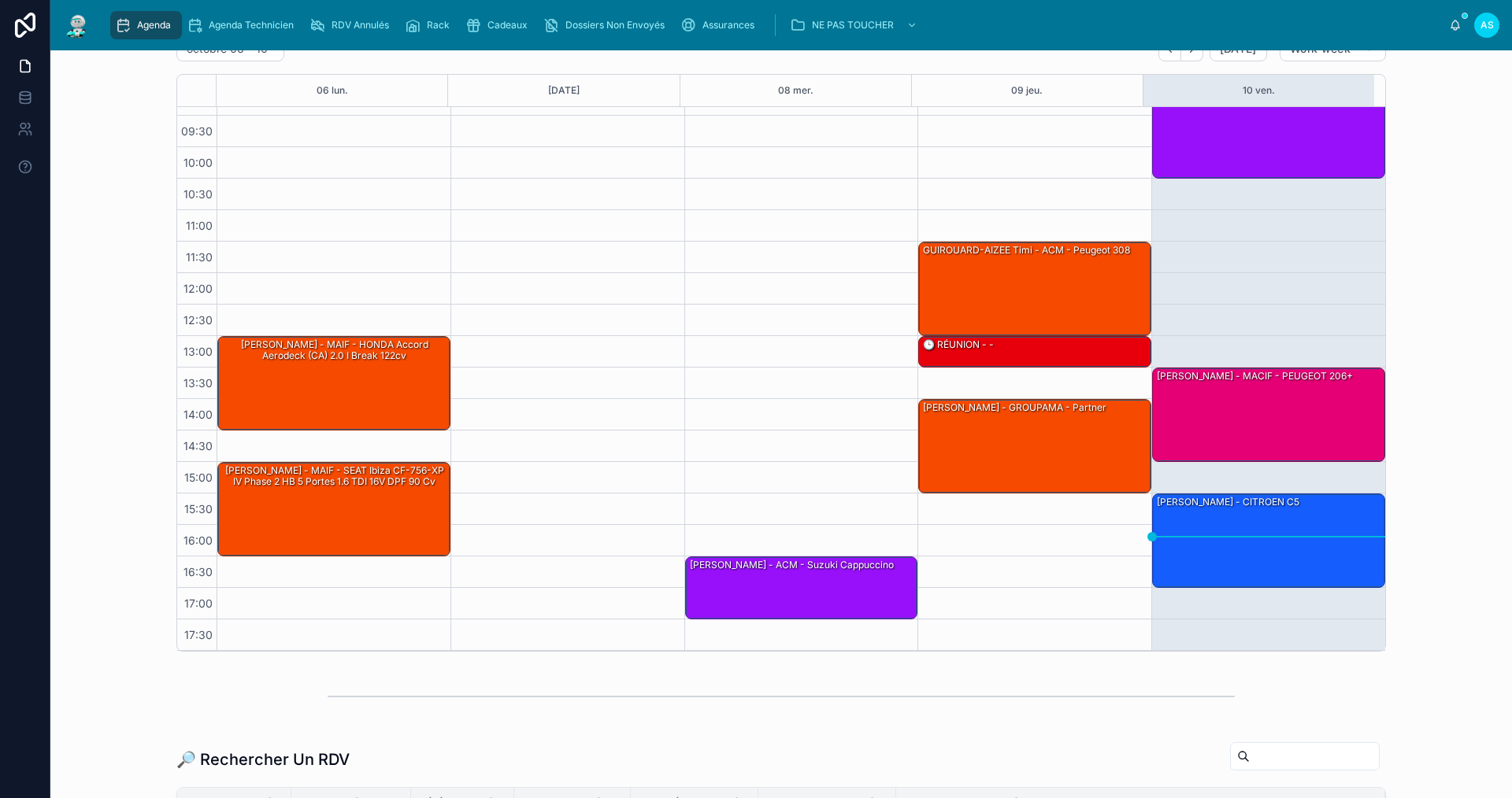
scroll to position [78, 0]
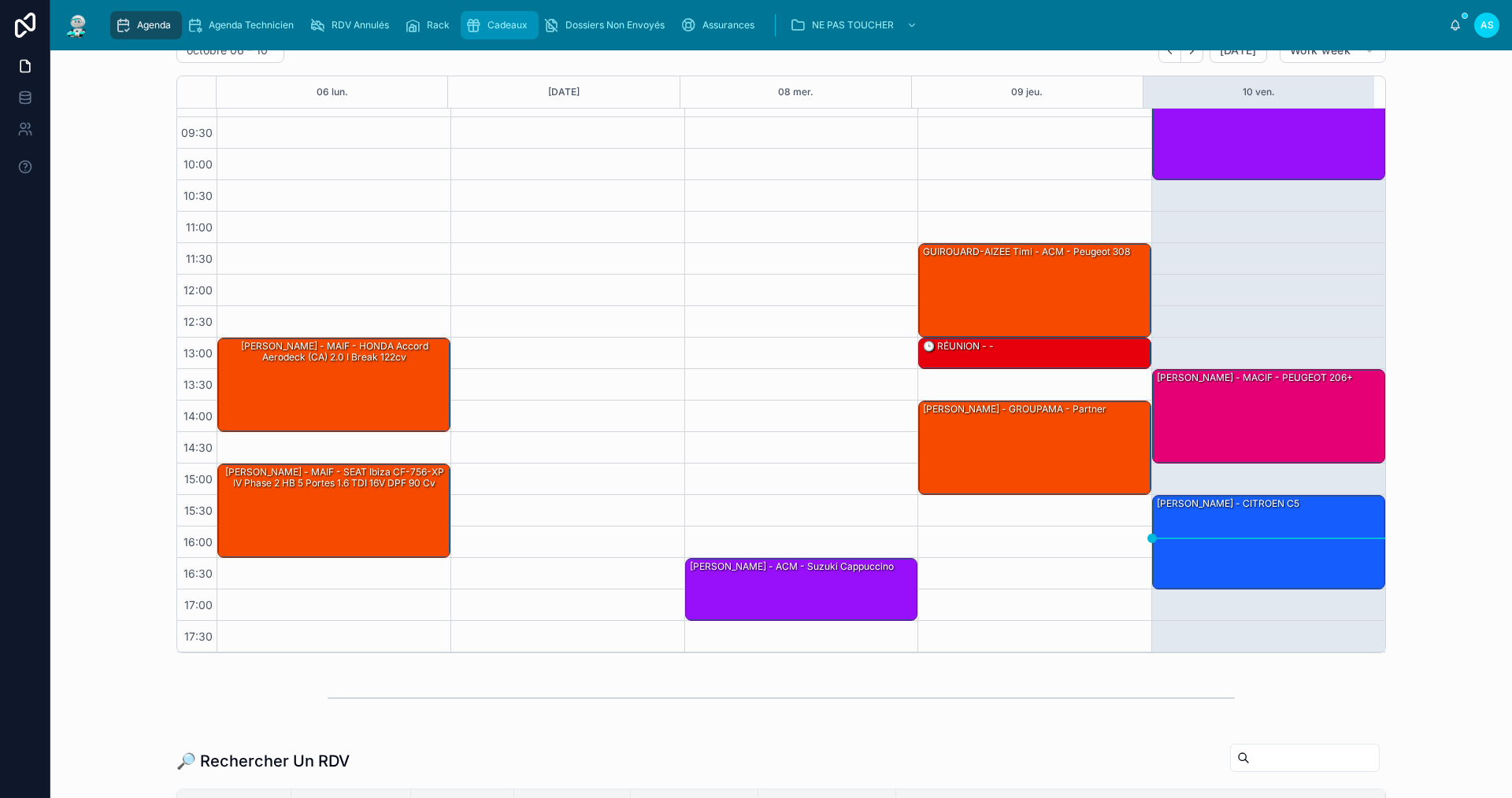
click at [515, 24] on span "Cadeaux" at bounding box center [508, 26] width 40 height 13
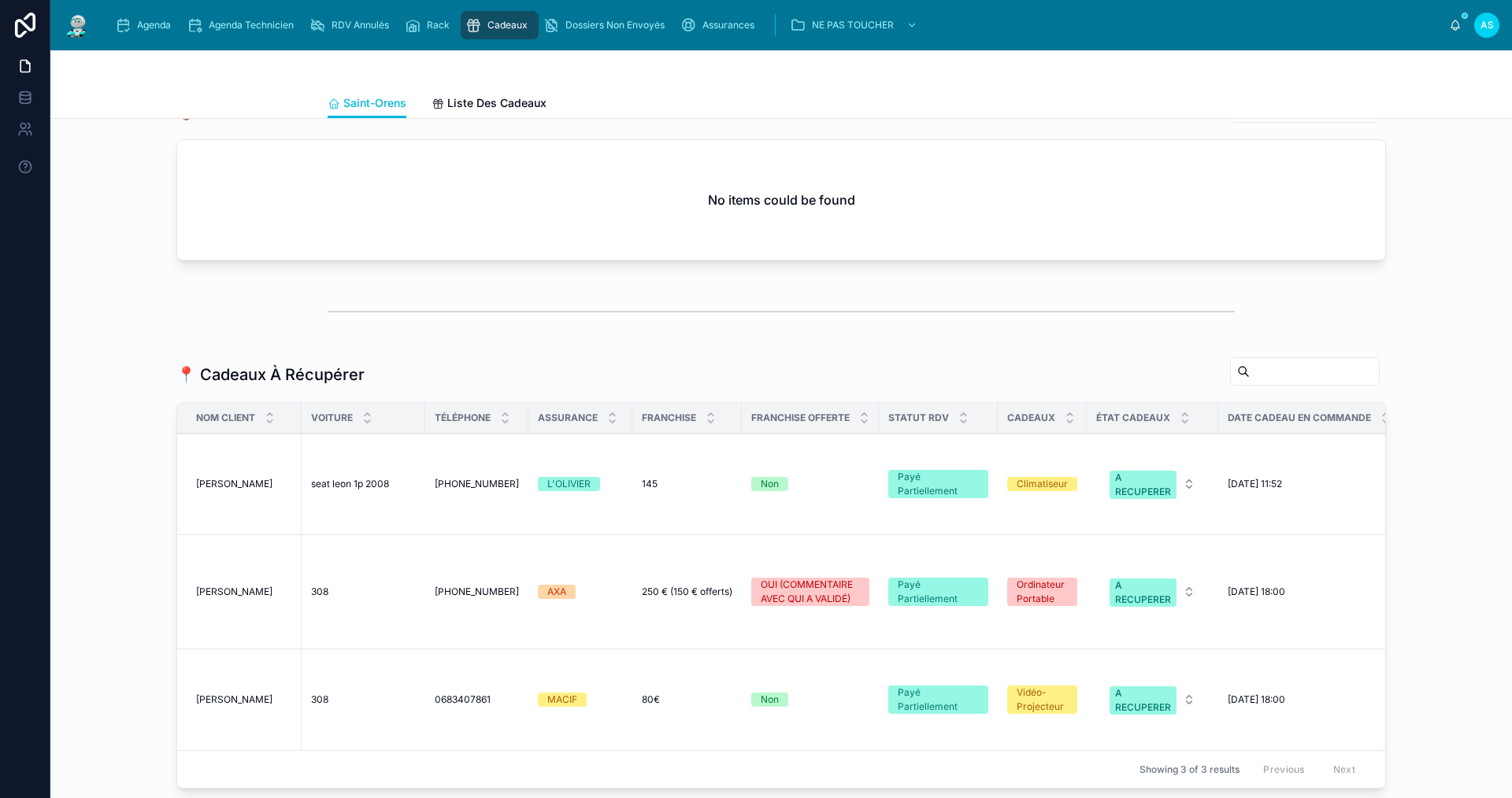
scroll to position [787, 0]
